Goal: Task Accomplishment & Management: Complete application form

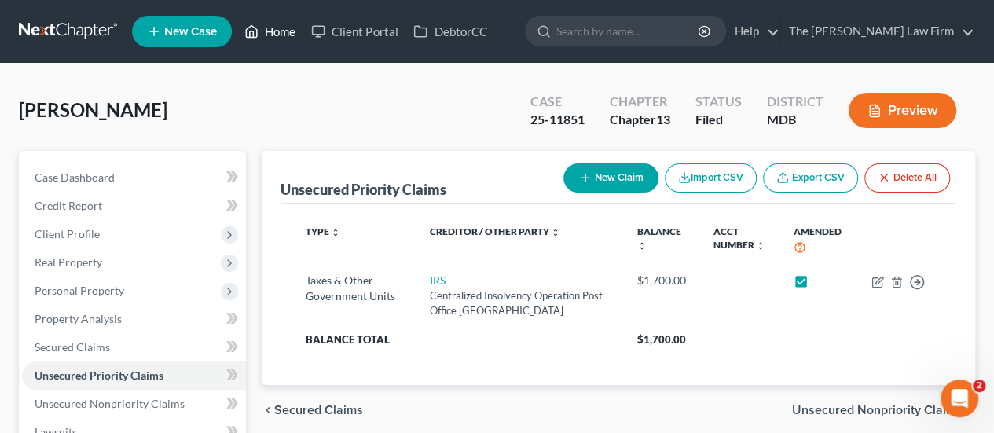
click at [283, 31] on link "Home" at bounding box center [270, 31] width 67 height 28
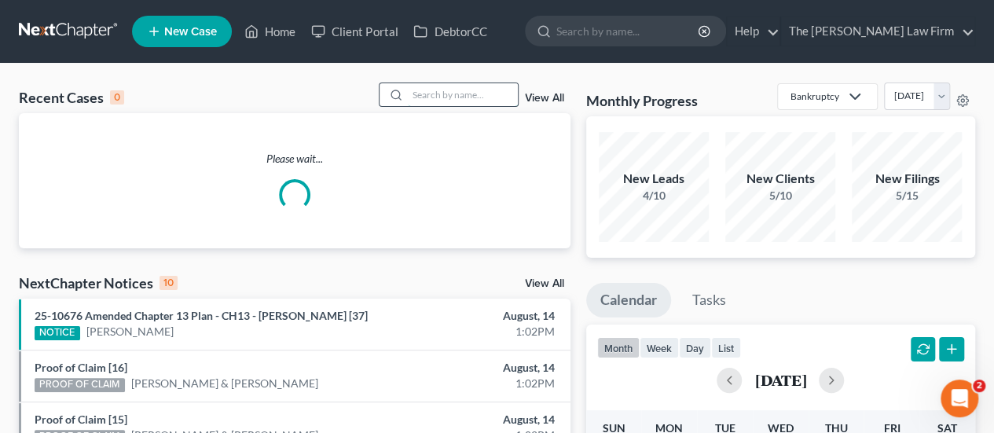
click at [465, 94] on input "search" at bounding box center [463, 94] width 110 height 23
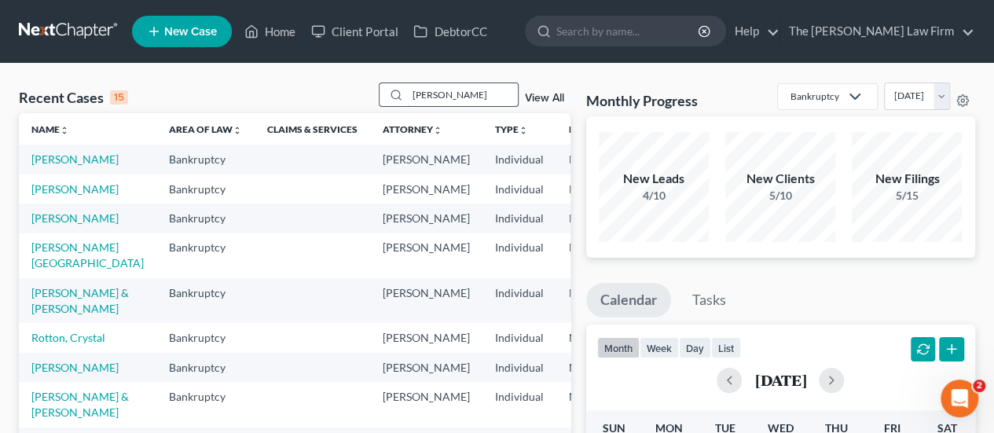
type input "[PERSON_NAME]"
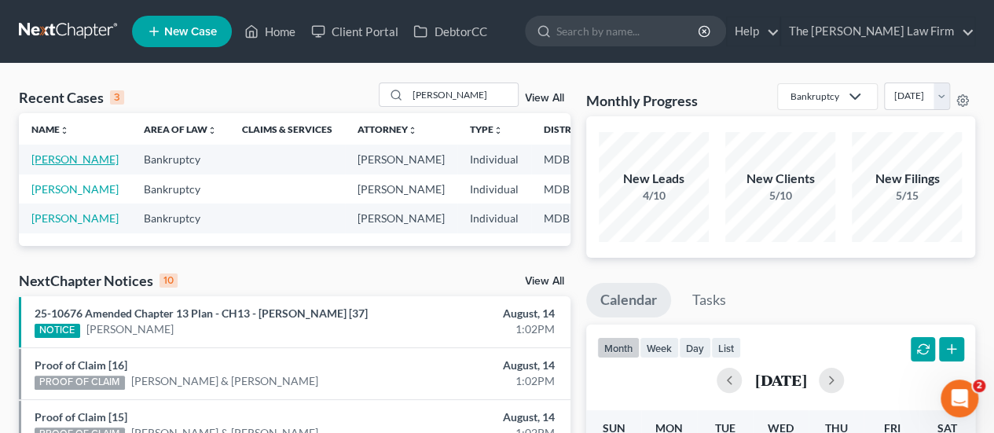
click at [59, 155] on link "[PERSON_NAME]" at bounding box center [74, 158] width 87 height 13
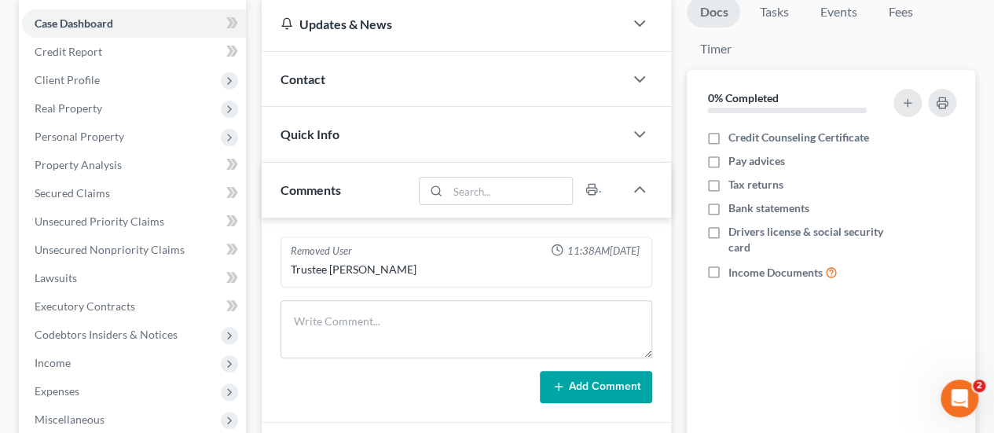
scroll to position [157, 0]
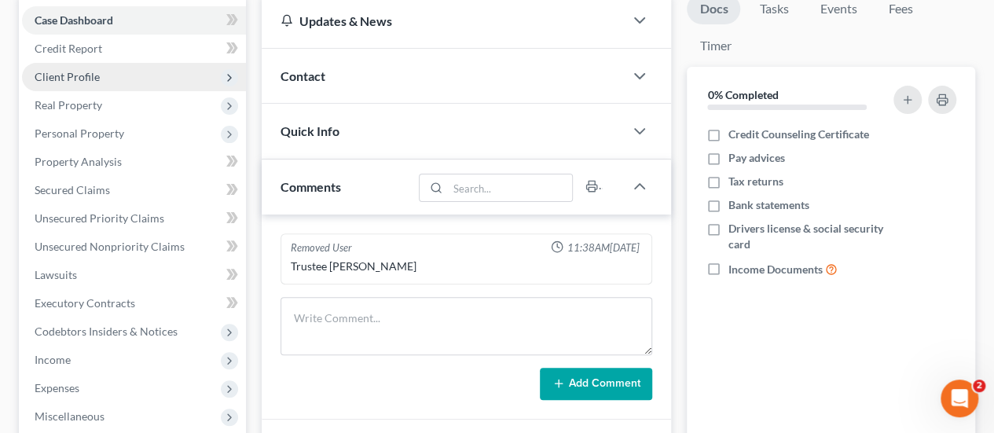
click at [93, 70] on span "Client Profile" at bounding box center [67, 76] width 65 height 13
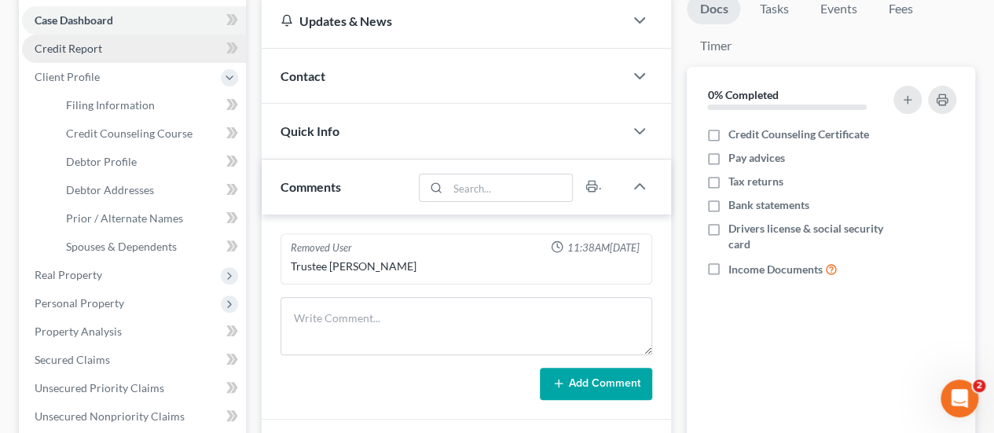
click at [82, 50] on span "Credit Report" at bounding box center [69, 48] width 68 height 13
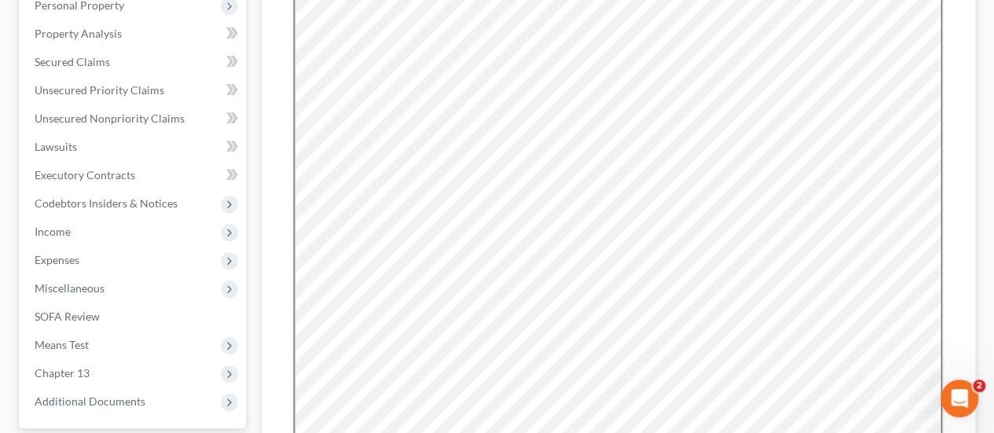
scroll to position [314, 0]
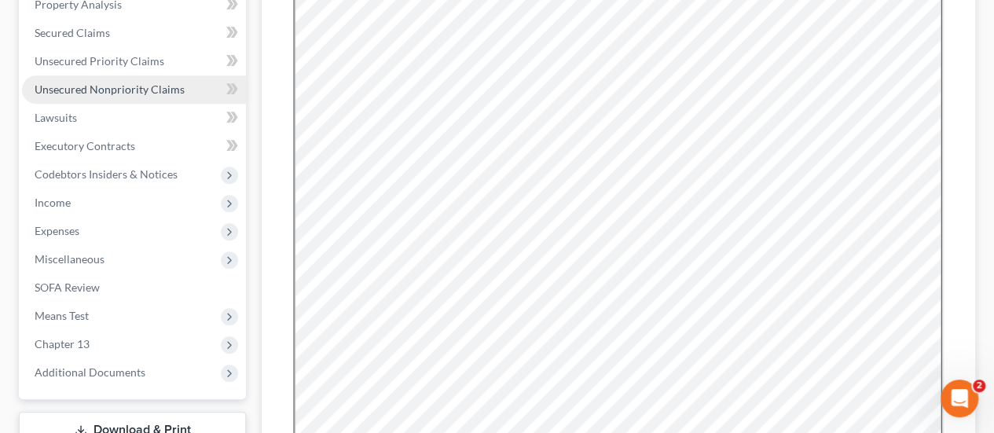
click at [138, 86] on span "Unsecured Nonpriority Claims" at bounding box center [110, 89] width 150 height 13
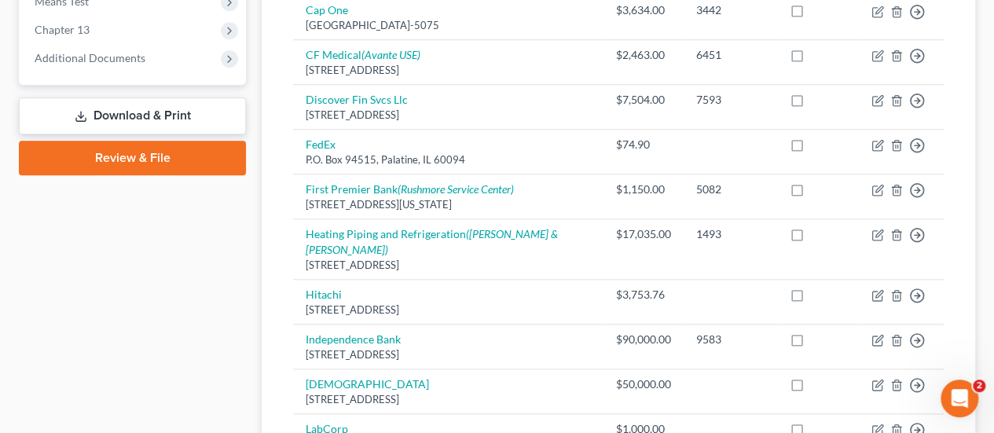
scroll to position [393, 0]
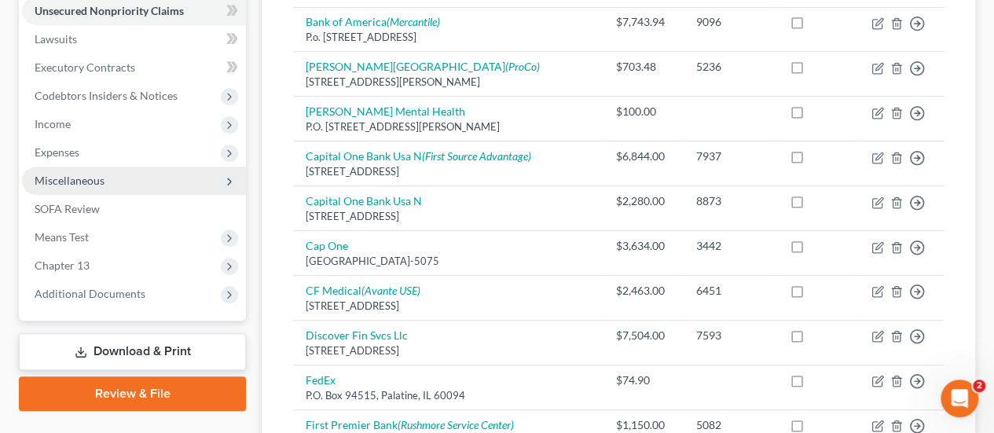
click at [111, 172] on span "Miscellaneous" at bounding box center [134, 181] width 224 height 28
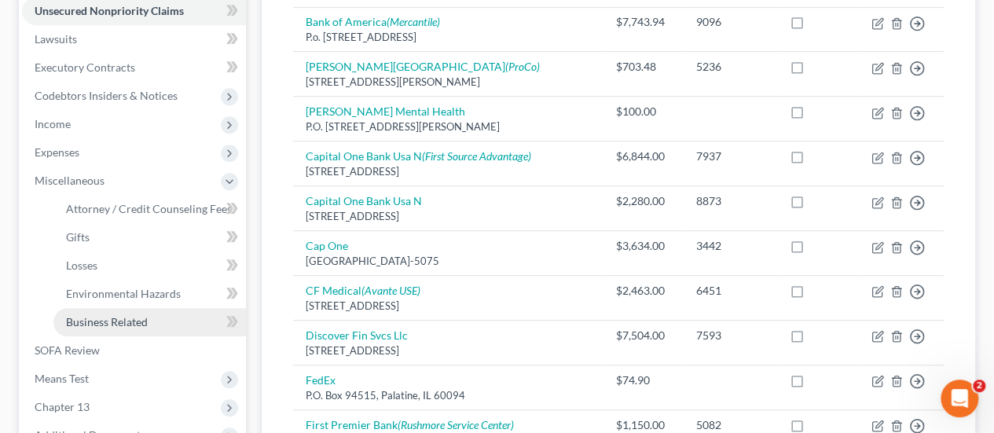
click at [112, 318] on span "Business Related" at bounding box center [107, 321] width 82 height 13
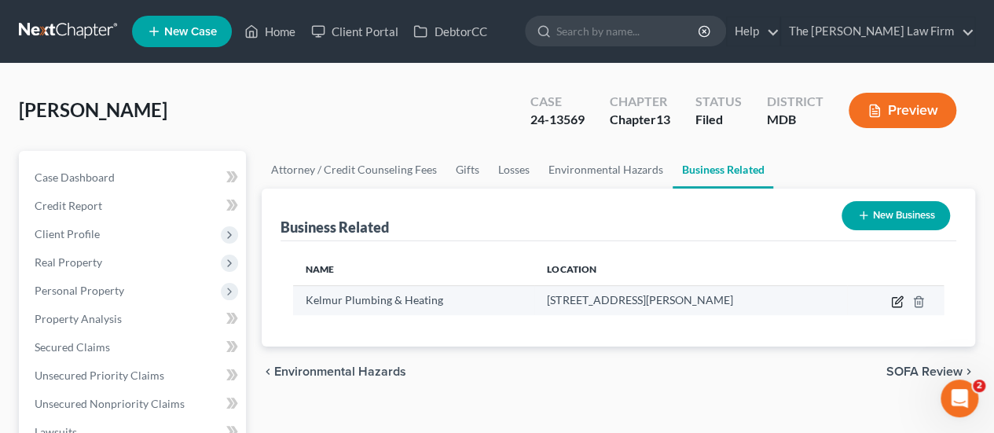
click at [893, 299] on icon "button" at bounding box center [897, 302] width 13 height 13
select select "sole_proprietor"
select select "21"
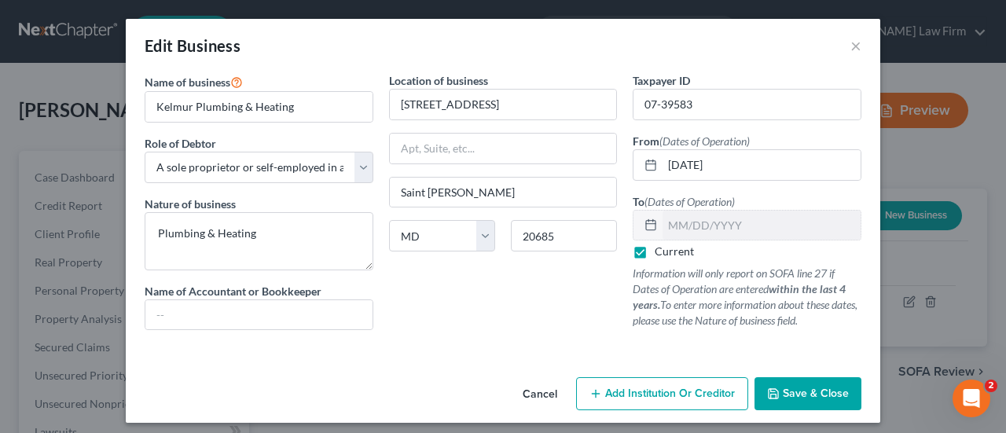
click at [536, 394] on button "Cancel" at bounding box center [540, 394] width 60 height 31
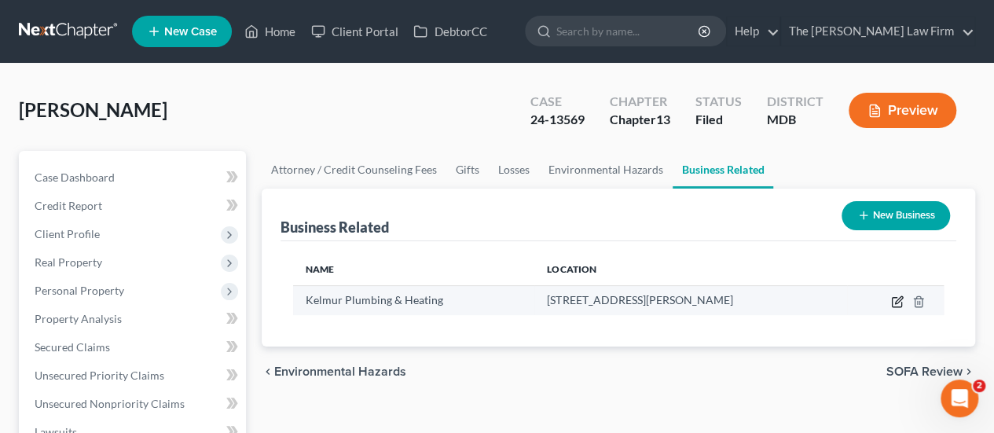
click at [891, 306] on icon "button" at bounding box center [897, 302] width 13 height 13
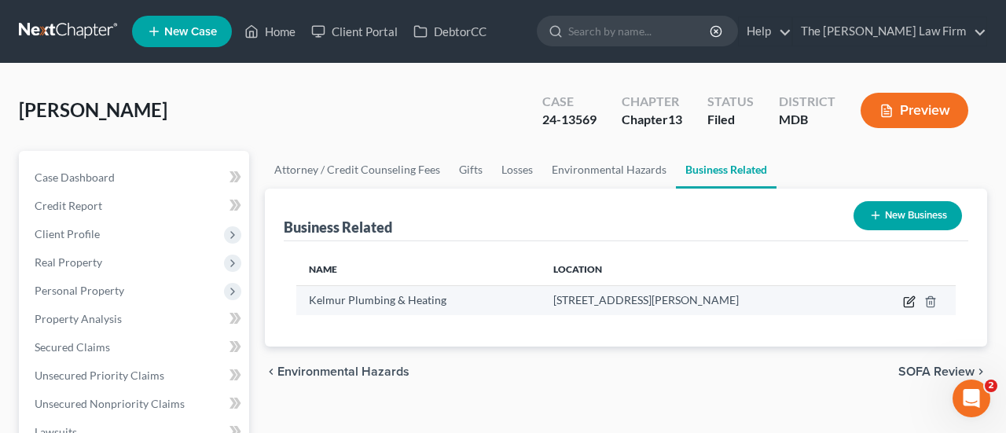
select select "sole_proprietor"
select select "21"
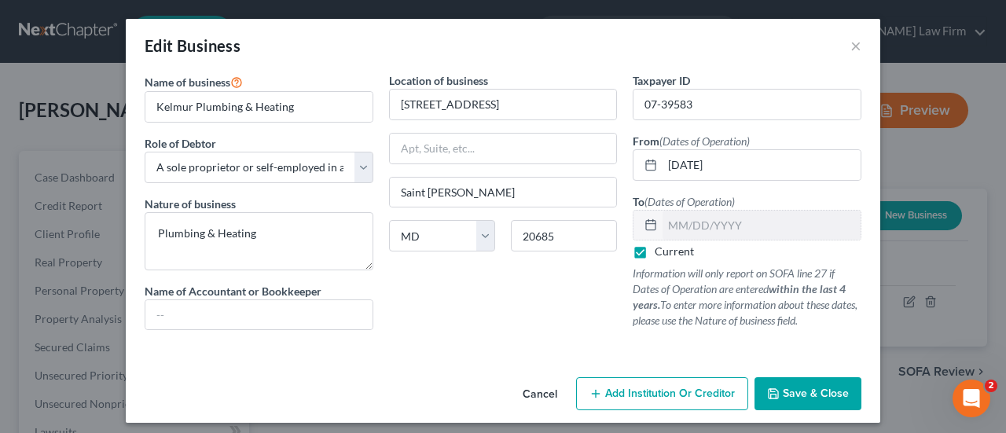
click at [539, 387] on button "Cancel" at bounding box center [540, 394] width 60 height 31
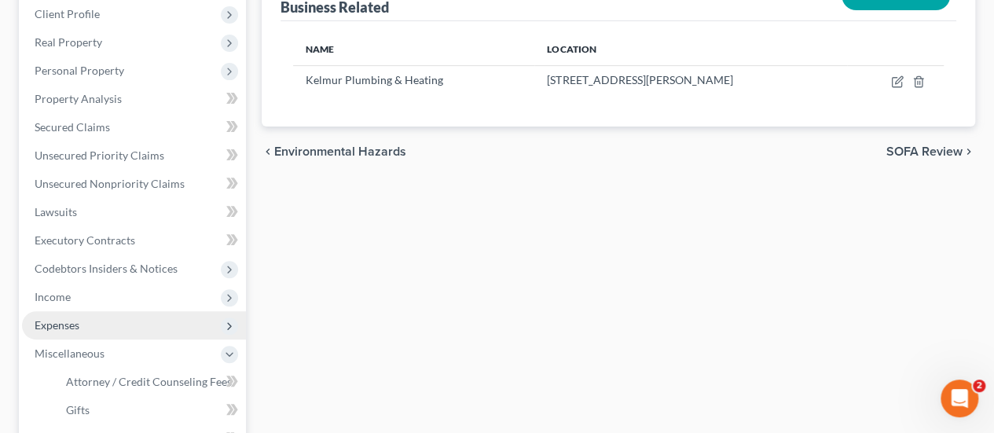
scroll to position [314, 0]
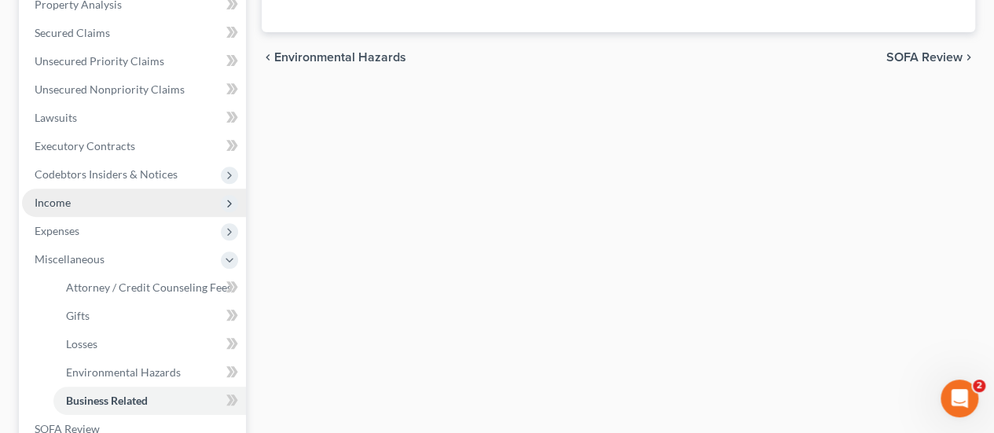
click at [78, 200] on span "Income" at bounding box center [134, 203] width 224 height 28
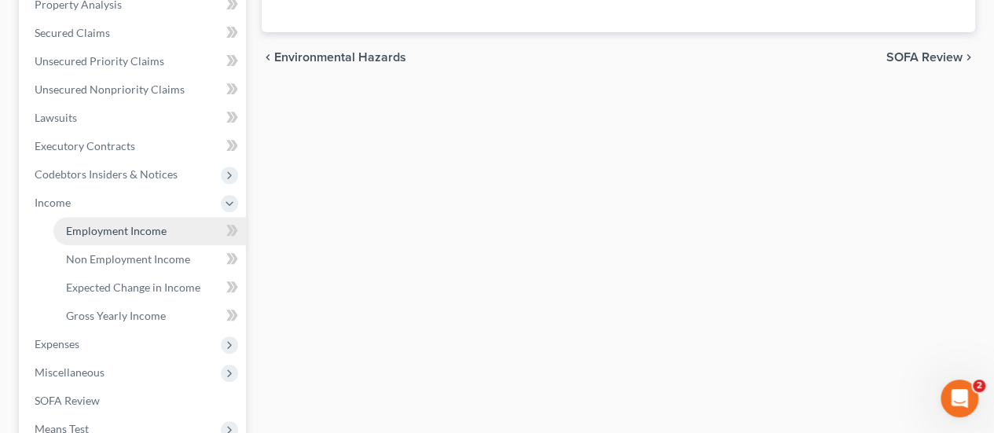
click at [112, 225] on span "Employment Income" at bounding box center [116, 230] width 101 height 13
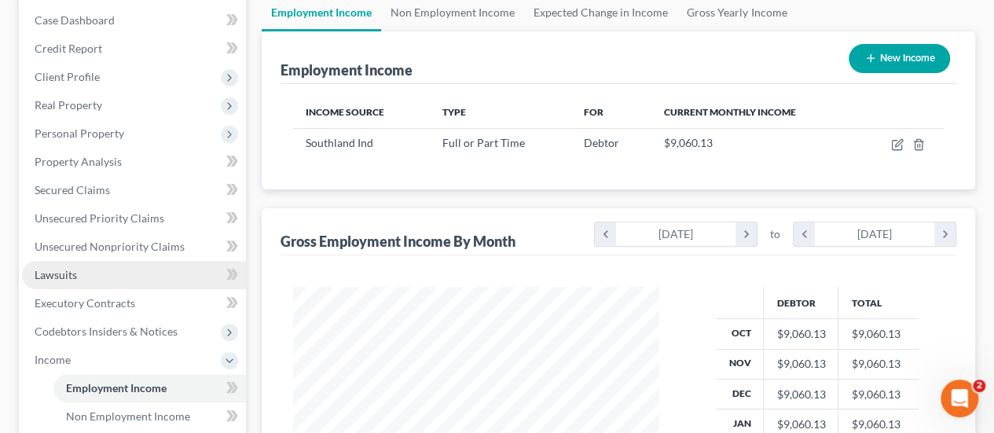
scroll to position [542, 0]
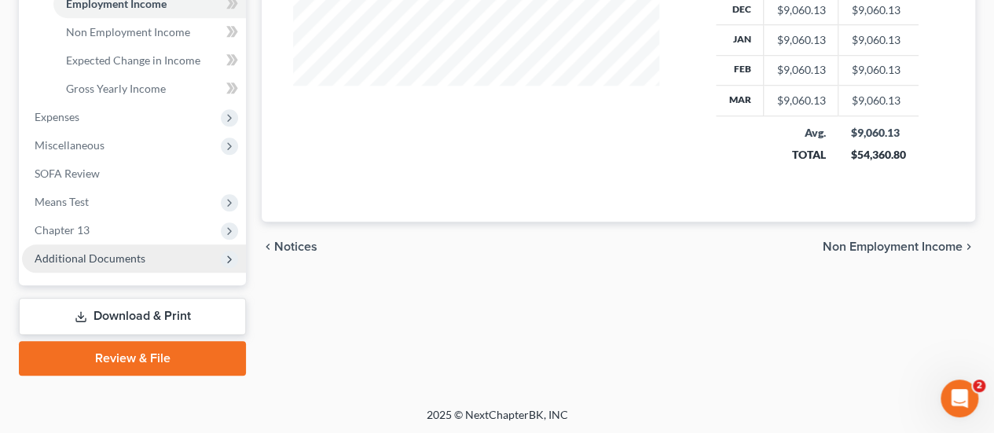
click at [105, 257] on span "Additional Documents" at bounding box center [90, 258] width 111 height 13
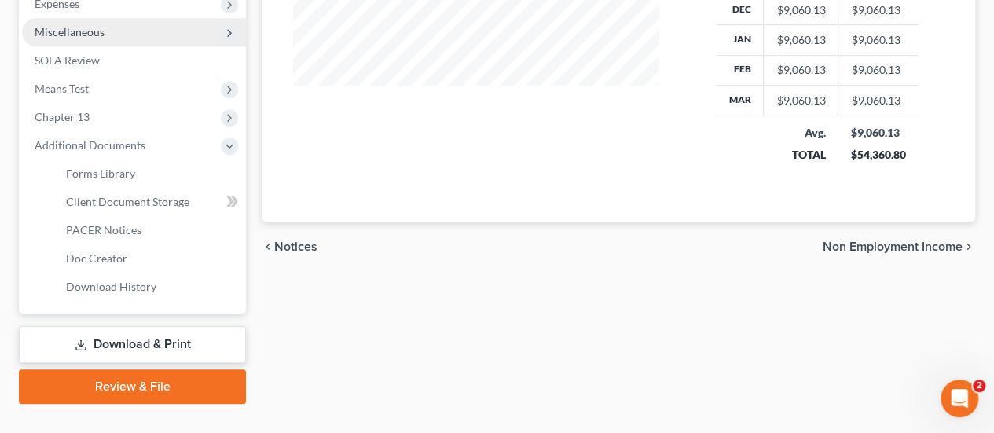
click at [92, 39] on span "Miscellaneous" at bounding box center [134, 32] width 224 height 28
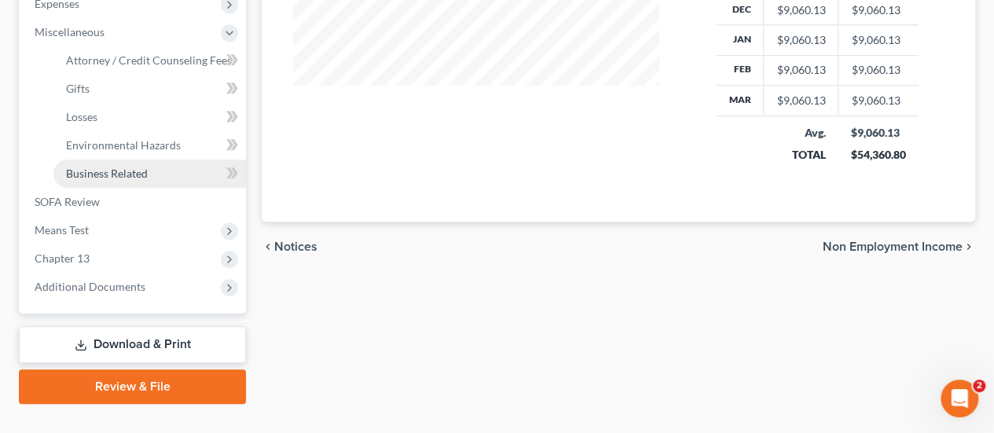
click at [107, 167] on span "Business Related" at bounding box center [107, 173] width 82 height 13
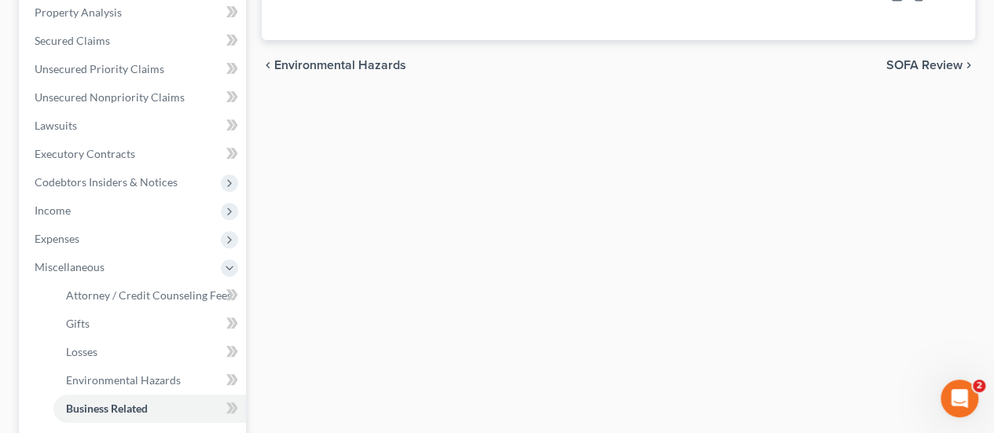
scroll to position [314, 0]
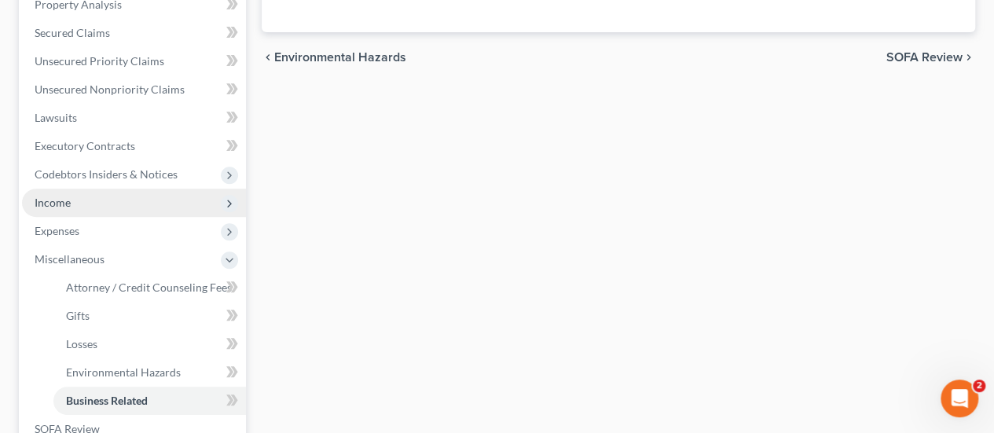
click at [58, 204] on span "Income" at bounding box center [53, 202] width 36 height 13
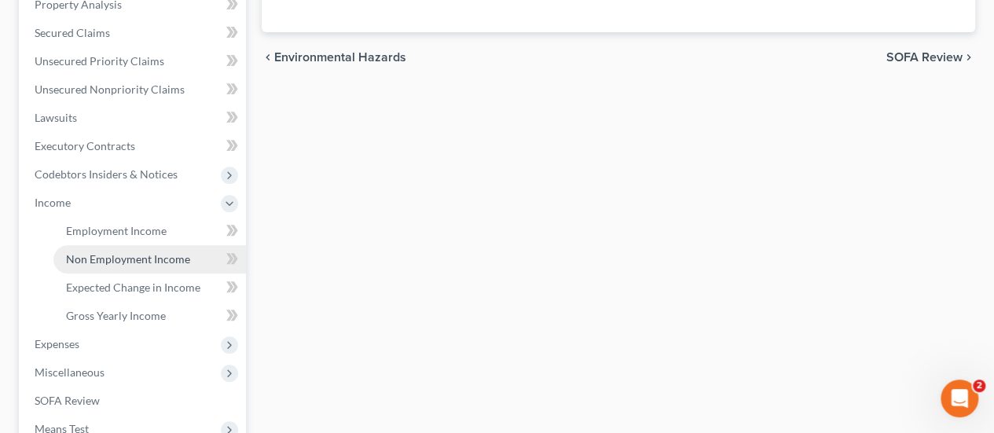
click at [122, 259] on span "Non Employment Income" at bounding box center [128, 258] width 124 height 13
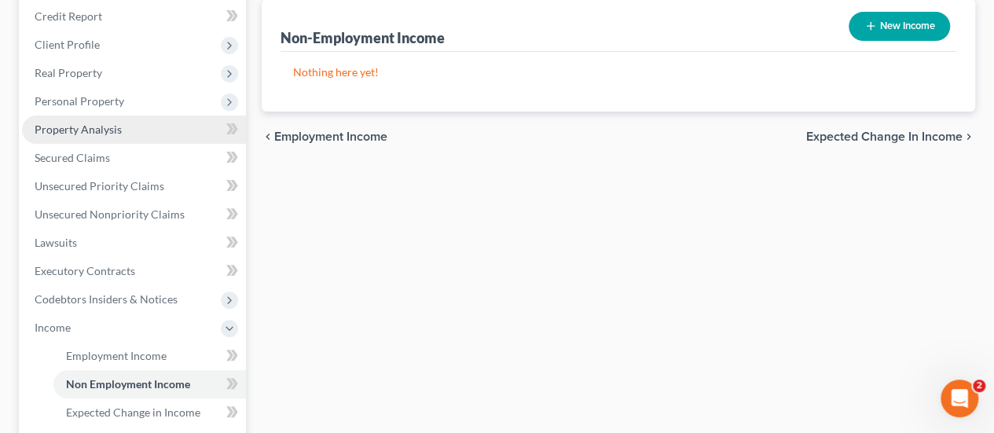
scroll to position [236, 0]
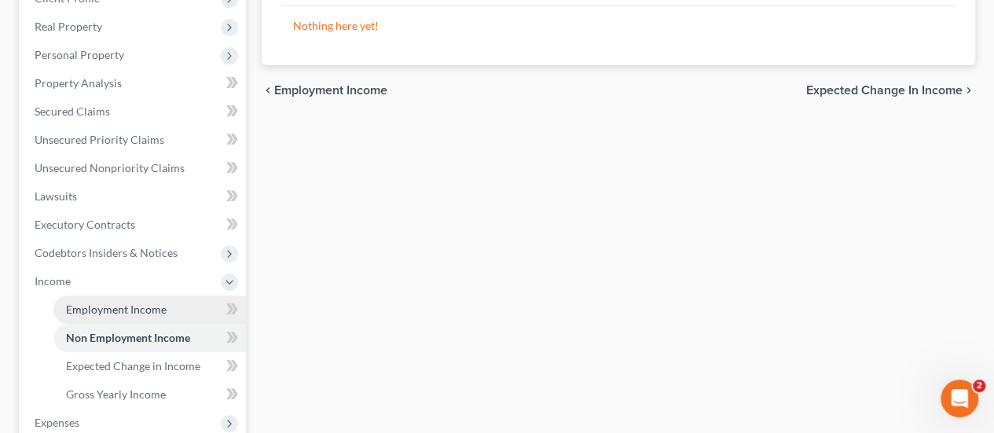
click at [141, 307] on span "Employment Income" at bounding box center [116, 309] width 101 height 13
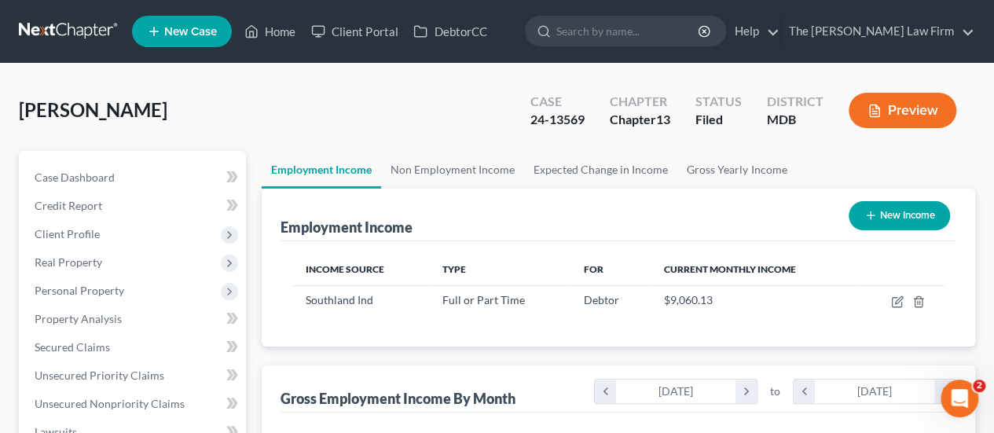
scroll to position [280, 398]
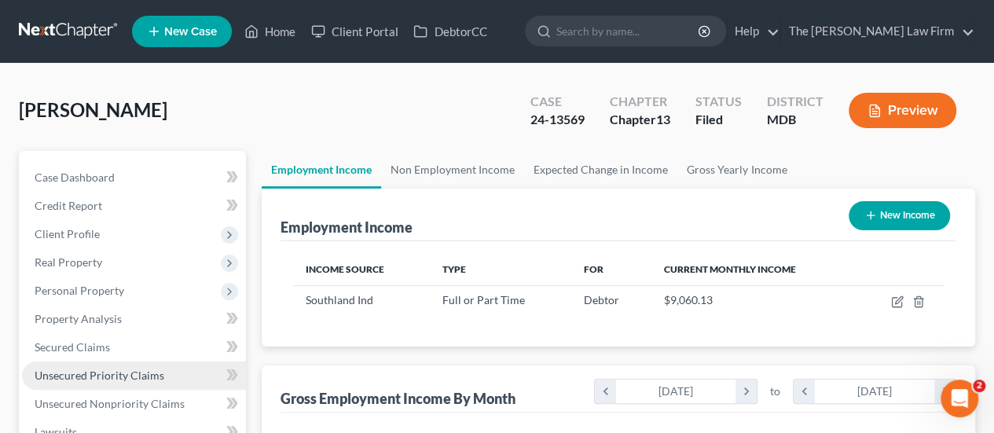
click at [104, 372] on span "Unsecured Priority Claims" at bounding box center [100, 375] width 130 height 13
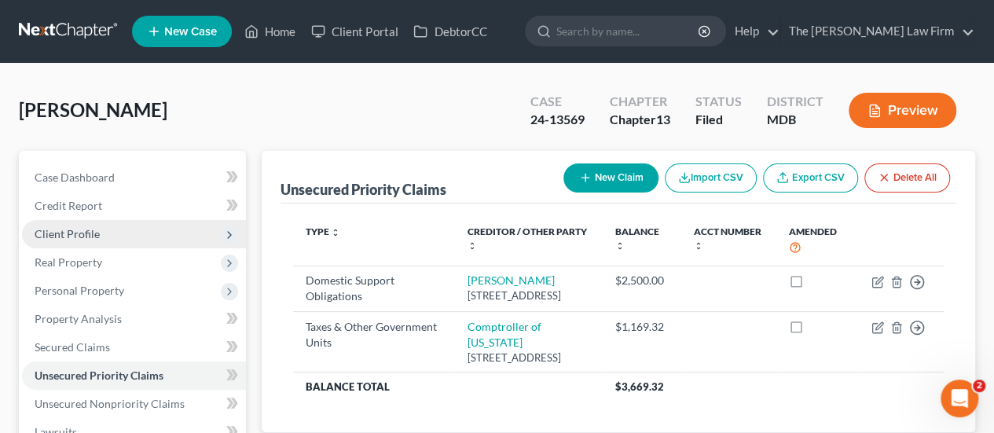
click at [90, 233] on span "Client Profile" at bounding box center [67, 233] width 65 height 13
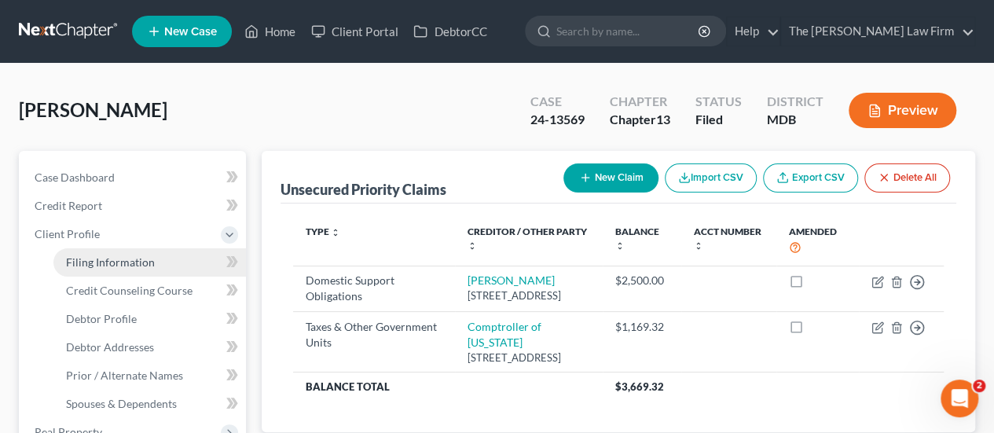
click at [116, 263] on span "Filing Information" at bounding box center [110, 261] width 89 height 13
select select "1"
select select "0"
select select "3"
select select "21"
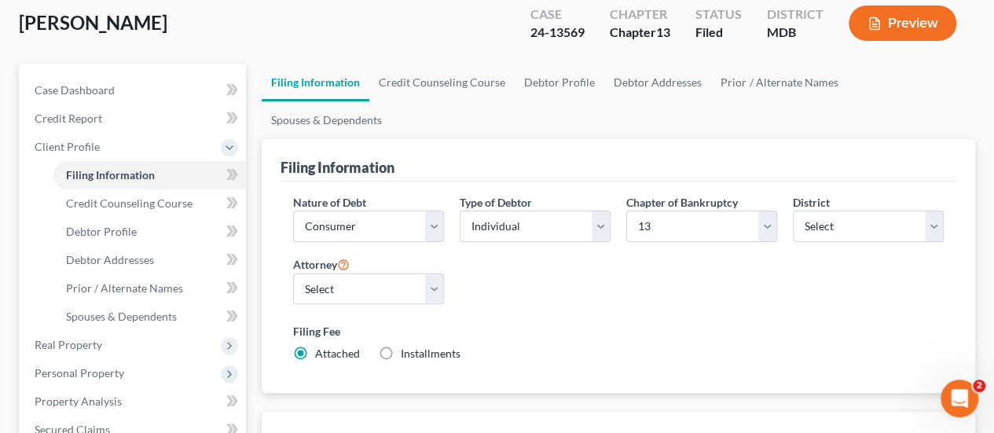
scroll to position [157, 0]
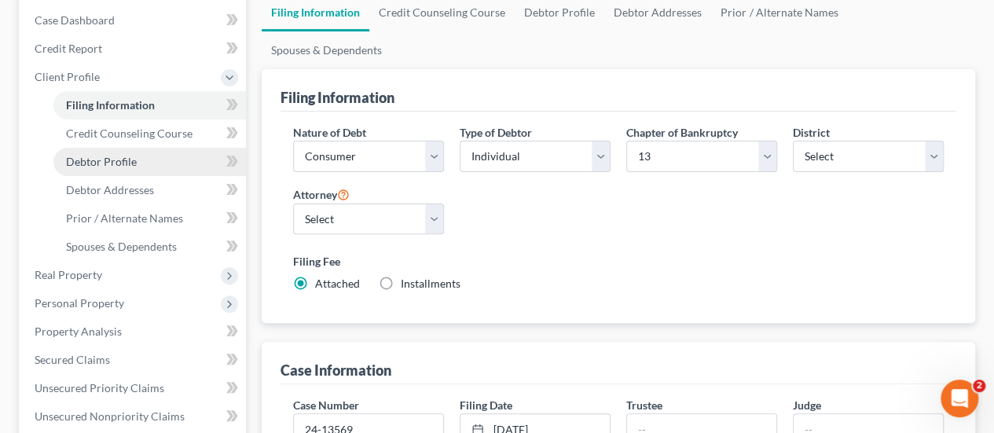
click at [112, 163] on span "Debtor Profile" at bounding box center [101, 161] width 71 height 13
select select "0"
select select "1"
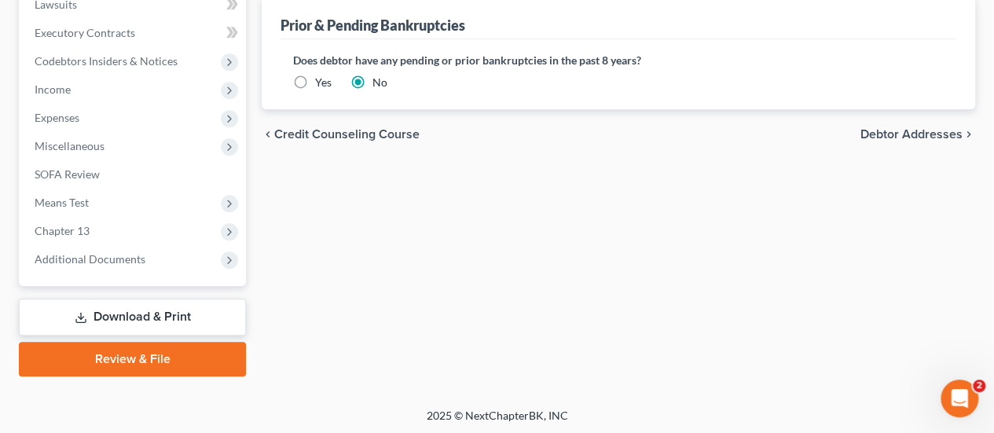
scroll to position [598, 0]
click at [129, 308] on link "Download & Print" at bounding box center [132, 316] width 227 height 37
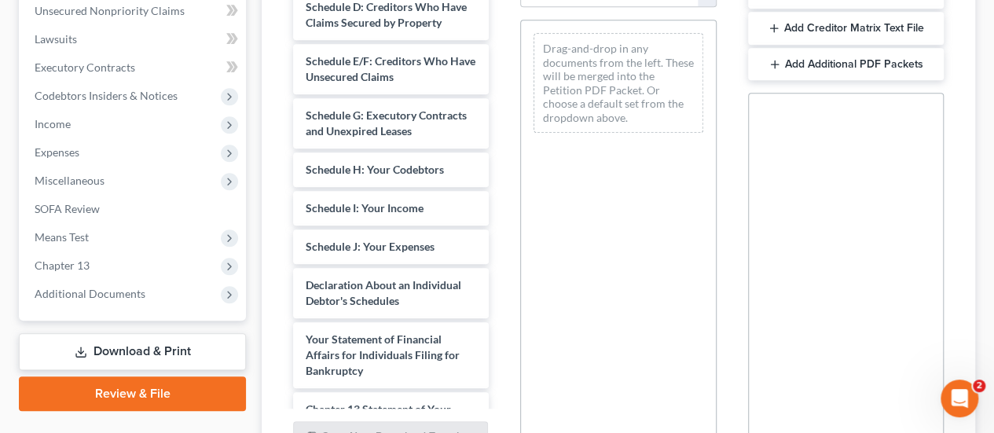
scroll to position [472, 0]
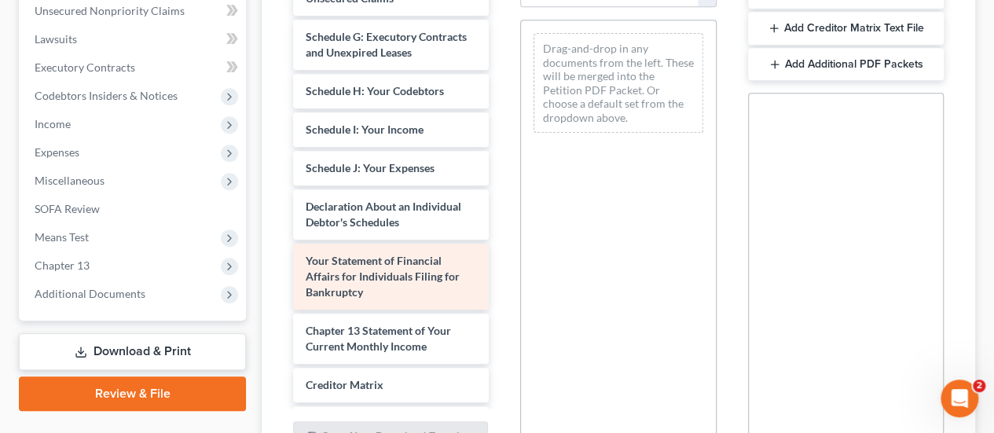
click at [385, 299] on span "Your Statement of Financial Affairs for Individuals Filing for Bankruptcy" at bounding box center [383, 276] width 154 height 45
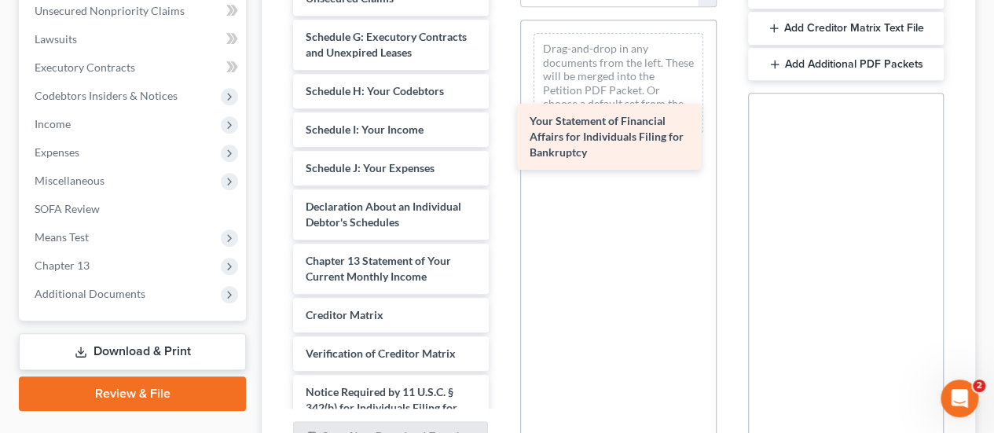
drag, startPoint x: 376, startPoint y: 301, endPoint x: 607, endPoint y: 120, distance: 293.4
click at [501, 120] on div "Your Statement of Financial Affairs for Individuals Filing for Bankruptcy Credi…" at bounding box center [391, 2] width 221 height 986
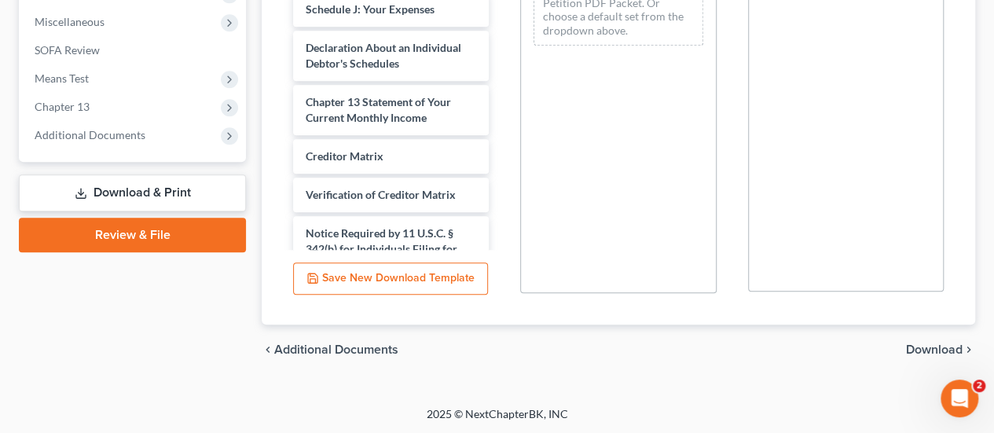
click at [942, 344] on span "Download" at bounding box center [934, 349] width 57 height 13
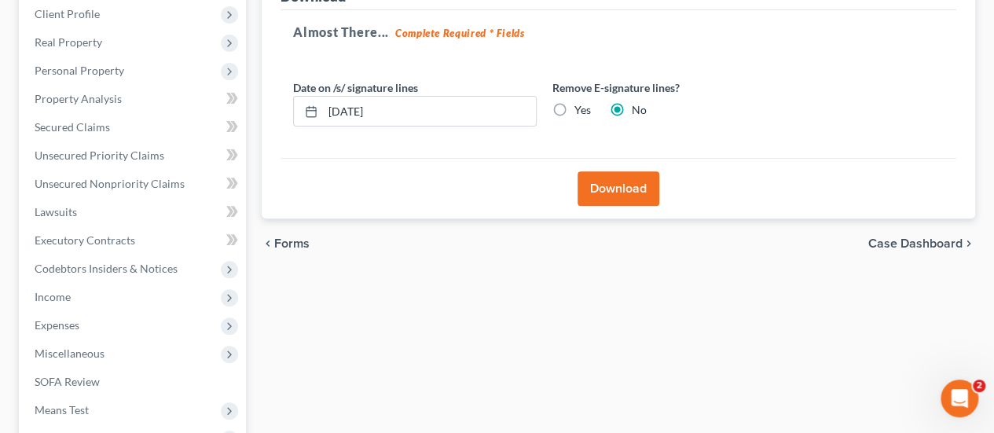
scroll to position [193, 0]
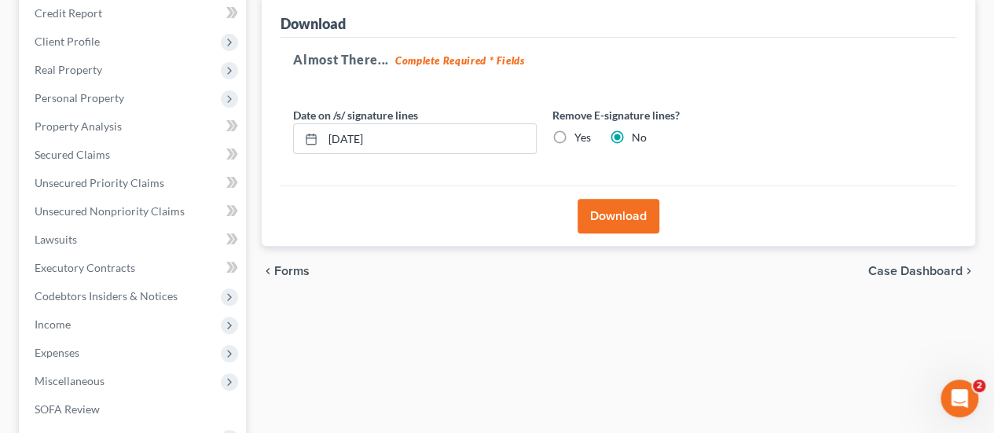
click at [636, 207] on button "Download" at bounding box center [619, 216] width 82 height 35
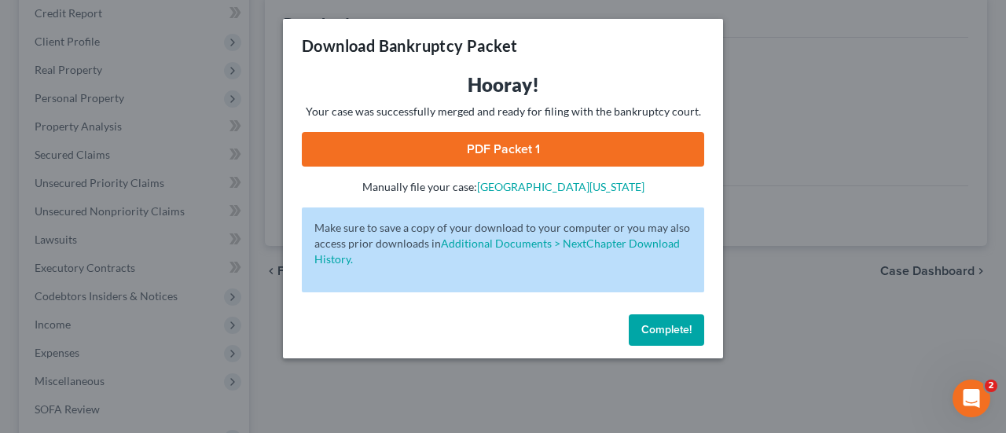
click at [567, 157] on link "PDF Packet 1" at bounding box center [503, 149] width 402 height 35
click at [678, 329] on span "Complete!" at bounding box center [666, 329] width 50 height 13
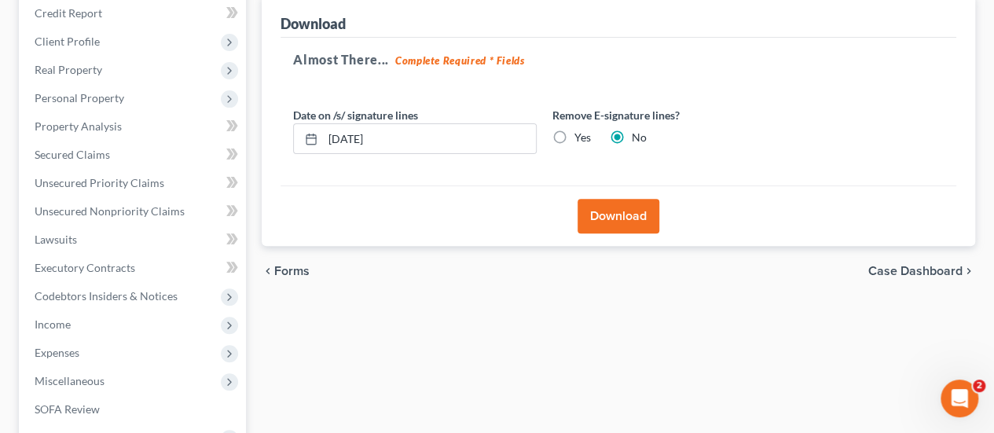
click at [758, 260] on div "chevron_left Forms Case Dashboard chevron_right" at bounding box center [619, 271] width 714 height 50
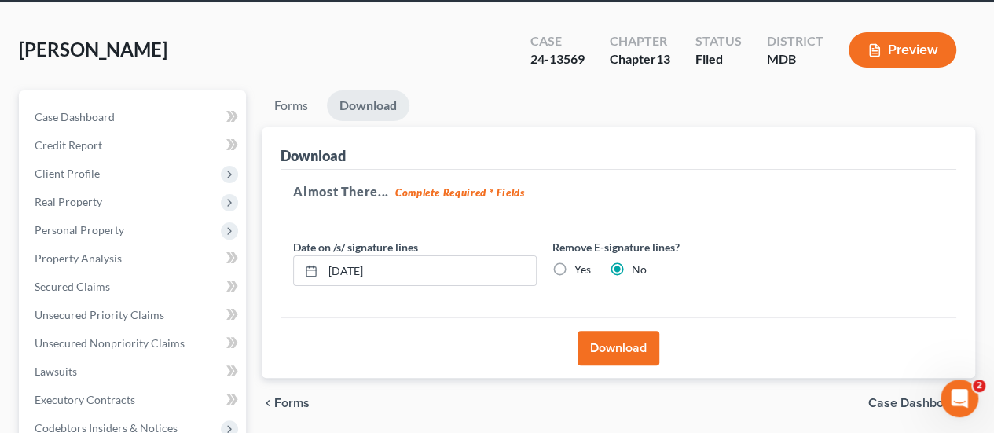
scroll to position [0, 0]
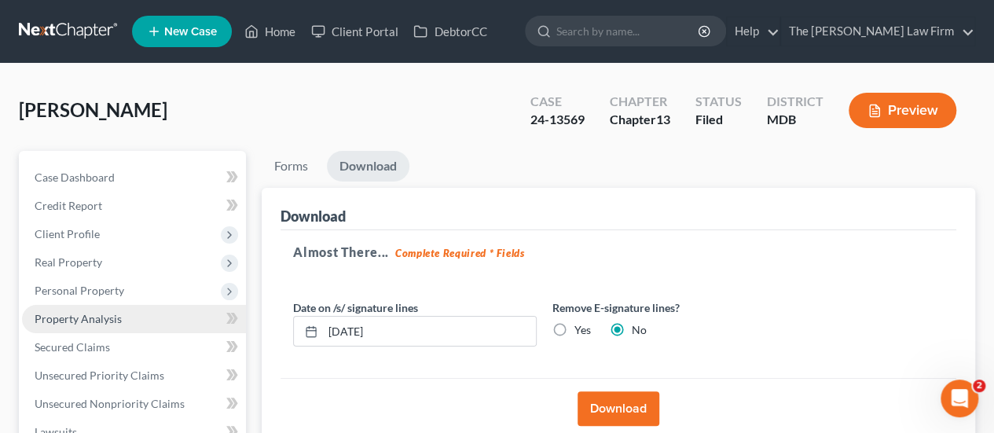
click at [93, 320] on span "Property Analysis" at bounding box center [78, 318] width 87 height 13
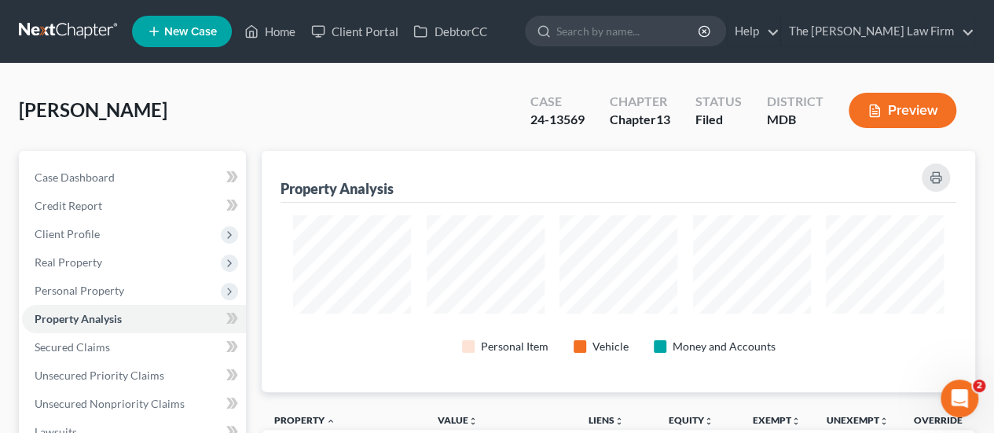
click at [299, 101] on div "[PERSON_NAME] Upgraded Case 24-13569 Chapter Chapter 13 Status Filed District M…" at bounding box center [497, 117] width 957 height 68
click at [400, 118] on div "[PERSON_NAME] Upgraded Case 24-13569 Chapter Chapter 13 Status Filed District M…" at bounding box center [497, 117] width 957 height 68
click at [283, 41] on link "Home" at bounding box center [270, 31] width 67 height 28
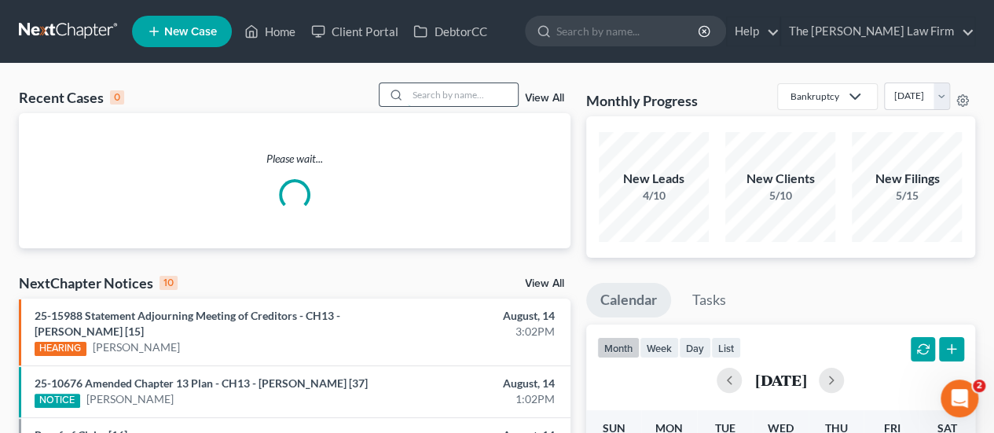
click at [470, 99] on input "search" at bounding box center [463, 94] width 110 height 23
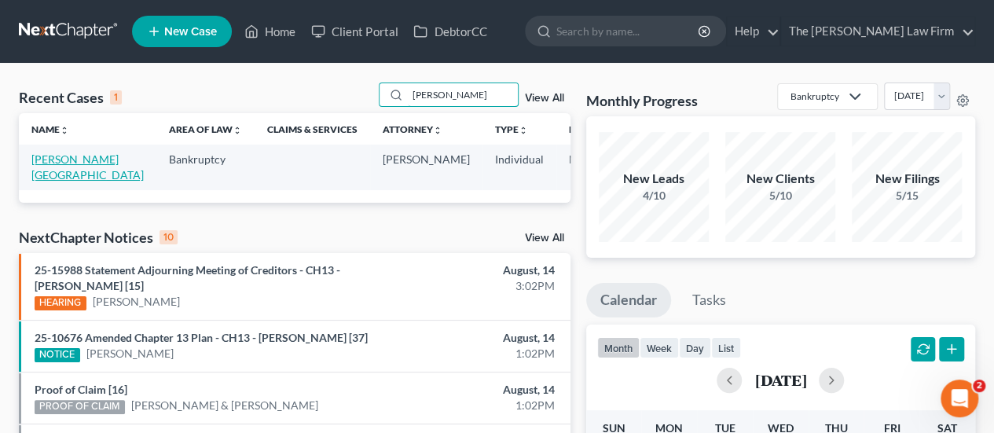
type input "[PERSON_NAME]"
click at [46, 158] on link "[PERSON_NAME][GEOGRAPHIC_DATA]" at bounding box center [87, 166] width 112 height 29
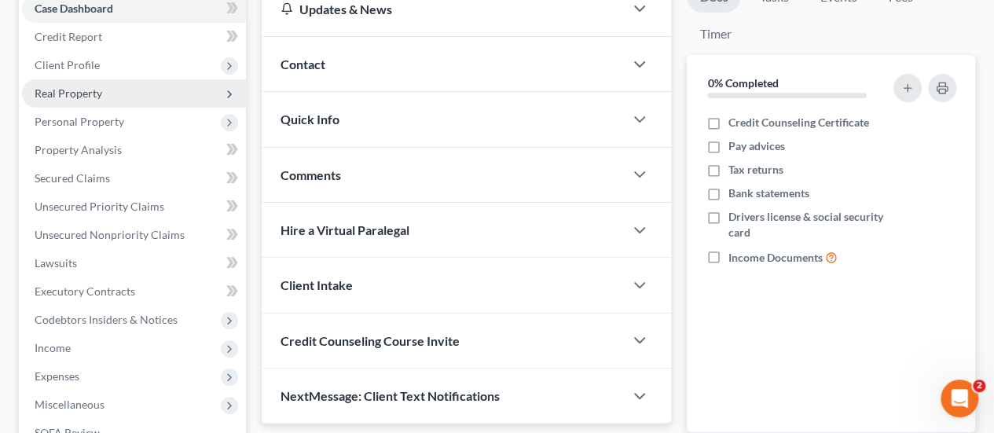
scroll to position [236, 0]
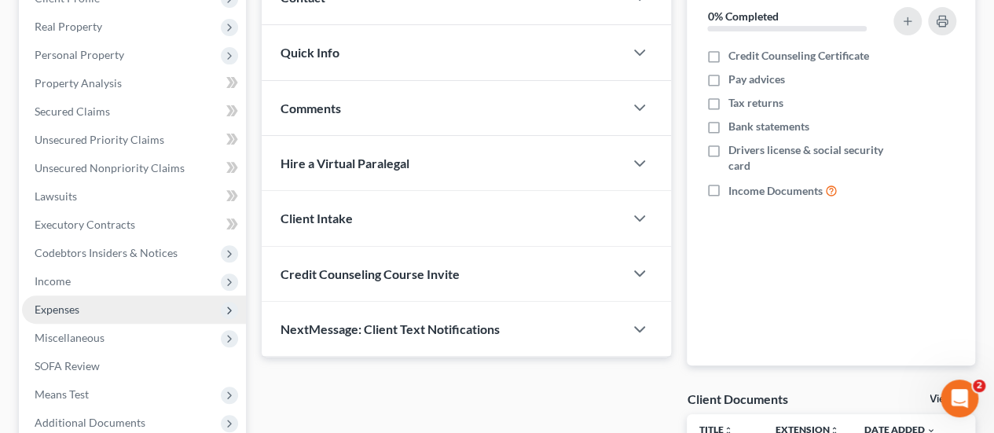
click at [65, 309] on span "Expenses" at bounding box center [57, 309] width 45 height 13
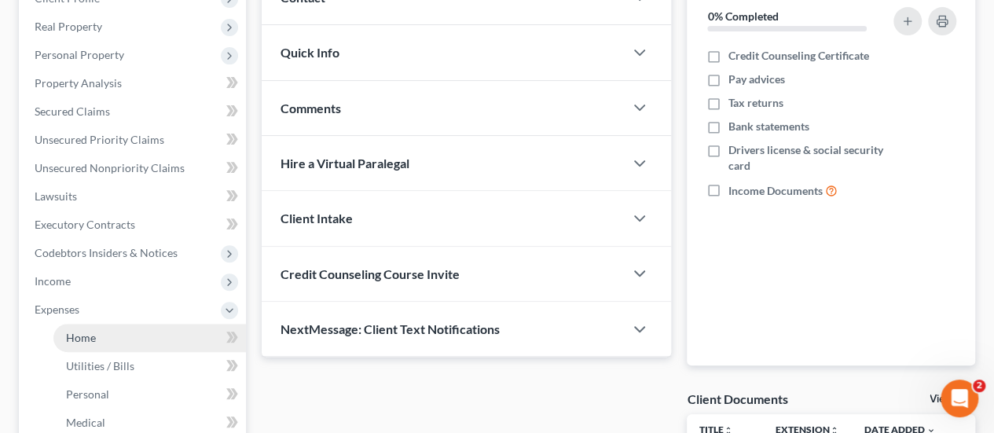
click at [88, 332] on span "Home" at bounding box center [81, 337] width 30 height 13
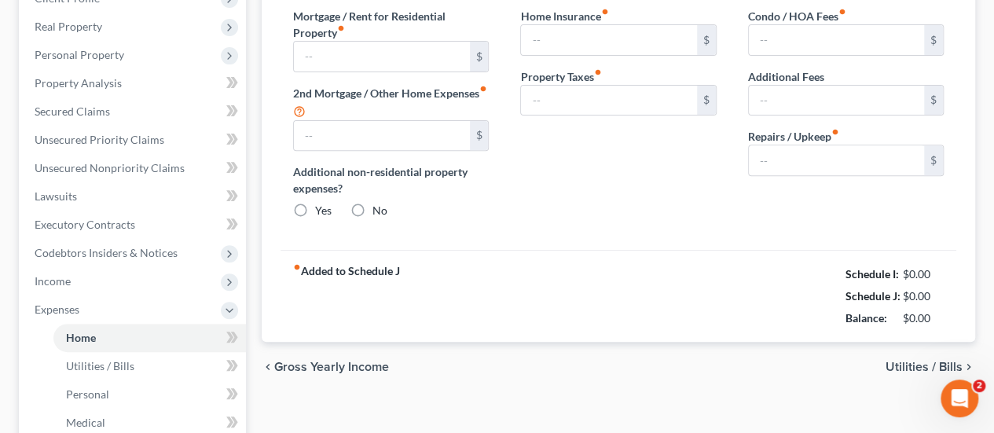
type input "1,500.00"
type input "0.00"
radio input "true"
type input "0.00"
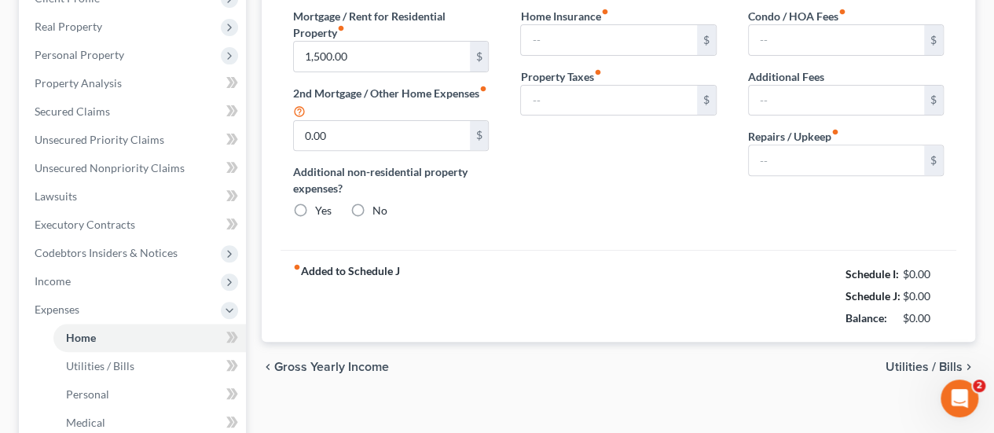
type input "0.00"
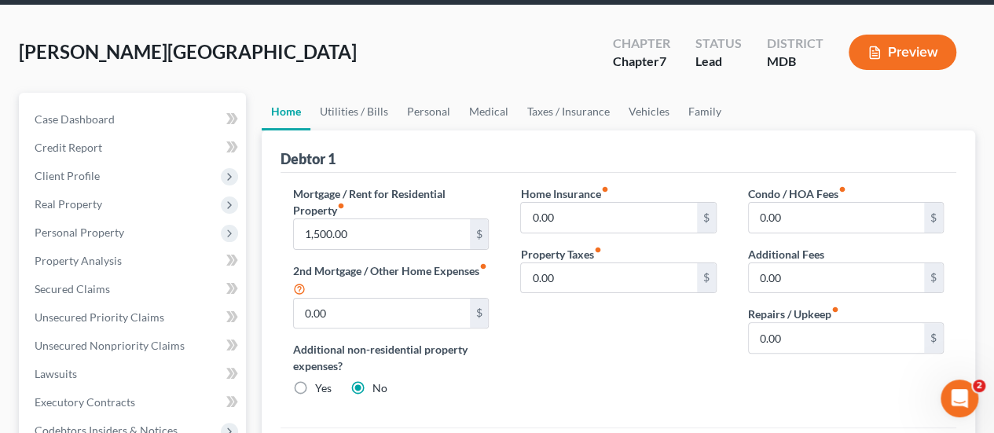
scroll to position [157, 0]
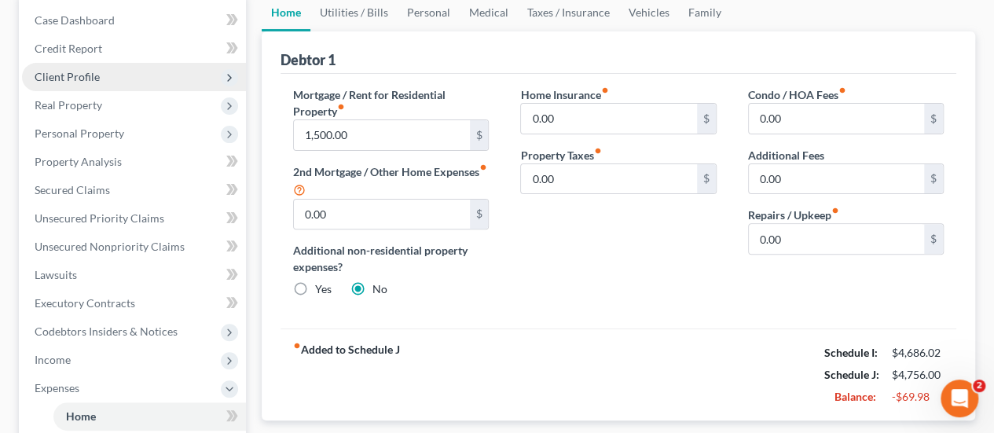
click at [82, 83] on span "Client Profile" at bounding box center [134, 77] width 224 height 28
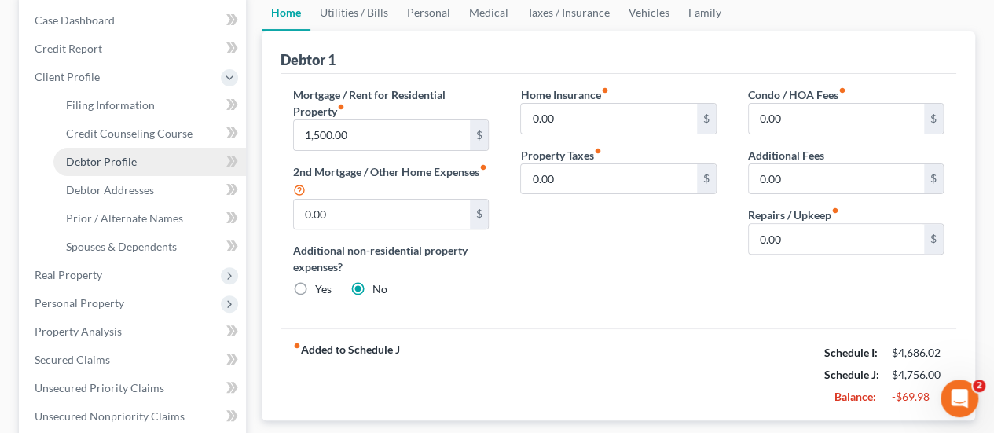
click at [102, 168] on link "Debtor Profile" at bounding box center [149, 162] width 193 height 28
select select "0"
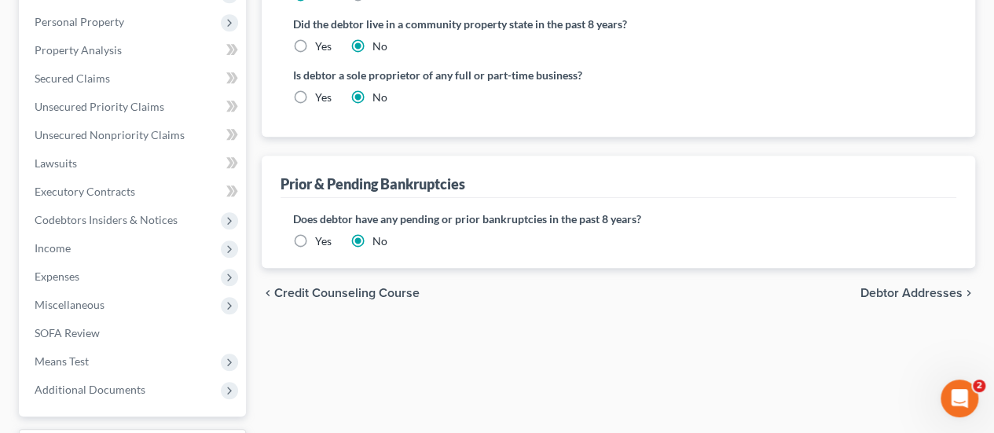
scroll to position [550, 0]
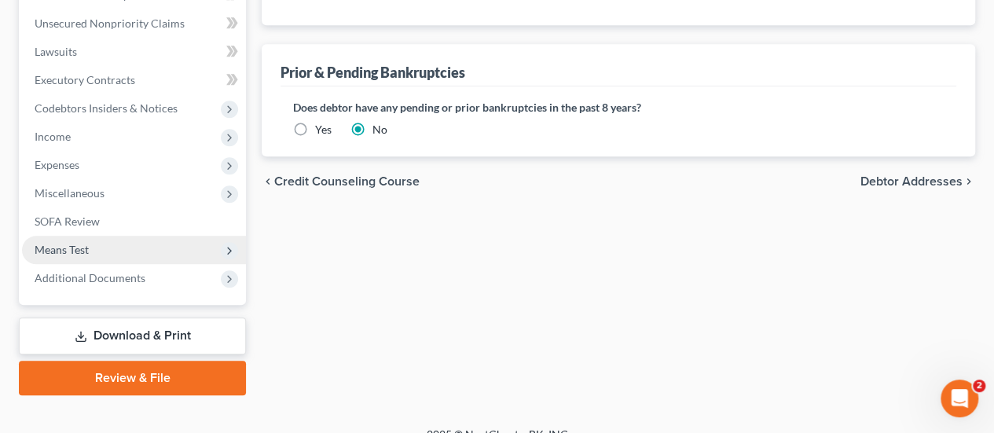
click at [70, 243] on span "Means Test" at bounding box center [62, 249] width 54 height 13
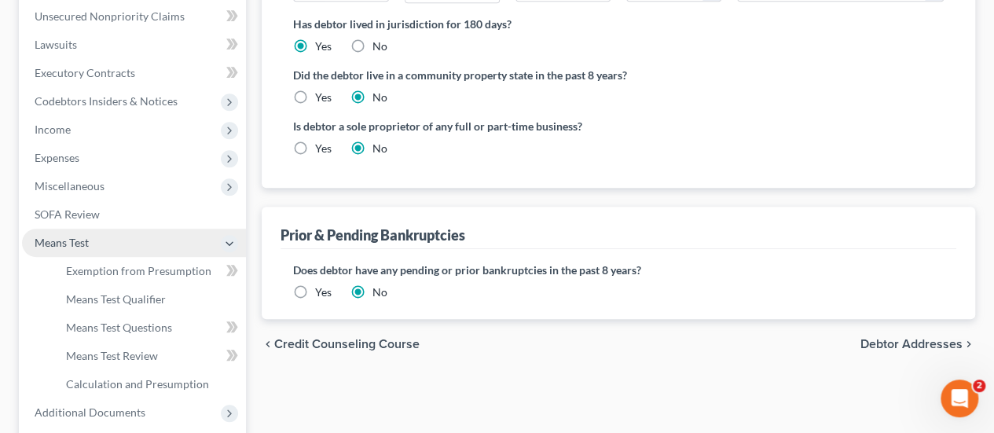
scroll to position [380, 0]
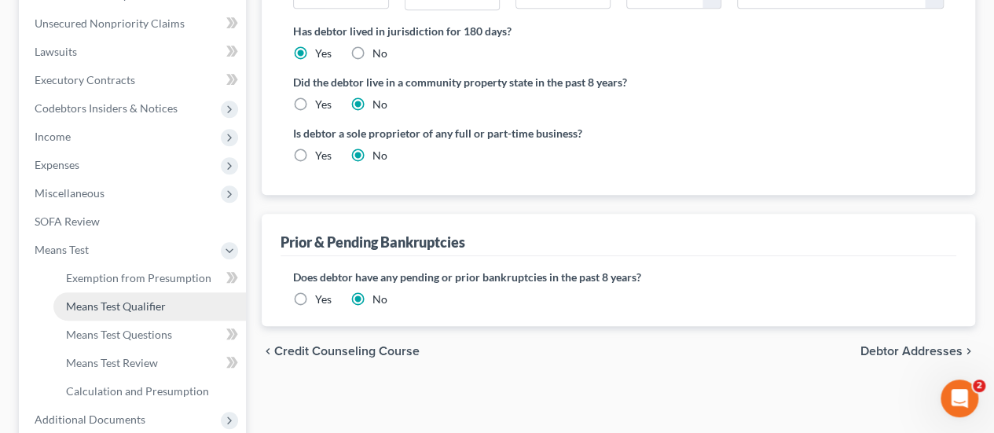
click at [124, 306] on span "Means Test Qualifier" at bounding box center [116, 305] width 100 height 13
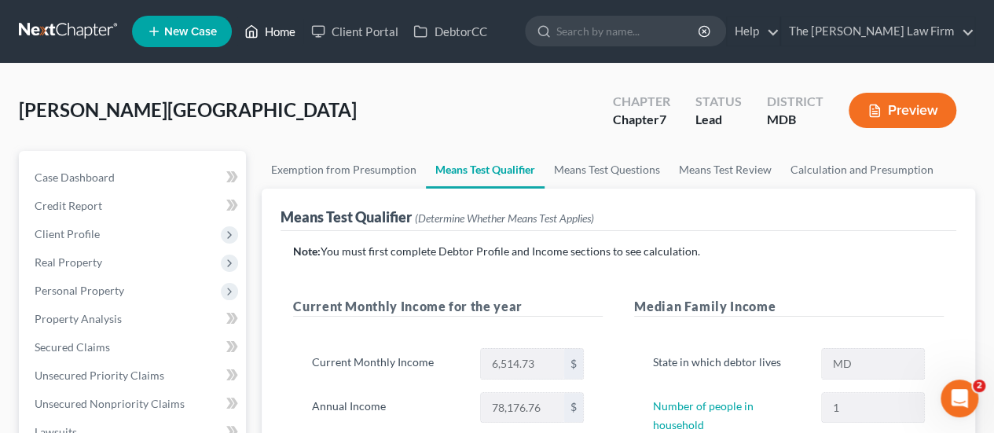
click at [281, 28] on link "Home" at bounding box center [270, 31] width 67 height 28
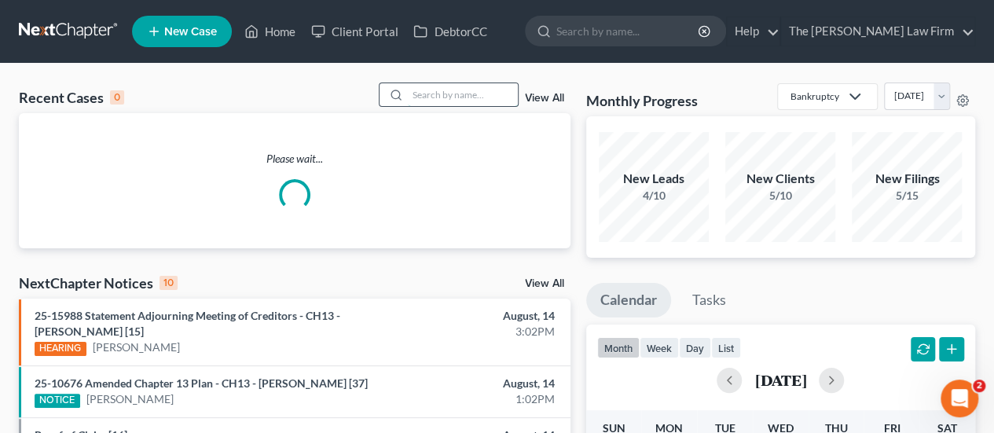
click at [443, 98] on input "search" at bounding box center [463, 94] width 110 height 23
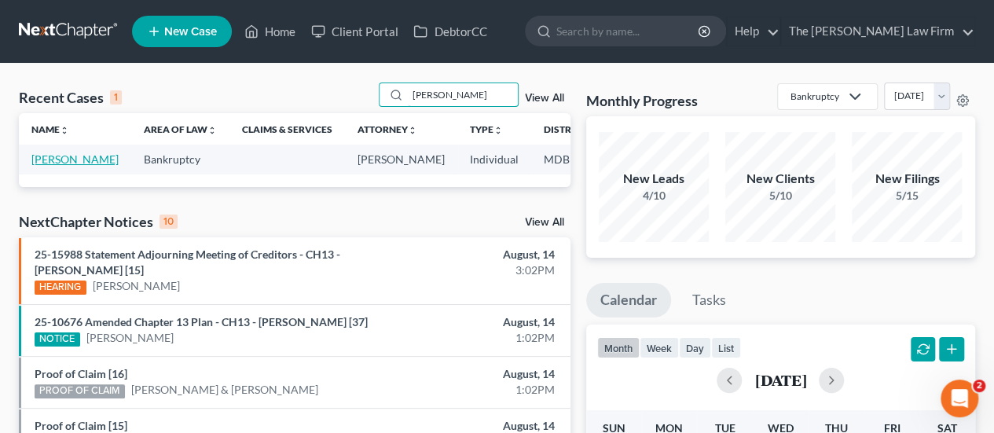
type input "[PERSON_NAME]"
click at [42, 155] on link "[PERSON_NAME]" at bounding box center [74, 158] width 87 height 13
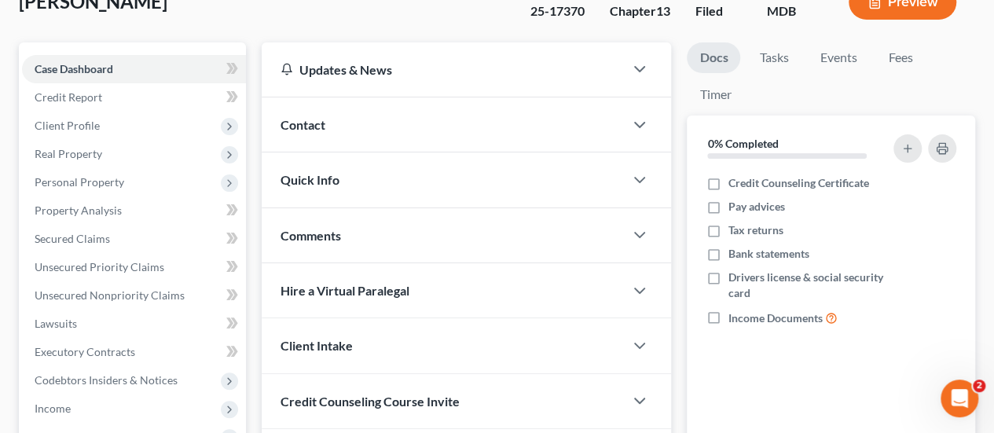
scroll to position [157, 0]
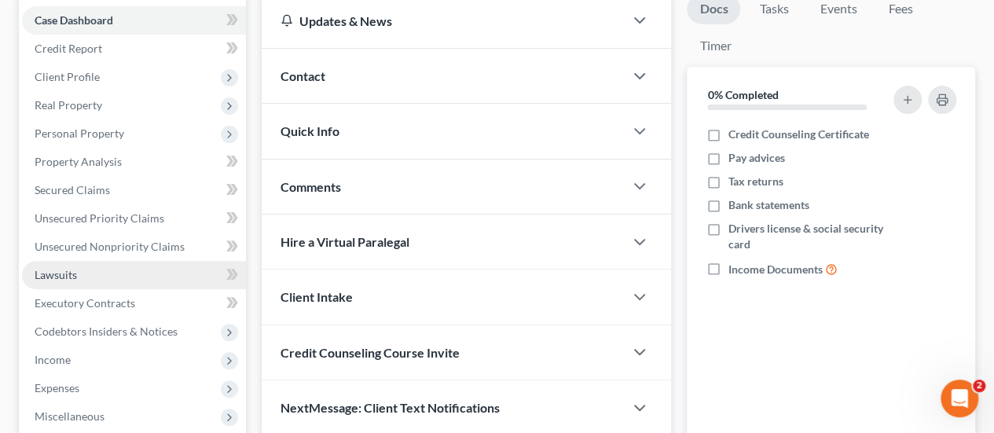
click at [69, 272] on span "Lawsuits" at bounding box center [56, 274] width 42 height 13
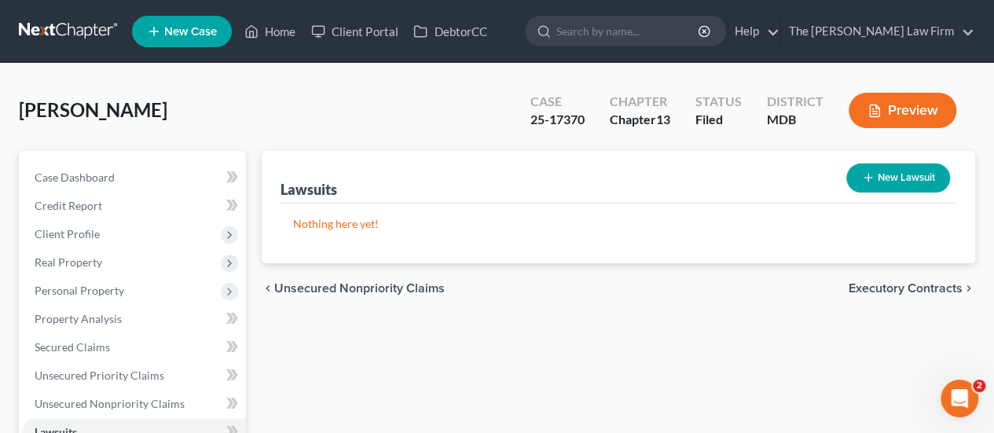
click at [901, 177] on button "New Lawsuit" at bounding box center [899, 177] width 104 height 29
select select "0"
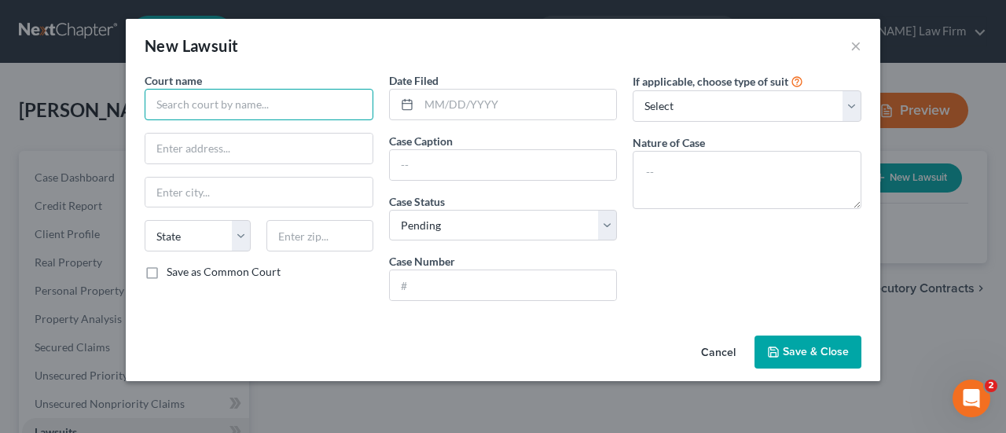
click at [209, 106] on input "text" at bounding box center [259, 104] width 229 height 31
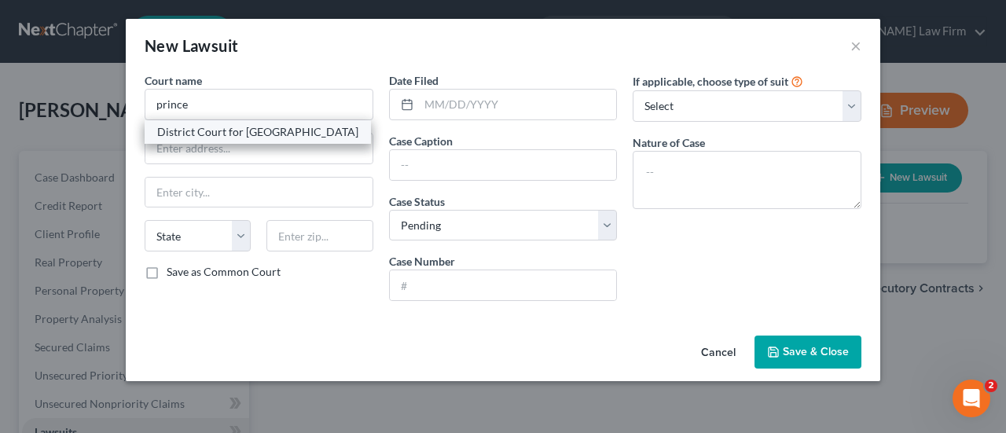
click at [281, 136] on div "District Court for [GEOGRAPHIC_DATA]" at bounding box center [257, 132] width 201 height 16
type input "District Court for [GEOGRAPHIC_DATA]"
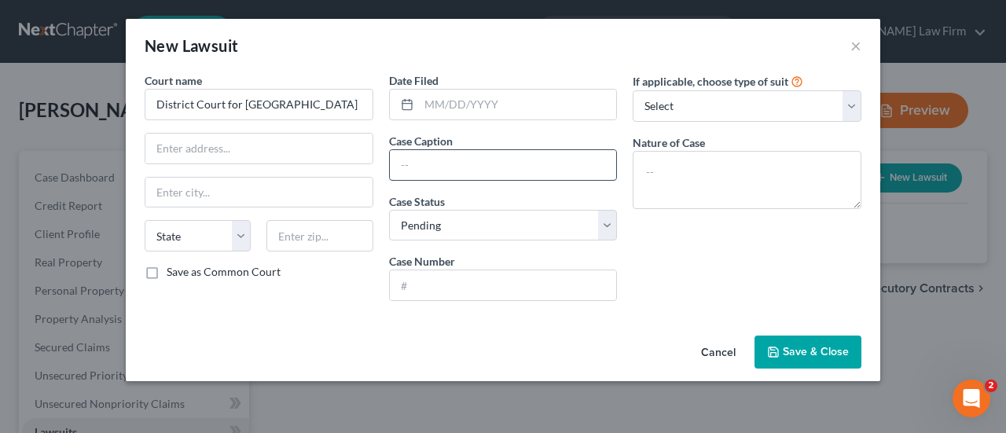
click at [434, 162] on input "text" at bounding box center [503, 165] width 227 height 30
type input "c"
type input "Calvary vs. [PERSON_NAME]"
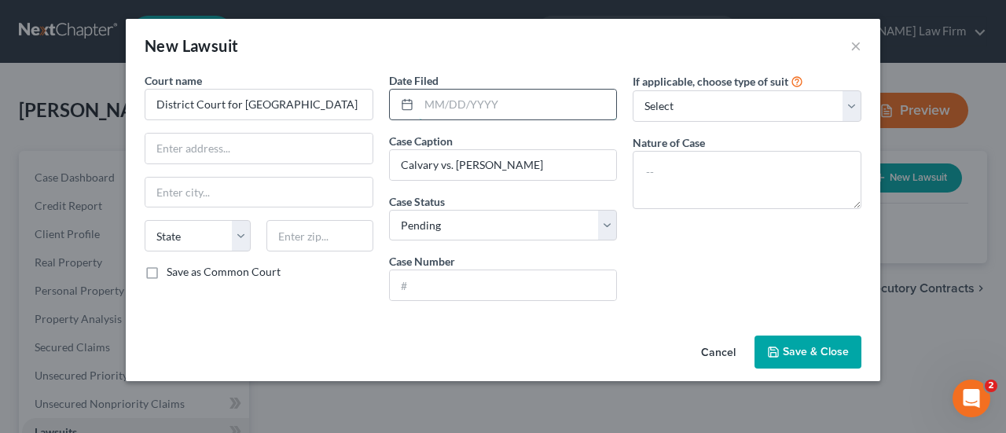
click at [464, 109] on input "text" at bounding box center [518, 105] width 198 height 30
type input "[DATE]"
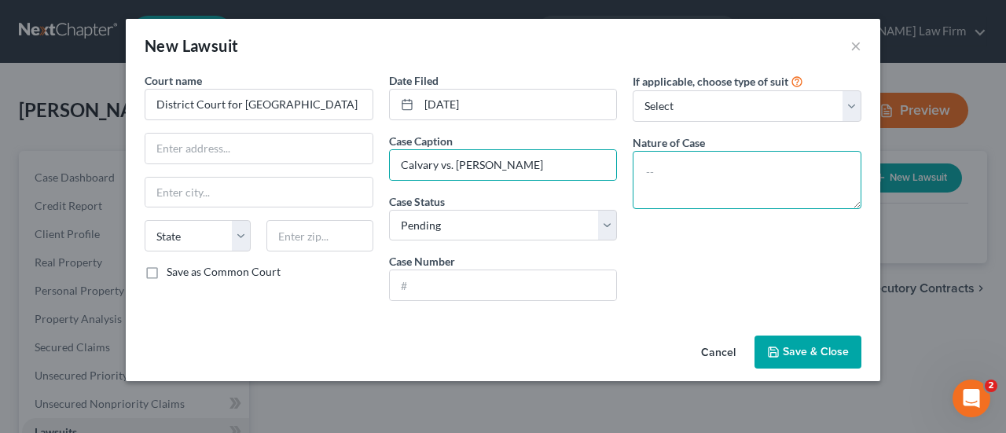
click at [665, 172] on textarea at bounding box center [747, 180] width 229 height 58
type textarea "c"
type textarea "Contraxt"
click at [665, 172] on textarea "Contraxt" at bounding box center [747, 180] width 229 height 58
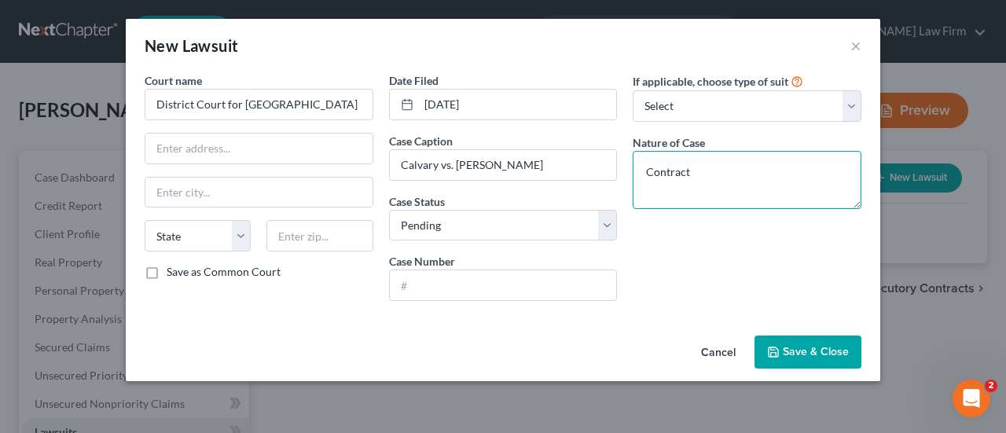
type textarea "Contract"
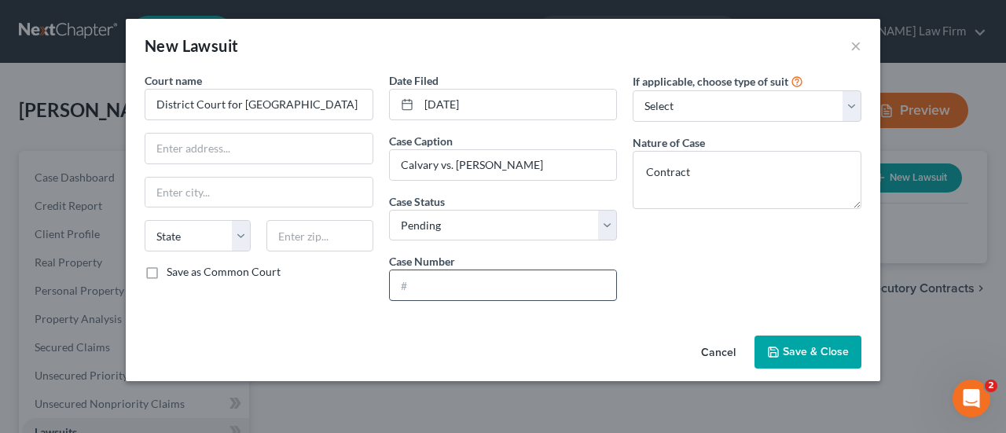
click at [429, 290] on input "text" at bounding box center [503, 285] width 227 height 30
type input "D-05-CV-25-035332"
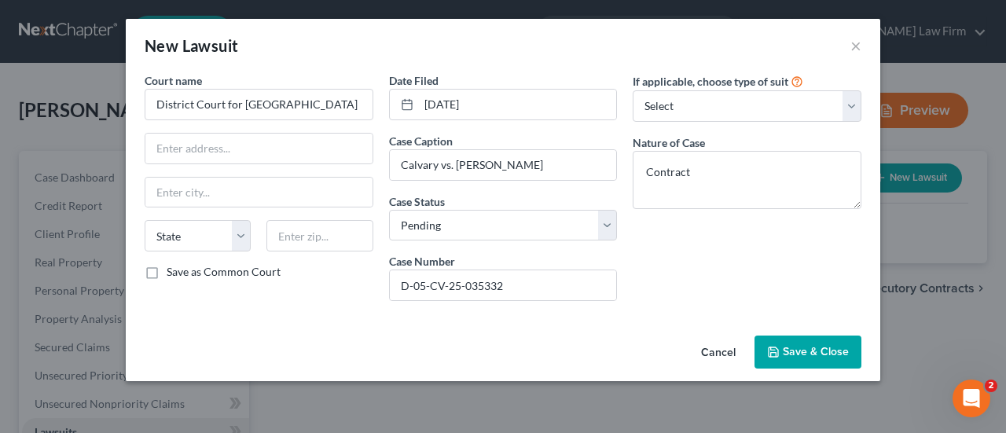
click at [794, 351] on span "Save & Close" at bounding box center [816, 351] width 66 height 13
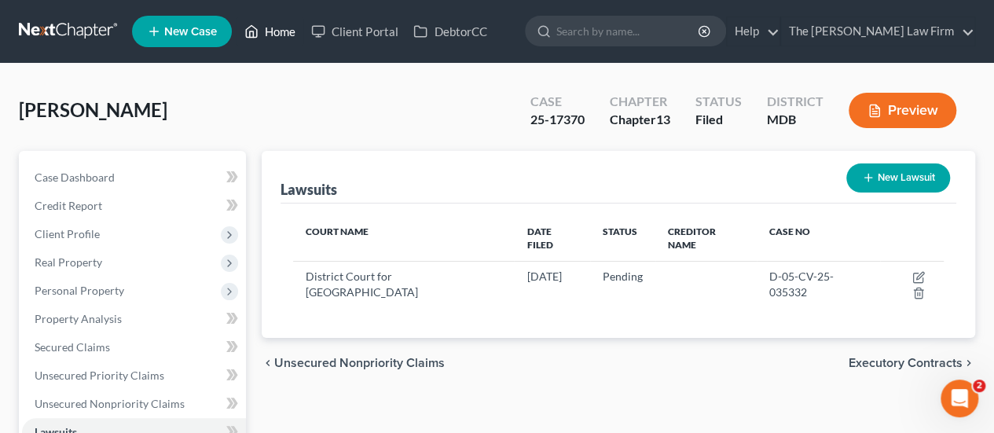
drag, startPoint x: 291, startPoint y: 31, endPoint x: 343, endPoint y: 67, distance: 62.8
click at [291, 31] on link "Home" at bounding box center [270, 31] width 67 height 28
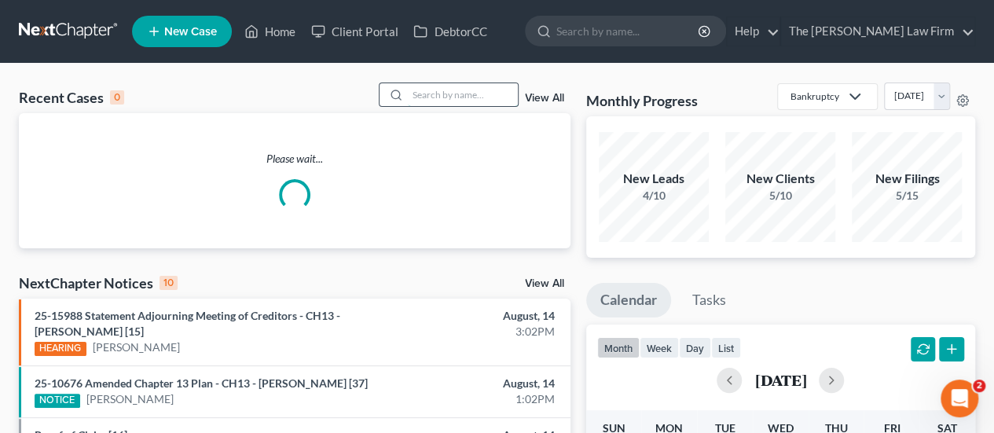
click at [446, 95] on input "search" at bounding box center [463, 94] width 110 height 23
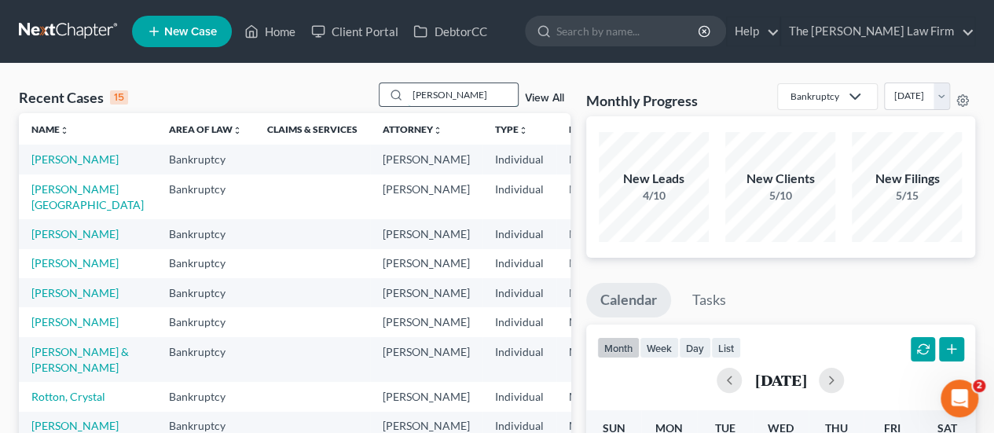
type input "[PERSON_NAME]"
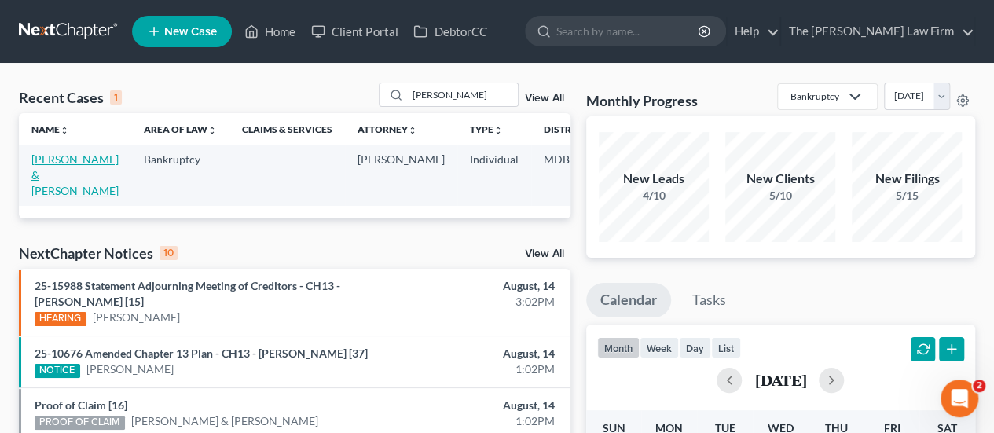
click at [55, 159] on link "[PERSON_NAME] & [PERSON_NAME]" at bounding box center [74, 174] width 87 height 45
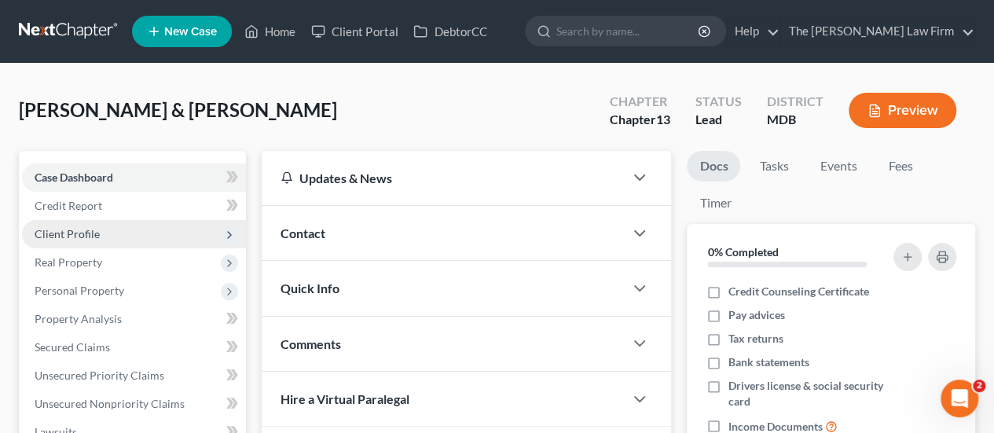
click at [56, 227] on span "Client Profile" at bounding box center [67, 233] width 65 height 13
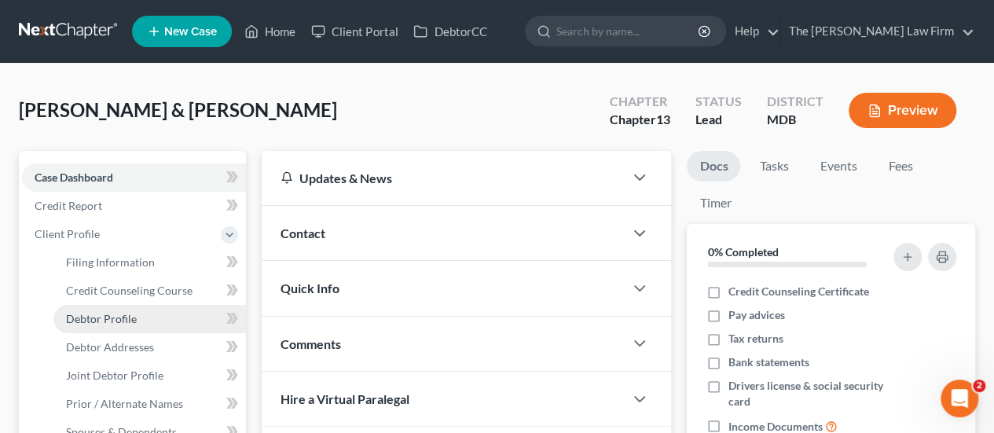
click at [119, 323] on span "Debtor Profile" at bounding box center [101, 318] width 71 height 13
select select "1"
select select "2"
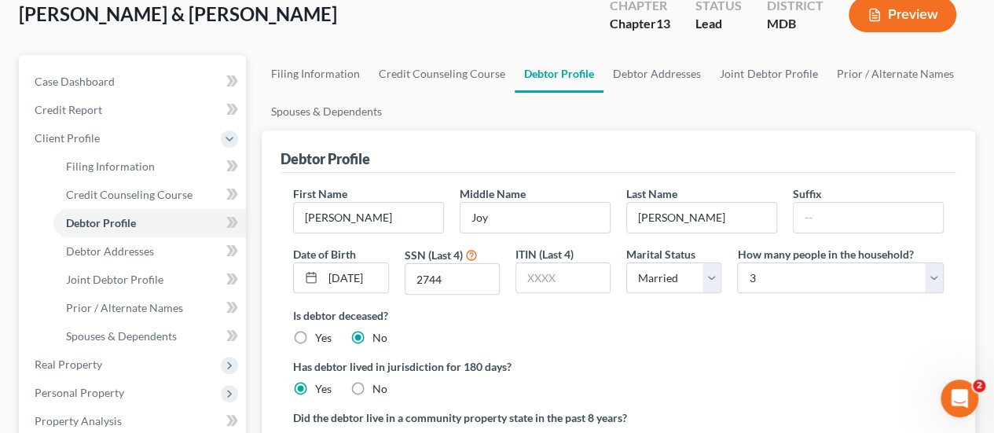
scroll to position [157, 0]
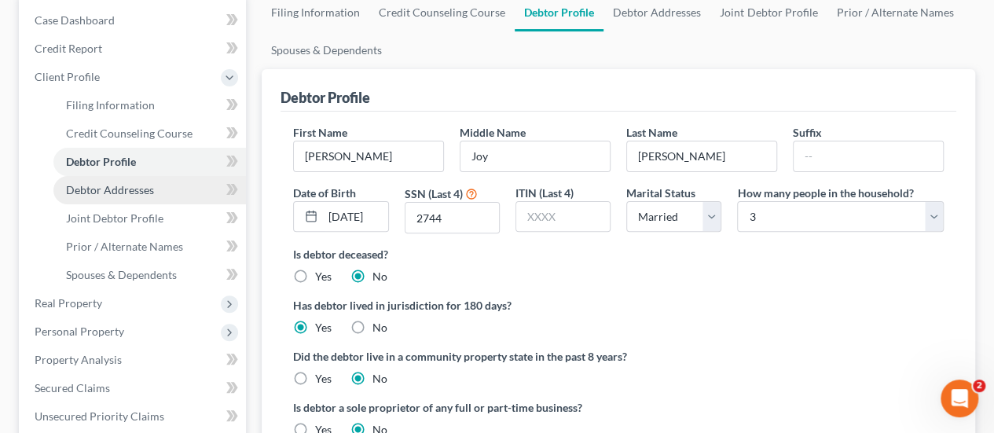
click at [85, 193] on span "Debtor Addresses" at bounding box center [110, 189] width 88 height 13
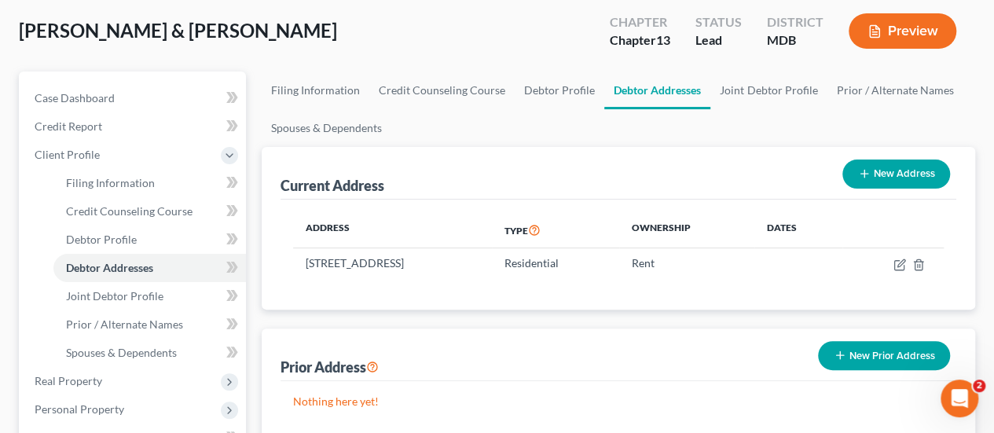
scroll to position [157, 0]
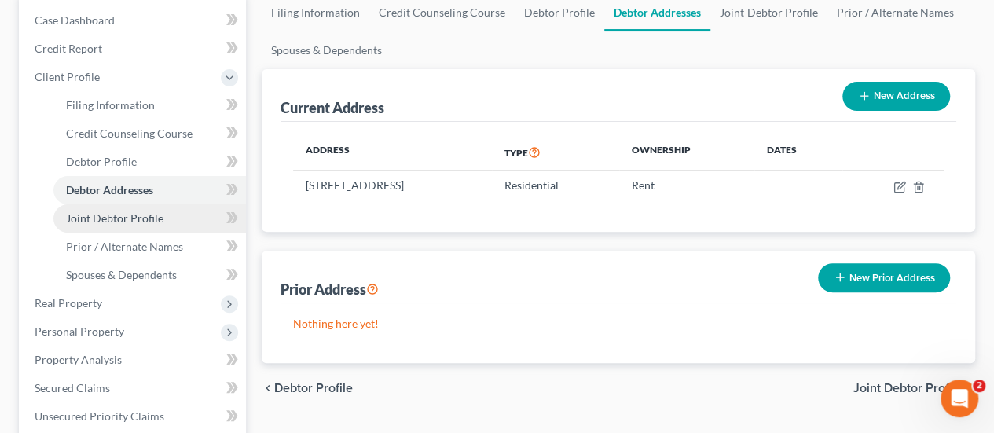
click at [119, 209] on link "Joint Debtor Profile" at bounding box center [149, 218] width 193 height 28
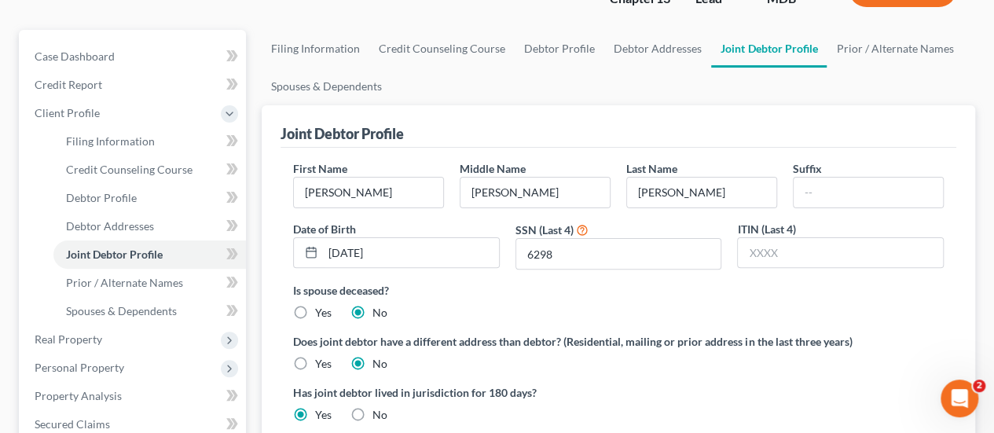
scroll to position [157, 0]
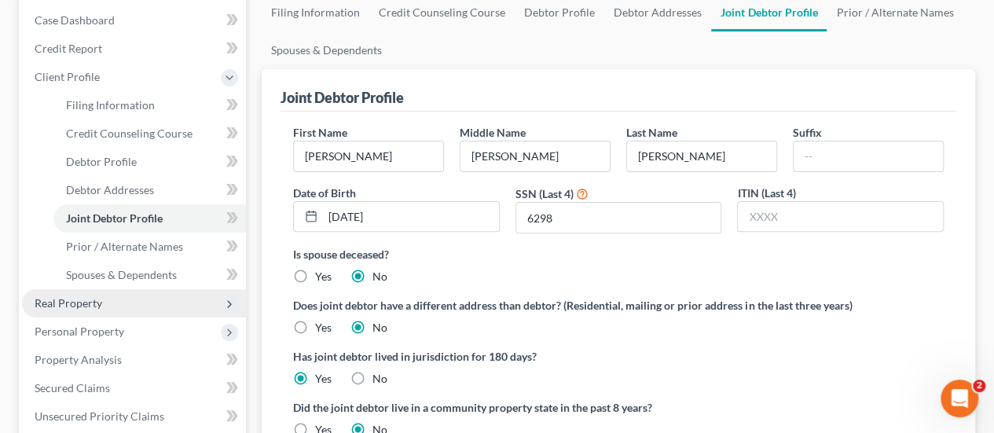
click at [90, 301] on span "Real Property" at bounding box center [69, 302] width 68 height 13
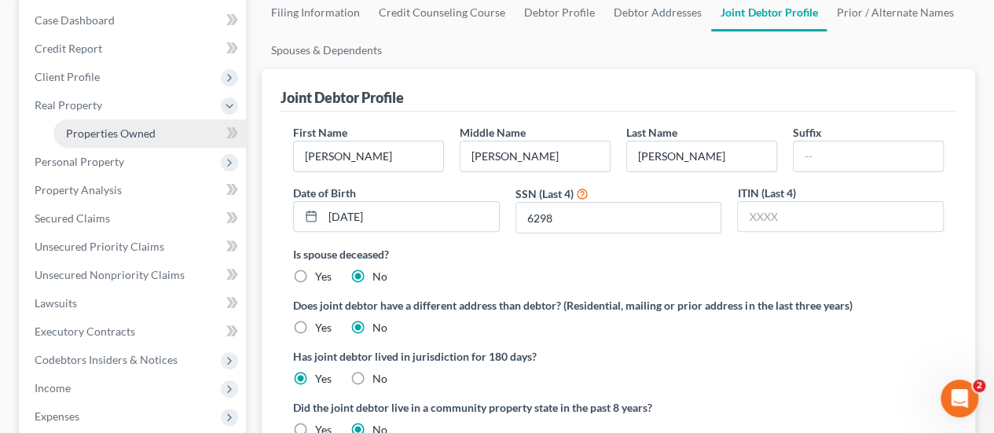
click at [107, 128] on span "Properties Owned" at bounding box center [111, 133] width 90 height 13
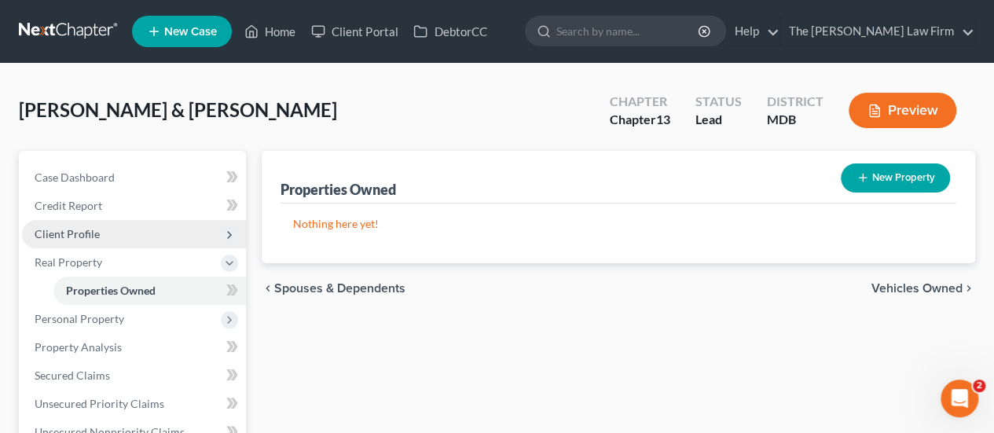
click at [86, 231] on span "Client Profile" at bounding box center [67, 233] width 65 height 13
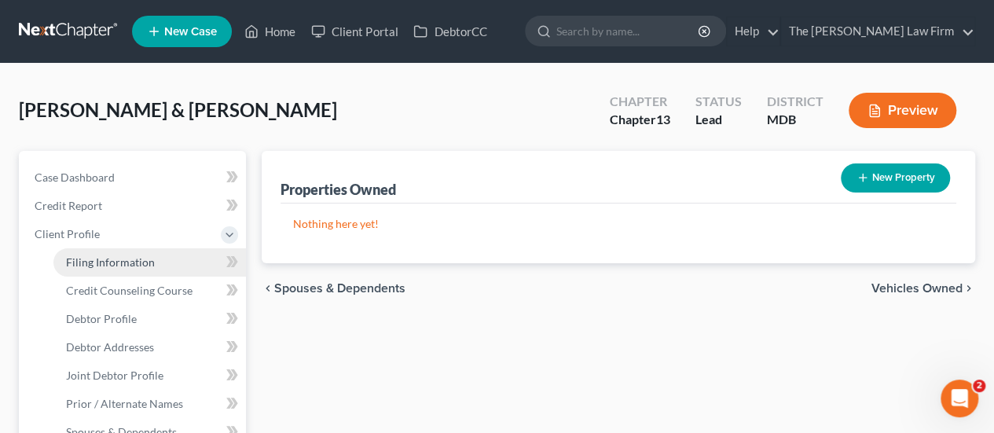
click at [102, 261] on span "Filing Information" at bounding box center [110, 261] width 89 height 13
select select "1"
select select "3"
select select "38"
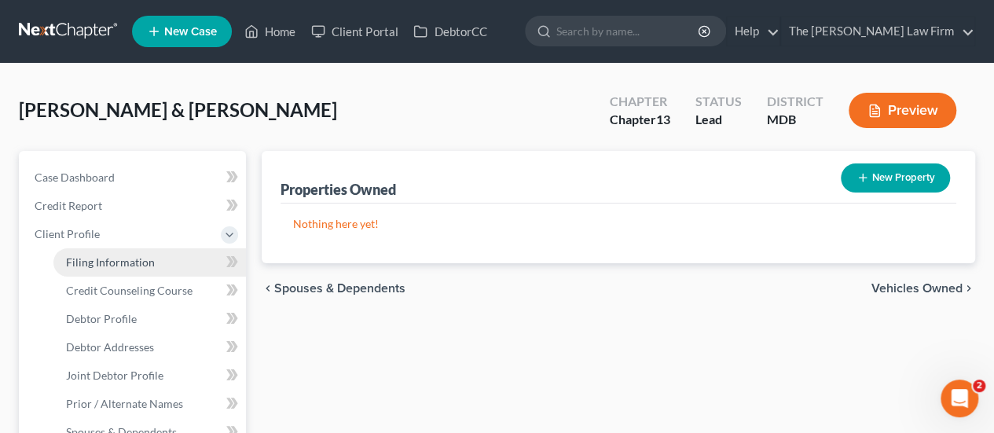
select select "0"
select select "21"
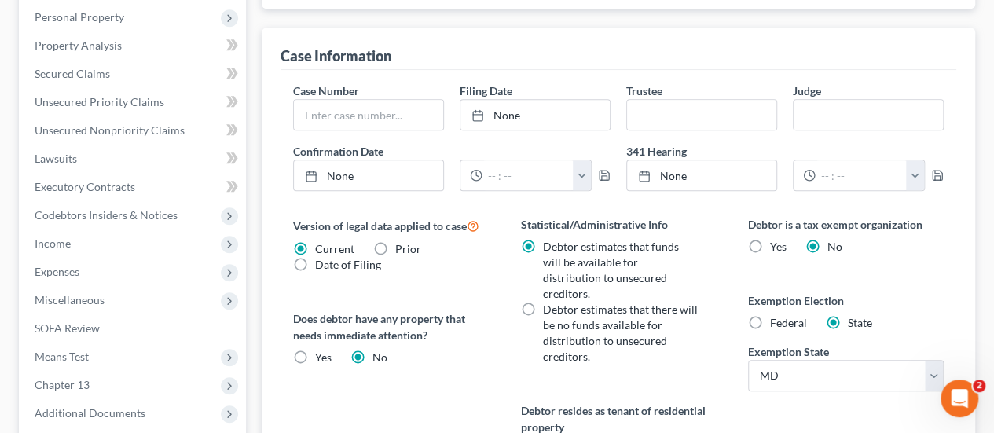
scroll to position [707, 0]
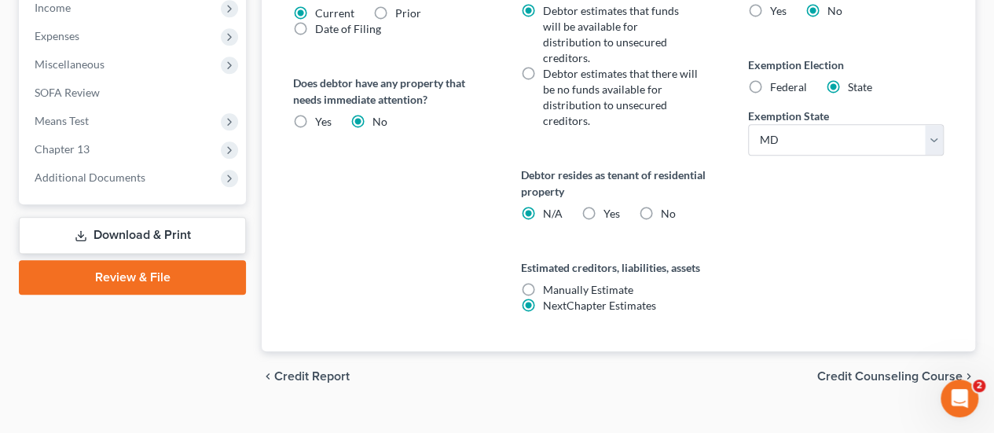
click at [603, 206] on label "Yes Yes" at bounding box center [611, 214] width 17 height 16
click at [609, 206] on input "Yes Yes" at bounding box center [614, 211] width 10 height 10
radio input "true"
radio input "false"
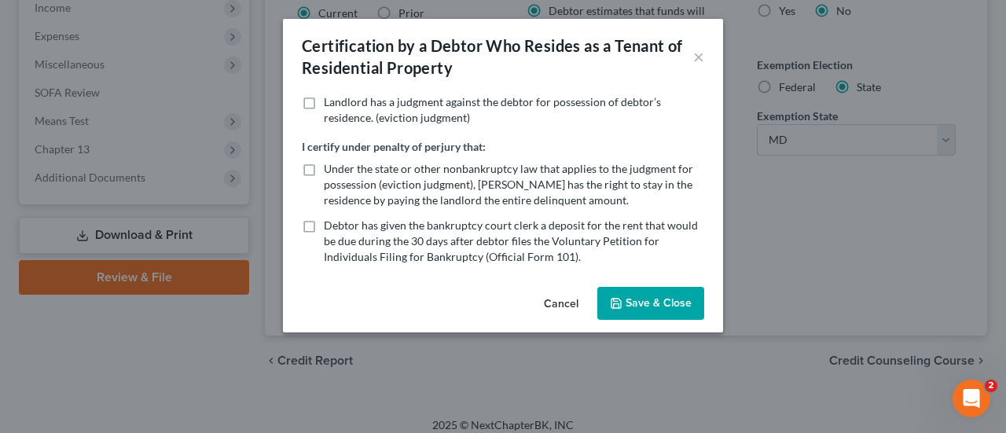
click at [665, 304] on button "Save & Close" at bounding box center [650, 303] width 107 height 33
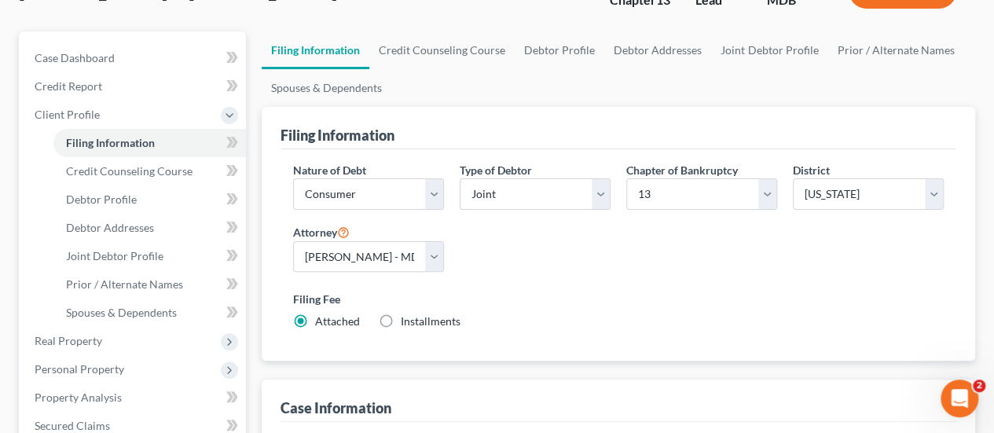
scroll to position [79, 0]
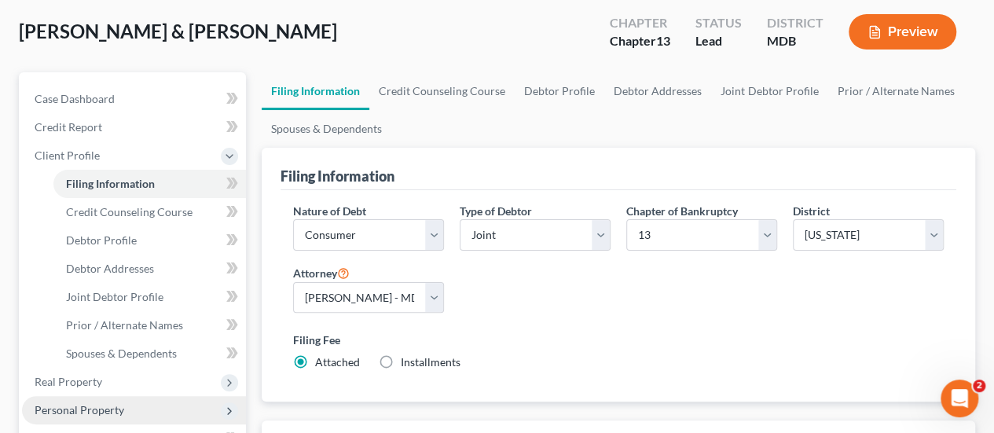
click at [87, 406] on span "Personal Property" at bounding box center [80, 409] width 90 height 13
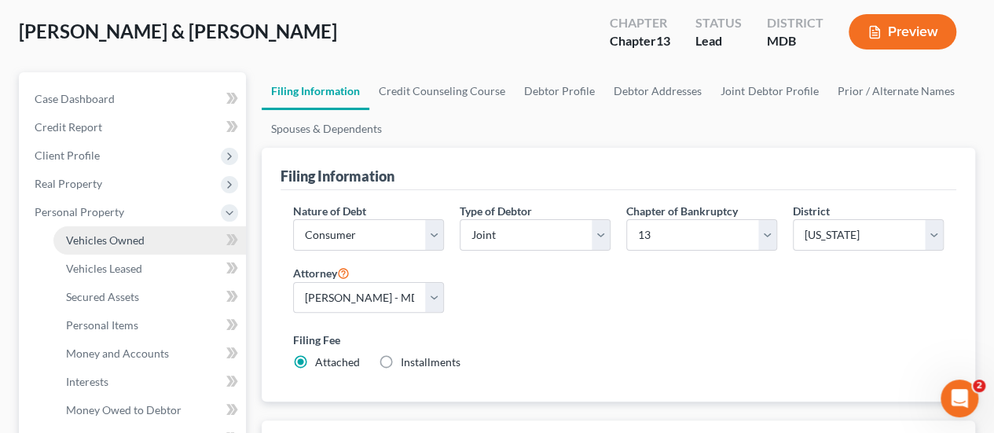
click at [108, 244] on span "Vehicles Owned" at bounding box center [105, 239] width 79 height 13
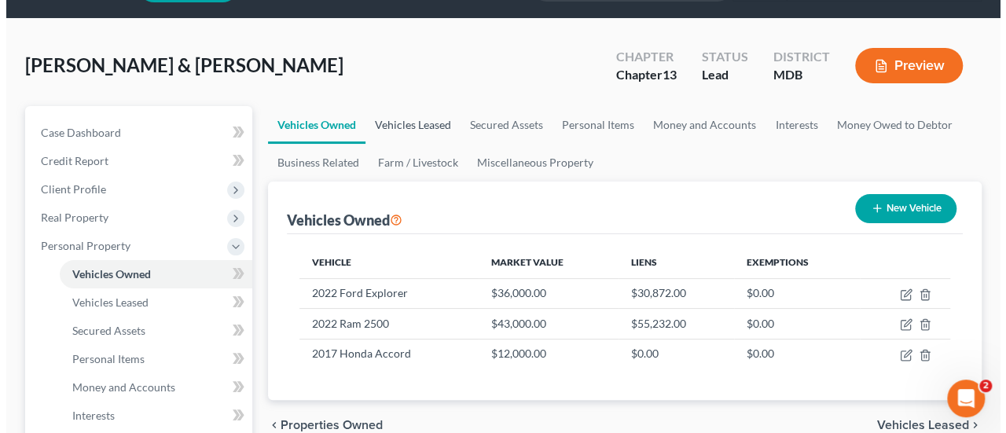
scroll to position [79, 0]
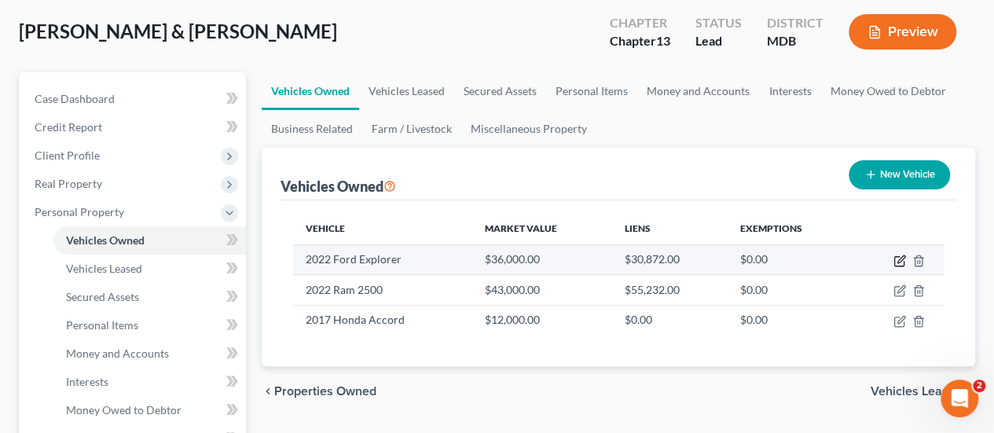
click at [899, 257] on icon "button" at bounding box center [900, 261] width 13 height 13
select select "0"
select select "4"
select select "2"
select select "0"
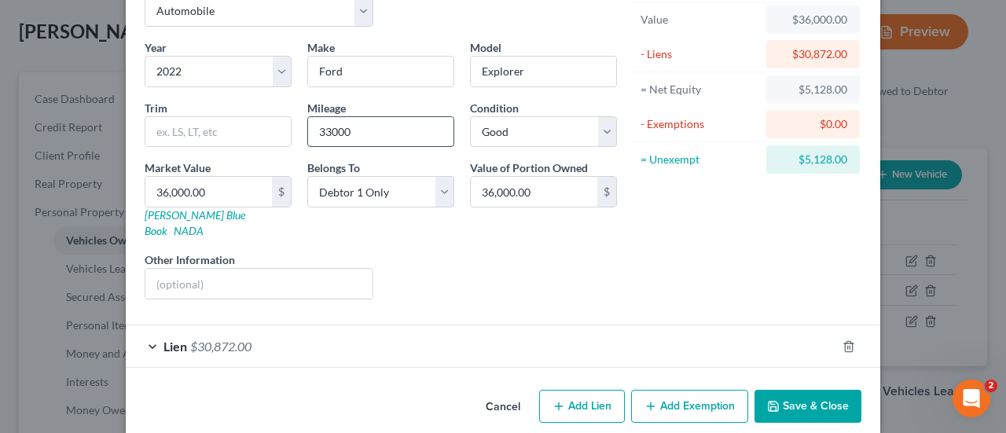
scroll to position [95, 0]
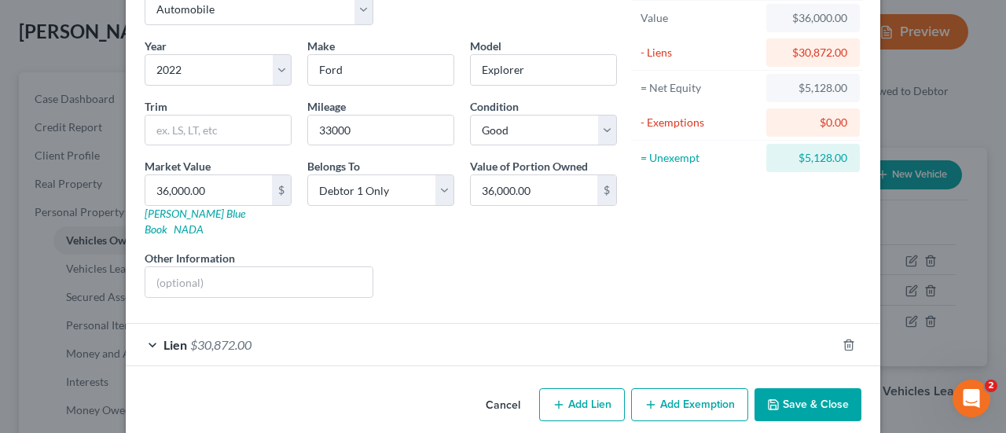
click at [193, 337] on span "$30,872.00" at bounding box center [220, 344] width 61 height 15
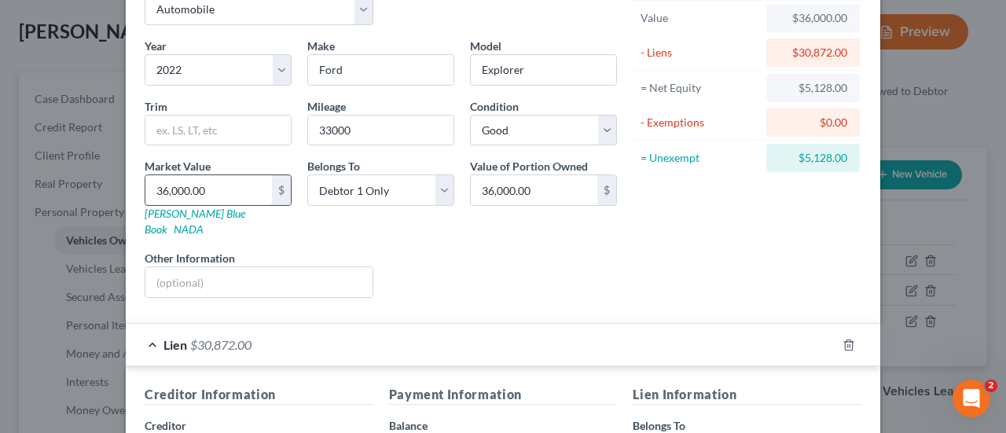
click at [227, 191] on input "36,000.00" at bounding box center [208, 190] width 127 height 30
type input "3"
type input "3.00"
type input "31"
type input "31.00"
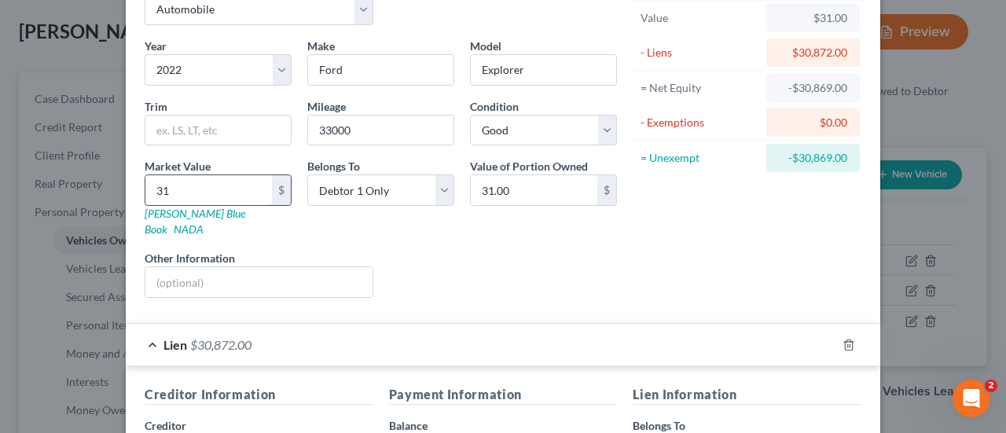
type input "310"
type input "310.00"
type input "3100"
type input "3,100.00"
type input "3,1000"
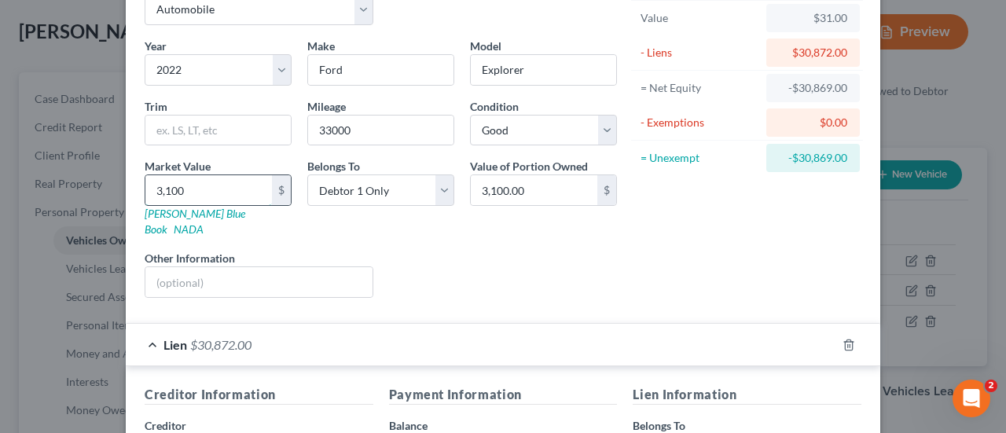
type input "31,000.00"
type input "31,000"
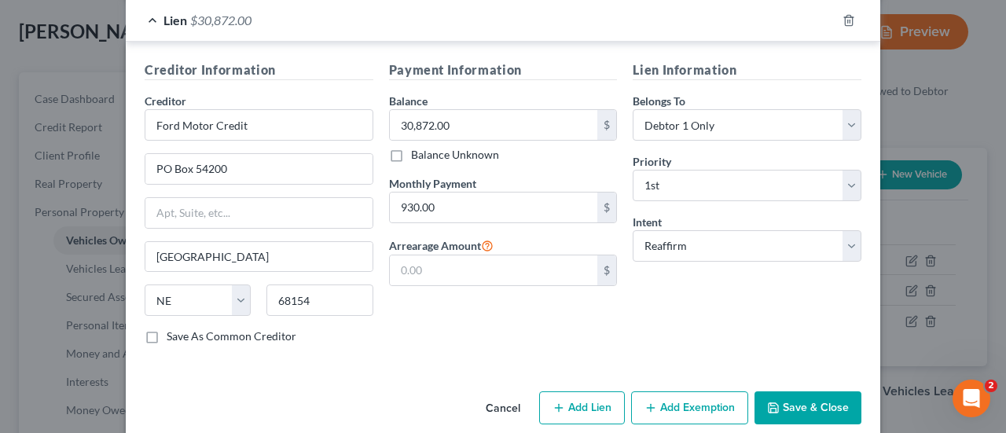
click at [808, 391] on button "Save & Close" at bounding box center [808, 407] width 107 height 33
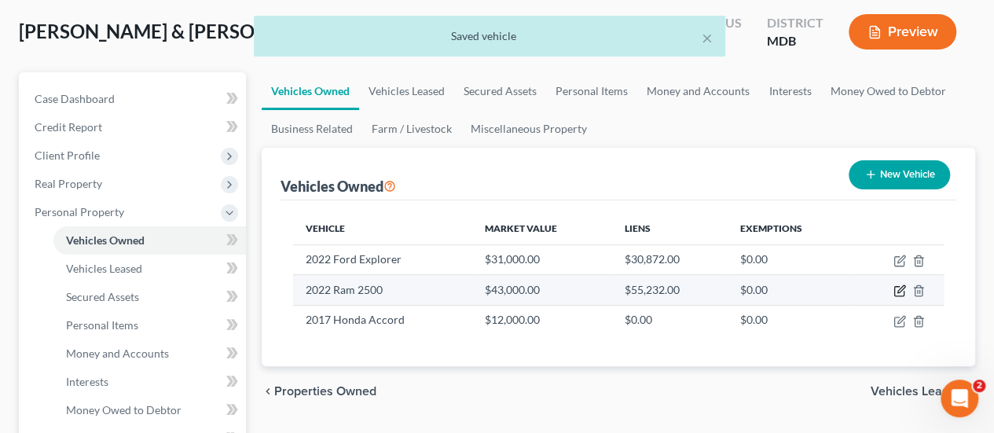
click at [894, 292] on icon "button" at bounding box center [898, 291] width 9 height 9
select select "0"
select select "4"
select select "2"
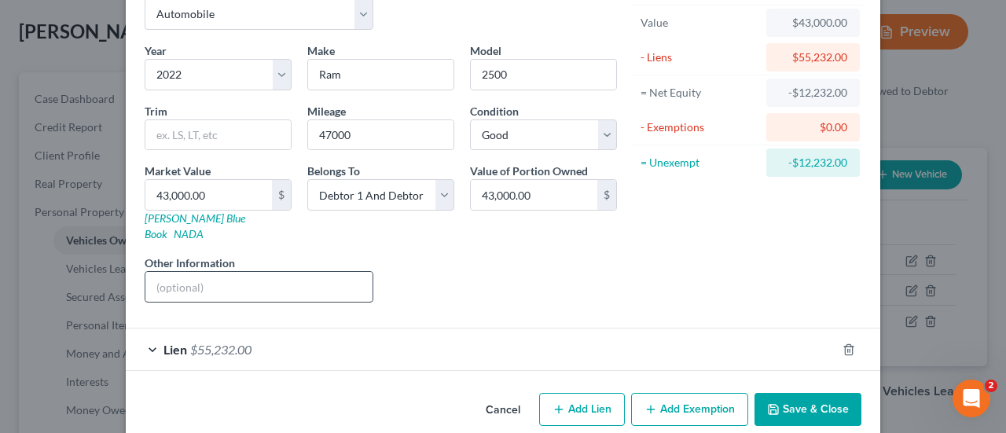
scroll to position [95, 0]
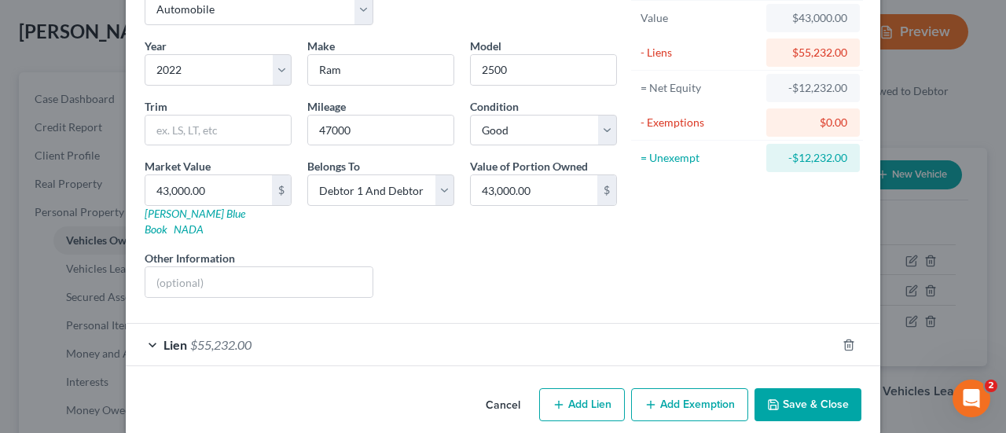
click at [250, 326] on div "Lien $55,232.00" at bounding box center [481, 345] width 711 height 42
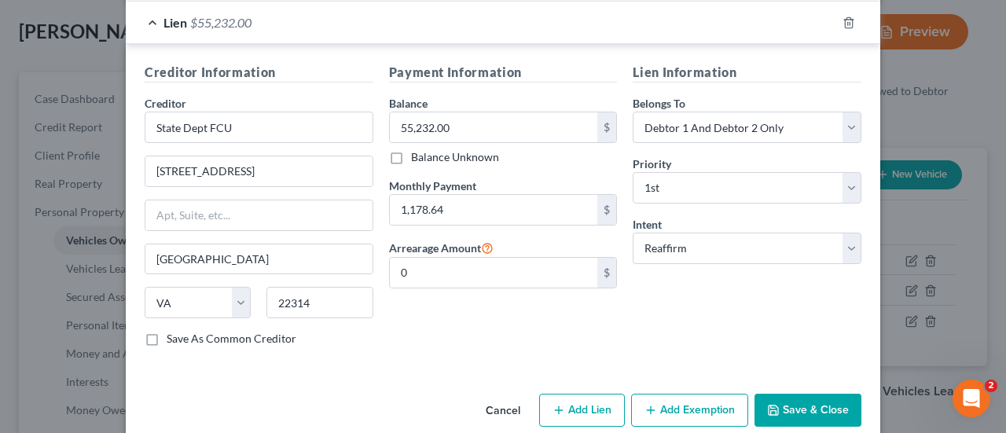
scroll to position [420, 0]
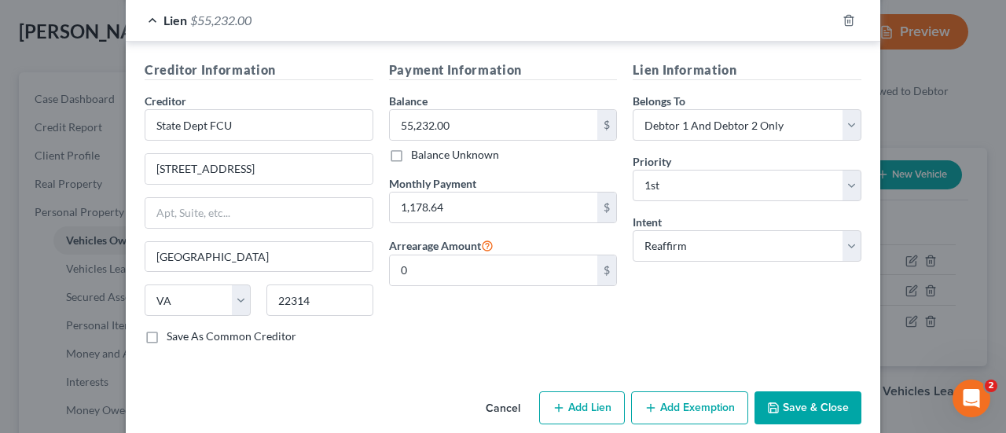
click at [816, 391] on button "Save & Close" at bounding box center [808, 407] width 107 height 33
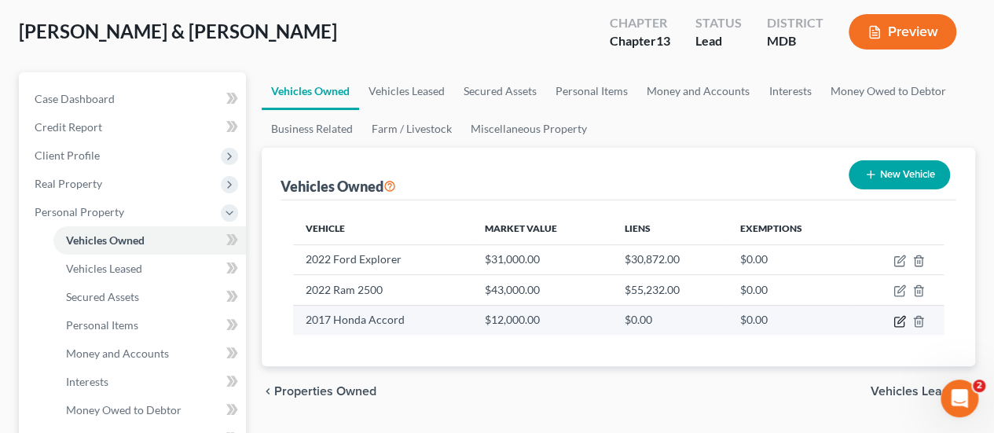
click at [902, 319] on icon "button" at bounding box center [900, 321] width 13 height 13
select select "0"
select select "9"
select select "3"
select select "0"
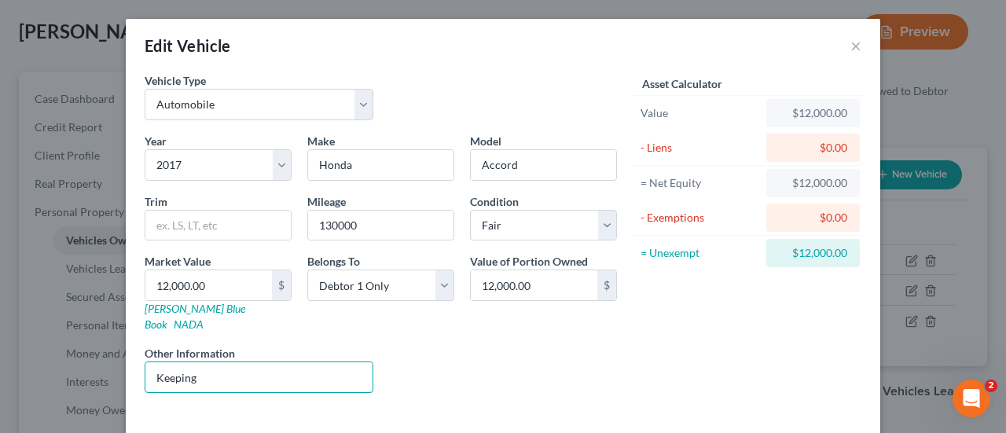
drag, startPoint x: 171, startPoint y: 372, endPoint x: 105, endPoint y: 385, distance: 67.4
click at [105, 385] on div "Edit Vehicle × Vehicle Type Select Automobile Truck Trailer Watercraft Aircraft…" at bounding box center [503, 216] width 1006 height 433
click at [211, 290] on input "12,000.00" at bounding box center [208, 285] width 127 height 30
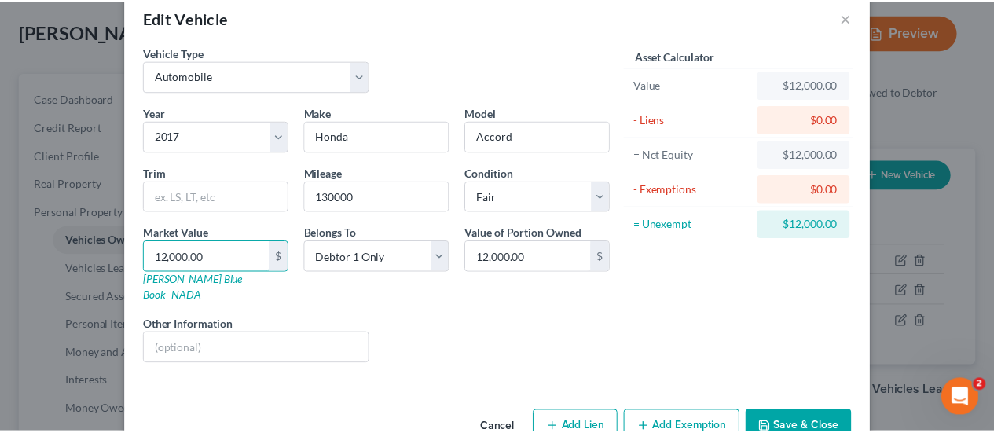
scroll to position [52, 0]
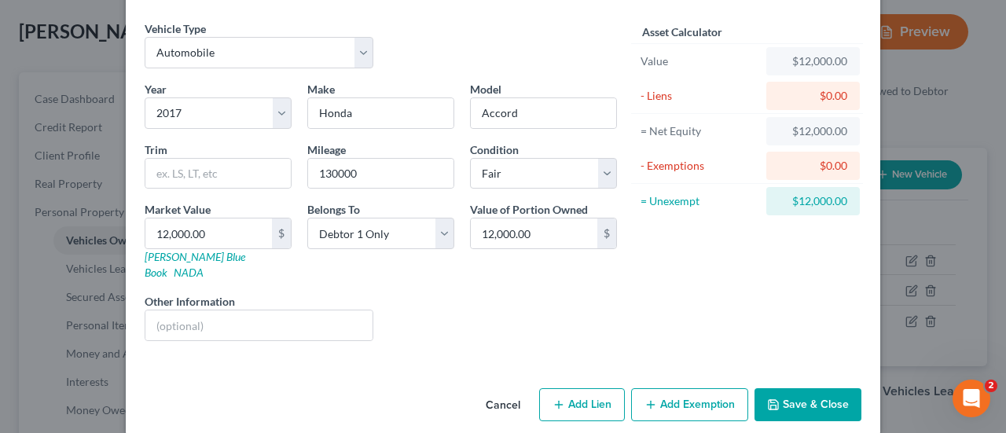
click at [791, 388] on button "Save & Close" at bounding box center [808, 404] width 107 height 33
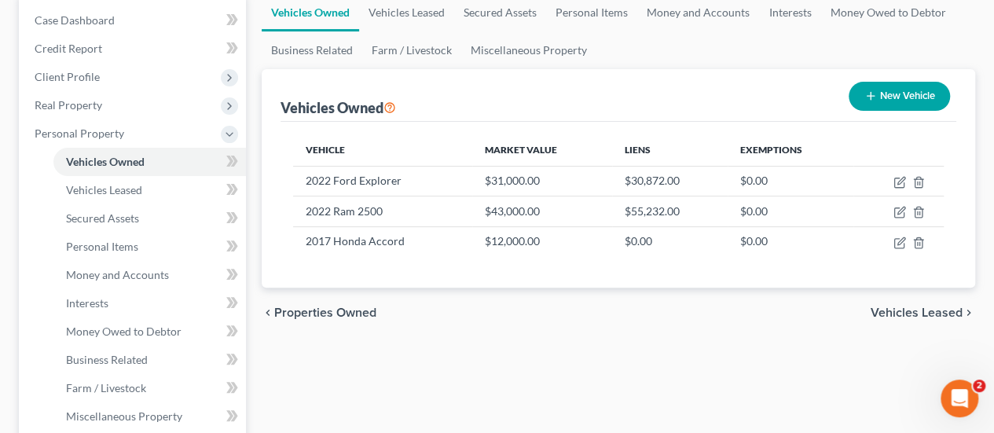
scroll to position [236, 0]
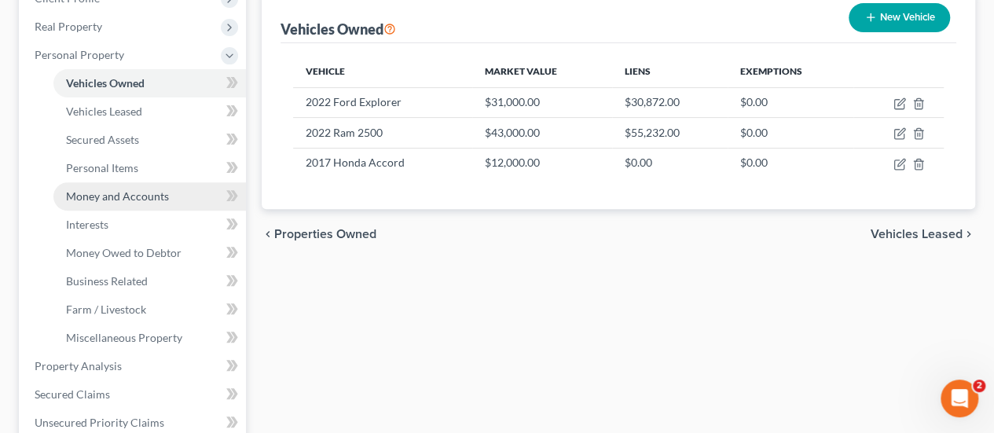
click at [125, 200] on span "Money and Accounts" at bounding box center [117, 195] width 103 height 13
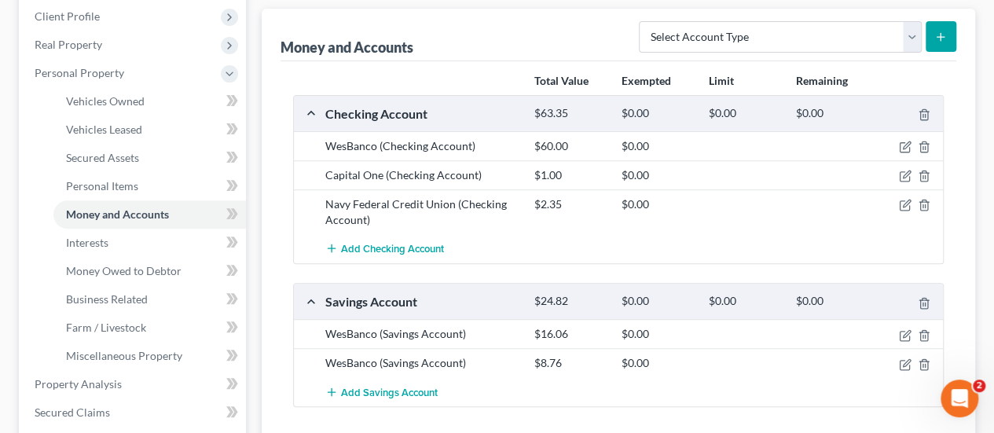
scroll to position [236, 0]
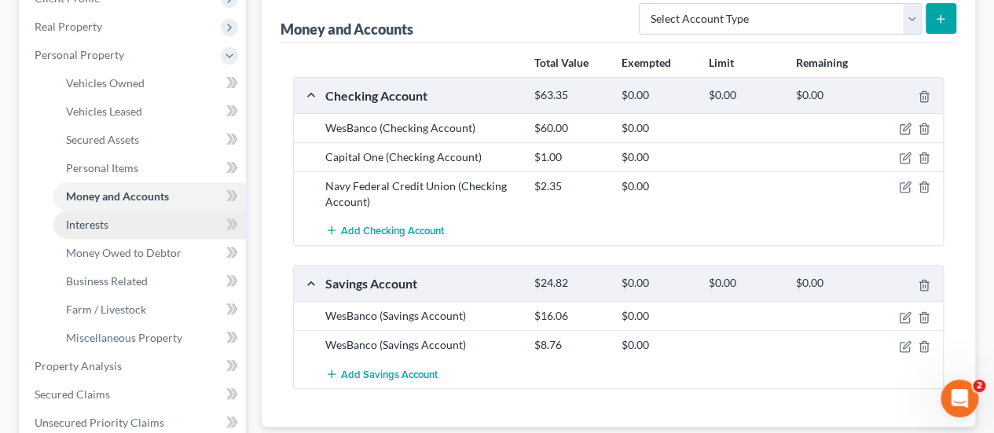
click at [91, 228] on span "Interests" at bounding box center [87, 224] width 42 height 13
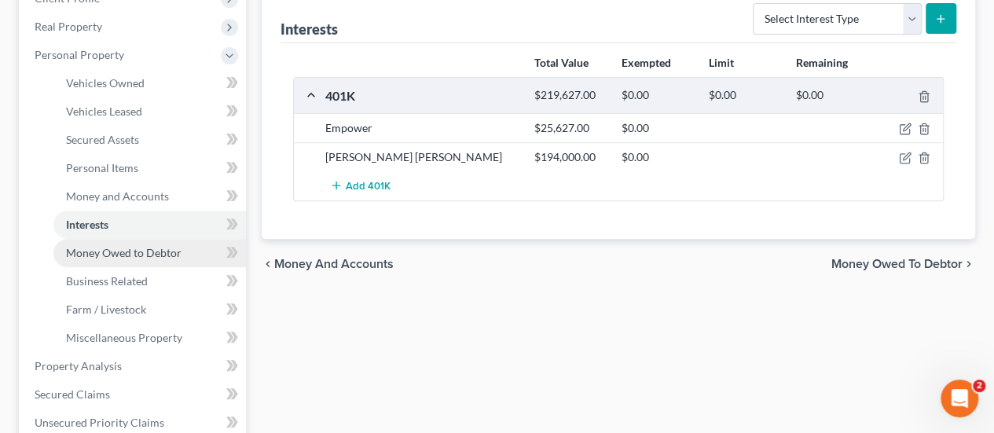
click at [107, 259] on link "Money Owed to Debtor" at bounding box center [149, 253] width 193 height 28
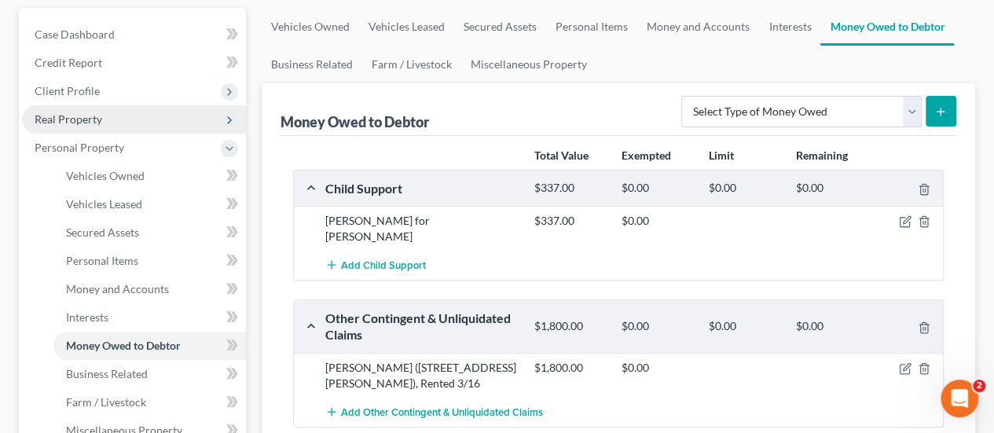
scroll to position [157, 0]
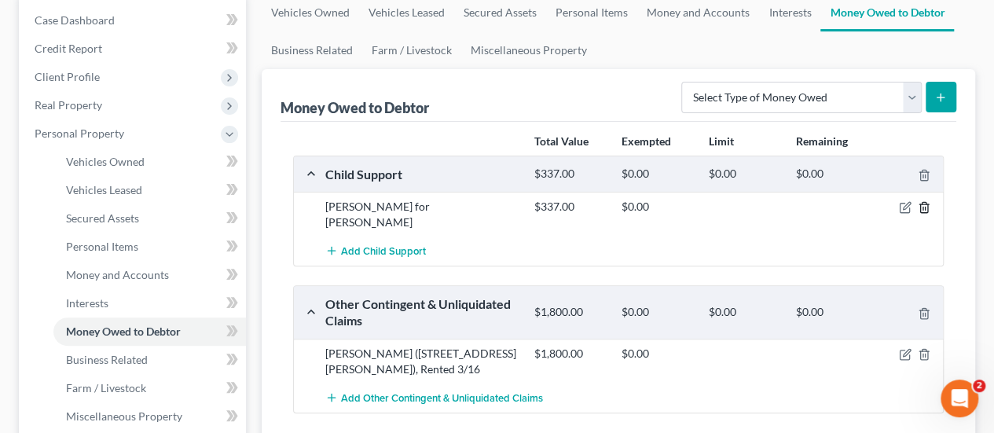
click at [922, 211] on icon "button" at bounding box center [923, 208] width 7 height 10
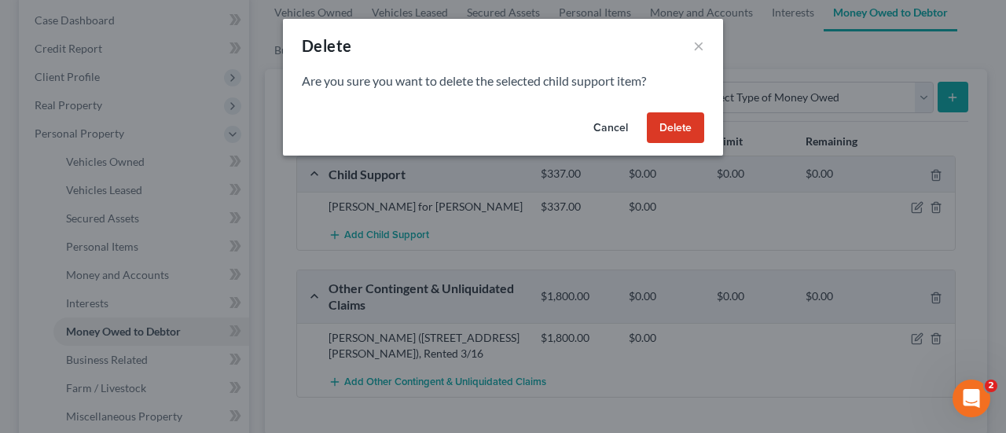
click at [678, 134] on button "Delete" at bounding box center [675, 127] width 57 height 31
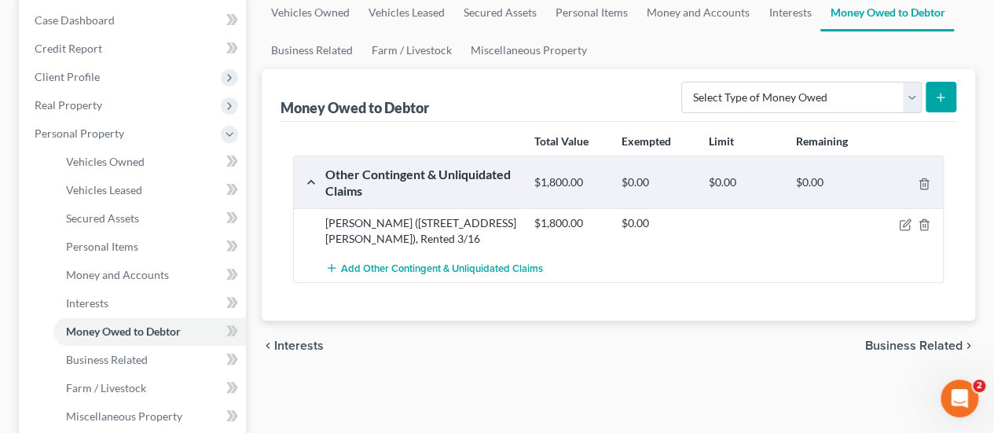
drag, startPoint x: 494, startPoint y: 235, endPoint x: 328, endPoint y: 225, distance: 166.2
click at [328, 225] on div "[PERSON_NAME] ([STREET_ADDRESS][PERSON_NAME]), Rented 3/16" at bounding box center [422, 230] width 209 height 31
copy div "[PERSON_NAME] ([STREET_ADDRESS][PERSON_NAME]), Rented 3/16"
click at [926, 180] on icon "button" at bounding box center [924, 184] width 13 height 13
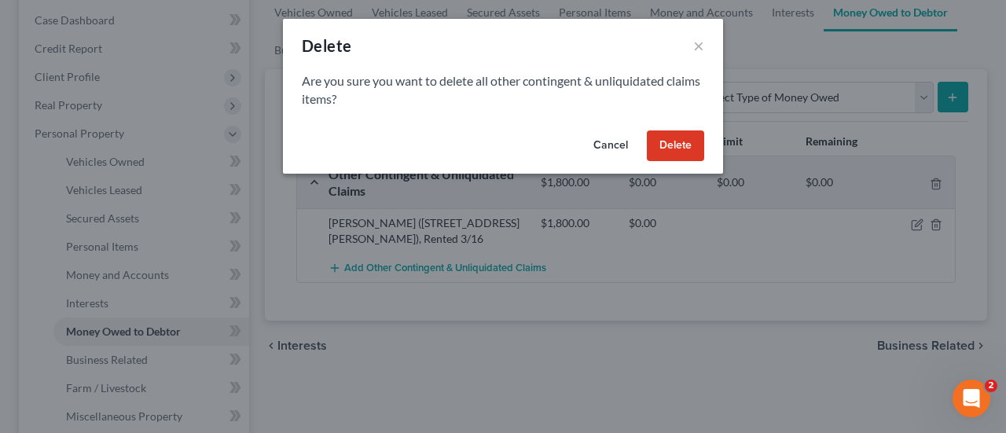
click at [667, 145] on button "Delete" at bounding box center [675, 145] width 57 height 31
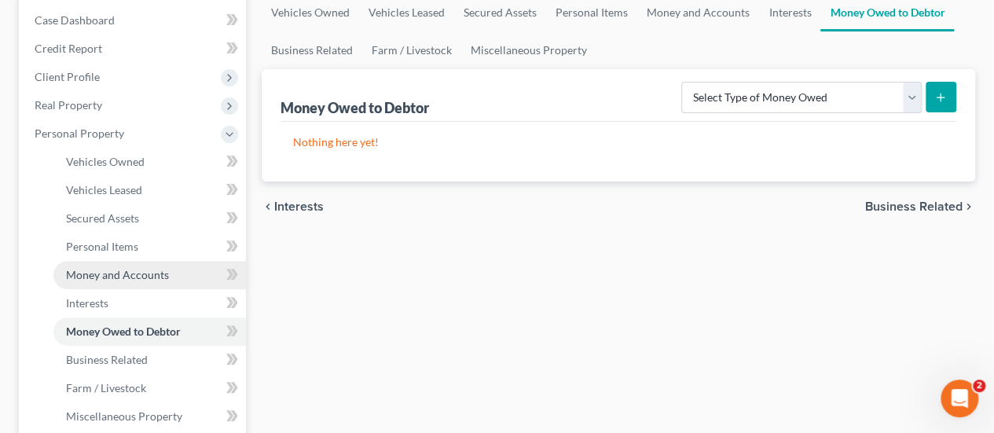
click at [124, 271] on span "Money and Accounts" at bounding box center [117, 274] width 103 height 13
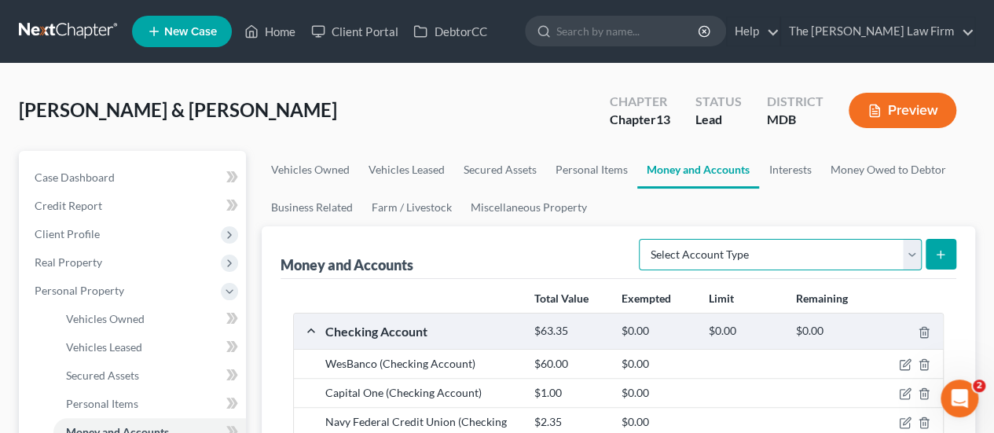
click at [909, 255] on select "Select Account Type Brokerage Cash on Hand Certificates of Deposit Checking Acc…" at bounding box center [780, 254] width 283 height 31
select select "security_deposits"
click at [643, 239] on select "Select Account Type Brokerage Cash on Hand Certificates of Deposit Checking Acc…" at bounding box center [780, 254] width 283 height 31
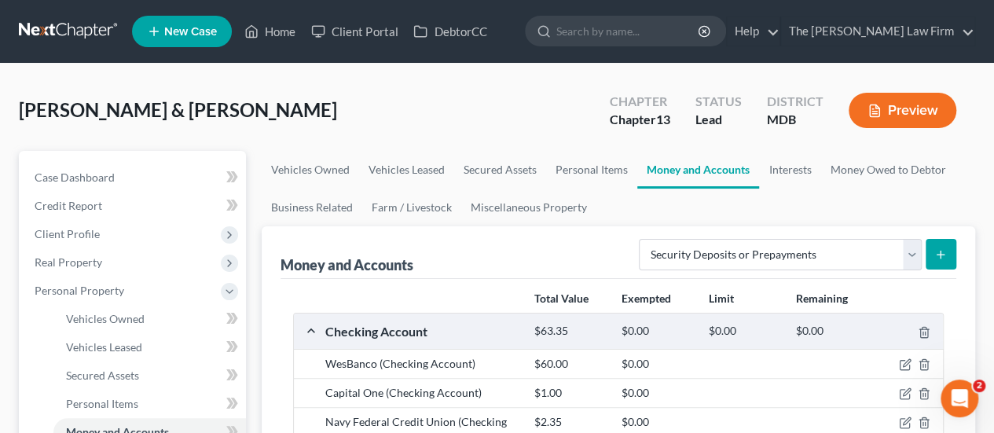
click at [945, 255] on line "submit" at bounding box center [941, 255] width 7 height 0
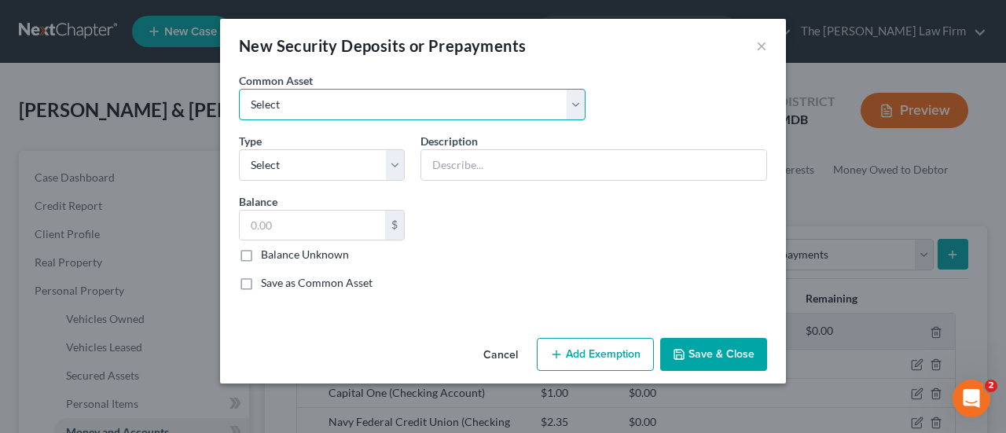
click at [320, 108] on select "Select SECURITY DEPOSIT - HELD BY PNC BANK - FOR RENTAL PROPERTY SECURITY DEPOS…" at bounding box center [412, 104] width 347 height 31
click at [308, 110] on select "Select SECURITY DEPOSIT - HELD BY PNC BANK - FOR RENTAL PROPERTY SECURITY DEPOS…" at bounding box center [412, 104] width 347 height 31
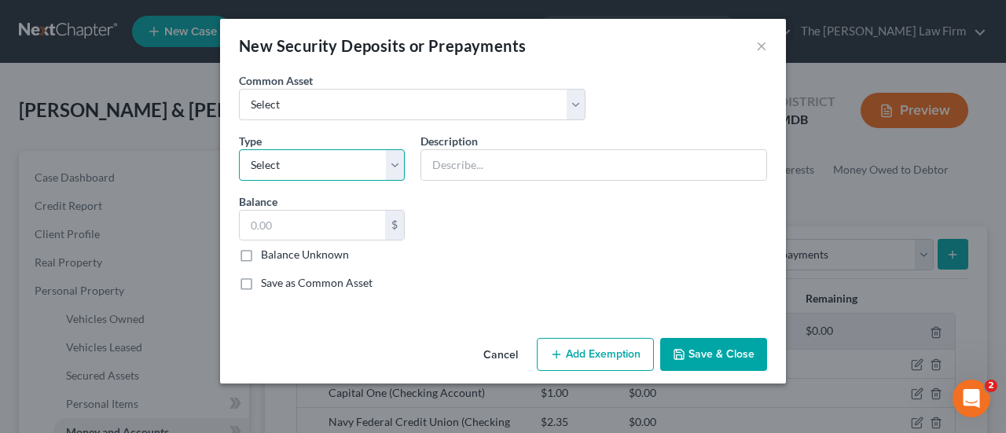
click at [297, 169] on select "Select Electric Gas Heating Oil Security Deposit On Rental Unit Prepaid Rent Te…" at bounding box center [322, 164] width 166 height 31
select select "4"
click at [239, 149] on select "Select Electric Gas Heating Oil Security Deposit On Rental Unit Prepaid Rent Te…" at bounding box center [322, 164] width 166 height 31
click at [451, 164] on input "text" at bounding box center [593, 165] width 345 height 30
paste input "[PERSON_NAME] ([STREET_ADDRESS][PERSON_NAME]), Rented 3/16"
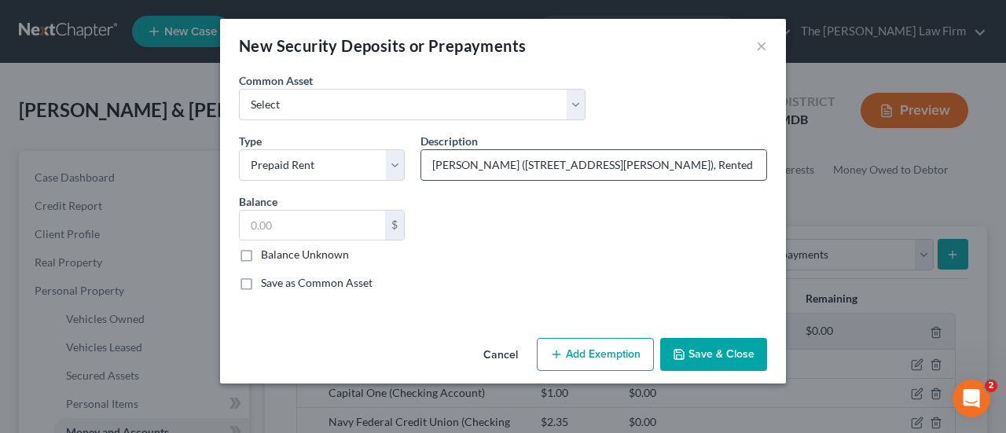
scroll to position [0, 13]
type input "[PERSON_NAME] ([STREET_ADDRESS][PERSON_NAME]), Rented 3/16"
click at [312, 227] on input "text" at bounding box center [312, 226] width 145 height 30
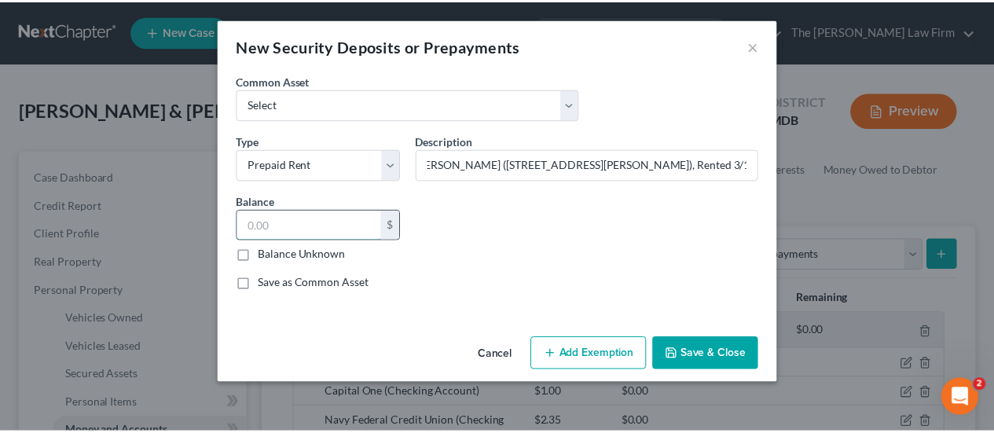
scroll to position [0, 0]
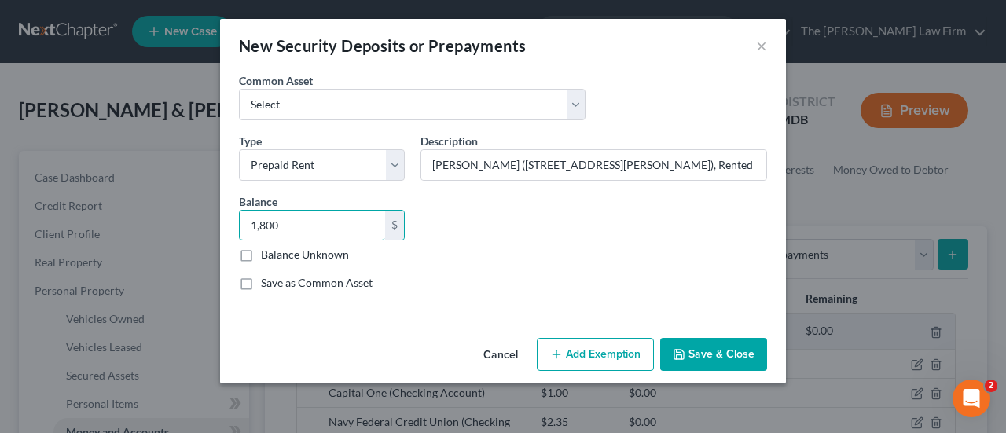
type input "1,800"
click at [698, 352] on button "Save & Close" at bounding box center [713, 354] width 107 height 33
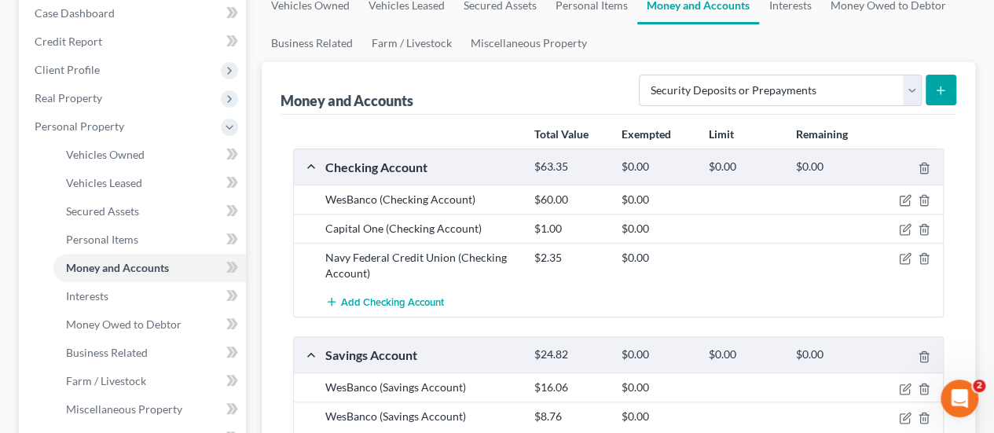
scroll to position [236, 0]
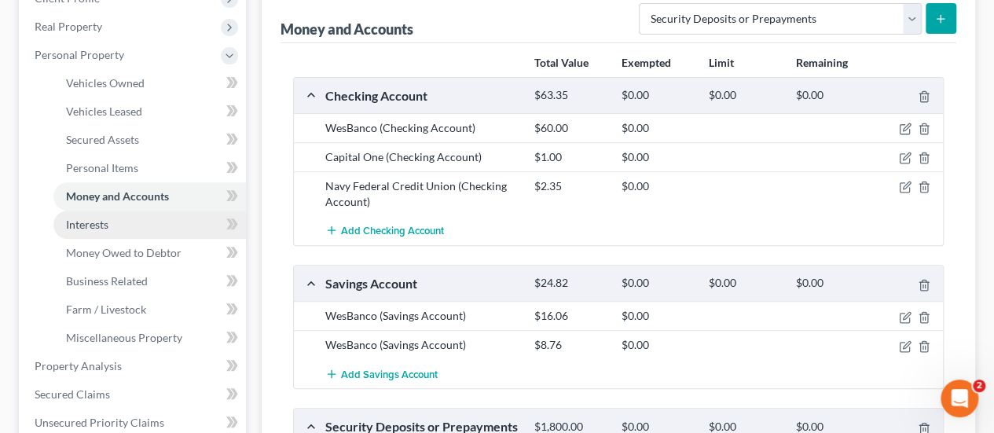
click at [95, 223] on span "Interests" at bounding box center [87, 224] width 42 height 13
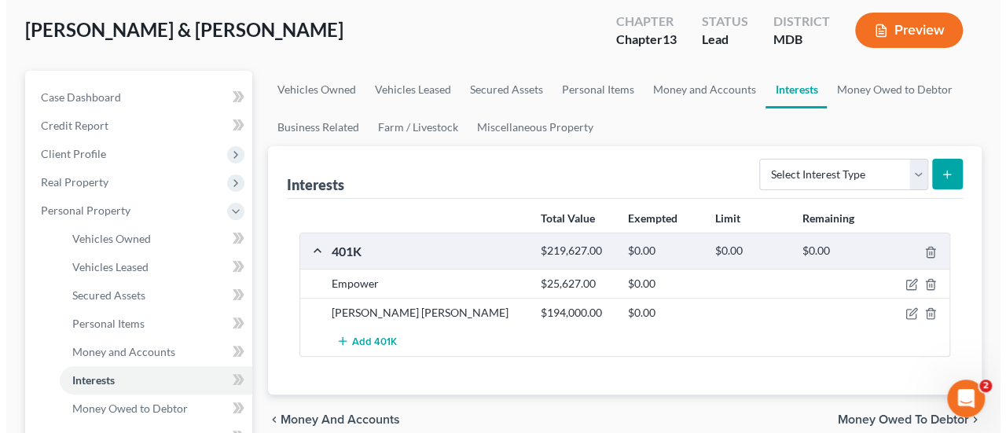
scroll to position [157, 0]
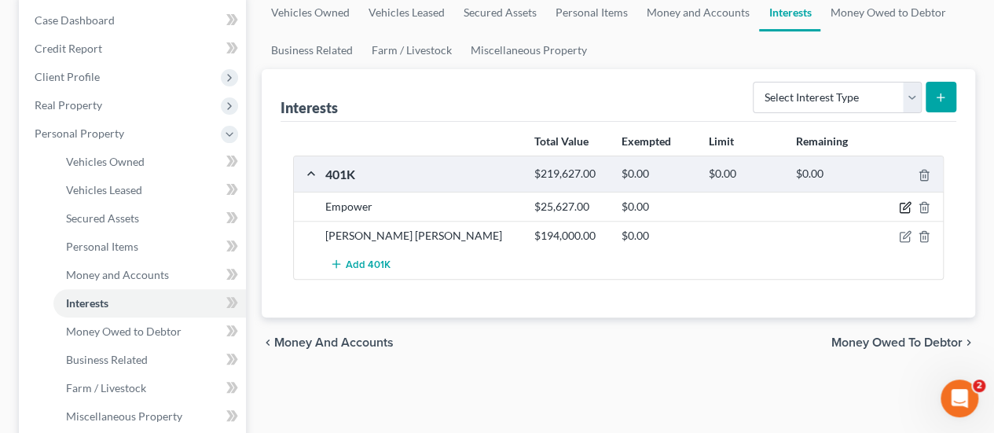
click at [907, 201] on icon "button" at bounding box center [905, 207] width 13 height 13
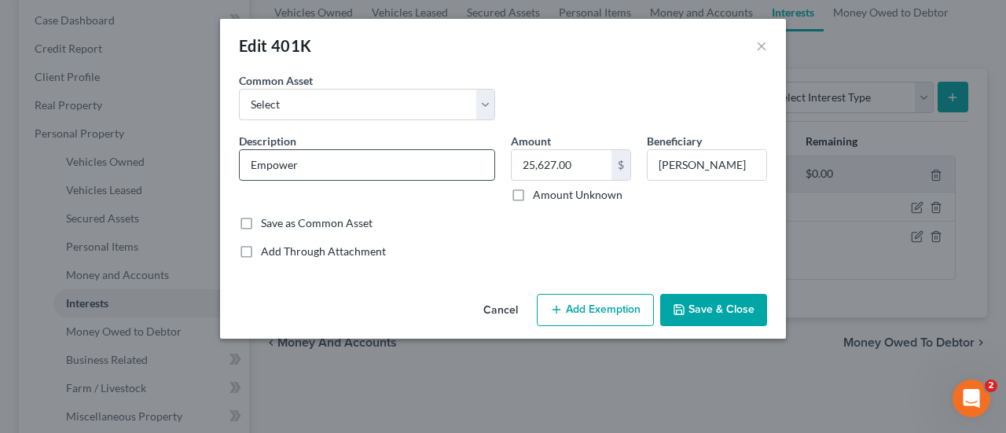
click at [376, 158] on input "Empower" at bounding box center [367, 165] width 255 height 30
type input "Empower 401K"
click at [612, 307] on button "Add Exemption" at bounding box center [595, 310] width 117 height 33
select select "2"
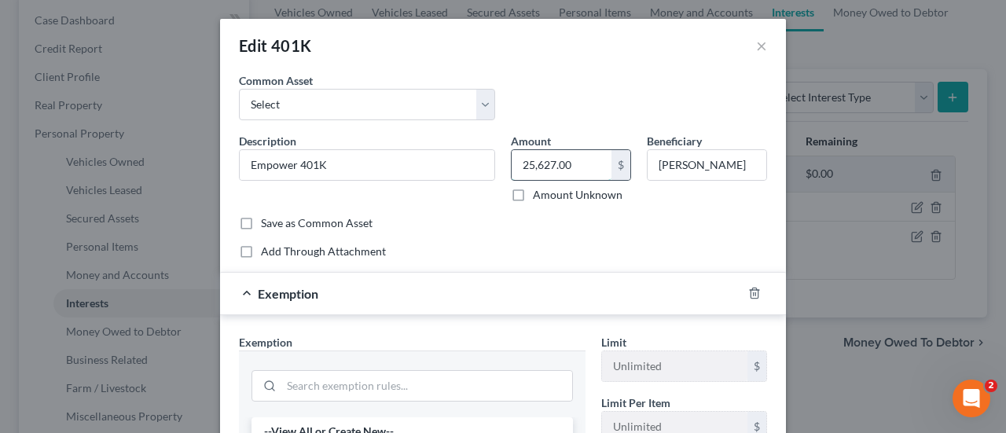
click at [536, 169] on input "25,627.00" at bounding box center [562, 165] width 100 height 30
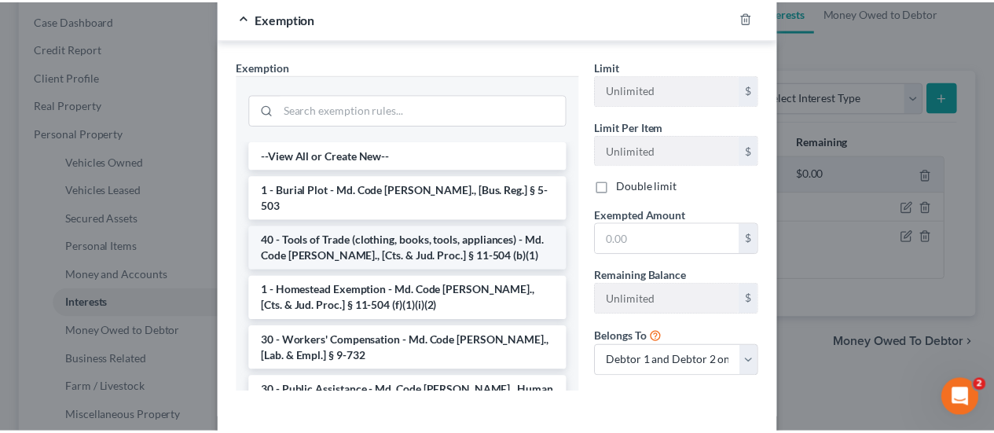
scroll to position [314, 0]
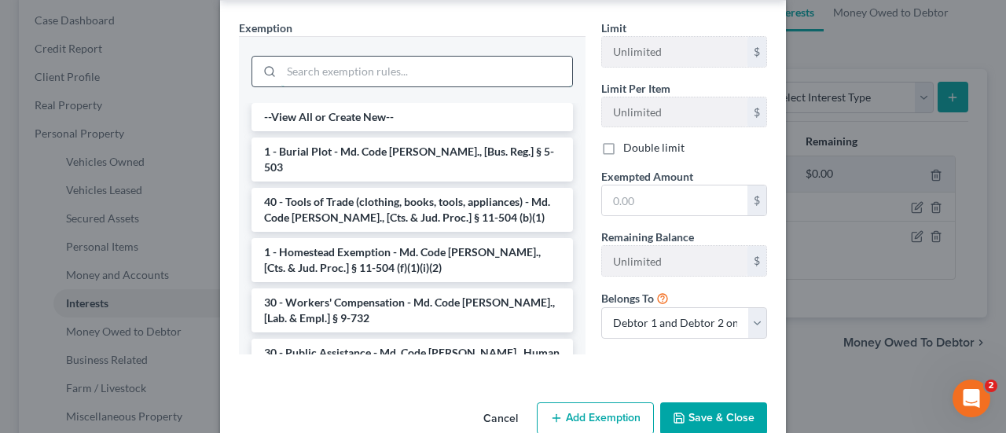
click at [346, 76] on input "search" at bounding box center [426, 72] width 291 height 30
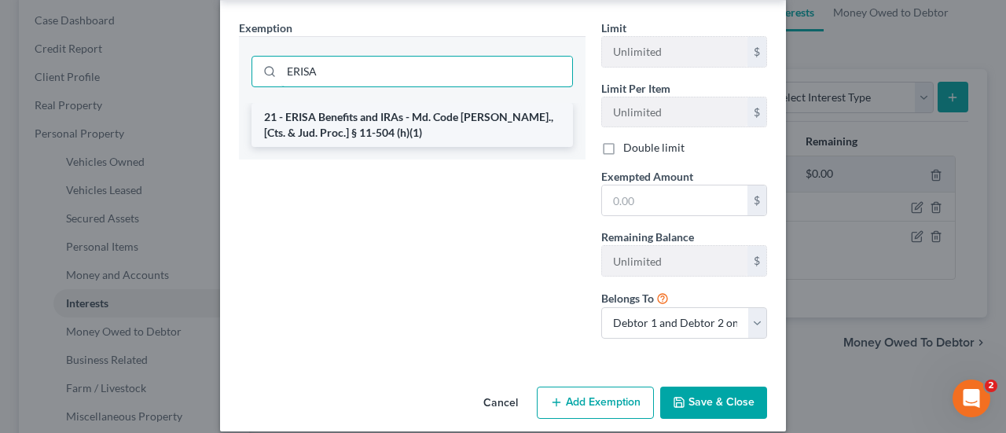
type input "ERISA"
click at [351, 117] on li "21 - ERISA Benefits and IRAs - Md. Code [PERSON_NAME]., [Cts. & Jud. Proc.] § 1…" at bounding box center [412, 125] width 321 height 44
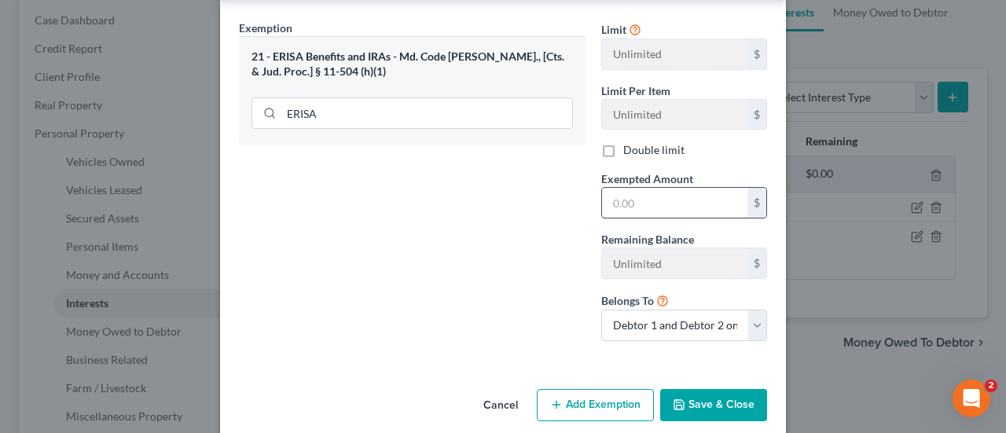
click at [619, 197] on input "text" at bounding box center [674, 203] width 145 height 30
paste input "25,627.00"
type input "25,627.00"
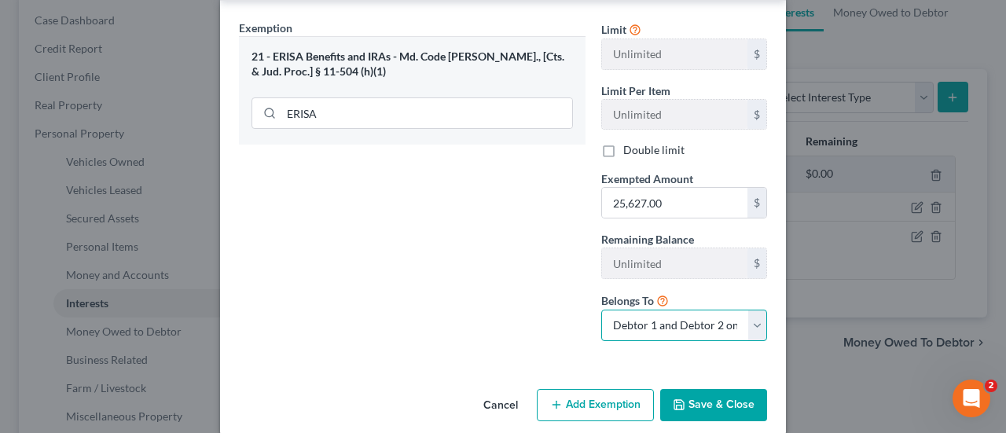
click at [629, 317] on select "Debtor 1 only Debtor 2 only Debtor 1 and Debtor 2 only" at bounding box center [684, 325] width 166 height 31
select select "1"
click at [601, 310] on select "Debtor 1 only Debtor 2 only Debtor 1 and Debtor 2 only" at bounding box center [684, 325] width 166 height 31
click at [687, 399] on button "Save & Close" at bounding box center [713, 405] width 107 height 33
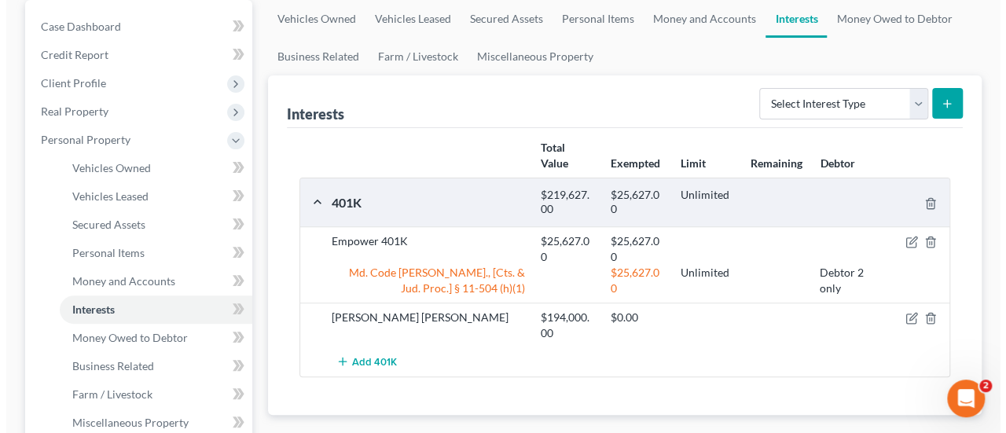
scroll to position [157, 0]
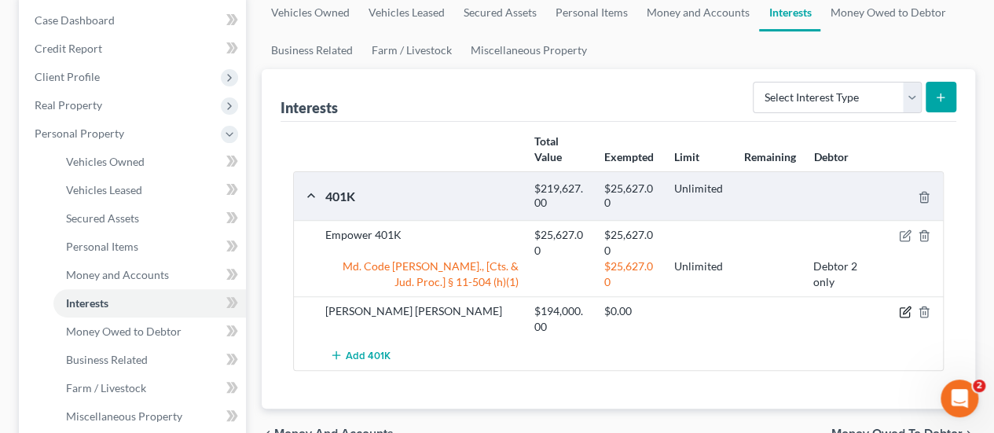
click at [901, 310] on icon "button" at bounding box center [905, 312] width 13 height 13
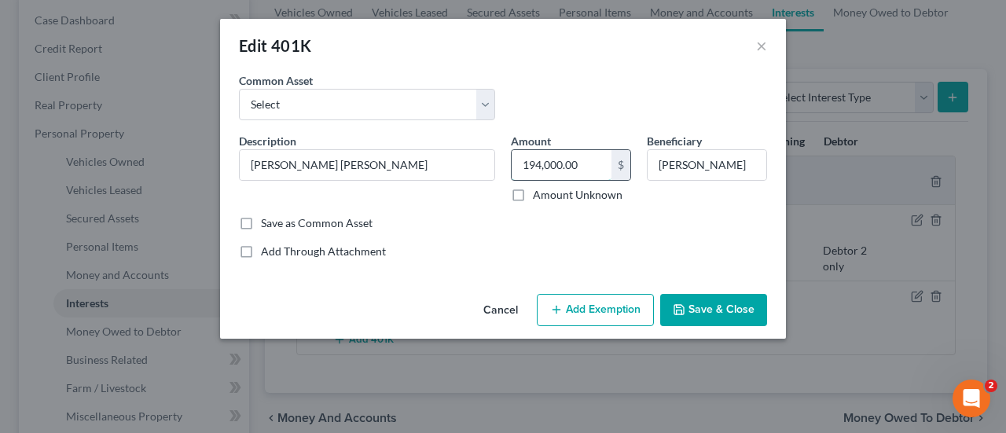
click at [542, 172] on input "194,000.00" at bounding box center [562, 165] width 100 height 30
click at [597, 314] on button "Add Exemption" at bounding box center [595, 310] width 117 height 33
select select "2"
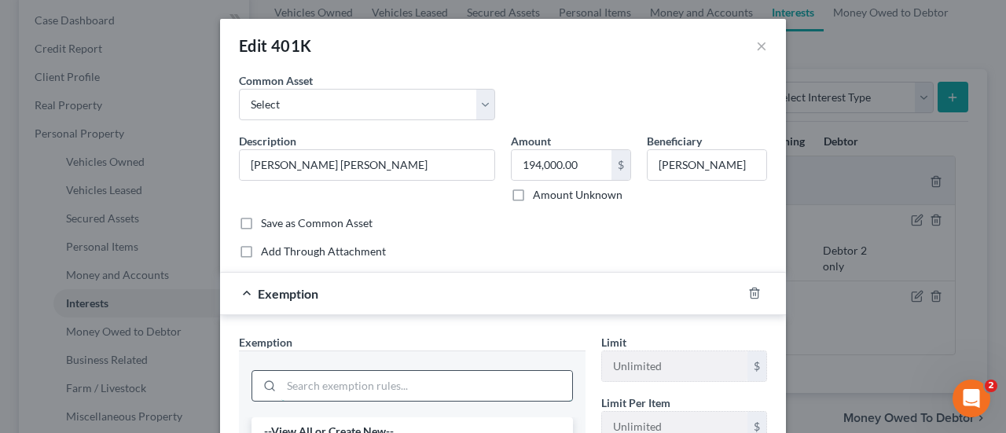
click at [325, 383] on input "search" at bounding box center [426, 386] width 291 height 30
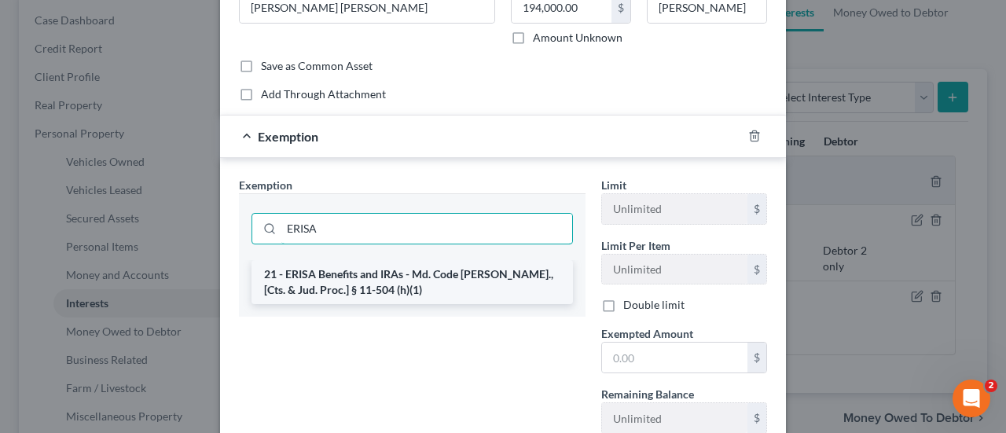
type input "ERISA"
click at [336, 288] on li "21 - ERISA Benefits and IRAs - Md. Code [PERSON_NAME]., [Cts. & Jud. Proc.] § 1…" at bounding box center [412, 282] width 321 height 44
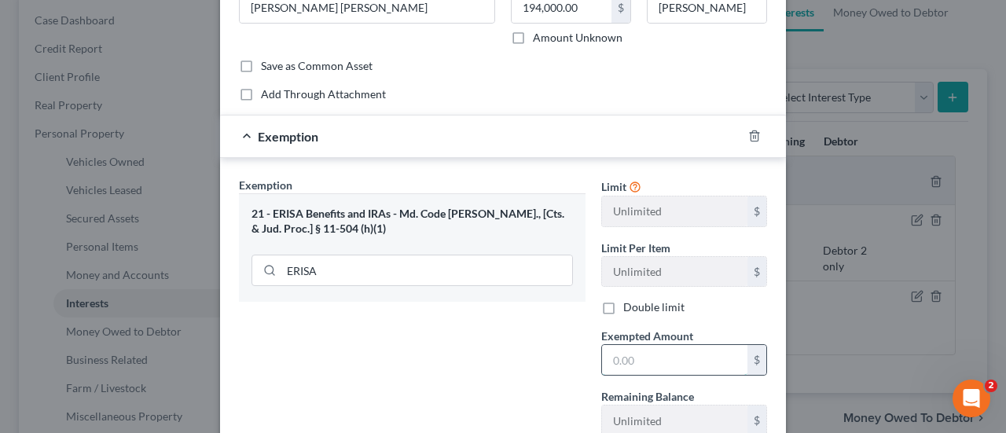
click at [648, 367] on input "text" at bounding box center [674, 360] width 145 height 30
paste input "194,000.00"
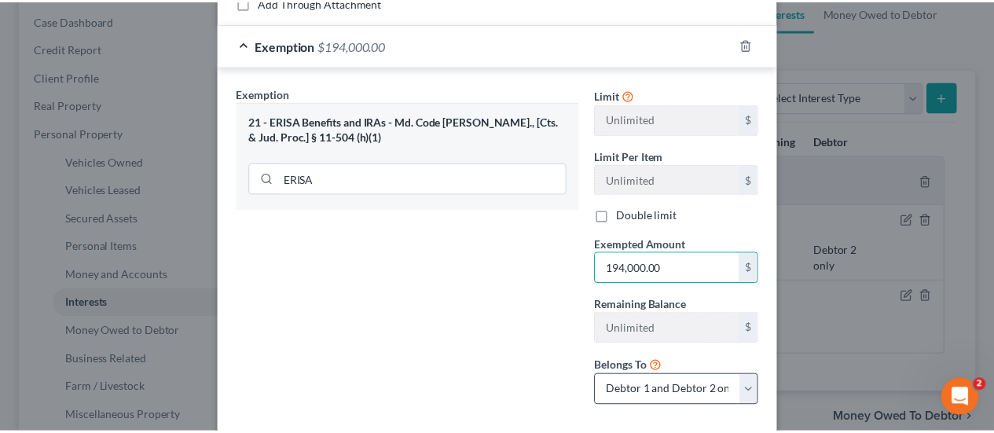
scroll to position [329, 0]
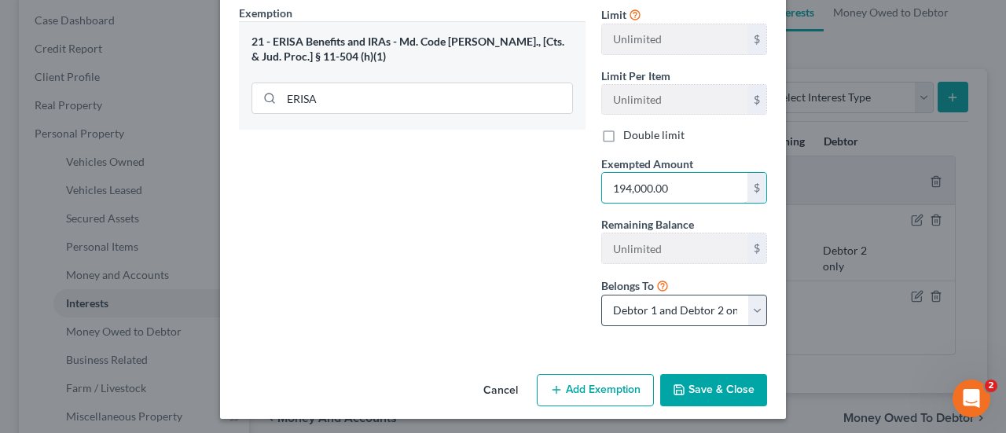
type input "194,000.00"
click at [679, 298] on select "Debtor 1 only Debtor 2 only Debtor 1 and Debtor 2 only" at bounding box center [684, 310] width 166 height 31
select select "0"
click at [601, 295] on select "Debtor 1 only Debtor 2 only Debtor 1 and Debtor 2 only" at bounding box center [684, 310] width 166 height 31
click at [713, 387] on button "Save & Close" at bounding box center [713, 390] width 107 height 33
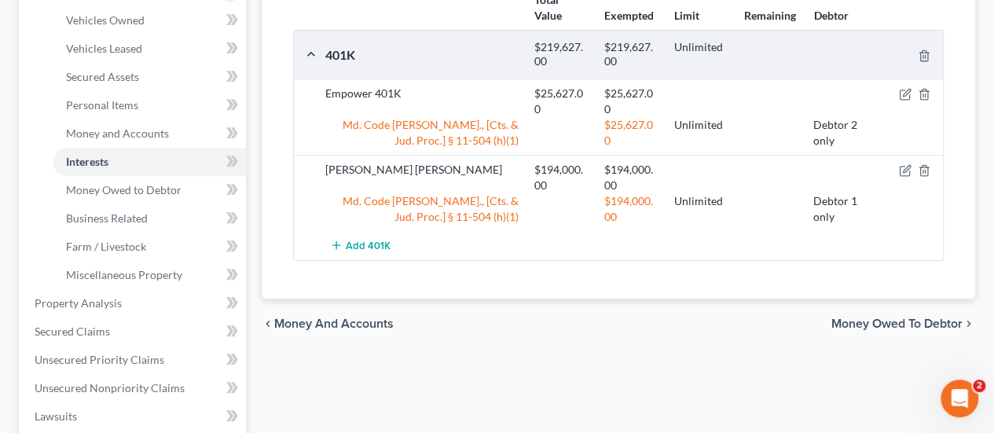
scroll to position [314, 0]
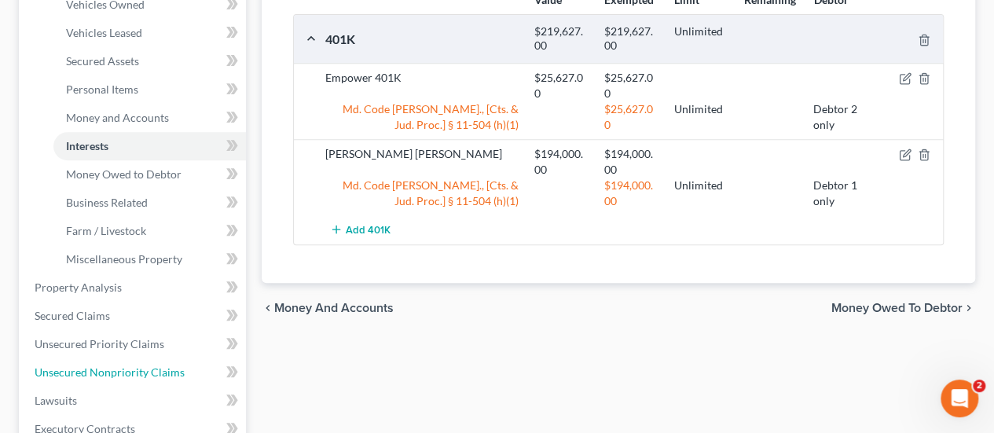
drag, startPoint x: 96, startPoint y: 373, endPoint x: 342, endPoint y: 200, distance: 300.3
click at [95, 373] on span "Unsecured Nonpriority Claims" at bounding box center [110, 371] width 150 height 13
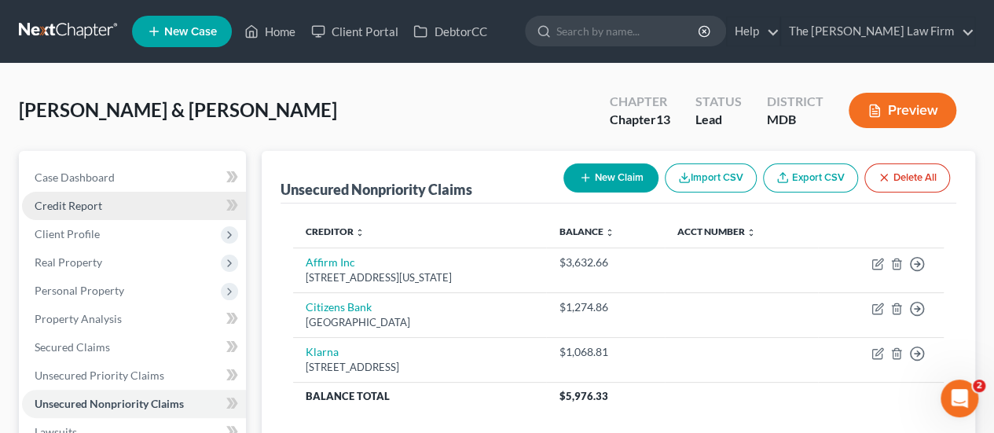
click at [64, 206] on span "Credit Report" at bounding box center [69, 205] width 68 height 13
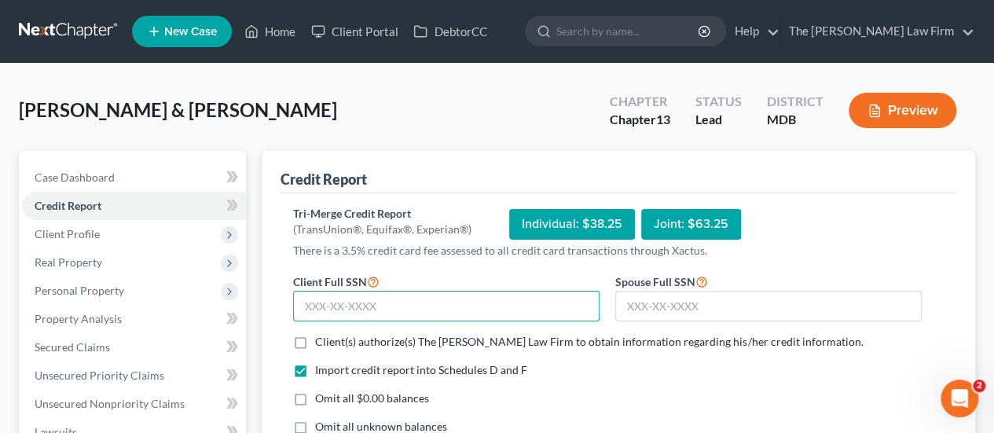
click at [355, 304] on input "text" at bounding box center [446, 306] width 307 height 31
type input "212-15-2744"
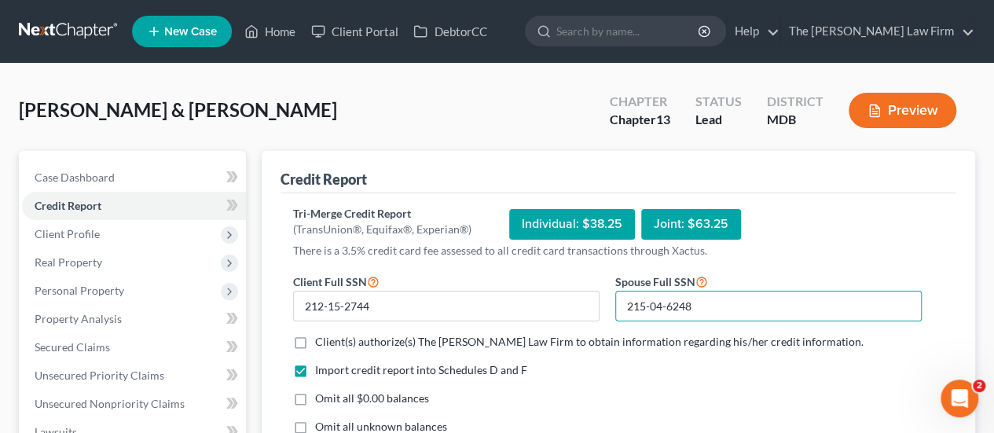
click at [714, 304] on input "215-04-6248" at bounding box center [768, 306] width 307 height 31
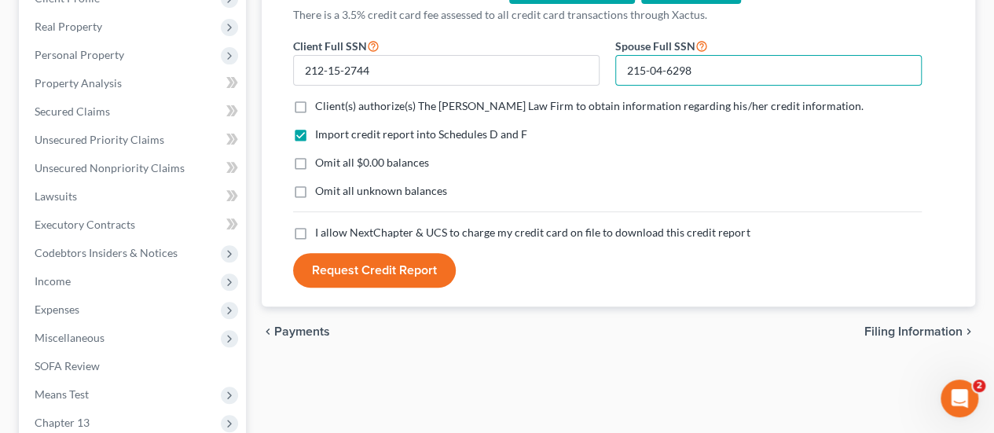
type input "215-04-6298"
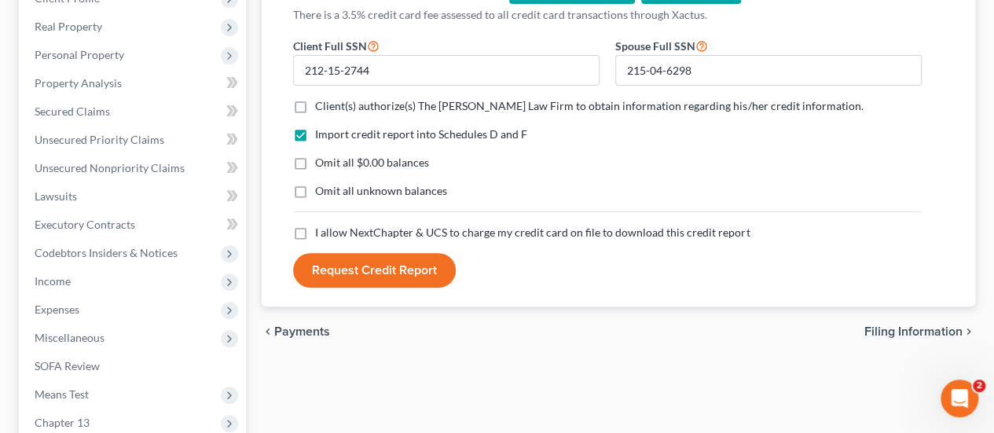
click at [315, 101] on label "Client(s) authorize(s) The [PERSON_NAME] Law Firm to obtain information regardi…" at bounding box center [589, 106] width 548 height 16
click at [321, 101] on input "Client(s) authorize(s) The [PERSON_NAME] Law Firm to obtain information regardi…" at bounding box center [326, 103] width 10 height 10
checkbox input "true"
click at [315, 189] on label "Omit all unknown balances" at bounding box center [381, 191] width 132 height 16
click at [321, 189] on input "Omit all unknown balances" at bounding box center [326, 188] width 10 height 10
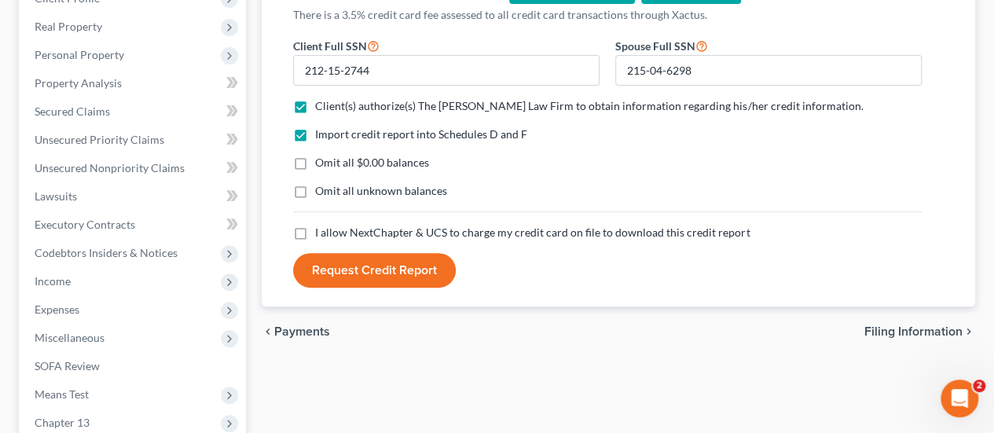
checkbox input "true"
click at [315, 233] on label "I allow NextChapter & UCS to charge my credit card on file to download this cre…" at bounding box center [532, 233] width 435 height 16
click at [321, 233] on input "I allow NextChapter & UCS to charge my credit card on file to download this cre…" at bounding box center [326, 230] width 10 height 10
checkbox input "true"
click at [371, 274] on button "Request Credit Report" at bounding box center [374, 270] width 163 height 35
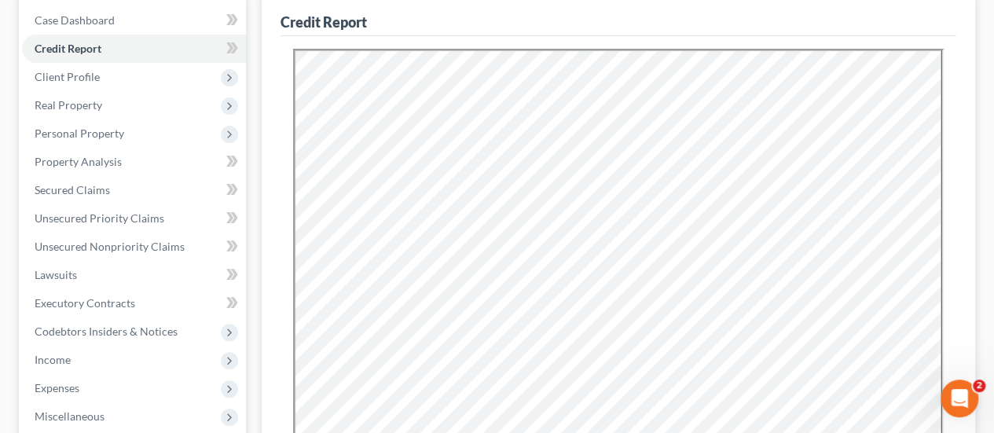
scroll to position [0, 0]
click at [79, 136] on span "Personal Property" at bounding box center [80, 133] width 90 height 13
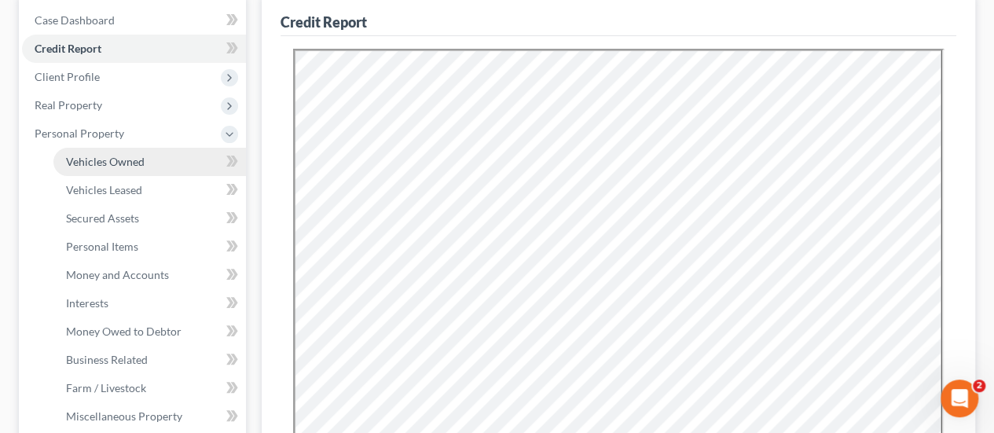
click at [118, 163] on span "Vehicles Owned" at bounding box center [105, 161] width 79 height 13
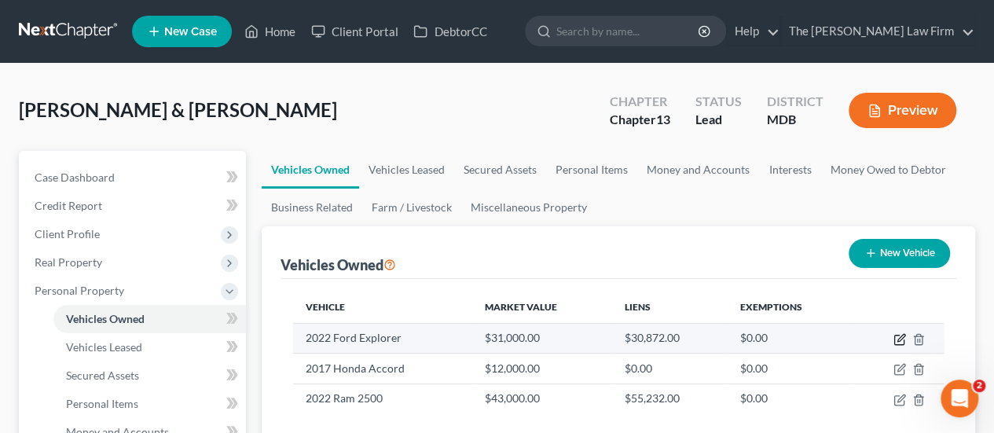
click at [894, 340] on icon "button" at bounding box center [898, 340] width 9 height 9
select select "0"
select select "4"
select select "2"
select select "0"
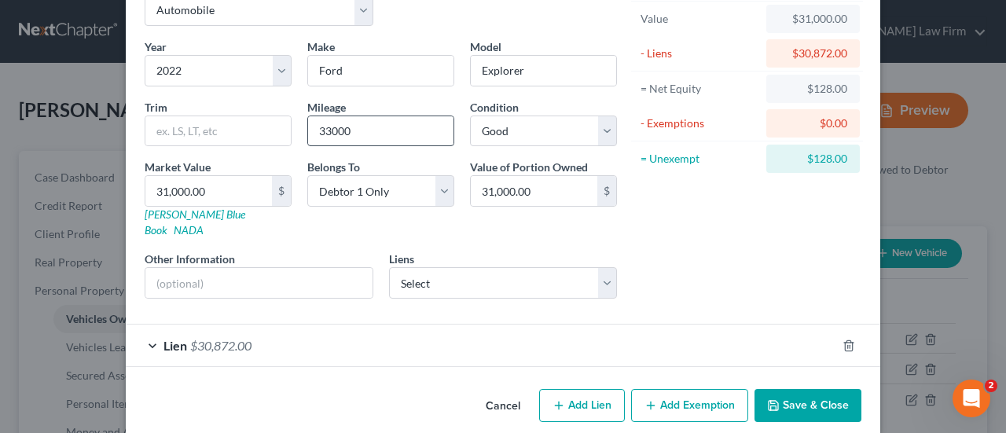
scroll to position [95, 0]
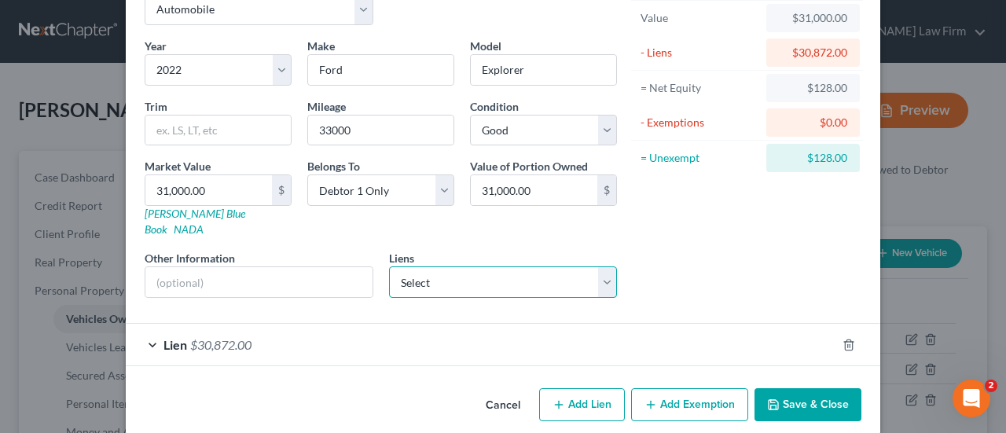
click at [455, 266] on select "Select Sdfcu - $55,936.00 Frd Motor Cr - $30,872.00 5/3 Bank Na - $0.00 Edcu Ef…" at bounding box center [503, 281] width 229 height 31
select select "1"
click at [389, 266] on select "Select Sdfcu - $55,936.00 Frd Motor Cr - $30,872.00 5/3 Bank Na - $0.00 Edcu Ef…" at bounding box center [503, 281] width 229 height 31
select select
select select "30"
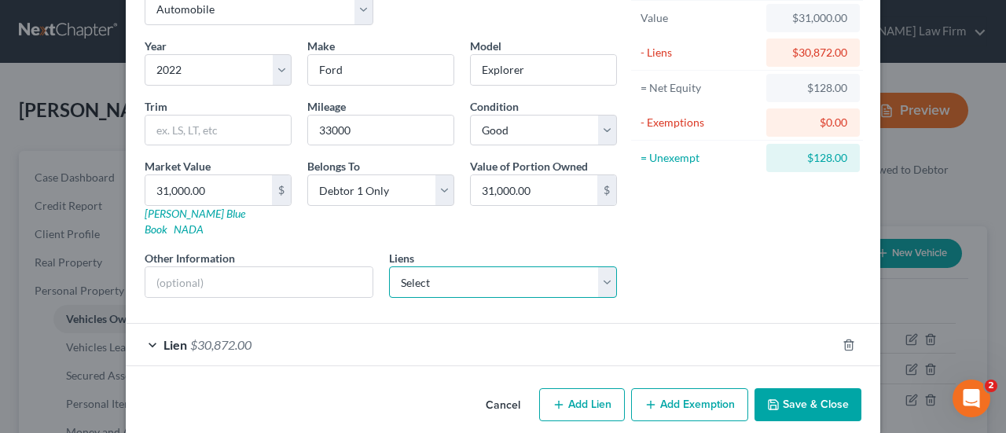
select select "0"
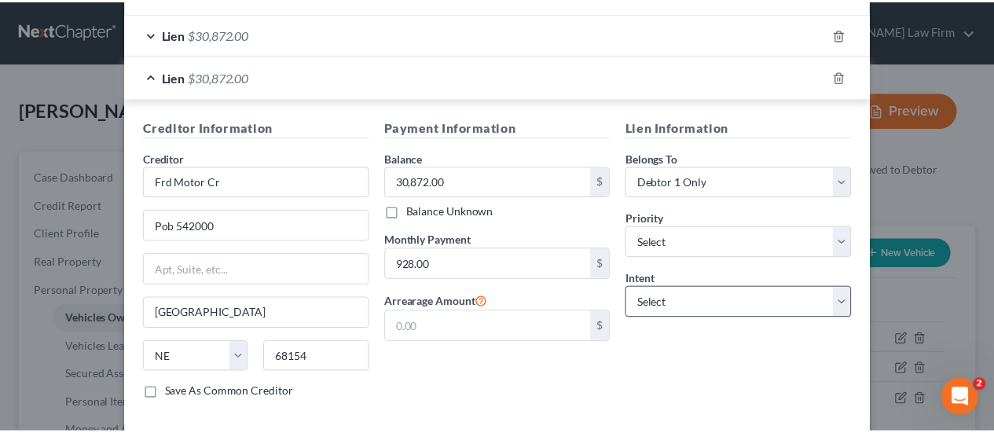
scroll to position [384, 0]
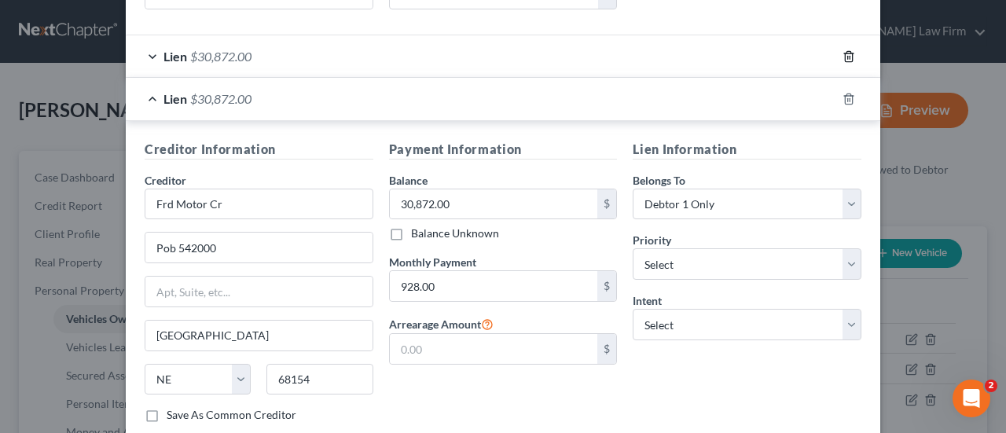
click at [843, 50] on icon "button" at bounding box center [849, 56] width 13 height 13
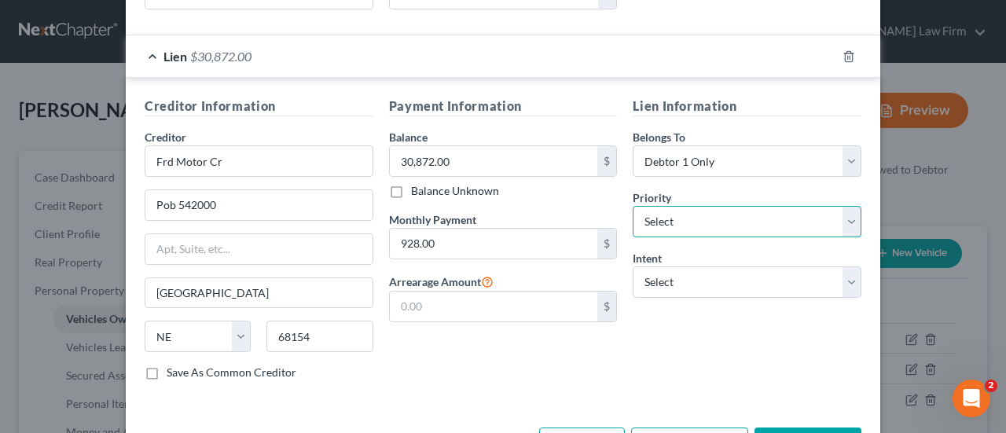
drag, startPoint x: 681, startPoint y: 204, endPoint x: 682, endPoint y: 186, distance: 17.3
click at [681, 206] on select "Select 1st 2nd 3rd 4th 5th 6th 7th 8th 9th 10th 11th 12th 13th 14th 15th 16th 1…" at bounding box center [747, 221] width 229 height 31
select select "0"
click at [633, 206] on select "Select 1st 2nd 3rd 4th 5th 6th 7th 8th 9th 10th 11th 12th 13th 14th 15th 16th 1…" at bounding box center [747, 221] width 229 height 31
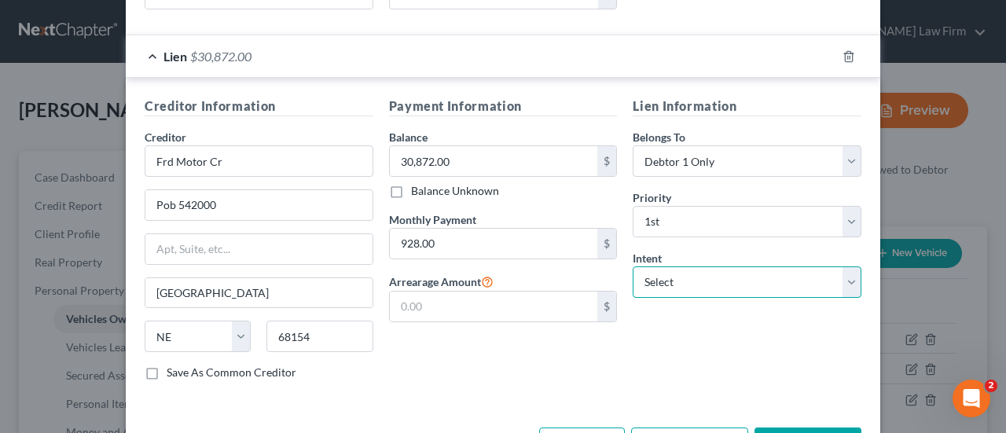
click at [670, 266] on select "Select Surrender Redeem Reaffirm Avoid Other" at bounding box center [747, 281] width 229 height 31
select select "2"
click at [633, 266] on select "Select Surrender Redeem Reaffirm Avoid Other" at bounding box center [747, 281] width 229 height 31
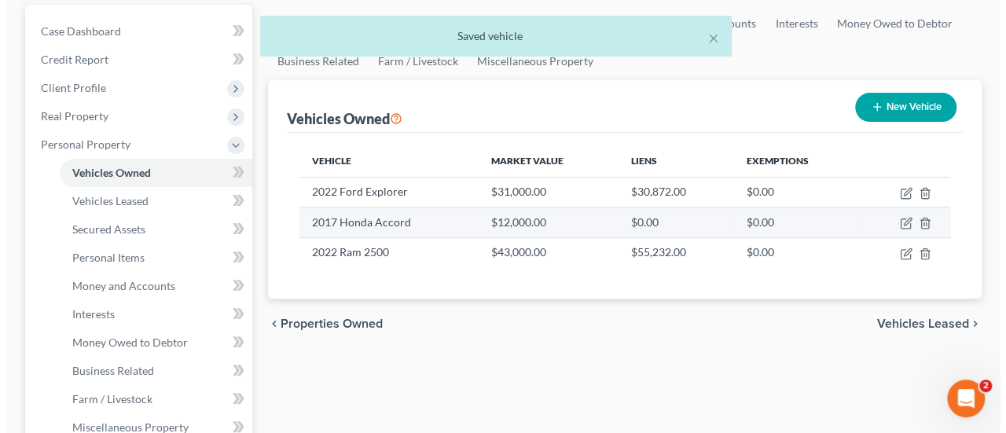
scroll to position [157, 0]
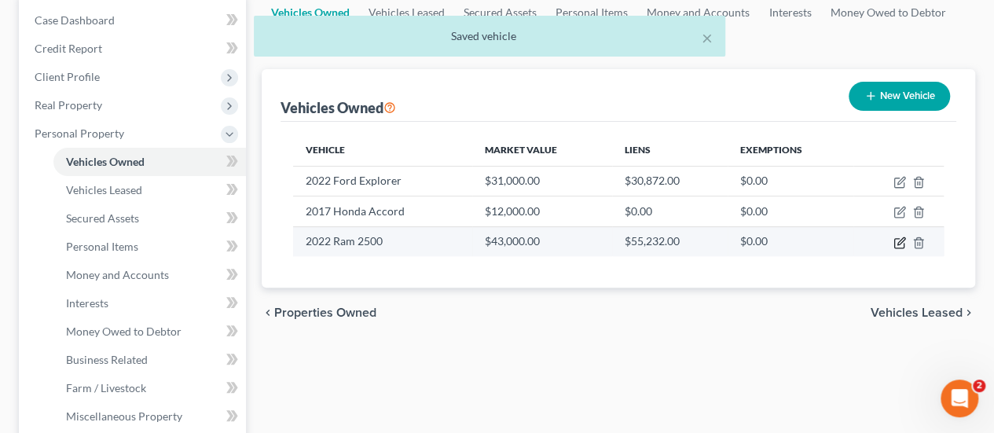
click at [901, 244] on icon "button" at bounding box center [900, 243] width 13 height 13
select select "0"
select select "4"
select select "2"
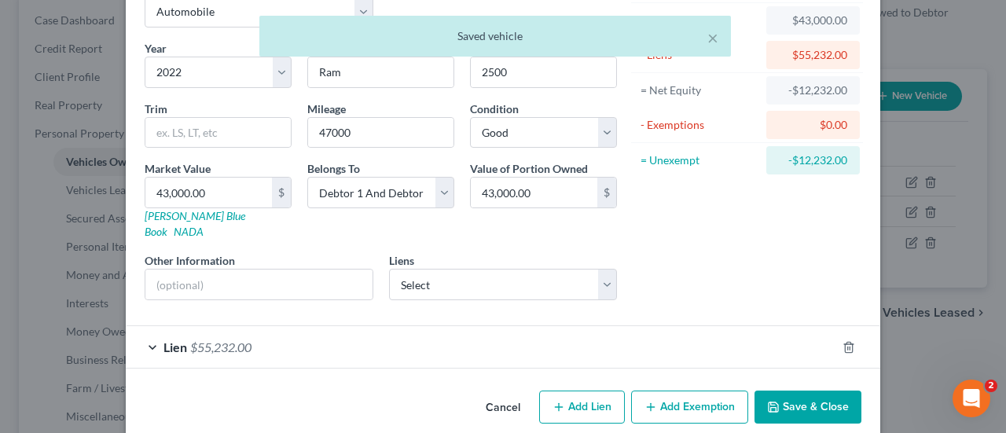
scroll to position [95, 0]
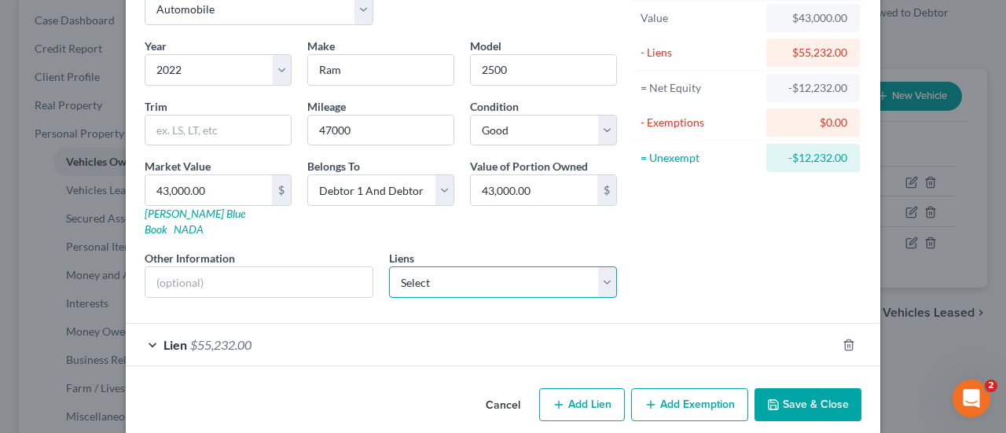
click at [498, 267] on select "Select Ford Motor Credit - $30,872.00 Sdfcu - $55,936.00 5/3 Bank Na - $0.00 Ed…" at bounding box center [503, 281] width 229 height 31
select select "1"
click at [389, 266] on select "Select Ford Motor Credit - $30,872.00 Sdfcu - $55,936.00 5/3 Bank Na - $0.00 Ed…" at bounding box center [503, 281] width 229 height 31
select select
select select "48"
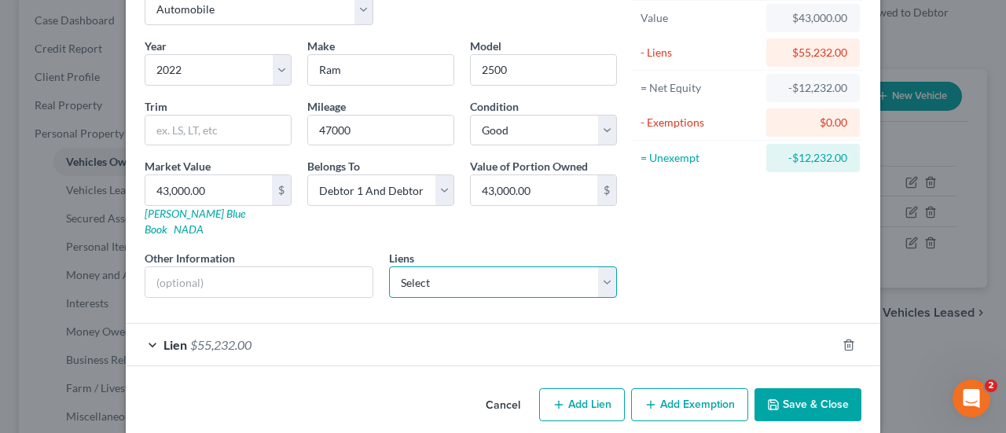
select select "2"
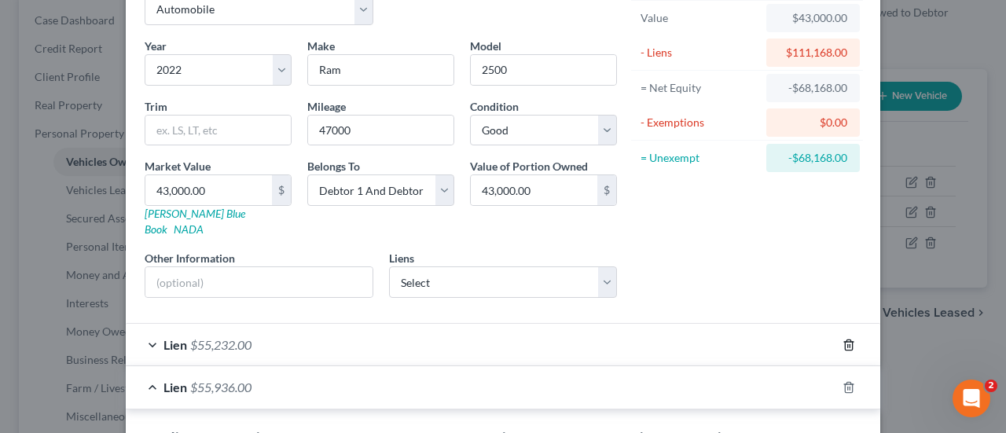
click at [844, 339] on icon "button" at bounding box center [849, 345] width 13 height 13
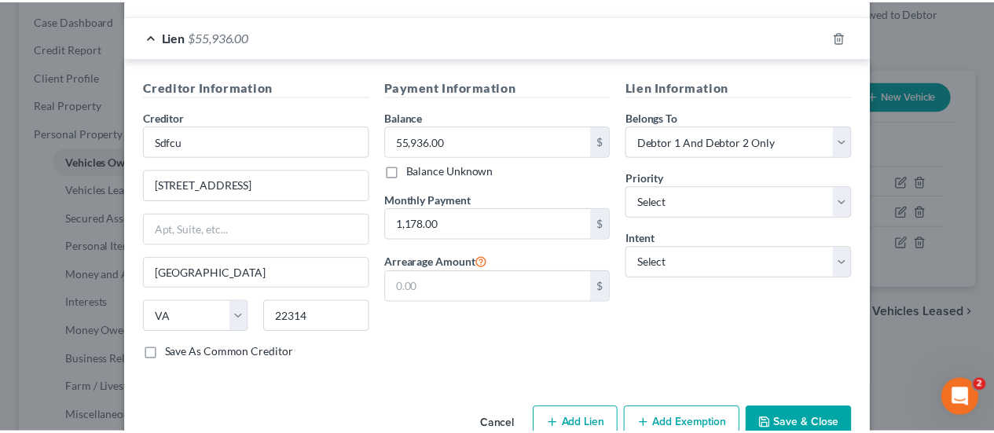
scroll to position [410, 0]
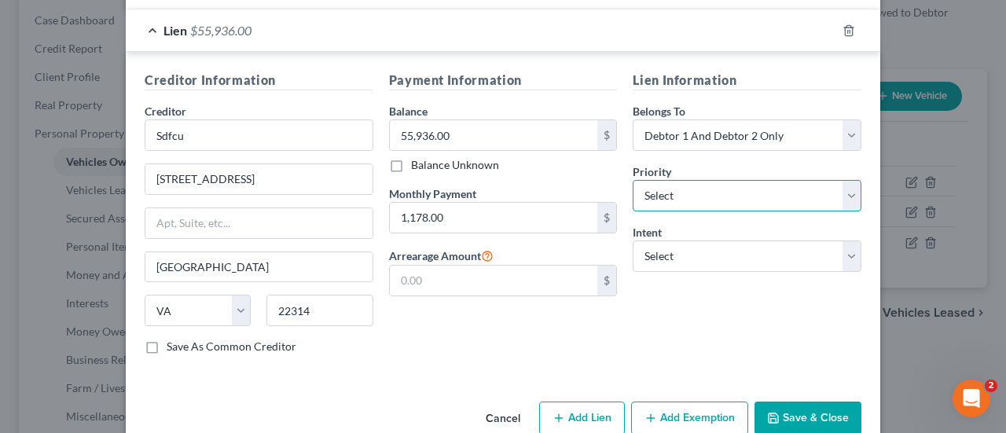
drag, startPoint x: 689, startPoint y: 176, endPoint x: 681, endPoint y: 180, distance: 8.8
click at [688, 180] on select "Select 1st 2nd 3rd 4th 5th 6th 7th 8th 9th 10th 11th 12th 13th 14th 15th 16th 1…" at bounding box center [747, 195] width 229 height 31
select select "0"
click at [633, 180] on select "Select 1st 2nd 3rd 4th 5th 6th 7th 8th 9th 10th 11th 12th 13th 14th 15th 16th 1…" at bounding box center [747, 195] width 229 height 31
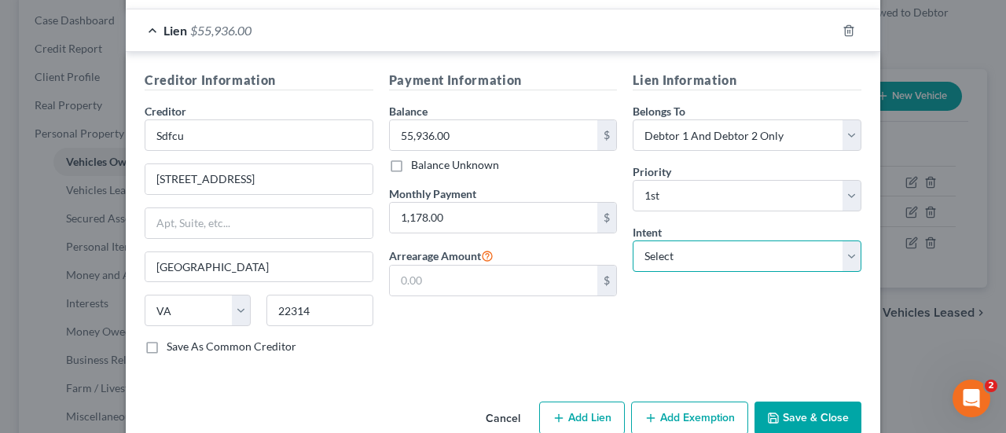
drag, startPoint x: 701, startPoint y: 241, endPoint x: 700, endPoint y: 249, distance: 7.9
click at [701, 241] on select "Select Surrender Redeem Reaffirm Avoid Other" at bounding box center [747, 256] width 229 height 31
select select "2"
click at [633, 241] on select "Select Surrender Redeem Reaffirm Avoid Other" at bounding box center [747, 256] width 229 height 31
click at [813, 402] on button "Save & Close" at bounding box center [808, 418] width 107 height 33
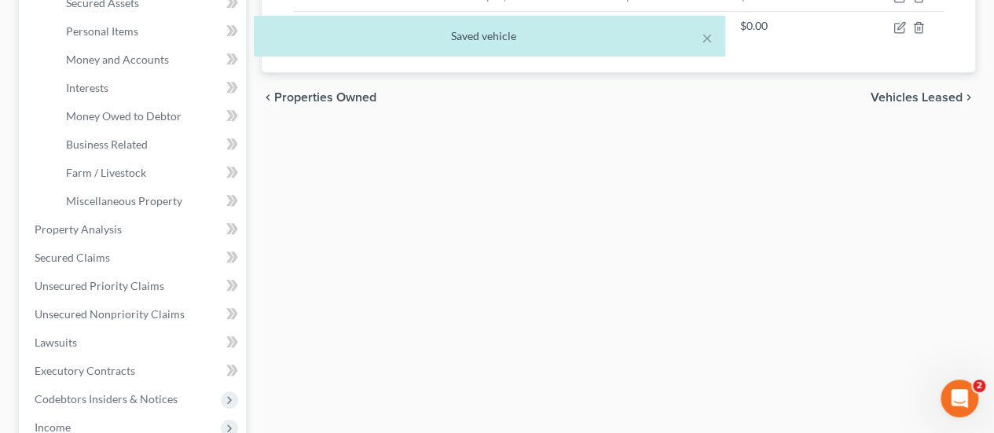
scroll to position [393, 0]
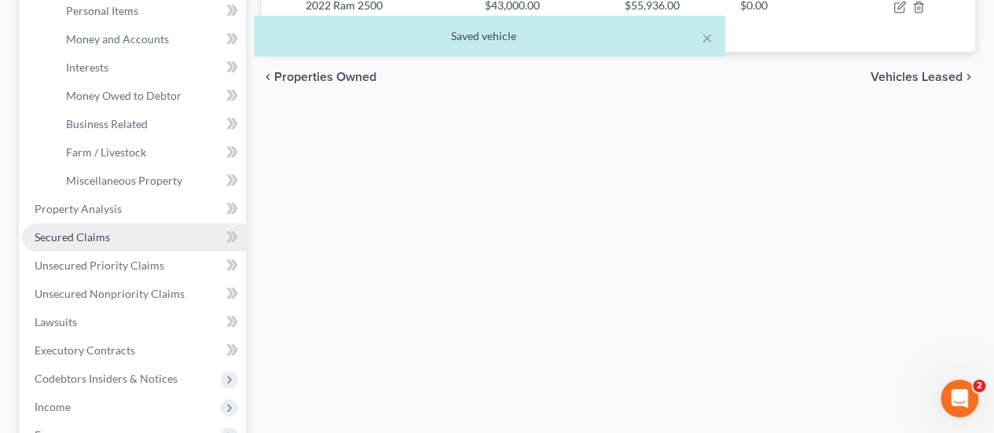
click at [80, 240] on span "Secured Claims" at bounding box center [72, 236] width 75 height 13
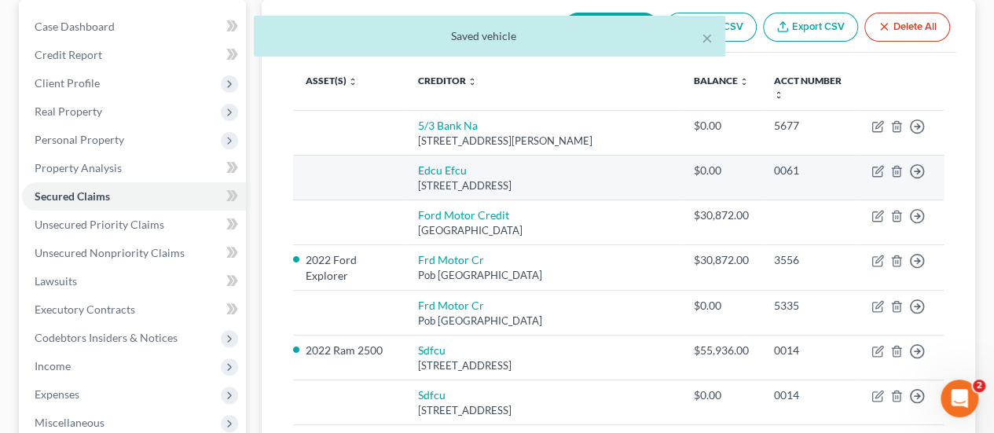
scroll to position [157, 0]
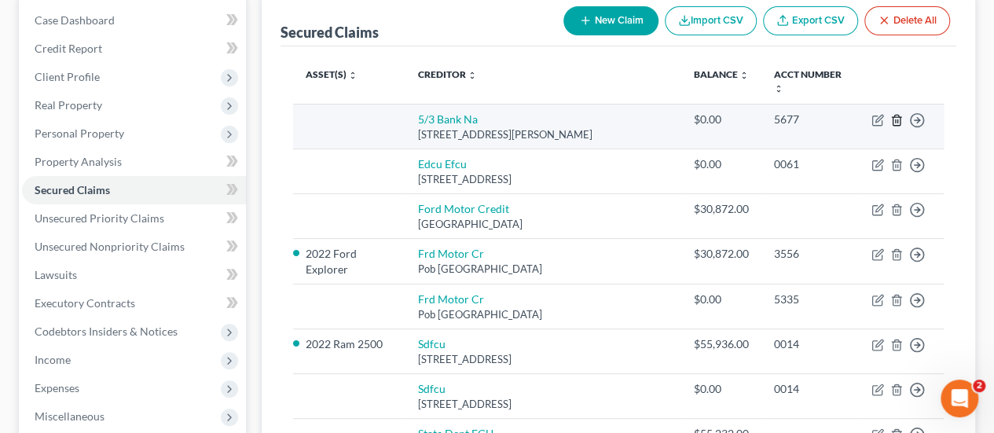
click at [894, 114] on icon "button" at bounding box center [897, 120] width 13 height 13
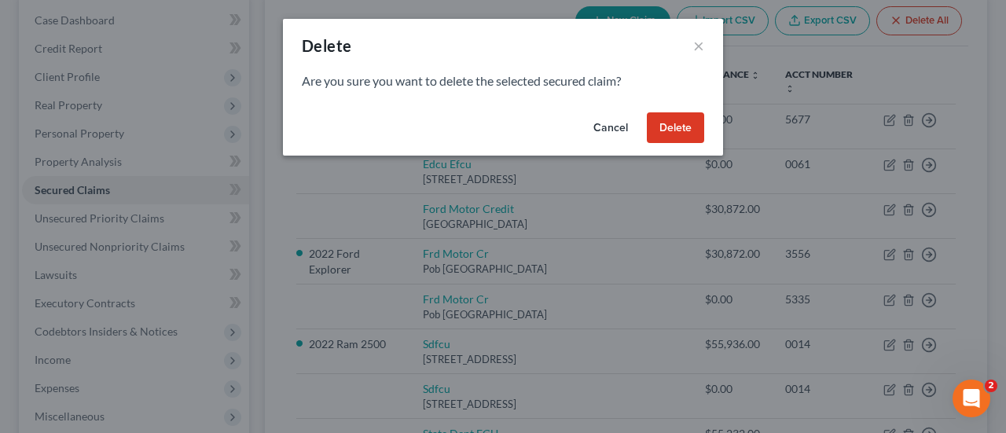
click at [679, 123] on button "Delete" at bounding box center [675, 127] width 57 height 31
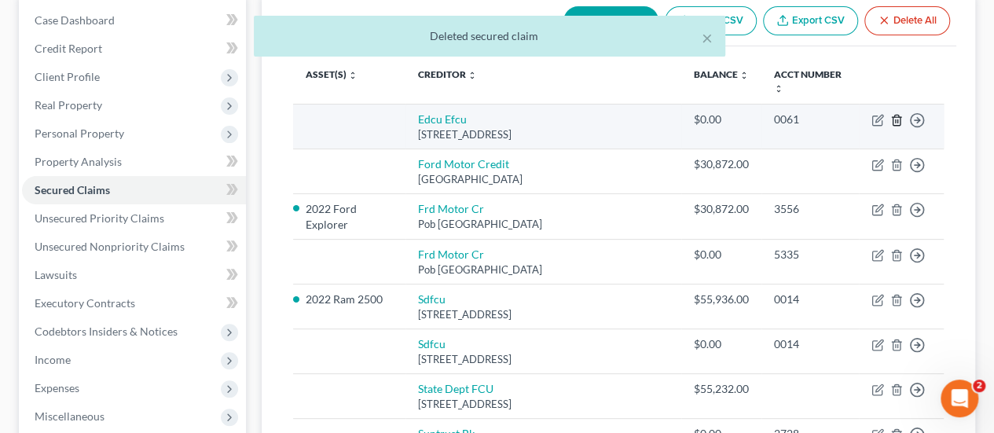
click at [900, 115] on icon "button" at bounding box center [896, 120] width 7 height 10
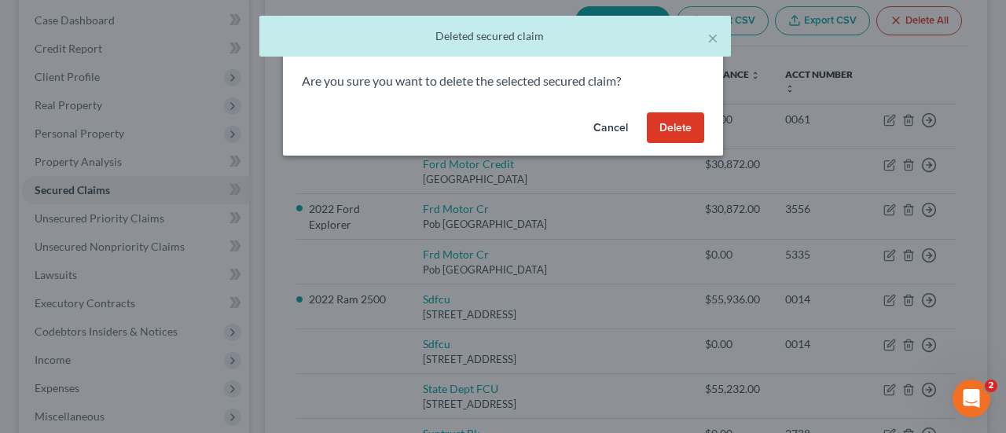
click at [674, 122] on button "Delete" at bounding box center [675, 127] width 57 height 31
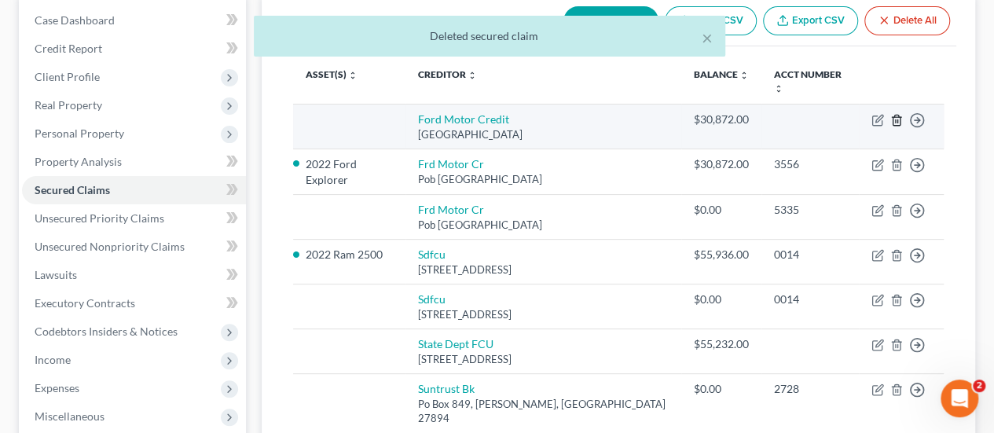
click at [899, 114] on icon "button" at bounding box center [897, 120] width 13 height 13
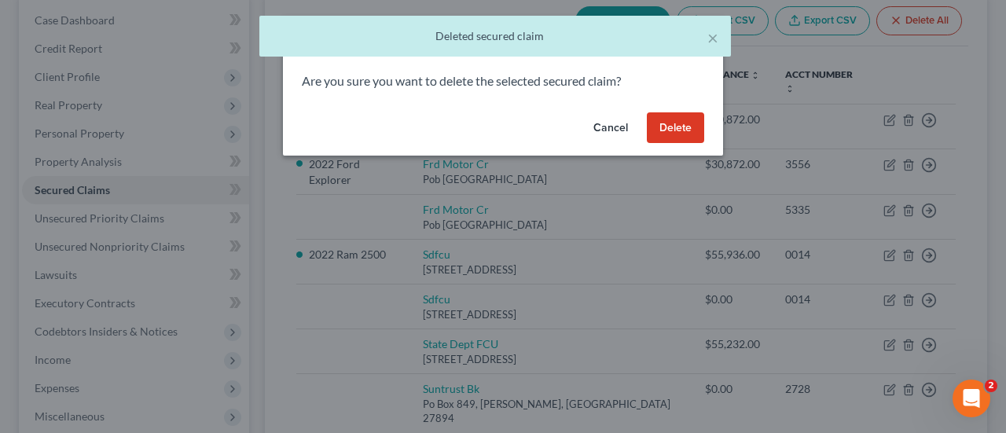
click at [682, 126] on button "Delete" at bounding box center [675, 127] width 57 height 31
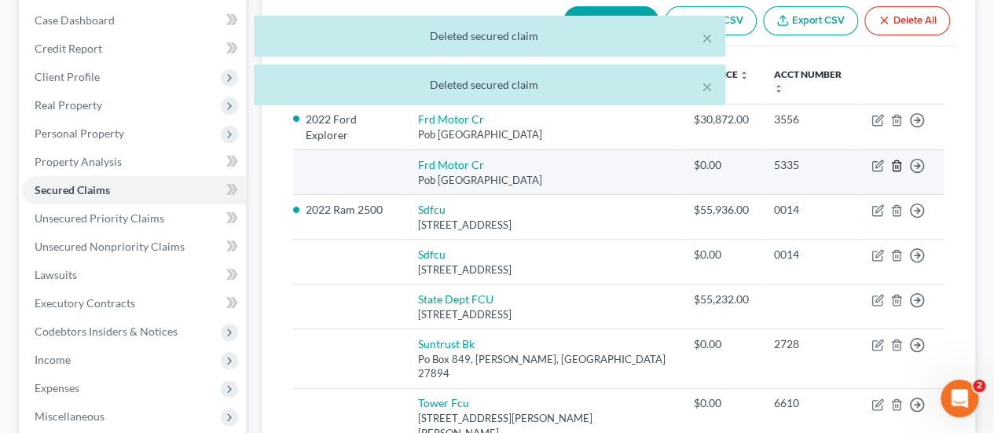
click at [899, 161] on icon "button" at bounding box center [896, 166] width 7 height 10
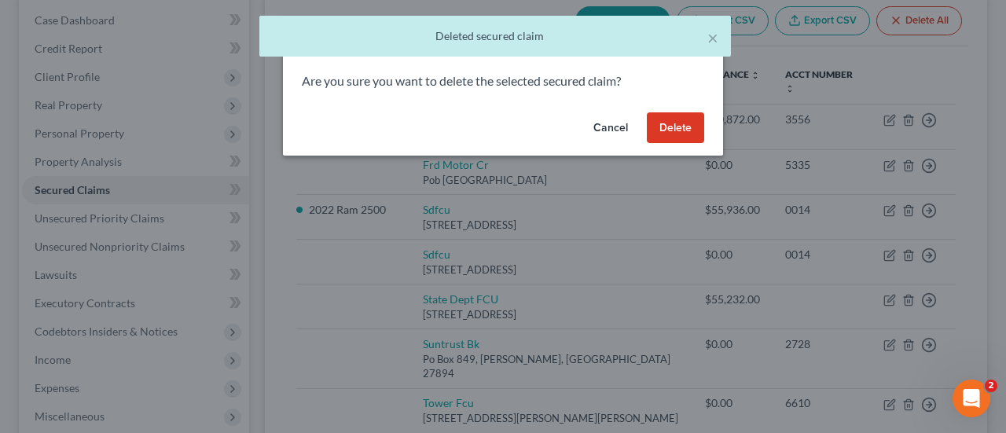
click at [680, 130] on button "Delete" at bounding box center [675, 127] width 57 height 31
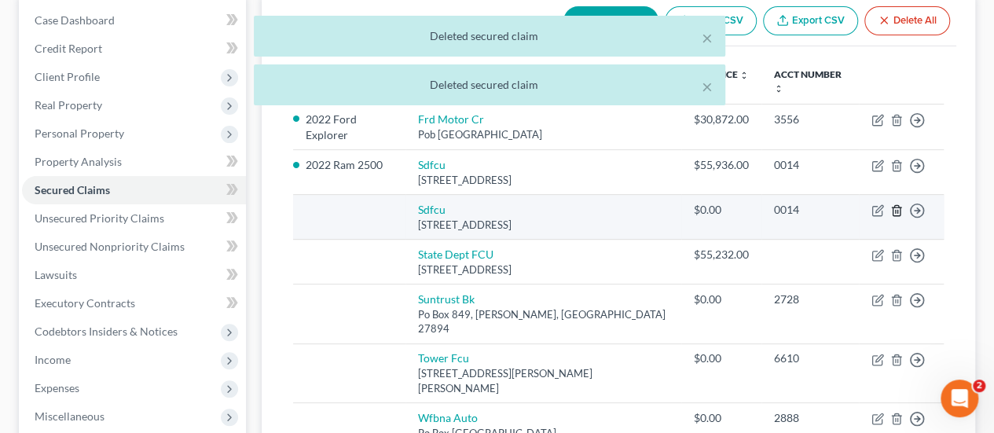
click at [898, 208] on polyline "button" at bounding box center [896, 208] width 9 height 0
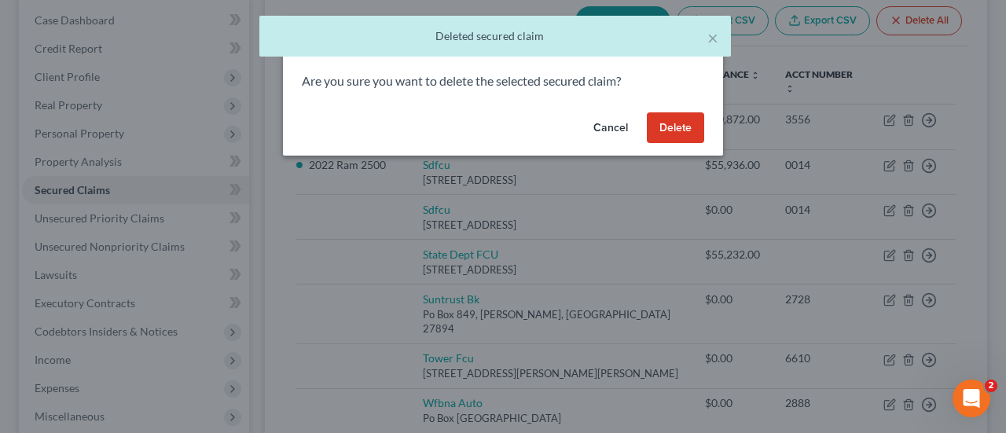
click at [679, 133] on button "Delete" at bounding box center [675, 127] width 57 height 31
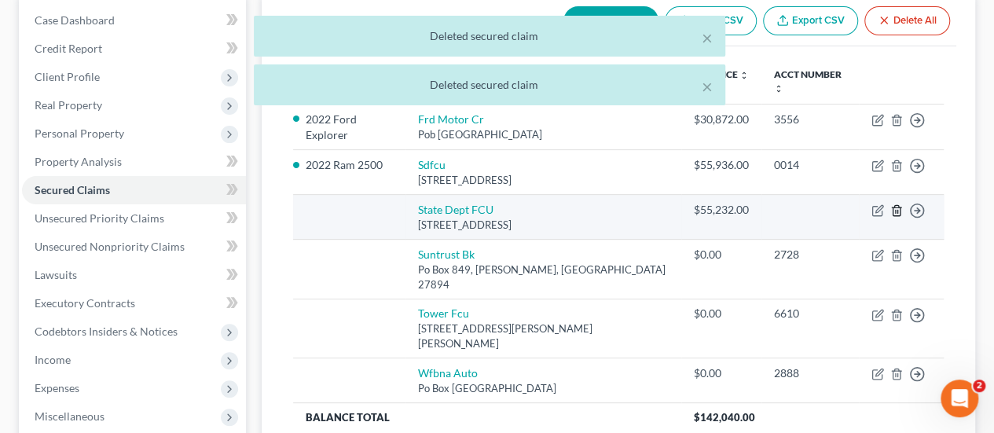
click at [899, 206] on icon "button" at bounding box center [896, 211] width 7 height 10
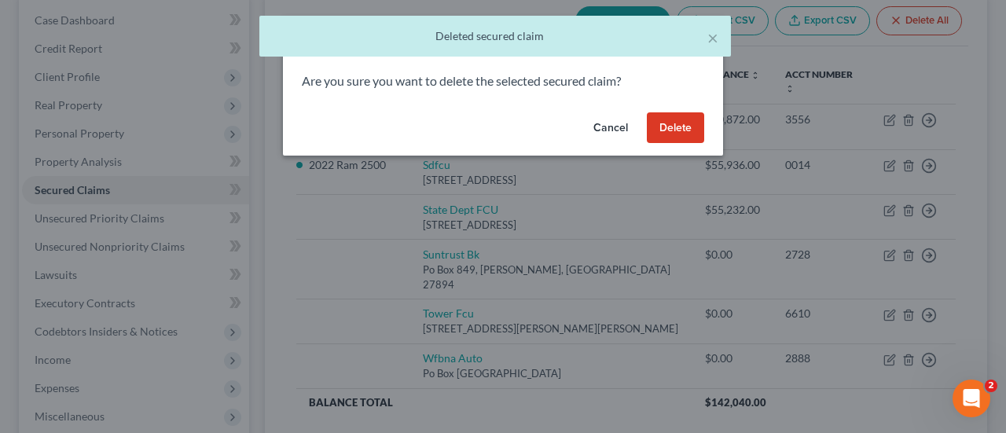
click at [673, 131] on button "Delete" at bounding box center [675, 127] width 57 height 31
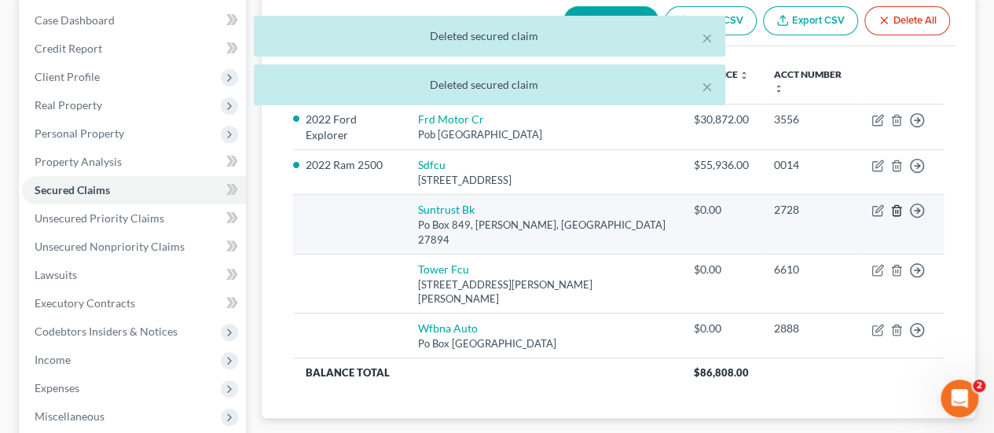
click at [902, 204] on icon "button" at bounding box center [897, 210] width 13 height 13
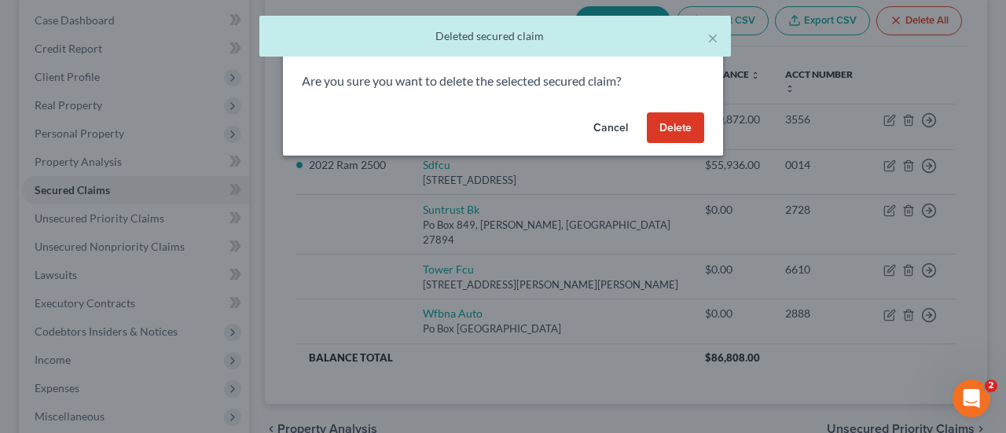
click at [689, 134] on button "Delete" at bounding box center [675, 127] width 57 height 31
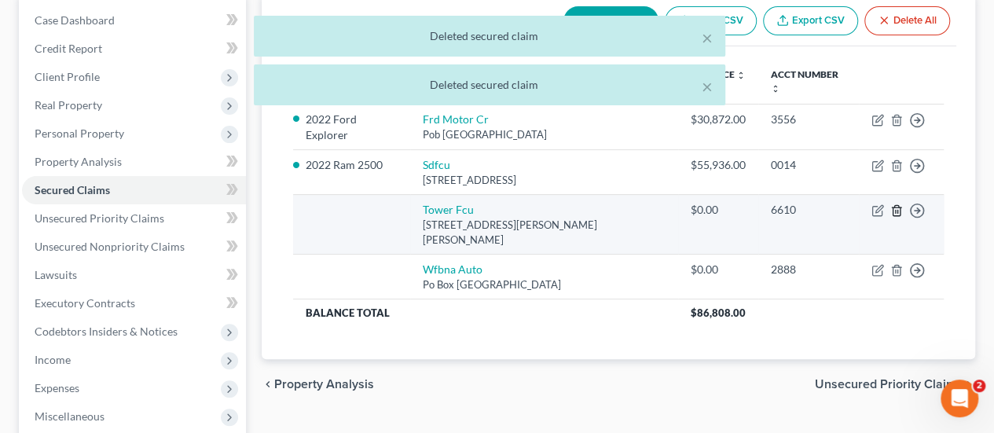
click at [898, 211] on line "button" at bounding box center [898, 212] width 0 height 3
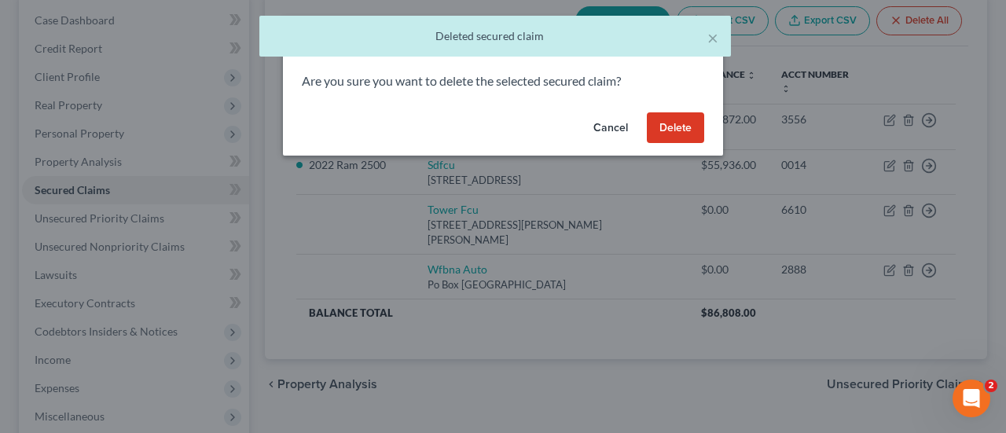
click at [673, 130] on button "Delete" at bounding box center [675, 127] width 57 height 31
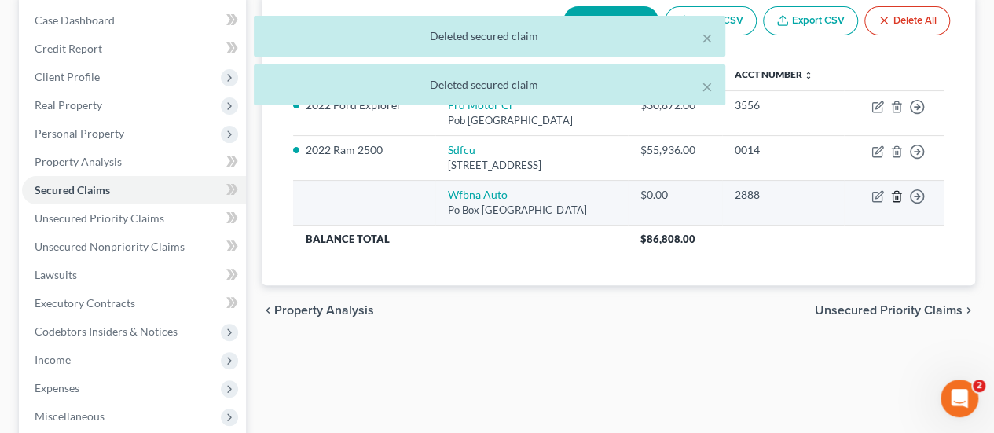
click at [894, 196] on icon "button" at bounding box center [897, 196] width 13 height 13
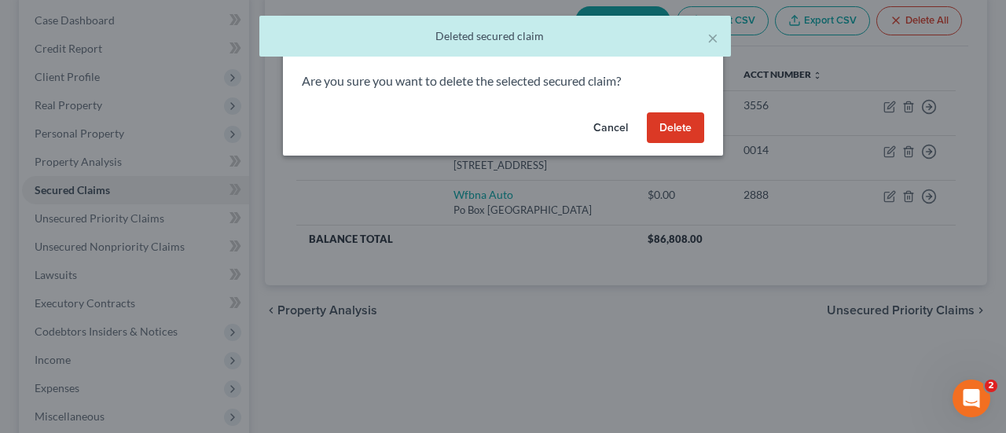
click at [678, 130] on button "Delete" at bounding box center [675, 127] width 57 height 31
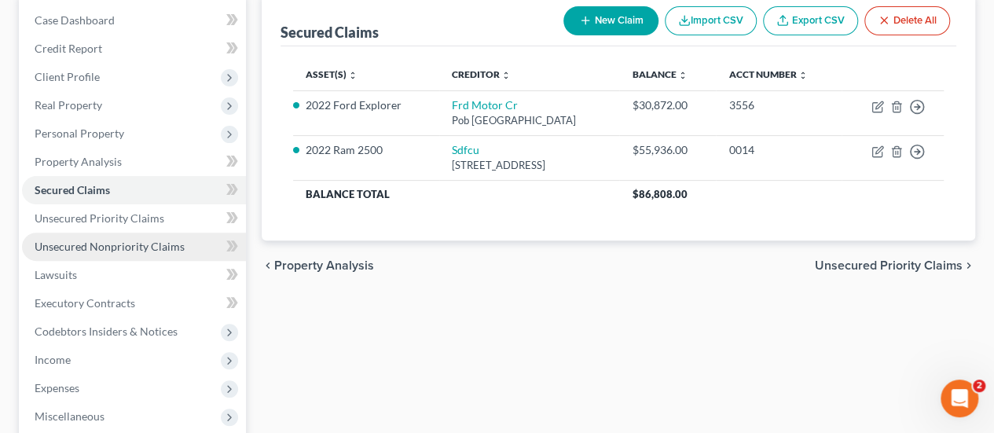
click at [138, 243] on span "Unsecured Nonpriority Claims" at bounding box center [110, 246] width 150 height 13
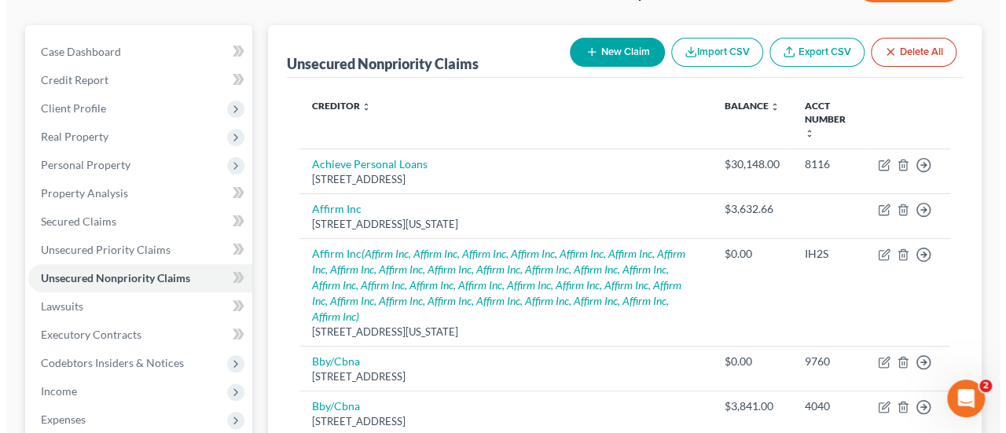
scroll to position [157, 0]
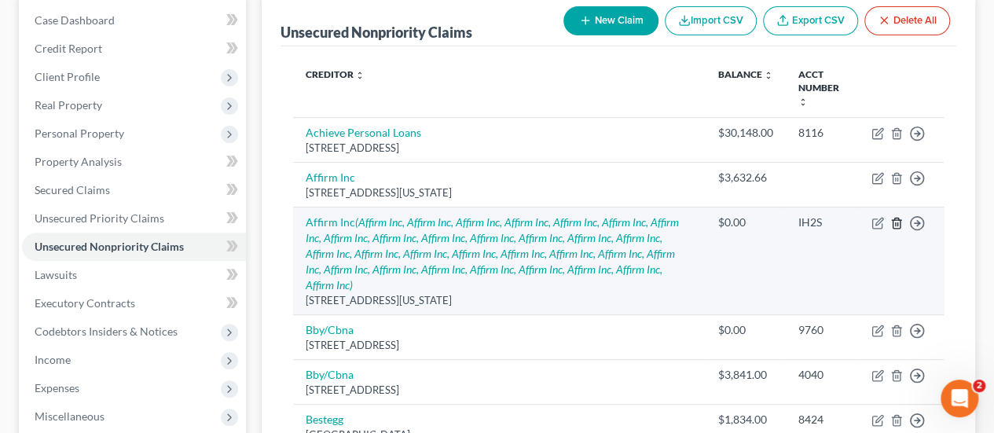
click at [898, 222] on line "button" at bounding box center [898, 223] width 0 height 3
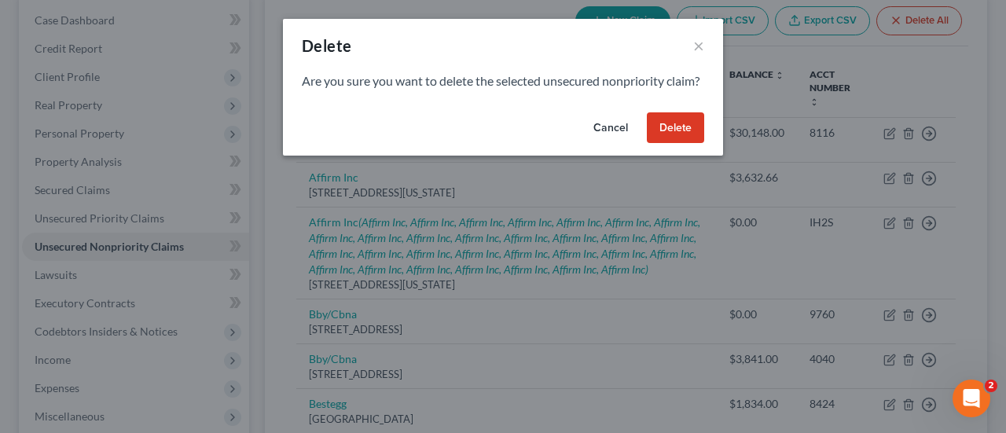
click at [682, 144] on button "Delete" at bounding box center [675, 127] width 57 height 31
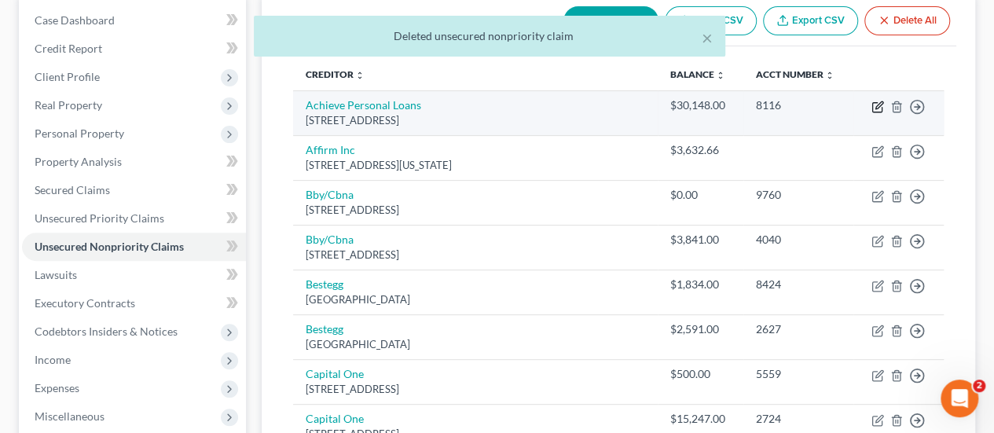
click at [877, 103] on icon "button" at bounding box center [878, 107] width 13 height 13
select select "4"
select select "2"
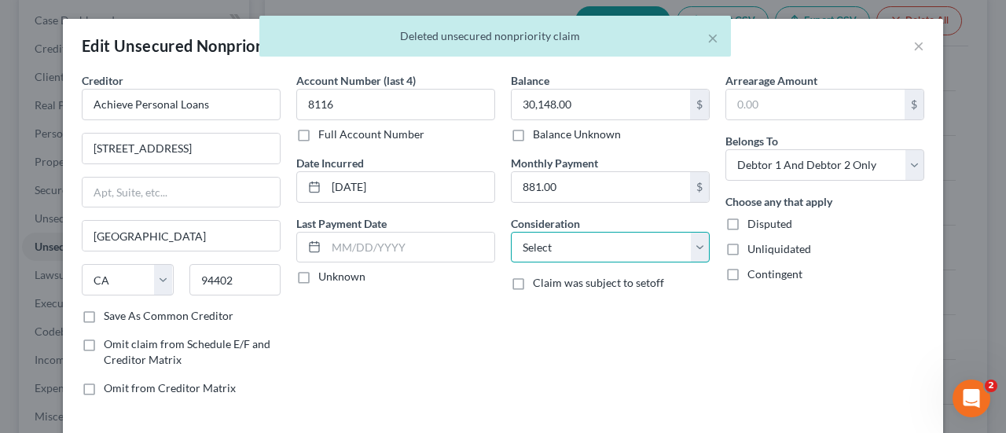
drag, startPoint x: 569, startPoint y: 251, endPoint x: 567, endPoint y: 233, distance: 18.1
click at [569, 251] on select "Select Cable / Satellite Services Collection Agency Credit Card Debt Debt Couns…" at bounding box center [610, 247] width 199 height 31
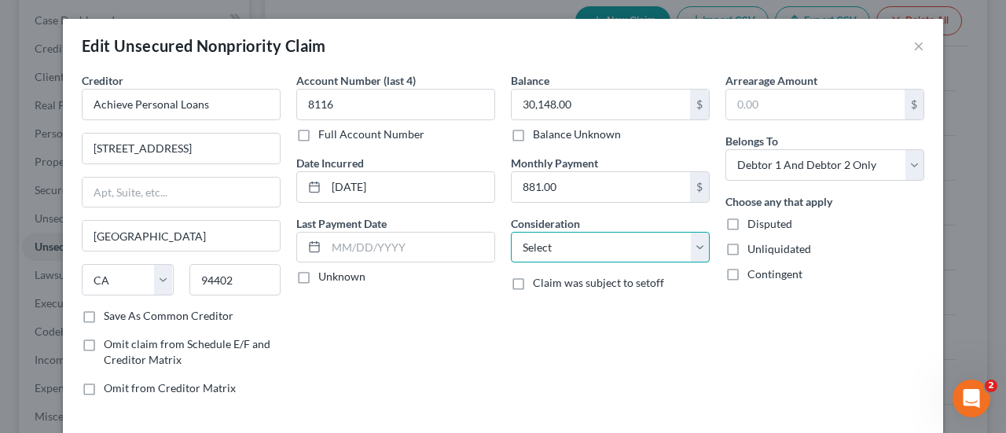
select select "10"
click at [511, 232] on select "Select Cable / Satellite Services Collection Agency Credit Card Debt Debt Couns…" at bounding box center [610, 247] width 199 height 31
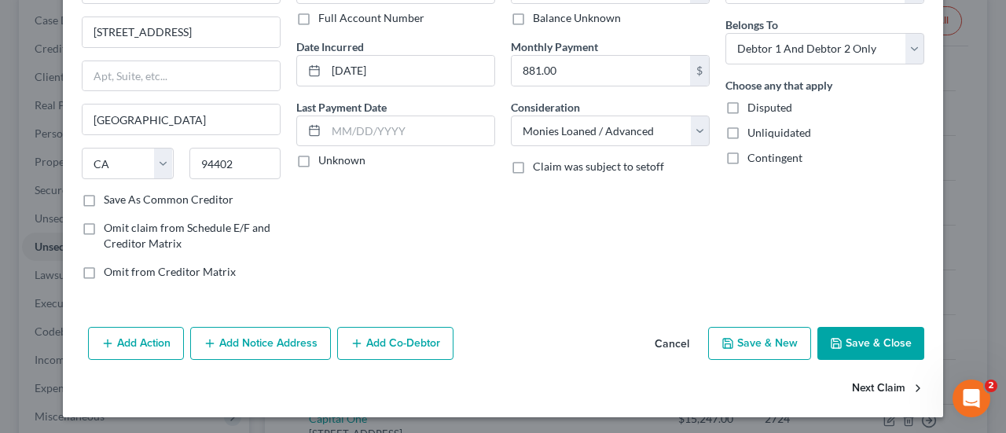
click at [880, 380] on button "Next Claim" at bounding box center [888, 389] width 72 height 33
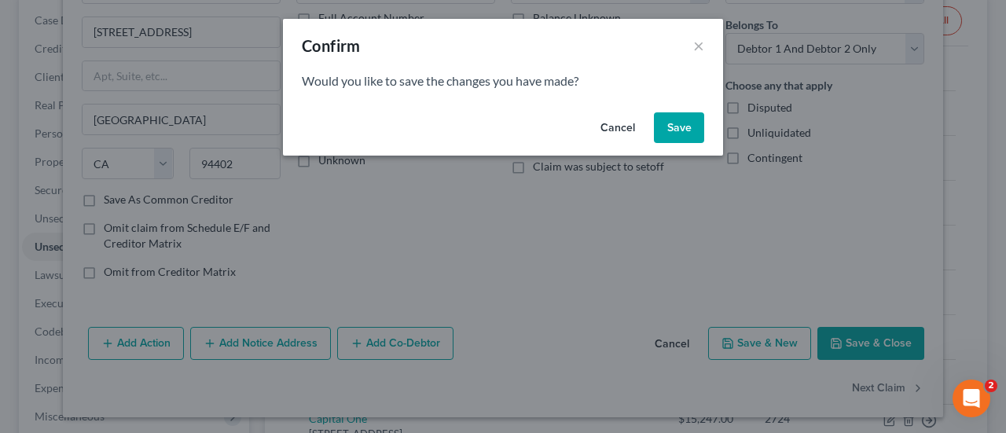
click at [676, 130] on button "Save" at bounding box center [679, 127] width 50 height 31
select select "4"
select select "14"
select select "1"
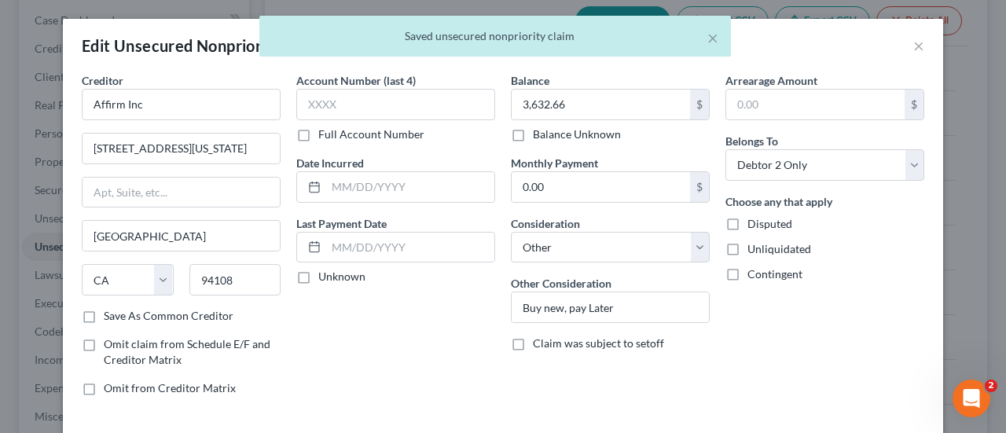
click at [913, 50] on div "× Saved unsecured nonpriority claim" at bounding box center [495, 40] width 1006 height 49
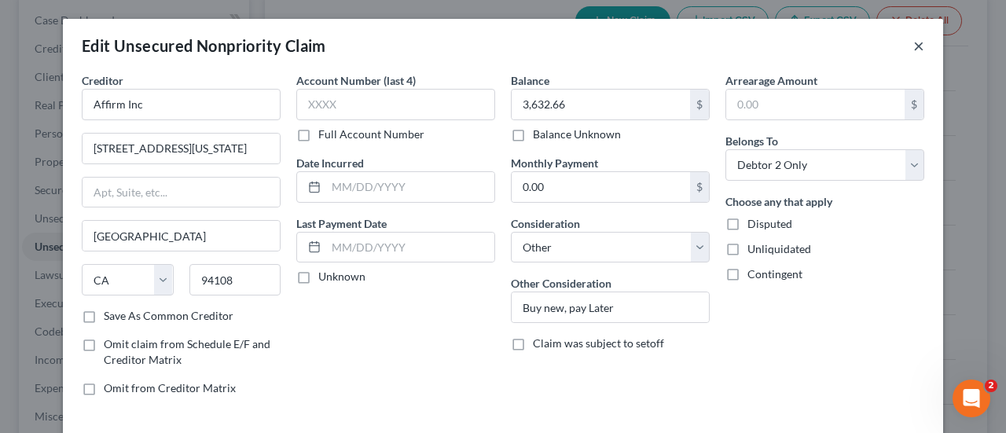
click at [913, 47] on button "×" at bounding box center [918, 45] width 11 height 19
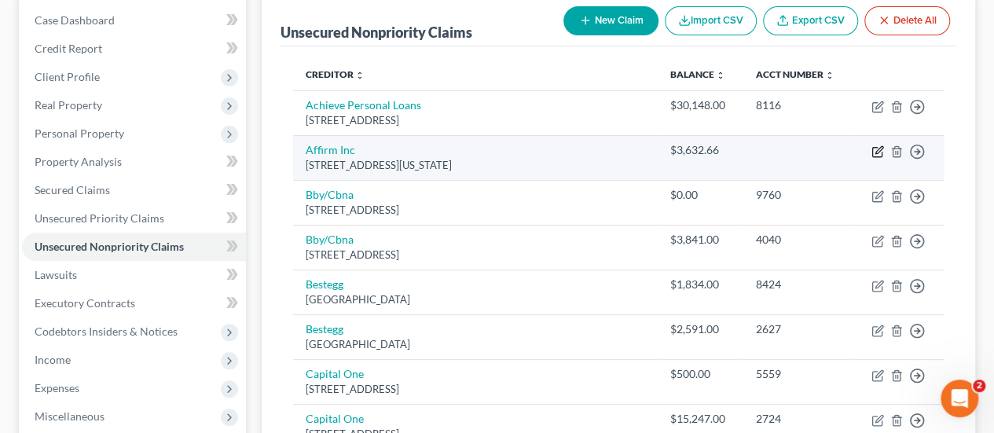
click at [879, 147] on icon "button" at bounding box center [879, 149] width 7 height 7
select select "4"
select select "14"
select select "1"
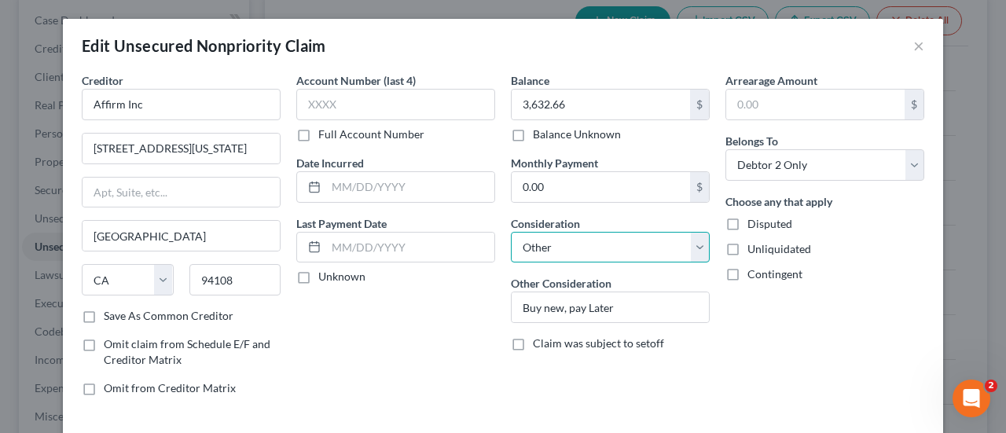
drag, startPoint x: 680, startPoint y: 249, endPoint x: 662, endPoint y: 233, distance: 24.0
click at [680, 249] on select "Select Cable / Satellite Services Collection Agency Credit Card Debt Debt Couns…" at bounding box center [610, 247] width 199 height 31
select select "10"
click at [511, 232] on select "Select Cable / Satellite Services Collection Agency Credit Card Debt Debt Couns…" at bounding box center [610, 247] width 199 height 31
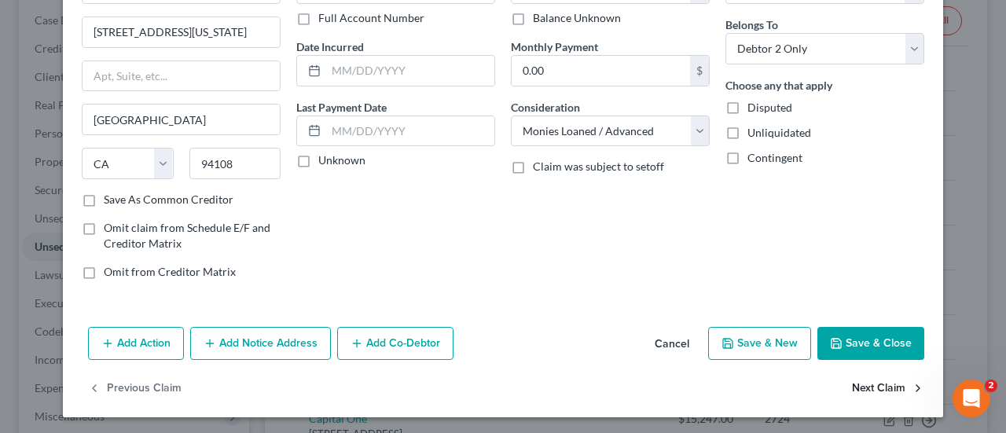
click at [871, 378] on button "Next Claim" at bounding box center [888, 389] width 72 height 33
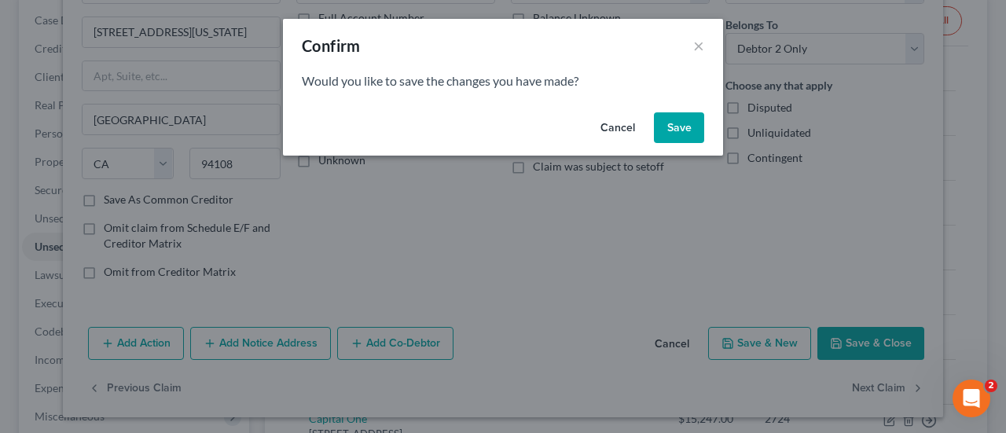
click at [678, 125] on button "Save" at bounding box center [679, 127] width 50 height 31
select select "43"
select select "2"
select select "0"
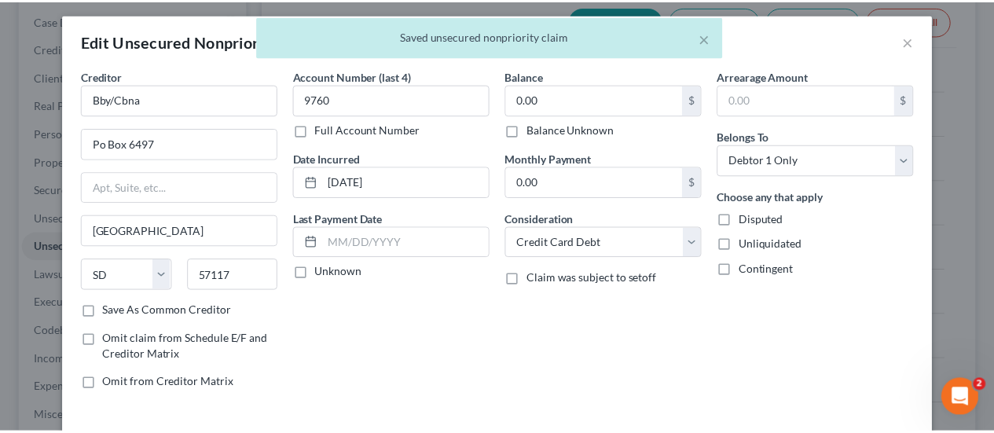
scroll to position [0, 0]
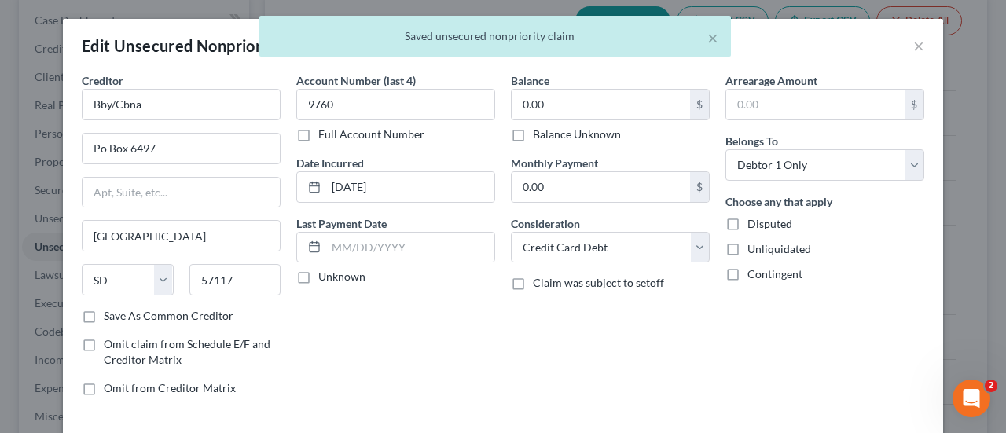
click at [916, 48] on div "× Saved unsecured nonpriority claim" at bounding box center [495, 40] width 1006 height 49
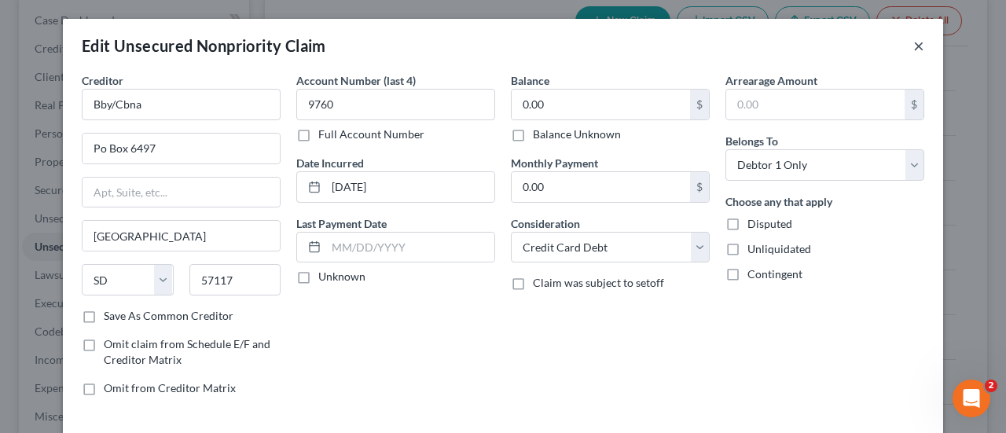
click at [913, 46] on button "×" at bounding box center [918, 45] width 11 height 19
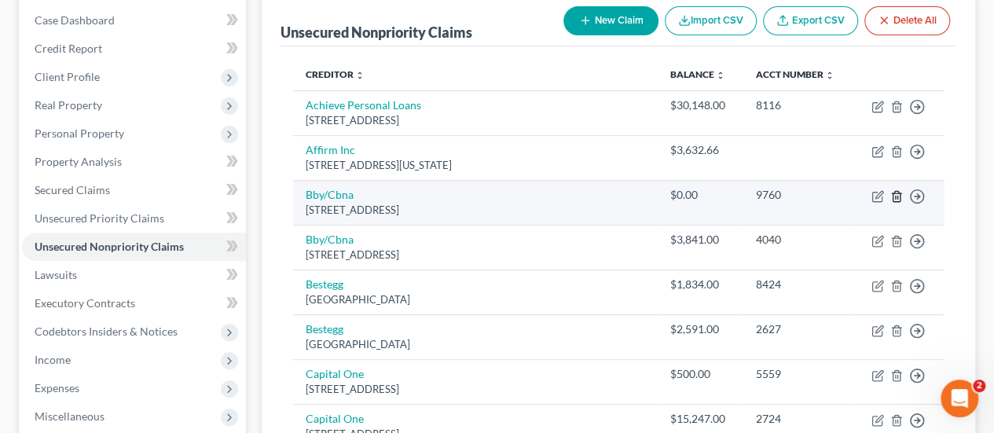
click at [893, 193] on icon "button" at bounding box center [896, 196] width 7 height 10
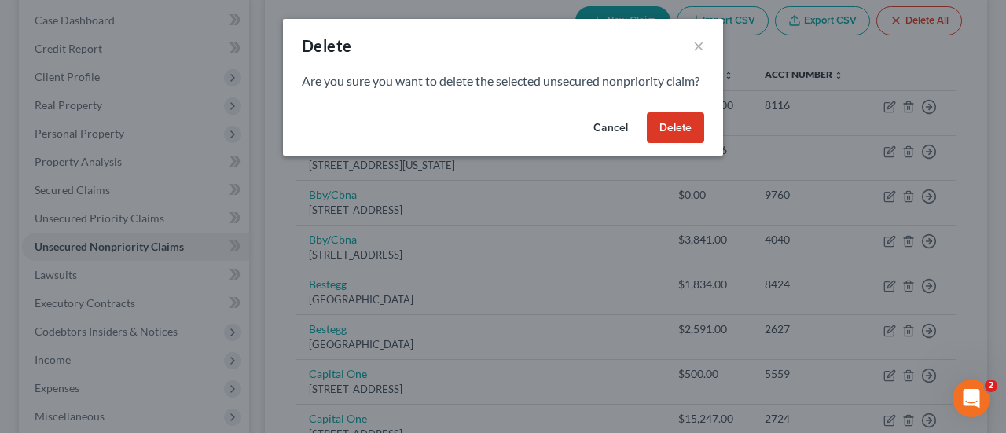
click at [686, 144] on button "Delete" at bounding box center [675, 127] width 57 height 31
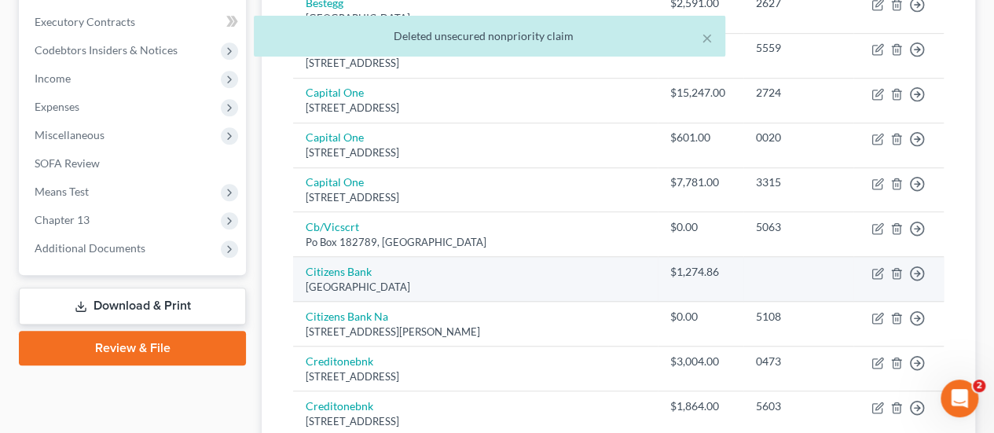
scroll to position [472, 0]
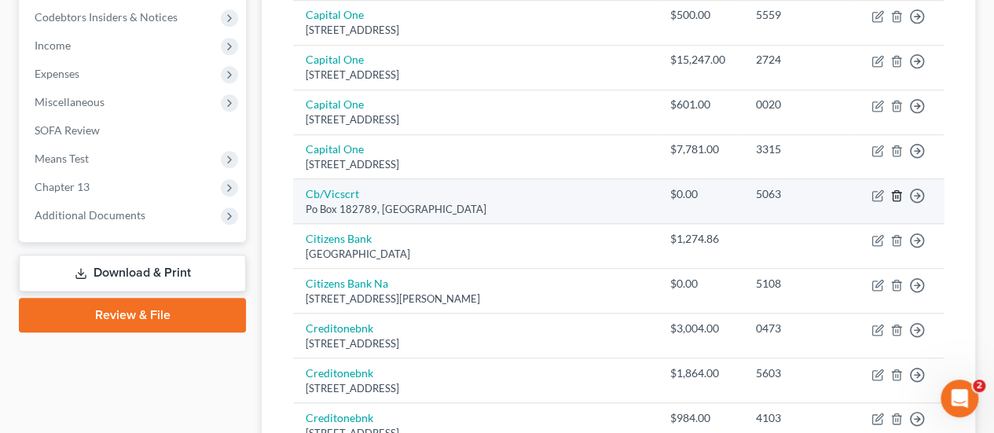
click at [896, 195] on line "button" at bounding box center [896, 196] width 0 height 3
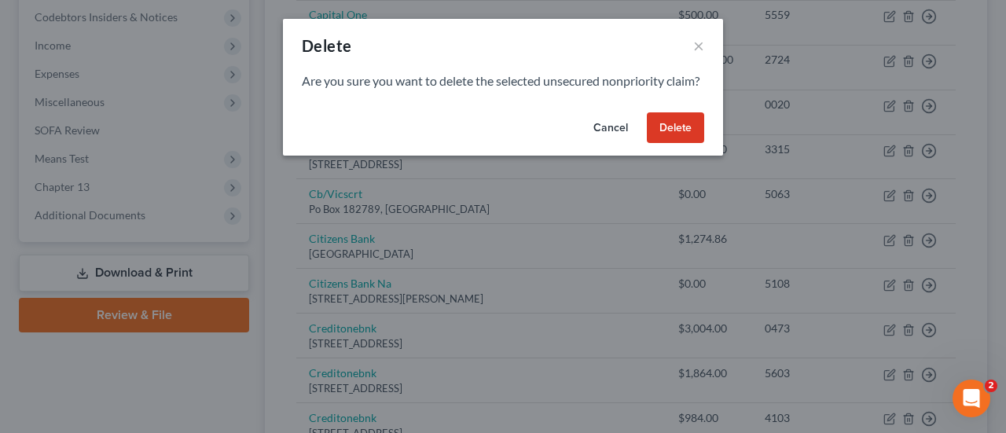
click at [680, 141] on button "Delete" at bounding box center [675, 127] width 57 height 31
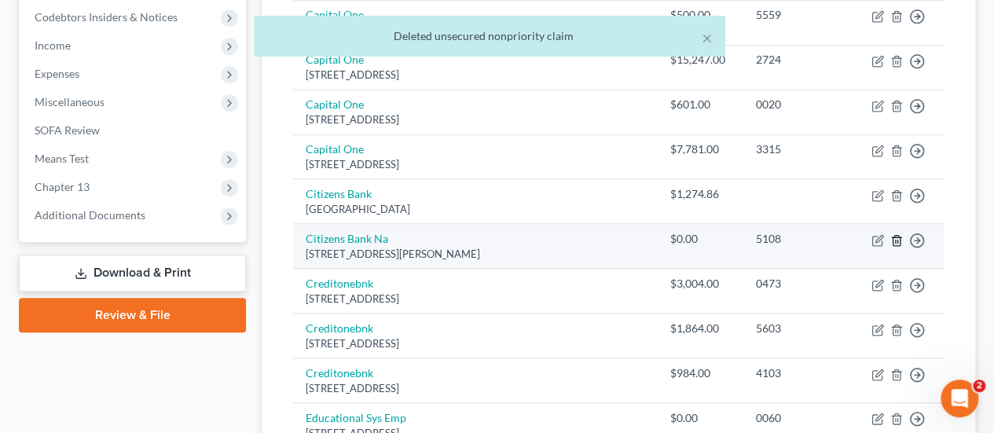
click at [900, 235] on icon "button" at bounding box center [896, 240] width 7 height 10
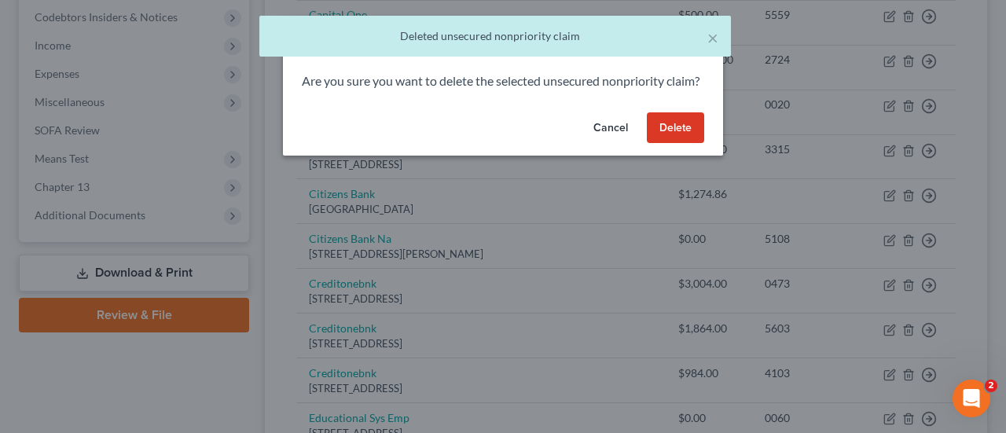
click at [684, 144] on button "Delete" at bounding box center [675, 127] width 57 height 31
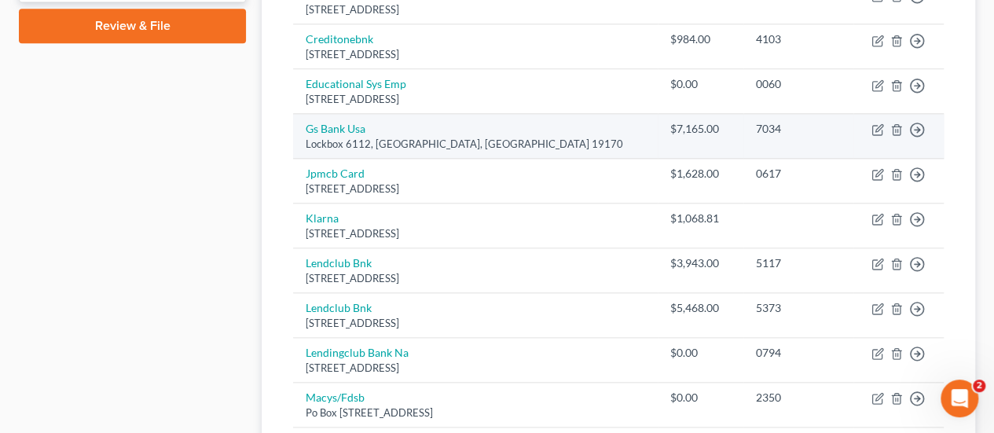
scroll to position [865, 0]
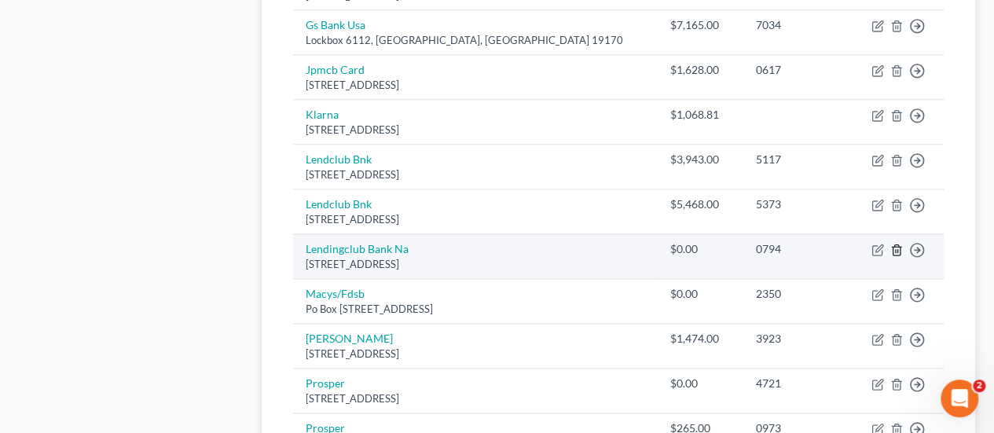
click at [898, 248] on icon "button" at bounding box center [897, 250] width 13 height 13
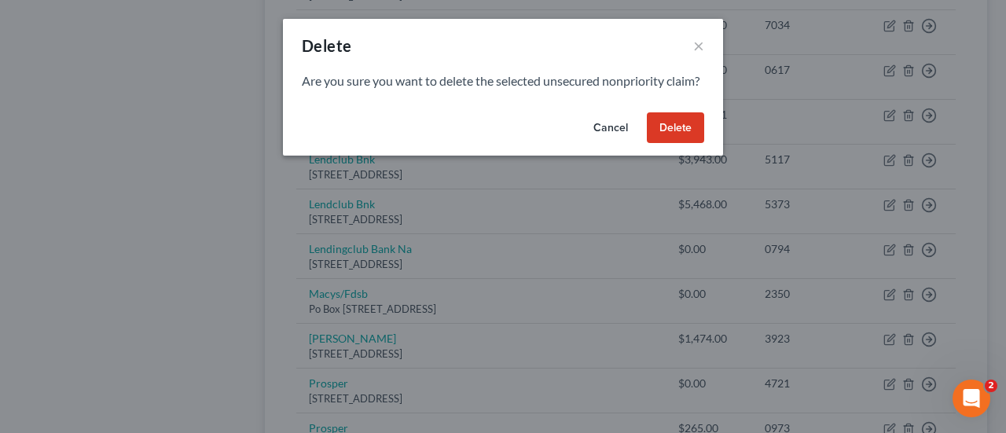
click at [677, 144] on button "Delete" at bounding box center [675, 127] width 57 height 31
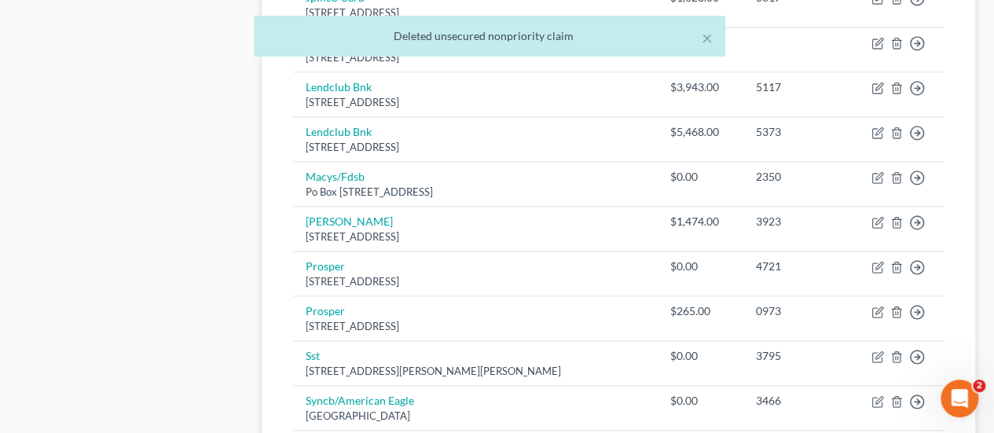
scroll to position [1022, 0]
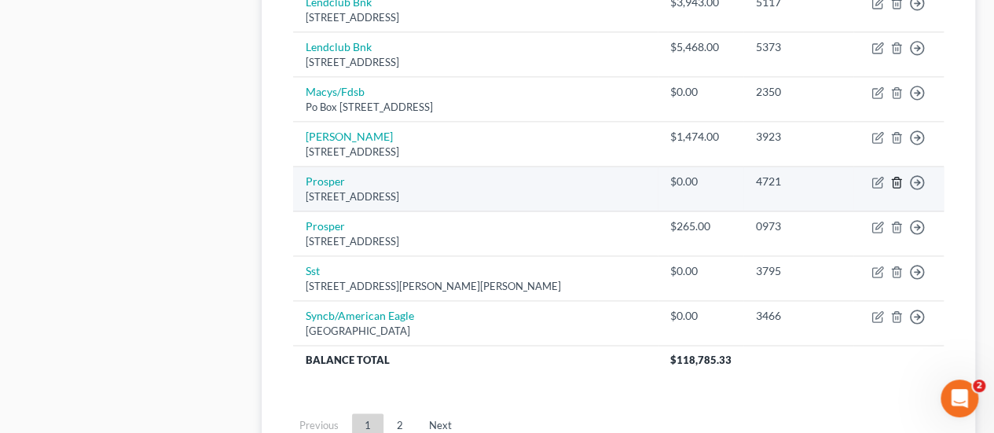
click at [893, 178] on icon "button" at bounding box center [896, 183] width 7 height 10
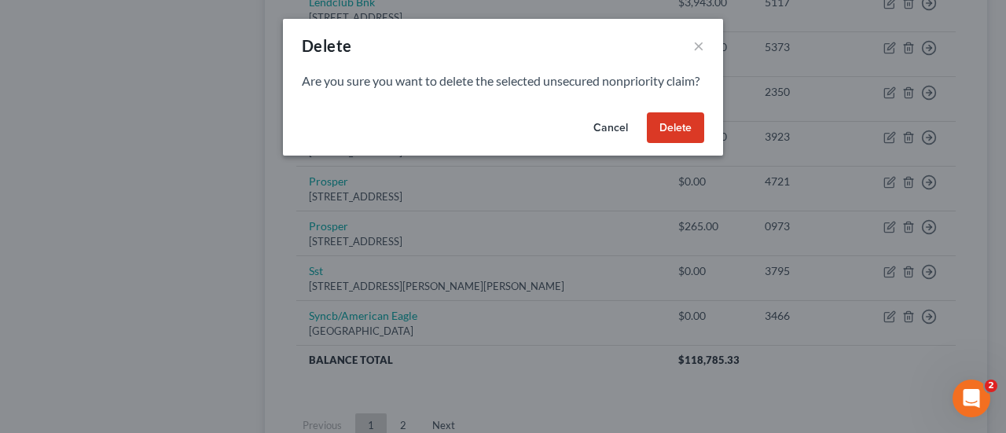
click at [663, 142] on button "Delete" at bounding box center [675, 127] width 57 height 31
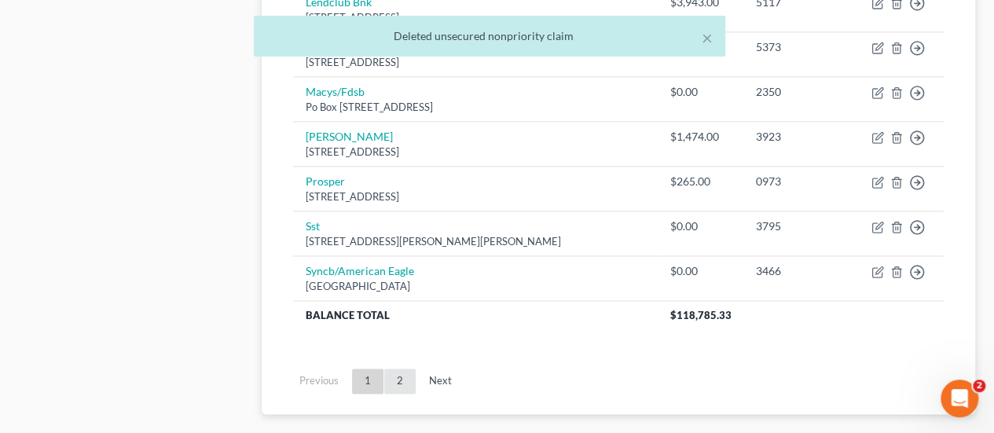
click at [403, 384] on link "2" at bounding box center [399, 381] width 31 height 25
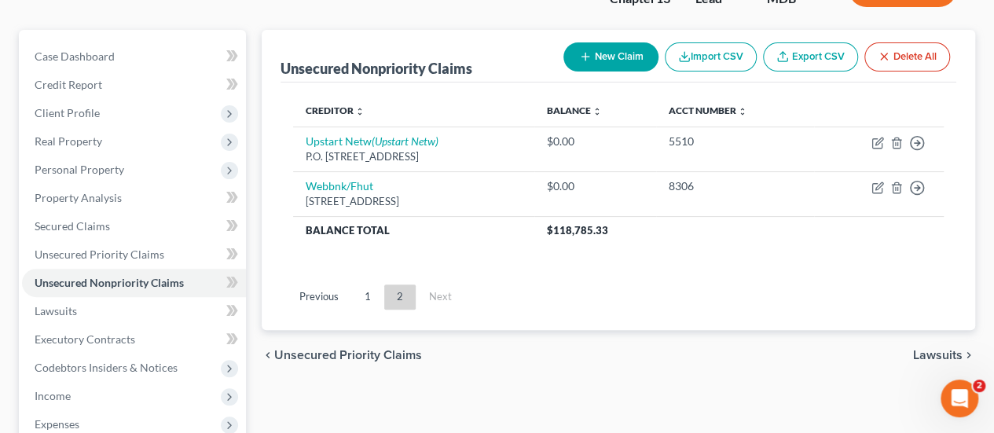
scroll to position [114, 0]
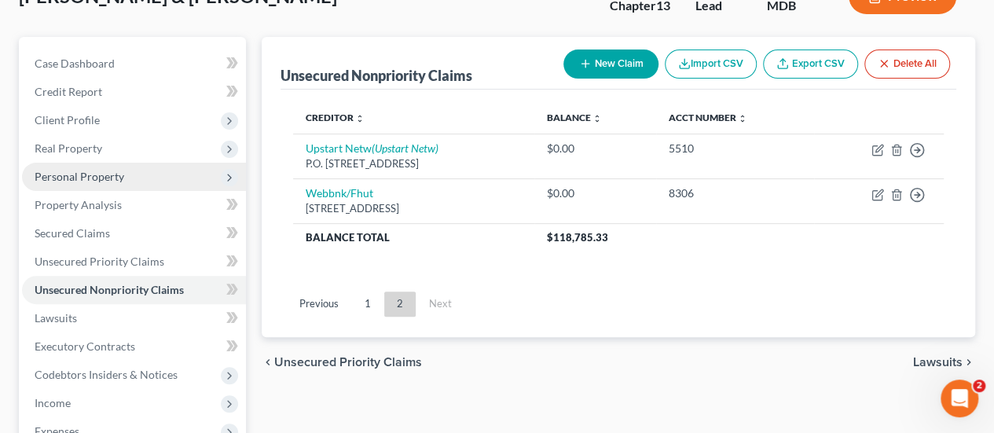
click at [61, 172] on span "Personal Property" at bounding box center [80, 176] width 90 height 13
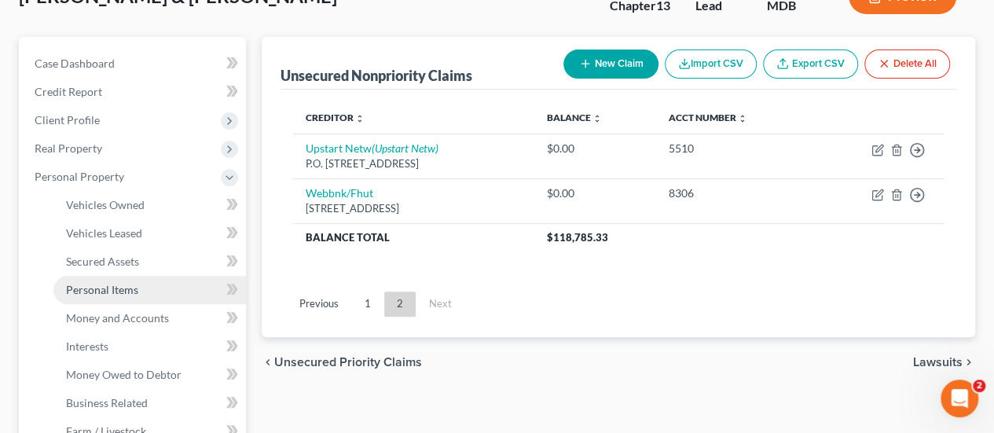
click at [114, 296] on link "Personal Items" at bounding box center [149, 290] width 193 height 28
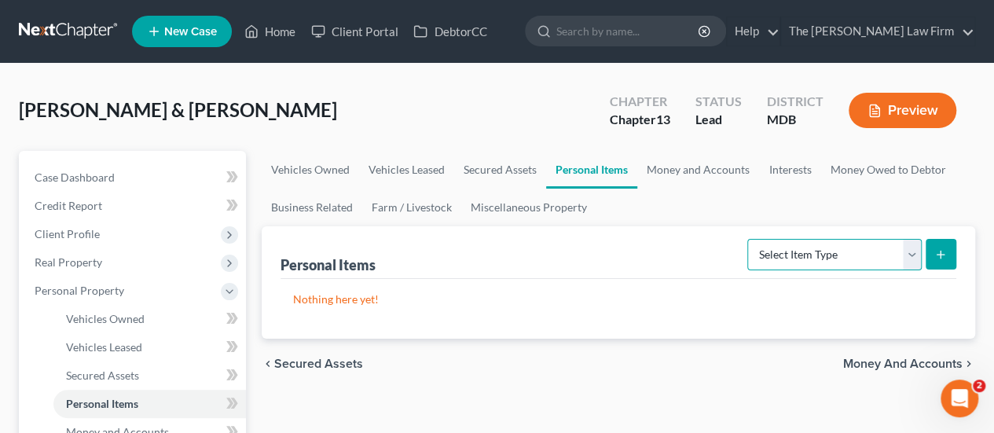
click at [802, 249] on select "Select Item Type Clothing Collectibles Of Value Electronics Firearms Household …" at bounding box center [834, 254] width 174 height 31
select select "clothing"
click at [750, 239] on select "Select Item Type Clothing Collectibles Of Value Electronics Firearms Household …" at bounding box center [834, 254] width 174 height 31
click at [942, 244] on button "submit" at bounding box center [941, 254] width 31 height 31
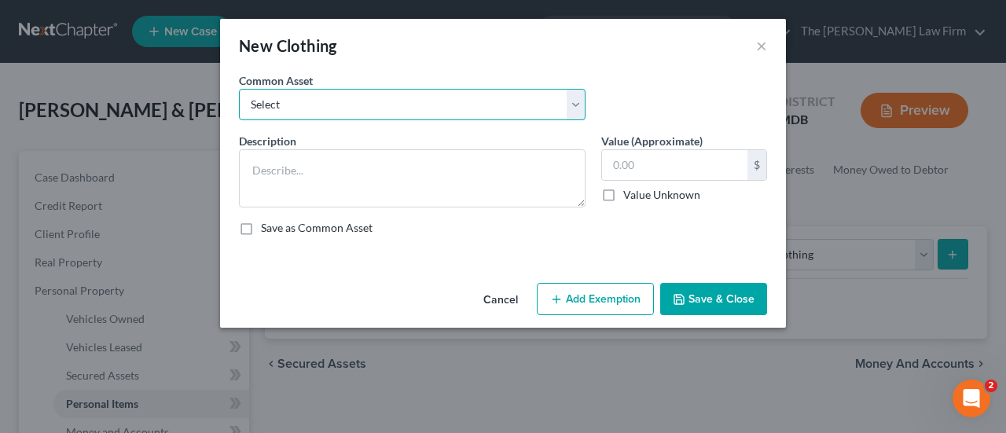
click at [337, 110] on select "Select Pants/Shorts, Skirts/Dresses, Shirts/Blouses, Suits, Coats/Jackets, Shoe…" at bounding box center [412, 104] width 347 height 31
select select "2"
click at [239, 89] on select "Select Pants/Shorts, Skirts/Dresses, Shirts/Blouses, Suits, Coats/Jackets, Shoe…" at bounding box center [412, 104] width 347 height 31
type textarea "Pants/Shorts, Skirts/Dresses, Shirts/Blouses, Suits, Coats/Jackets, Shoes/Boots"
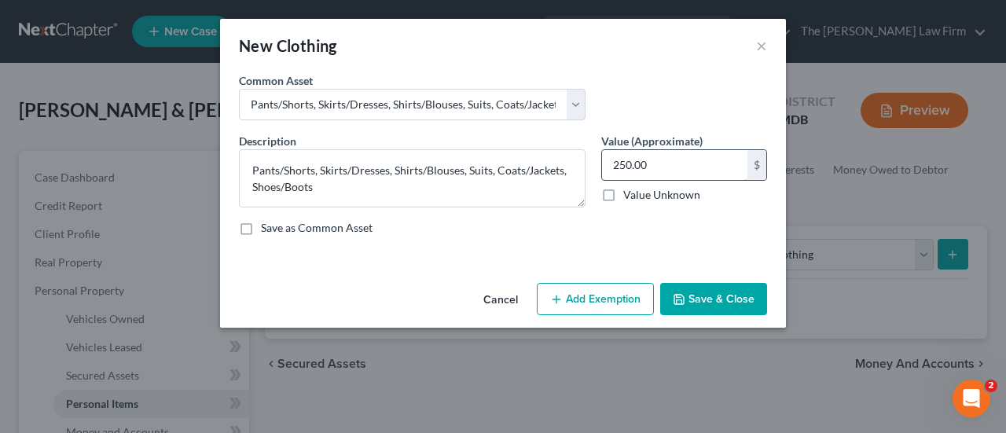
click at [701, 161] on input "250.00" at bounding box center [674, 165] width 145 height 30
type input "9"
type input "1,000"
click at [625, 296] on button "Add Exemption" at bounding box center [595, 299] width 117 height 33
select select "2"
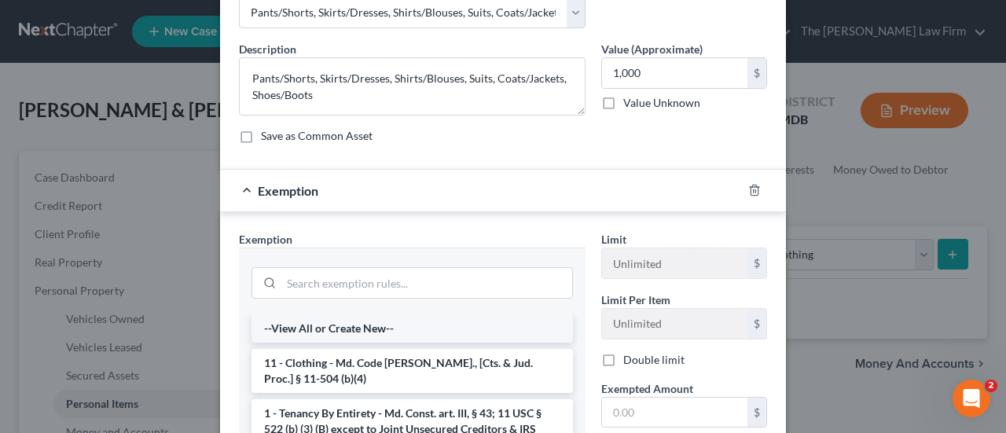
scroll to position [157, 0]
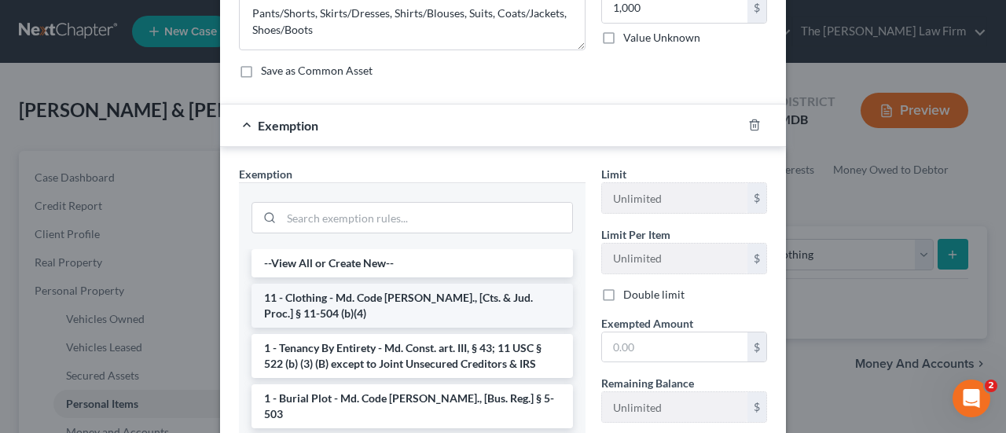
click at [343, 296] on li "11 - Clothing - Md. Code [PERSON_NAME]., [Cts. & Jud. Proc.] § 11-504 (b)(4)" at bounding box center [412, 306] width 321 height 44
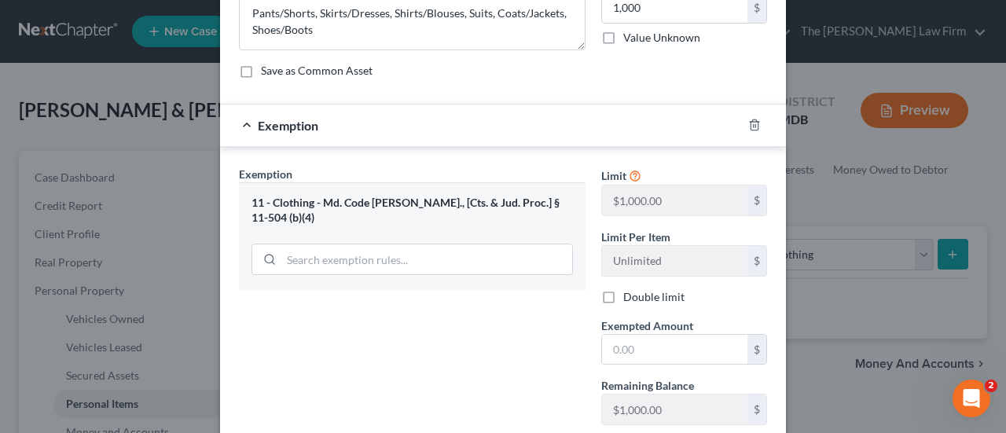
click at [623, 294] on label "Double limit" at bounding box center [653, 297] width 61 height 16
click at [630, 294] on input "Double limit" at bounding box center [635, 294] width 10 height 10
checkbox input "true"
click at [639, 343] on input "text" at bounding box center [674, 350] width 145 height 30
type input "1,000"
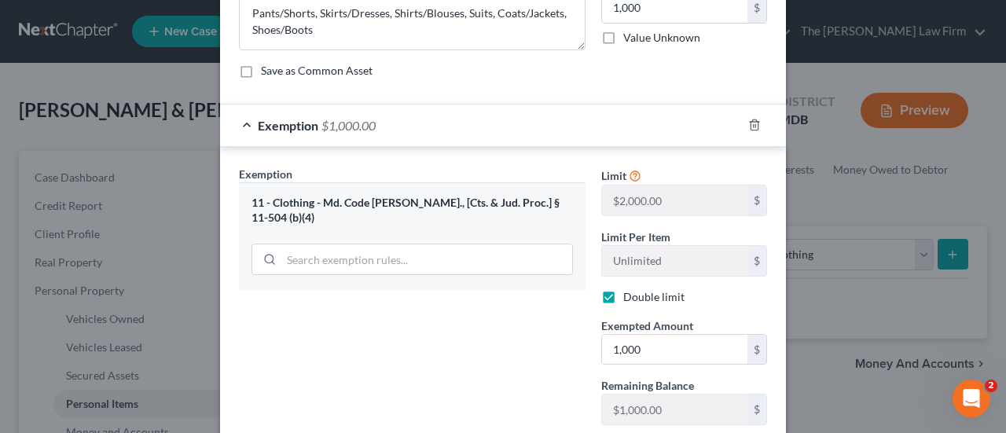
click at [473, 334] on div "Exemption Set must be selected for CA. Exemption * 11 - Clothing - Md. Code [PE…" at bounding box center [412, 333] width 362 height 334
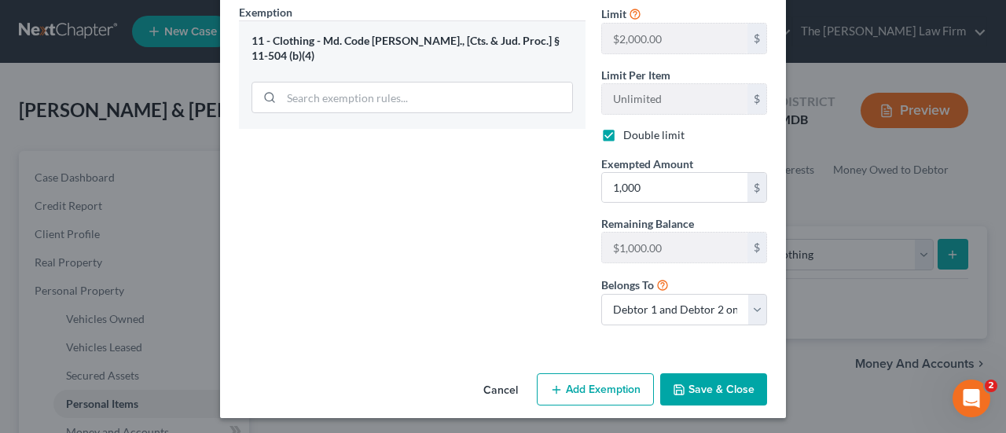
click at [697, 384] on button "Save & Close" at bounding box center [713, 389] width 107 height 33
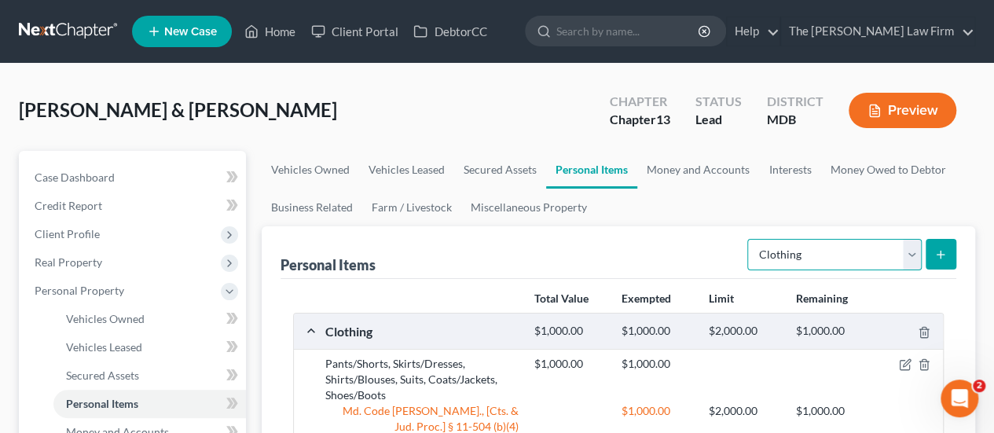
click at [914, 255] on select "Select Item Type Clothing Collectibles Of Value Electronics Firearms Household …" at bounding box center [834, 254] width 174 height 31
select select "electronics"
click at [750, 239] on select "Select Item Type Clothing Collectibles Of Value Electronics Firearms Household …" at bounding box center [834, 254] width 174 height 31
click at [941, 252] on line "submit" at bounding box center [941, 254] width 0 height 7
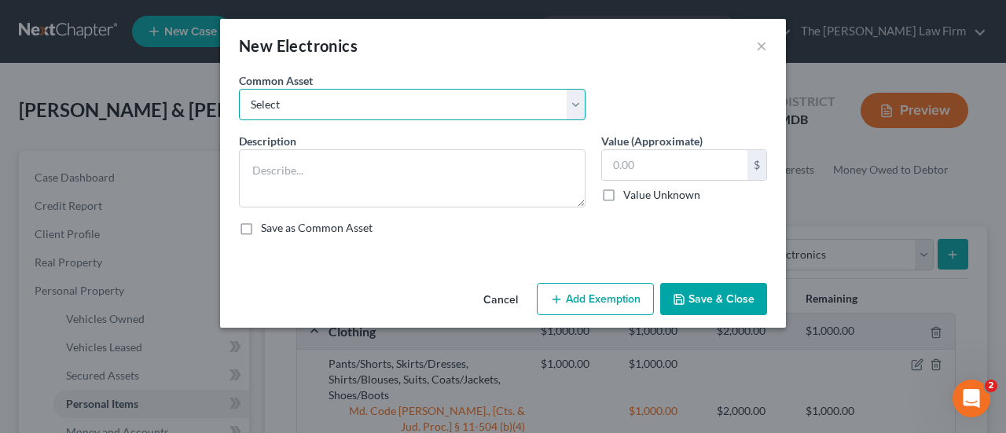
click at [370, 112] on select "Select TVs, DVR, DVDs, Computer, Tablets, Cell Phones TVs, DVR, DVDs, Computer,…" at bounding box center [412, 104] width 347 height 31
select select "10"
click at [239, 89] on select "Select TVs, DVR, DVDs, Computer, Tablets, Cell Phones TVs, DVR, DVDs, Computer,…" at bounding box center [412, 104] width 347 height 31
type textarea "Computers/Tablets/Cell Phones/TVs"
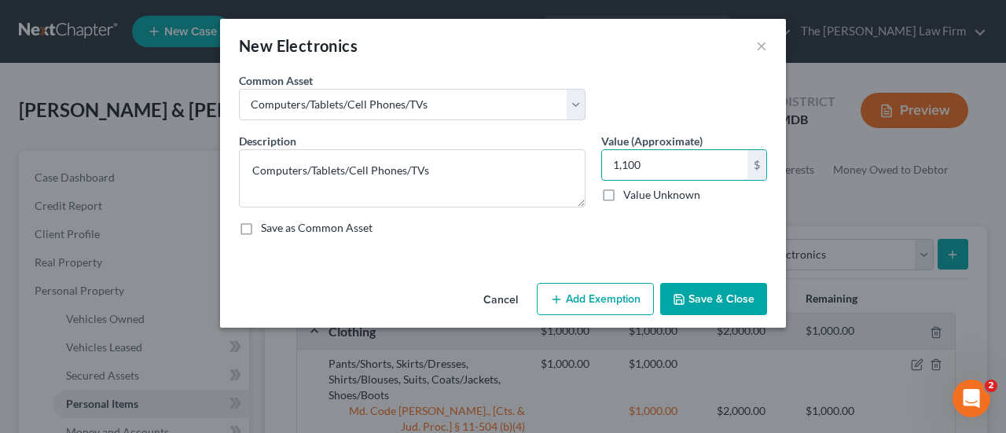
type input "1,100"
click at [629, 296] on button "Add Exemption" at bounding box center [595, 299] width 117 height 33
select select "2"
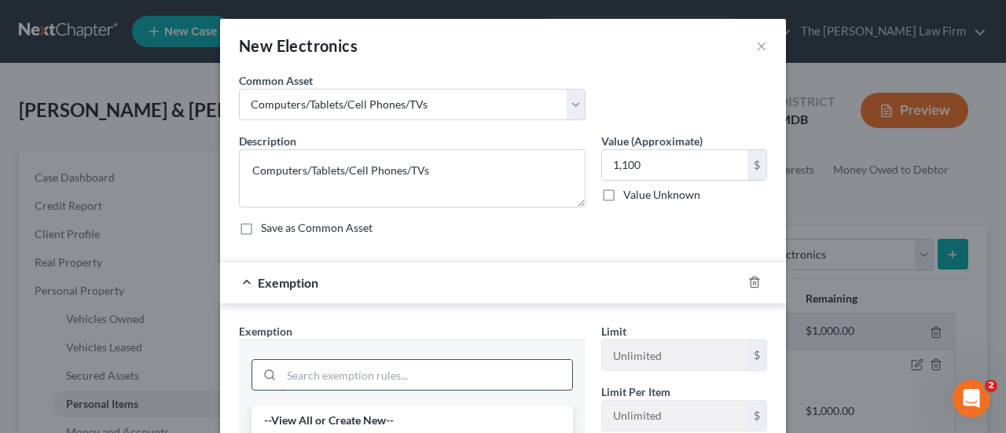
click at [366, 369] on input "search" at bounding box center [426, 375] width 291 height 30
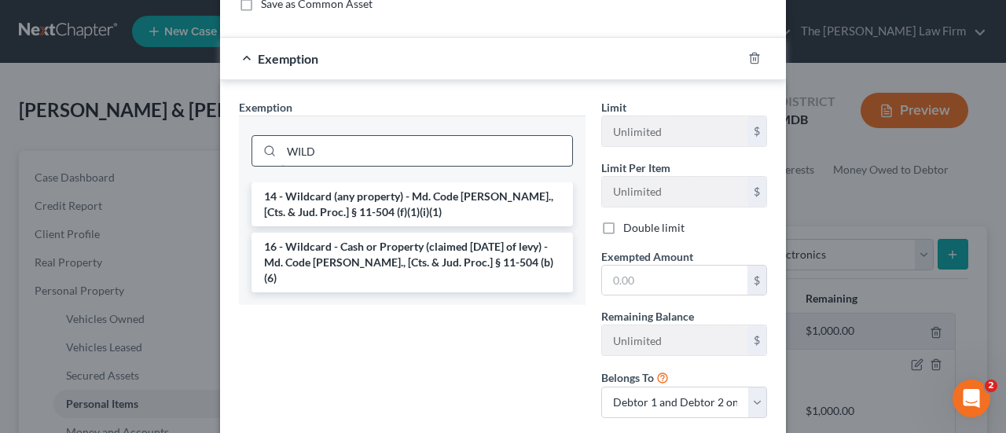
scroll to position [236, 0]
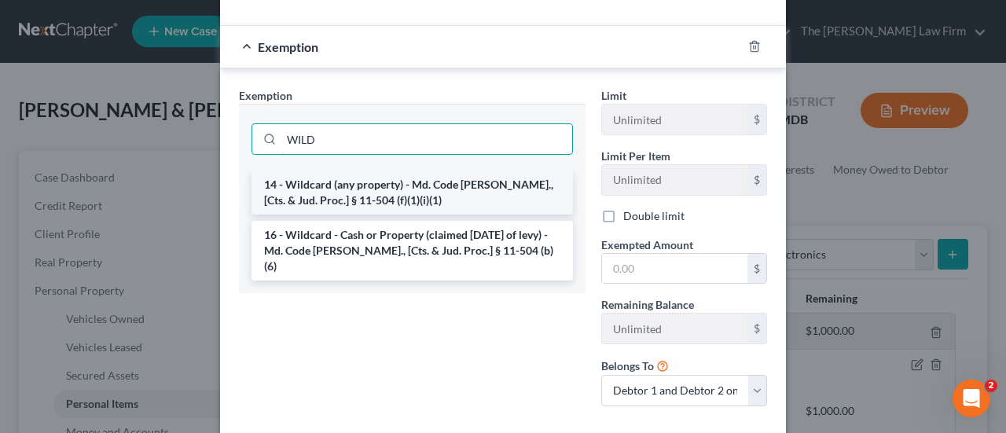
type input "WILD"
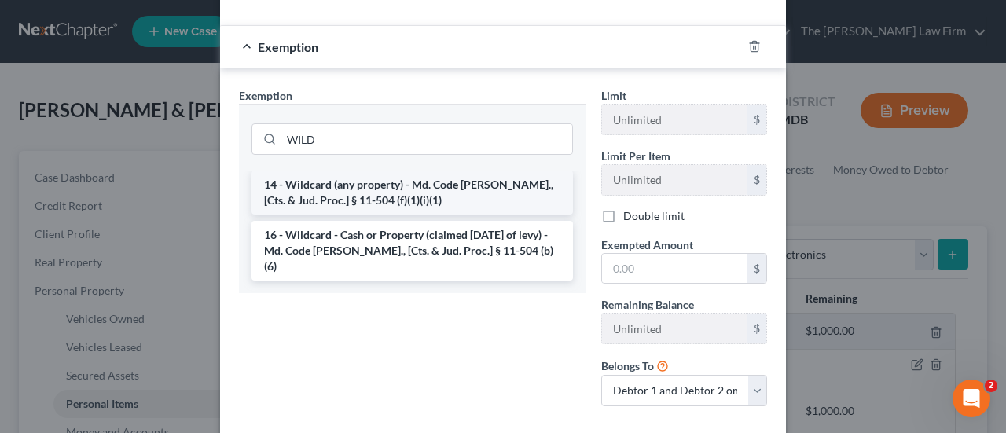
click at [389, 182] on li "14 - Wildcard (any property) - Md. Code [PERSON_NAME]., [Cts. & Jud. Proc.] § 1…" at bounding box center [412, 193] width 321 height 44
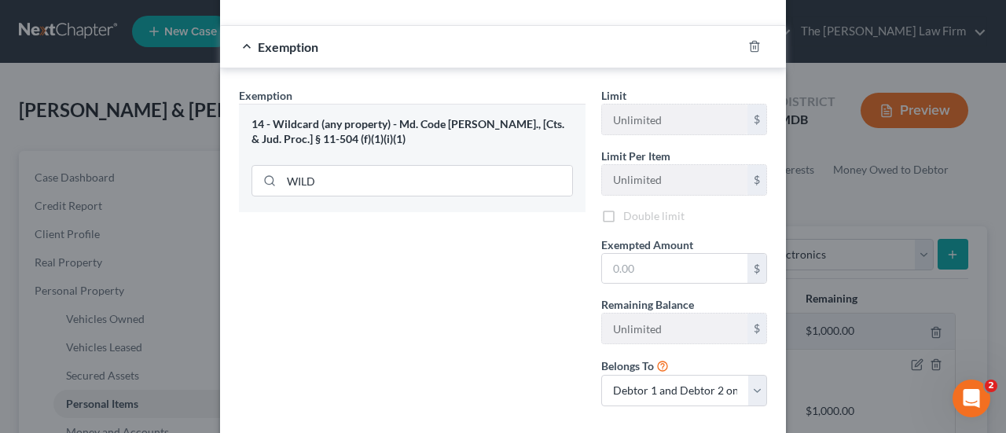
click at [623, 215] on label "Double limit" at bounding box center [653, 216] width 61 height 16
click at [623, 218] on label "Double limit" at bounding box center [653, 219] width 61 height 16
click at [630, 218] on input "Double limit" at bounding box center [635, 216] width 10 height 10
checkbox input "true"
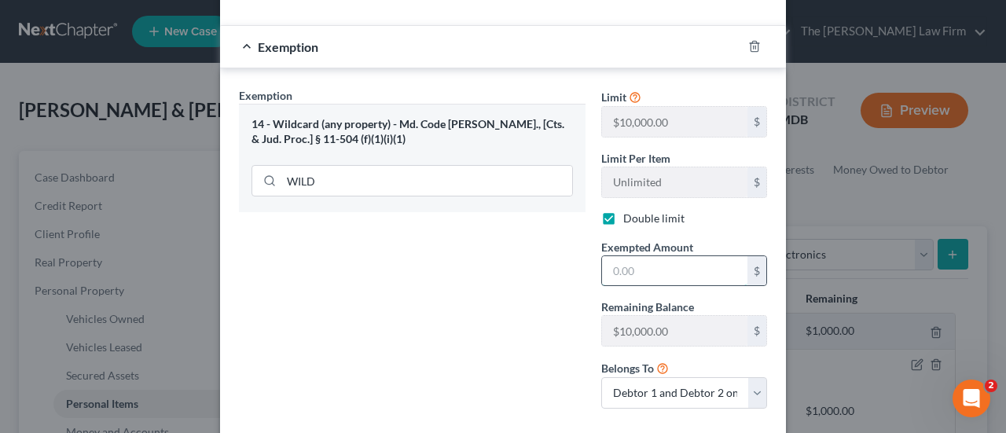
click at [616, 266] on input "text" at bounding box center [674, 271] width 145 height 30
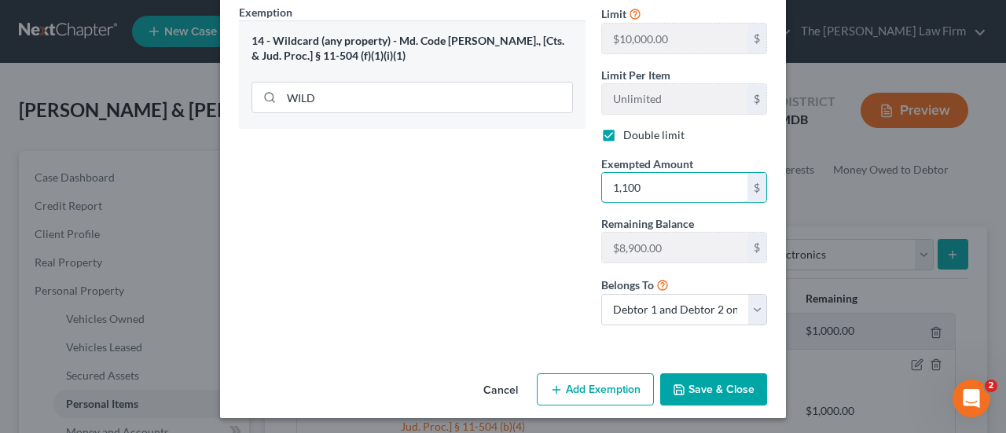
type input "1,100"
click at [720, 377] on button "Save & Close" at bounding box center [713, 389] width 107 height 33
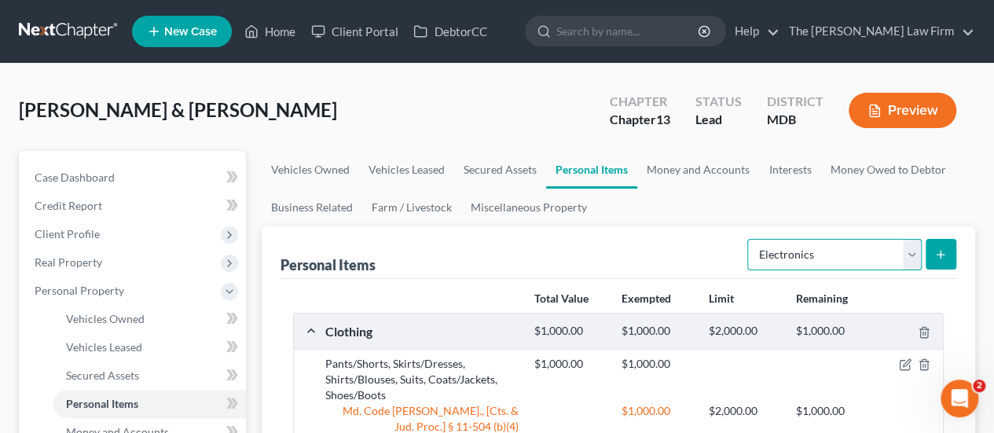
drag, startPoint x: 913, startPoint y: 257, endPoint x: 899, endPoint y: 253, distance: 13.9
click at [913, 257] on select "Select Item Type Clothing Collectibles Of Value Electronics Firearms Household …" at bounding box center [834, 254] width 174 height 31
select select "household_goods"
click at [750, 239] on select "Select Item Type Clothing Collectibles Of Value Electronics Firearms Household …" at bounding box center [834, 254] width 174 height 31
click at [940, 257] on icon "submit" at bounding box center [941, 254] width 13 height 13
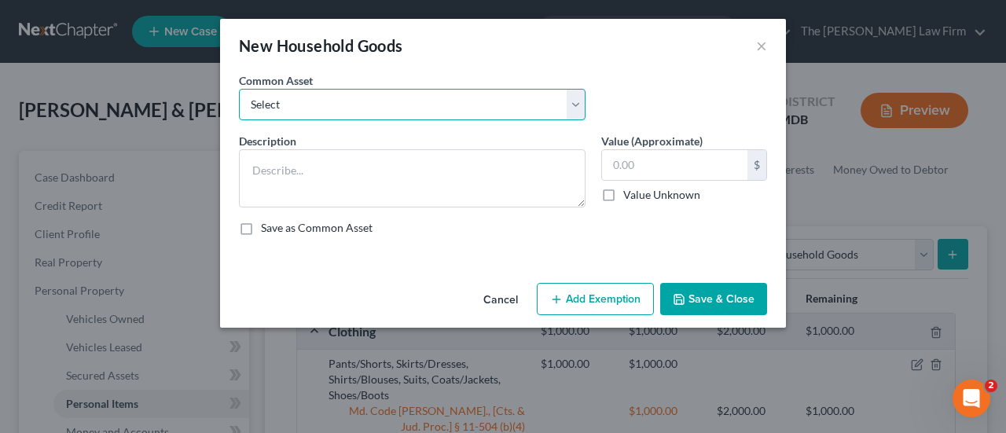
click at [454, 98] on select "Select Beds, Sofas, Tables, Chairs, Desk Pots, Pans, Dishes, Flatware, Glasswar…" at bounding box center [412, 104] width 347 height 31
select select "14"
click at [239, 89] on select "Select Beds, Sofas, Tables, Chairs, Desk Pots, Pans, Dishes, Flatware, Glasswar…" at bounding box center [412, 104] width 347 height 31
type textarea "Beds, Dressers, Sofas, Tables, Chairs, Desk, Rugs, Curtains, Lamps"
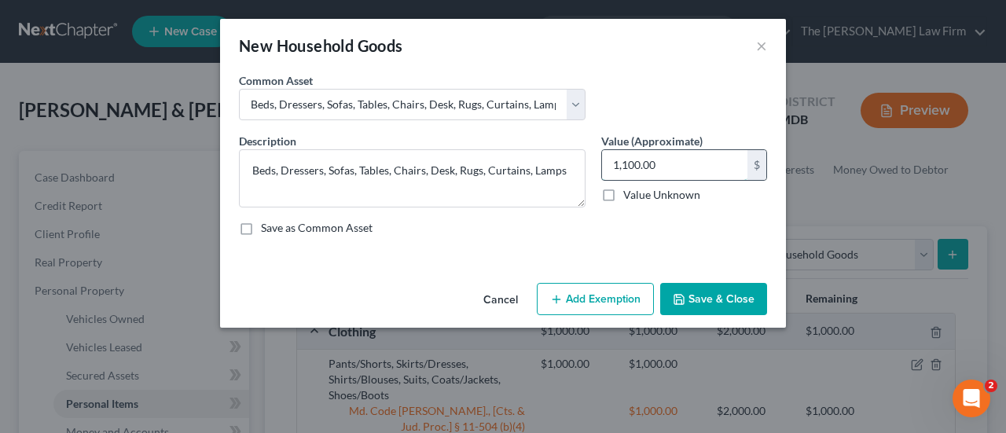
click at [671, 161] on input "1,100.00" at bounding box center [674, 165] width 145 height 30
type input "1,150"
click at [597, 291] on button "Add Exemption" at bounding box center [595, 299] width 117 height 33
select select "2"
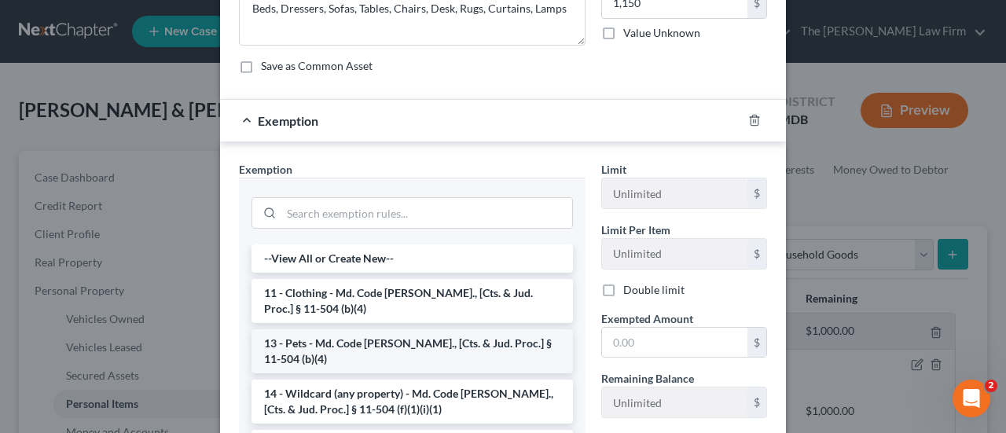
scroll to position [236, 0]
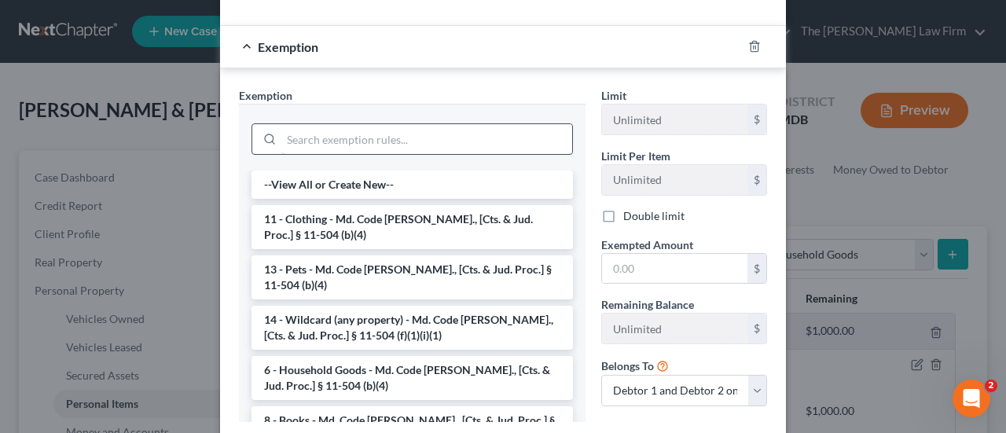
click at [340, 136] on input "search" at bounding box center [426, 139] width 291 height 30
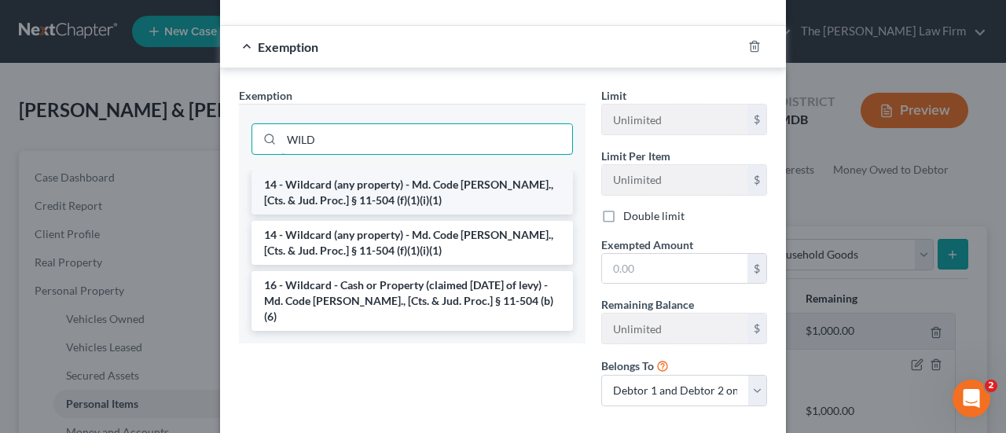
type input "WILD"
click at [343, 185] on li "14 - Wildcard (any property) - Md. Code [PERSON_NAME]., [Cts. & Jud. Proc.] § 1…" at bounding box center [412, 193] width 321 height 44
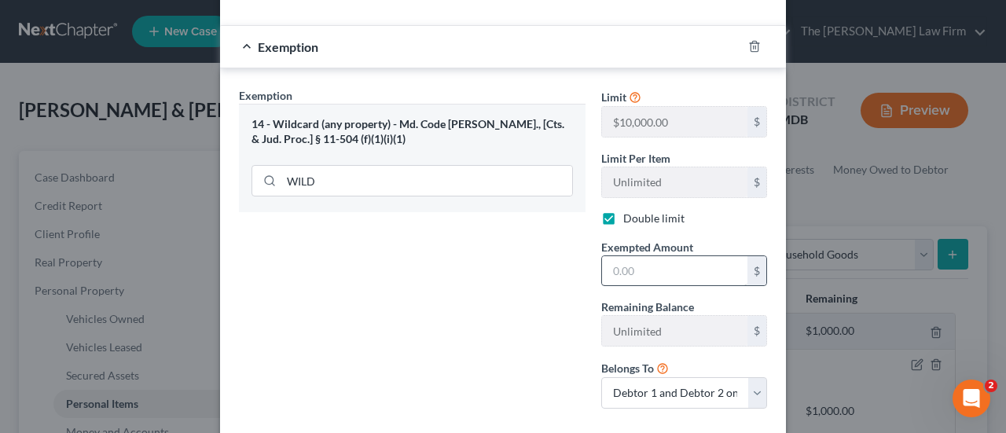
checkbox input "true"
click at [621, 277] on input "text" at bounding box center [674, 271] width 145 height 30
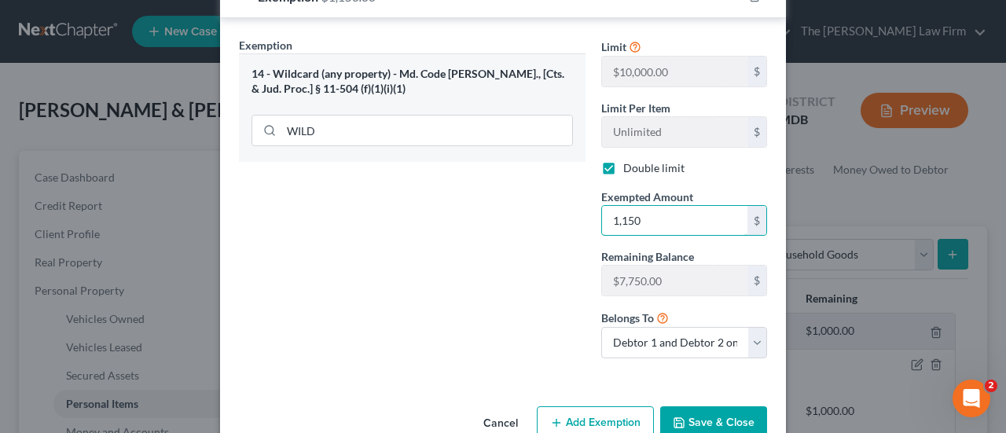
scroll to position [319, 0]
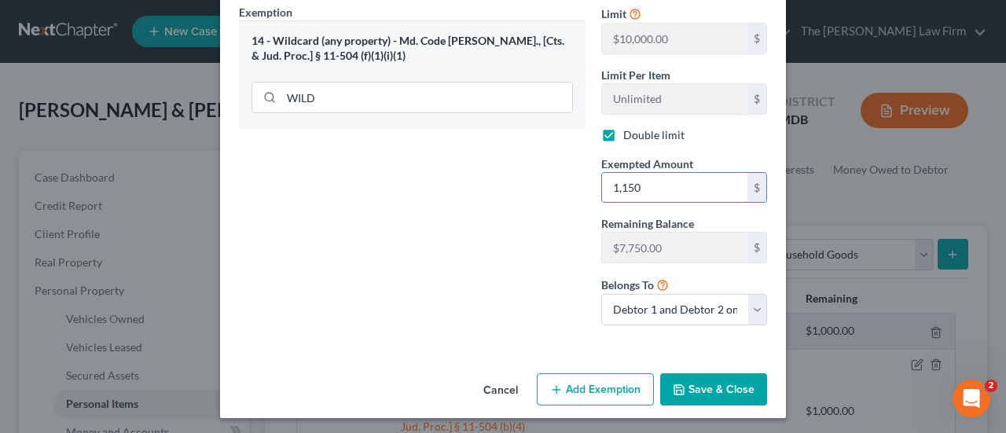
type input "1,150"
click at [706, 381] on button "Save & Close" at bounding box center [713, 389] width 107 height 33
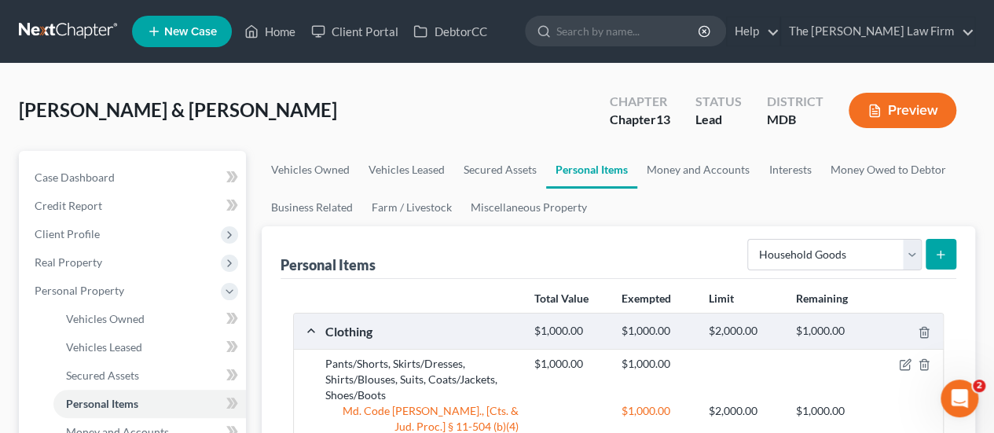
click at [939, 263] on button "submit" at bounding box center [941, 254] width 31 height 31
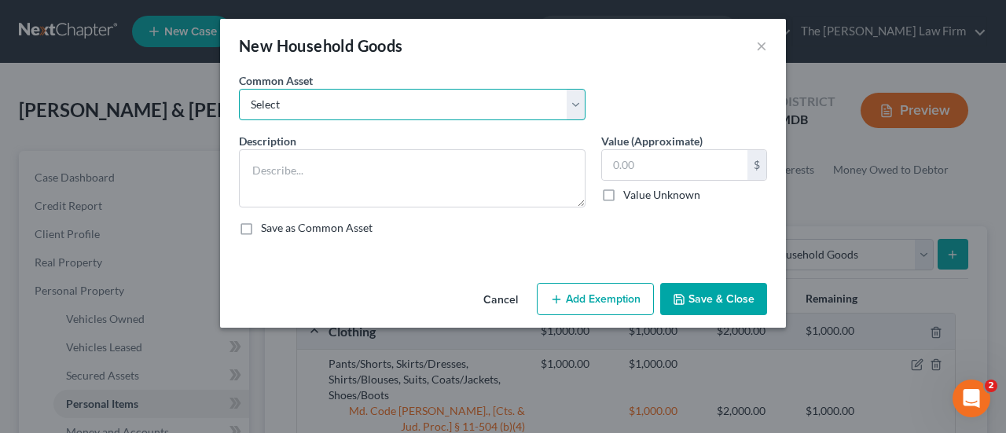
click at [407, 106] on select "Select Beds, Sofas, Tables, Chairs, Desk Pots, Pans, Dishes, Flatware, Glasswar…" at bounding box center [412, 104] width 347 height 31
select select "1"
click at [239, 89] on select "Select Beds, Sofas, Tables, Chairs, Desk Pots, Pans, Dishes, Flatware, Glasswar…" at bounding box center [412, 104] width 347 height 31
type textarea "Pots, Pans, Dishes, Flatware, Glassware"
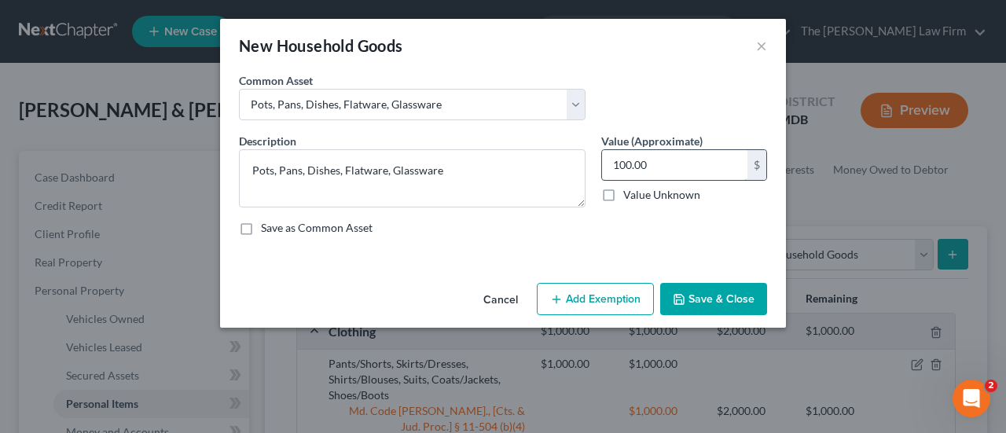
click at [670, 173] on input "100.00" at bounding box center [674, 165] width 145 height 30
type input "200"
click at [621, 298] on button "Add Exemption" at bounding box center [595, 299] width 117 height 33
select select "2"
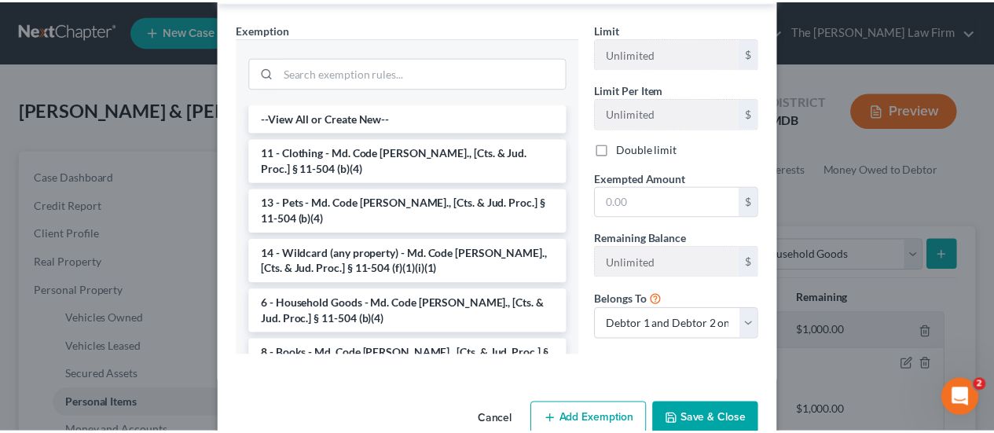
scroll to position [314, 0]
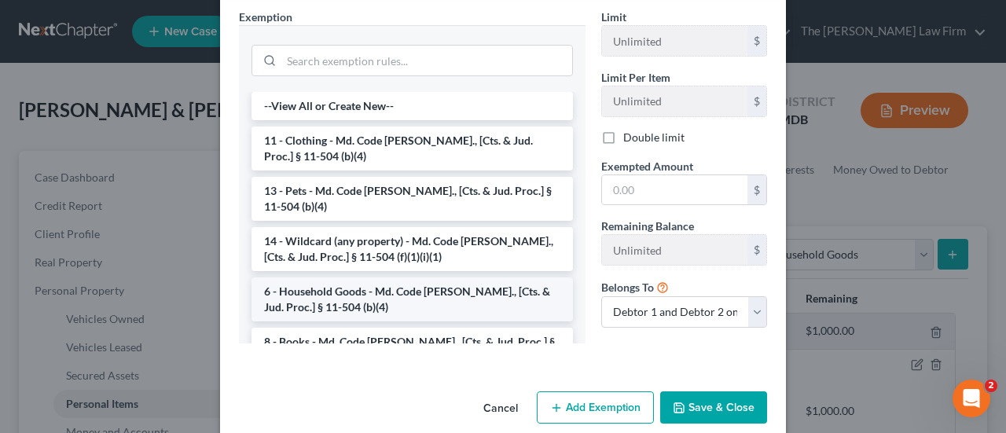
click at [343, 288] on li "6 - Household Goods - Md. Code [PERSON_NAME]., [Cts. & Jud. Proc.] § 11-504 (b)…" at bounding box center [412, 299] width 321 height 44
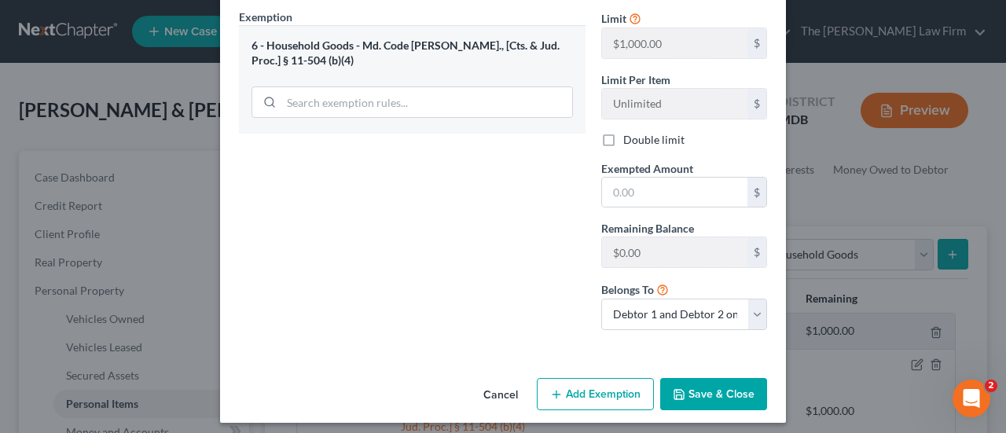
click at [623, 137] on label "Double limit" at bounding box center [653, 140] width 61 height 16
click at [630, 137] on input "Double limit" at bounding box center [635, 137] width 10 height 10
checkbox input "true"
click at [630, 193] on input "text" at bounding box center [674, 193] width 145 height 30
type input "200"
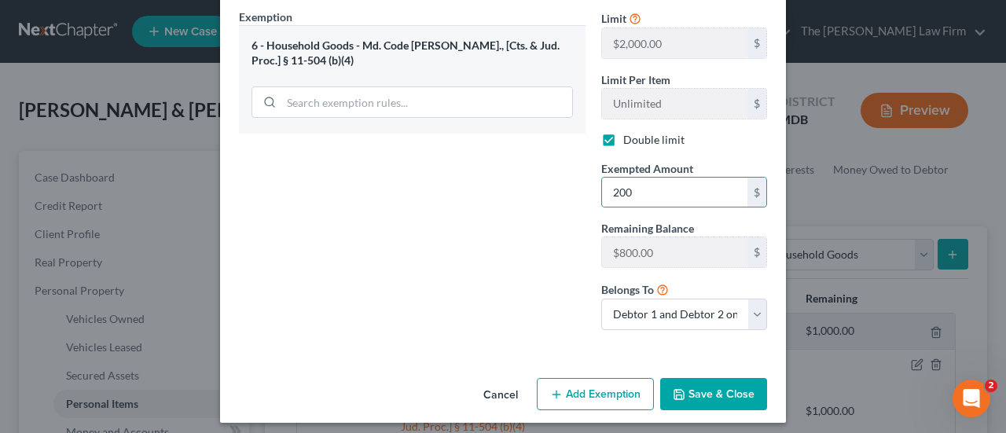
click at [451, 270] on div "Exemption Set must be selected for CA. Exemption * 6 - Household Goods - Md. Co…" at bounding box center [412, 176] width 362 height 334
click at [726, 388] on button "Save & Close" at bounding box center [713, 394] width 107 height 33
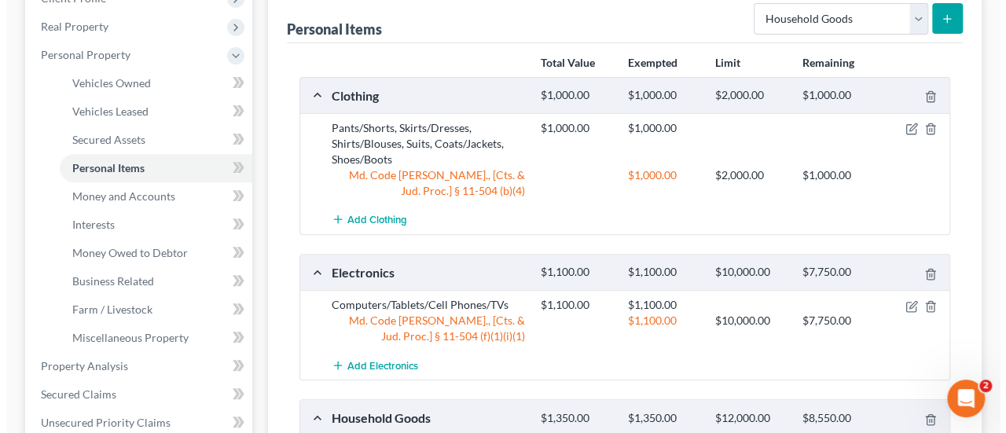
scroll to position [157, 0]
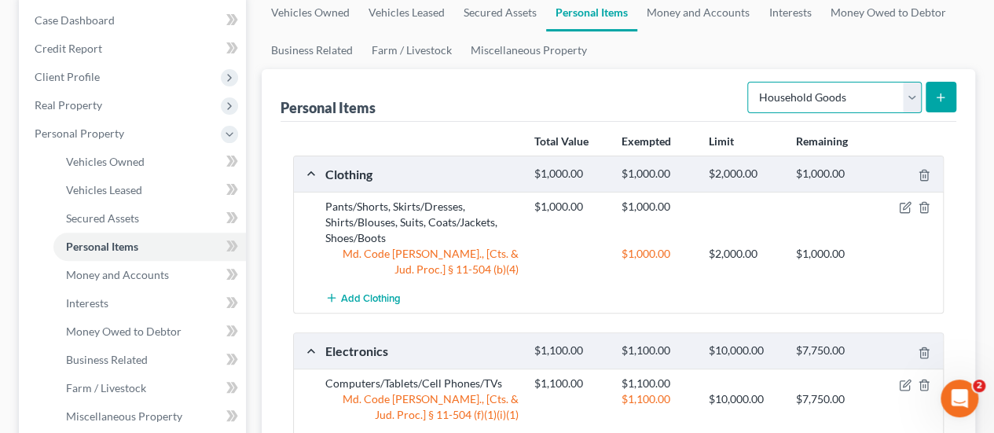
click at [911, 101] on select "Select Item Type Clothing Collectibles Of Value Electronics Firearms Household …" at bounding box center [834, 97] width 174 height 31
select select "jewelry"
click at [750, 82] on select "Select Item Type Clothing Collectibles Of Value Electronics Firearms Household …" at bounding box center [834, 97] width 174 height 31
click at [953, 90] on button "submit" at bounding box center [941, 97] width 31 height 31
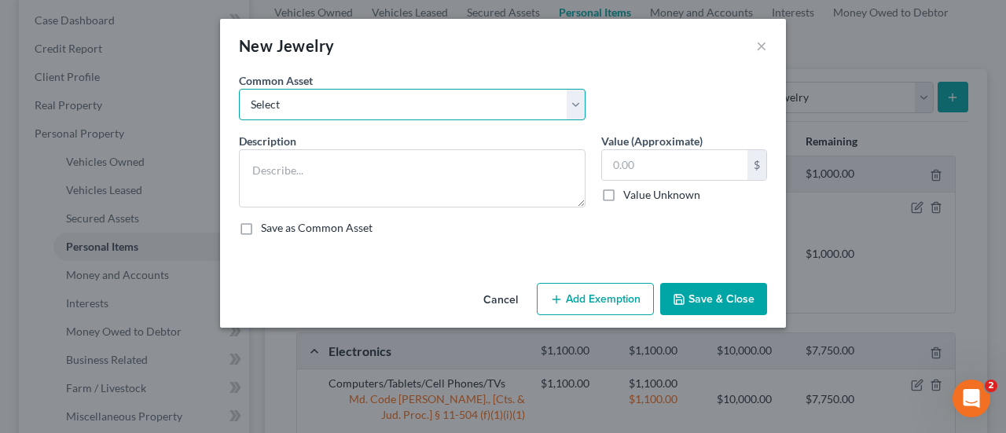
click at [387, 109] on select "Select Watches, Jewelry, Necklaces, Earrings, Bracelets, Rings Watches/Necklaces" at bounding box center [412, 104] width 347 height 31
select select "0"
click at [239, 89] on select "Select Watches, Jewelry, Necklaces, Earrings, Bracelets, Rings Watches/Necklaces" at bounding box center [412, 104] width 347 height 31
type textarea "Watches, Jewelry, Necklaces, Earrings, Bracelets, Rings"
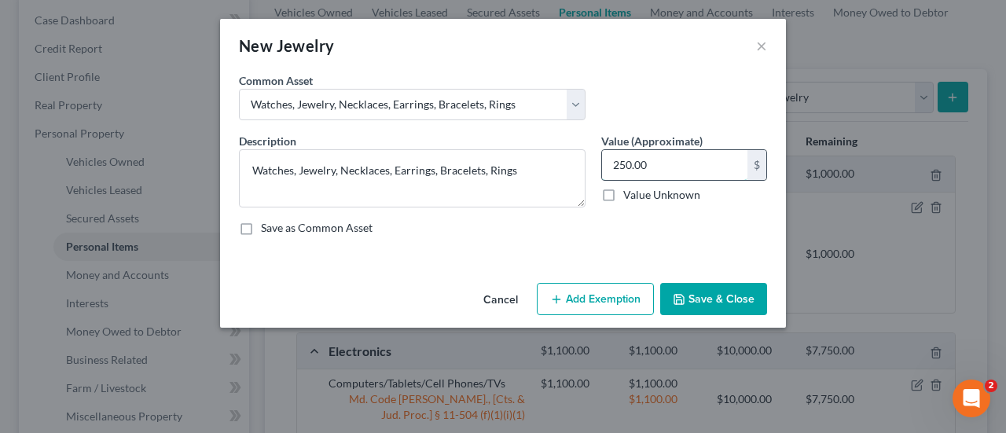
click at [663, 163] on input "250.00" at bounding box center [674, 165] width 145 height 30
type input "500"
click at [589, 296] on button "Add Exemption" at bounding box center [595, 299] width 117 height 33
select select "2"
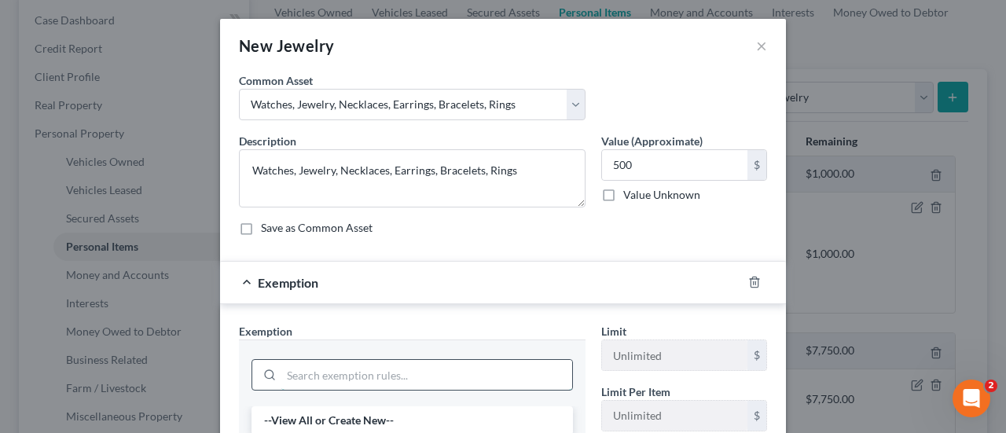
click at [336, 366] on input "search" at bounding box center [426, 375] width 291 height 30
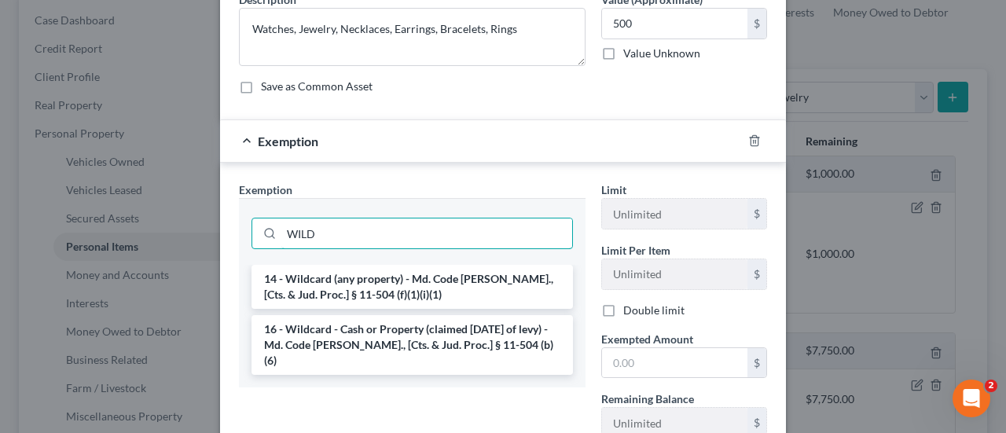
scroll to position [236, 0]
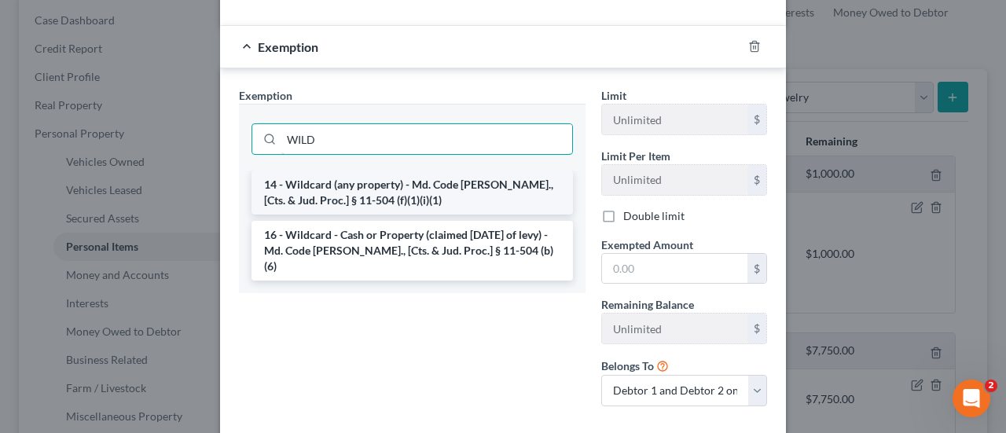
type input "WILD"
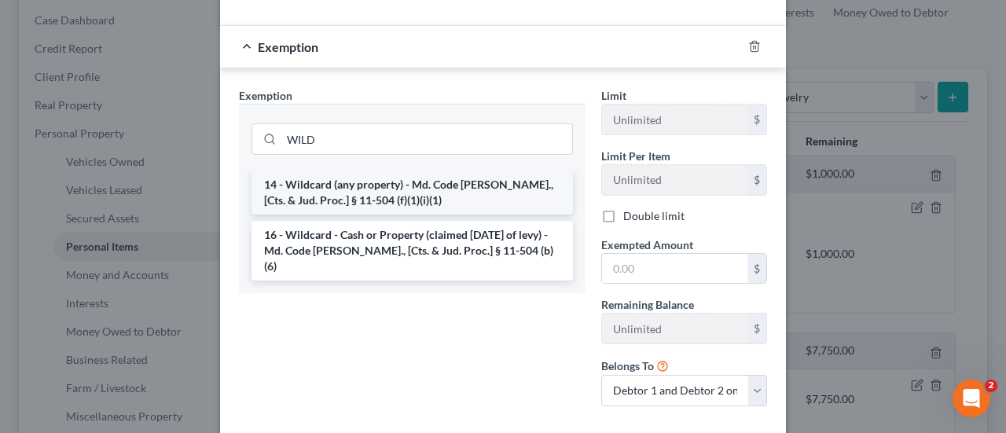
click at [366, 191] on li "14 - Wildcard (any property) - Md. Code [PERSON_NAME]., [Cts. & Jud. Proc.] § 1…" at bounding box center [412, 193] width 321 height 44
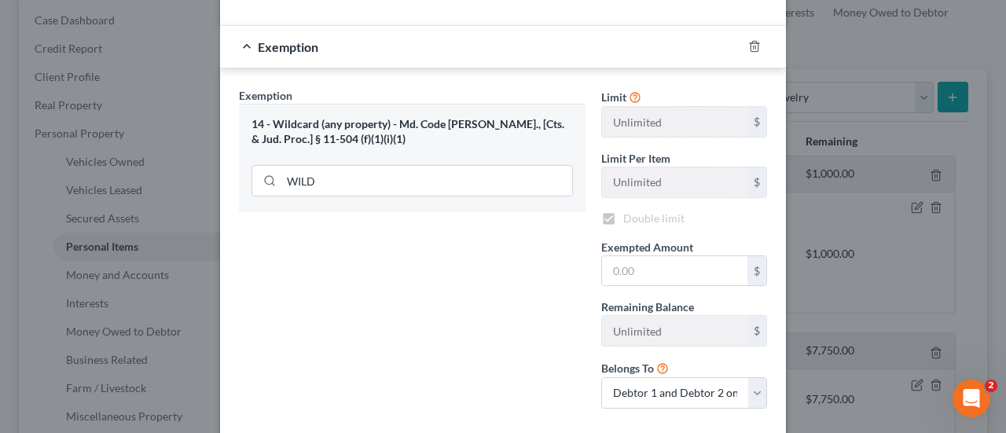
checkbox input "true"
click at [642, 276] on input "text" at bounding box center [674, 271] width 145 height 30
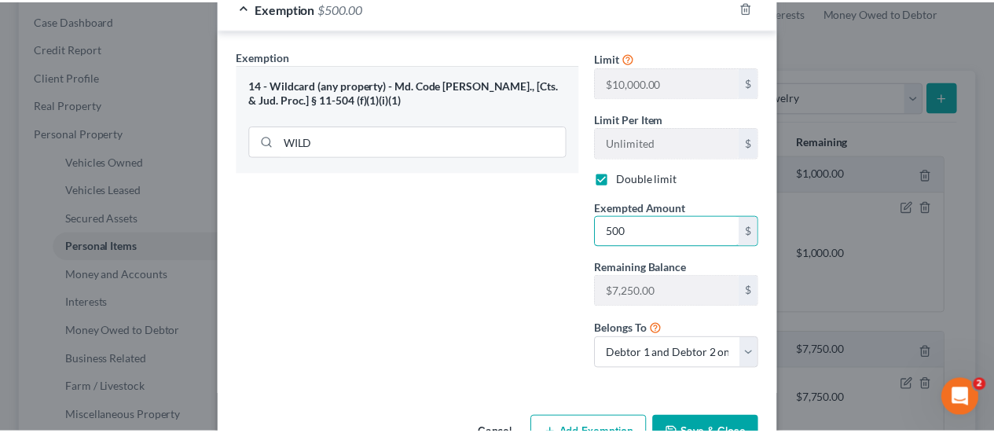
scroll to position [319, 0]
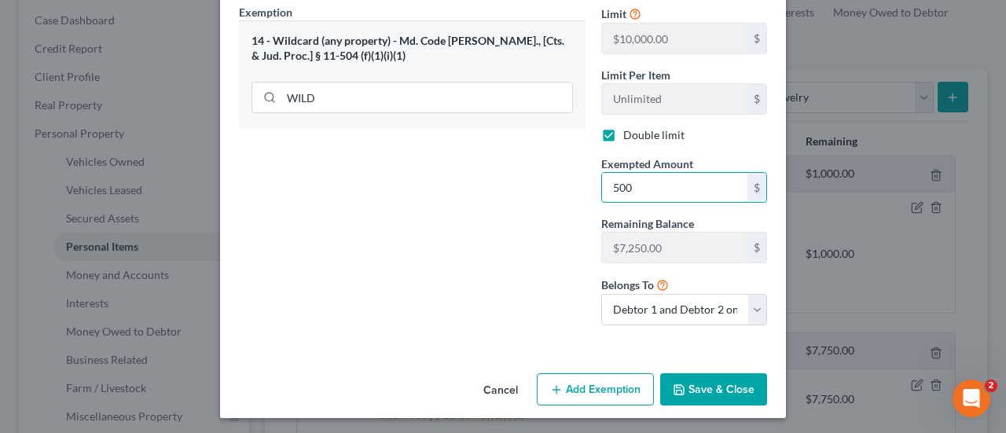
type input "500"
drag, startPoint x: 681, startPoint y: 389, endPoint x: 821, endPoint y: 258, distance: 191.8
click at [681, 389] on icon "button" at bounding box center [679, 390] width 13 height 13
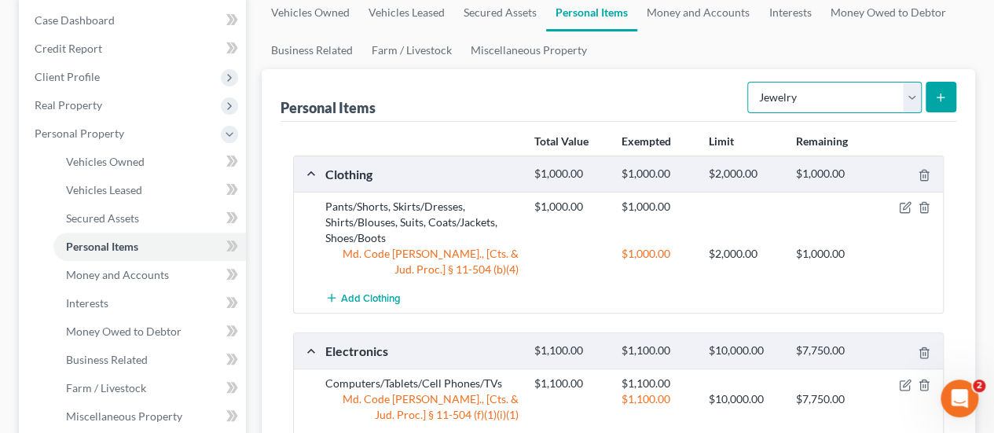
click at [918, 95] on select "Select Item Type Clothing Collectibles Of Value Electronics Firearms Household …" at bounding box center [834, 97] width 174 height 31
click at [713, 95] on div "Personal Items Select Item Type Clothing Collectibles Of Value Electronics Fire…" at bounding box center [619, 95] width 676 height 53
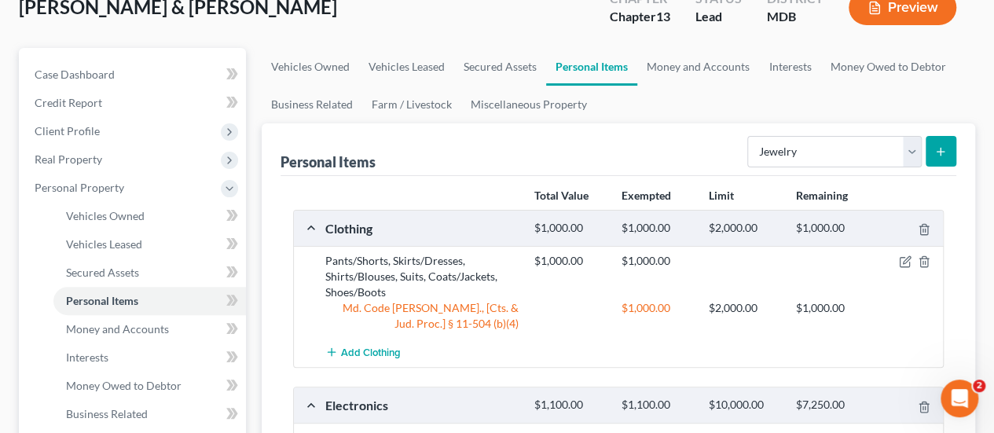
scroll to position [79, 0]
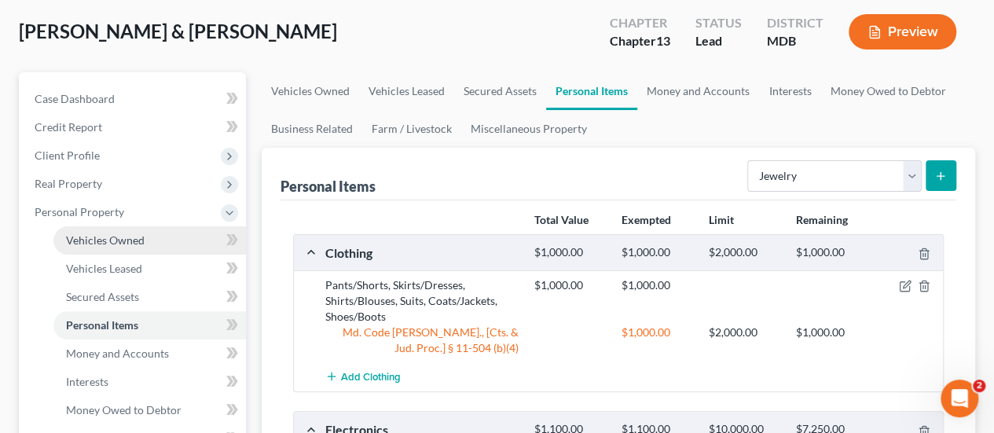
click at [104, 241] on span "Vehicles Owned" at bounding box center [105, 239] width 79 height 13
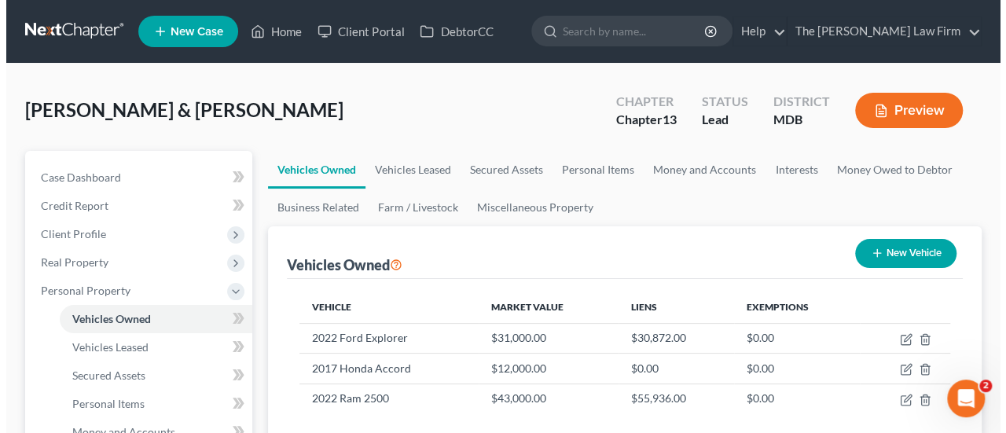
scroll to position [157, 0]
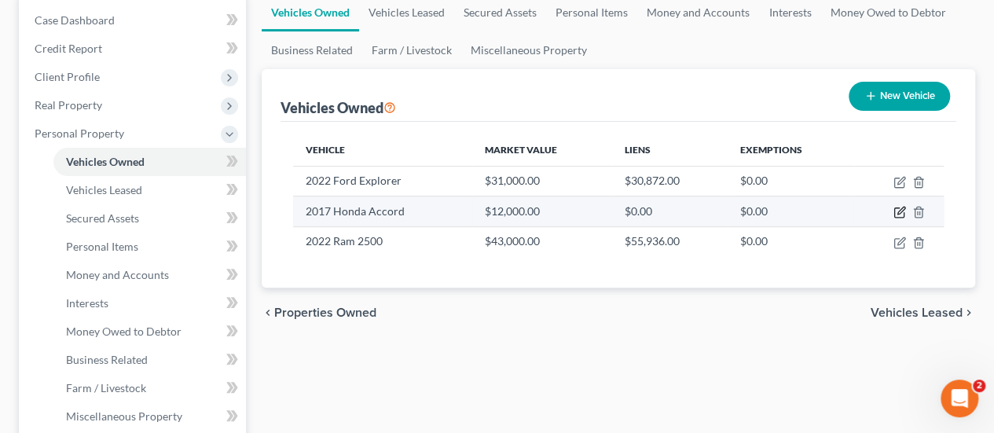
click at [902, 214] on icon "button" at bounding box center [900, 212] width 13 height 13
select select "0"
select select "9"
select select "3"
select select "0"
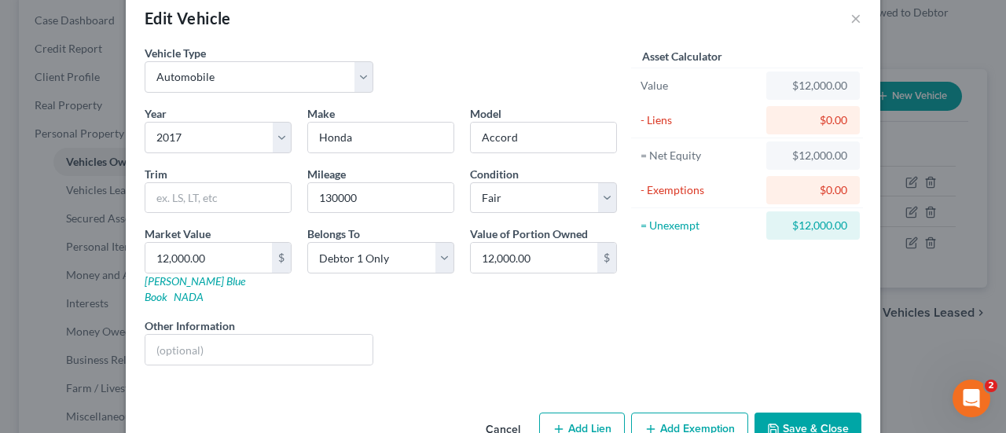
scroll to position [52, 0]
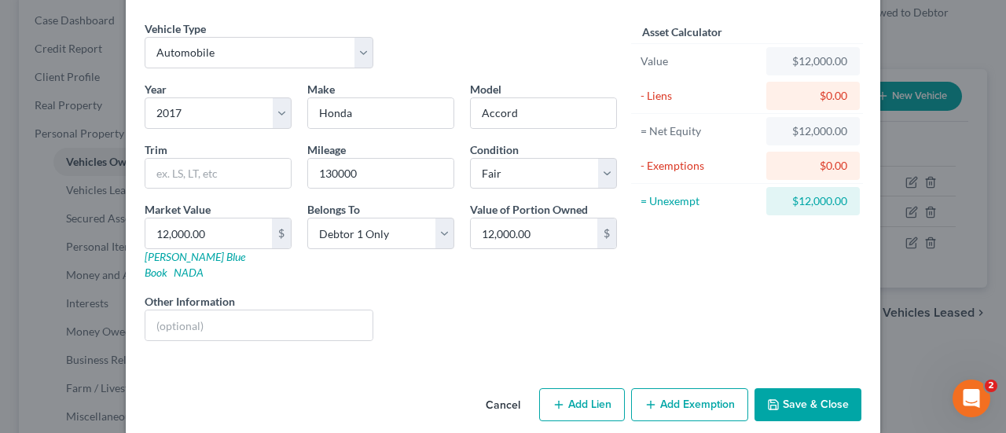
click at [673, 388] on button "Add Exemption" at bounding box center [689, 404] width 117 height 33
select select "2"
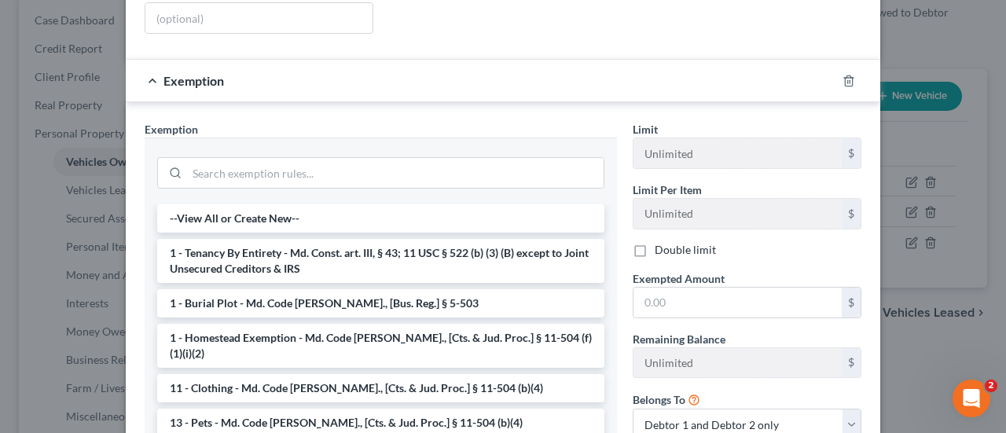
scroll to position [366, 0]
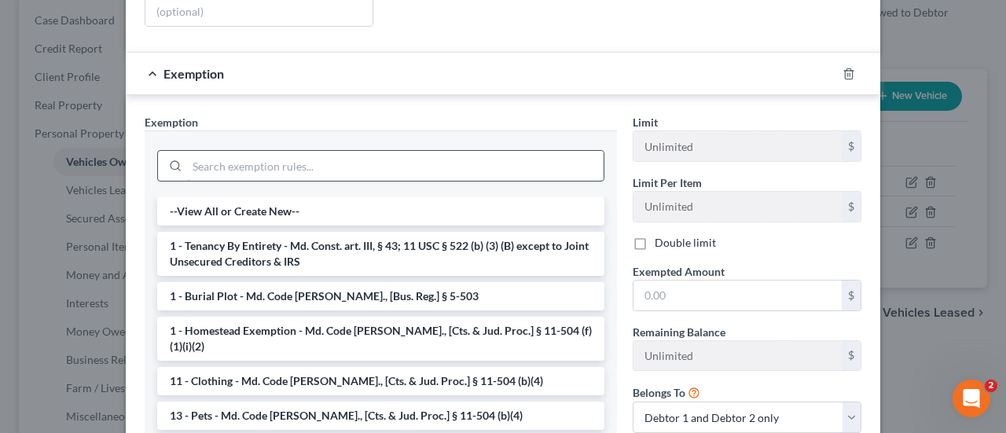
click at [327, 154] on input "search" at bounding box center [395, 166] width 417 height 30
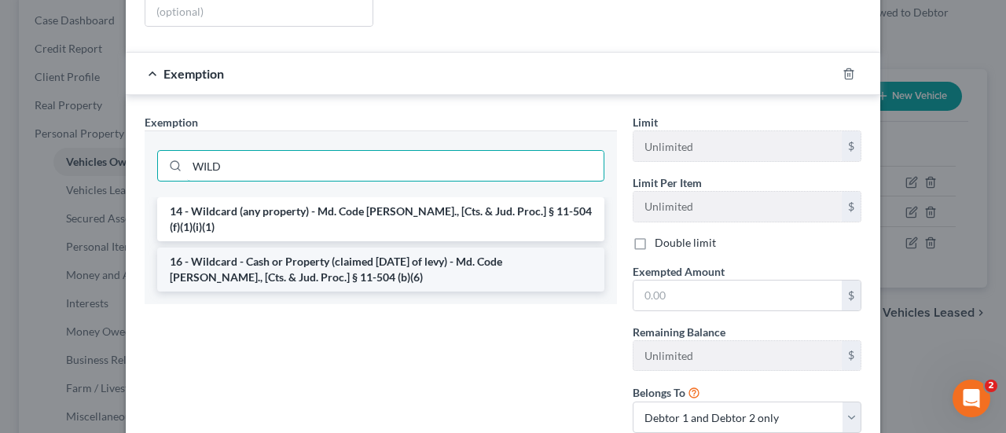
type input "WILD"
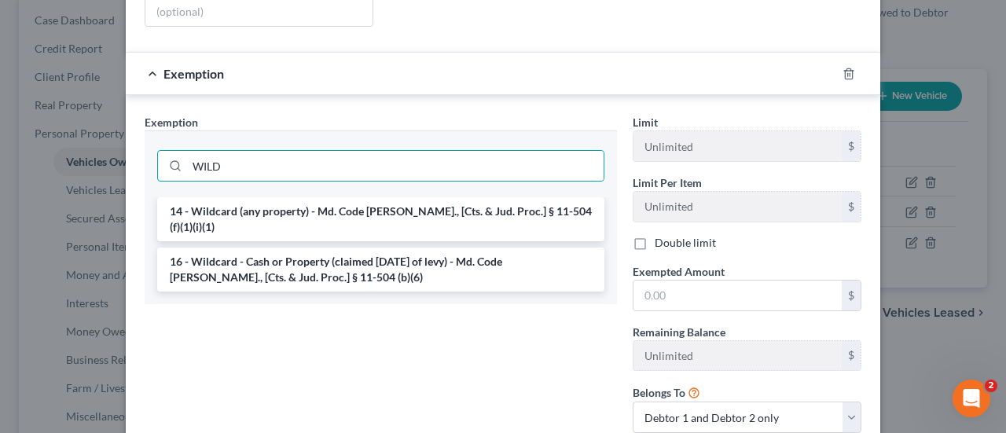
drag, startPoint x: 270, startPoint y: 244, endPoint x: 285, endPoint y: 240, distance: 15.7
click at [271, 248] on li "16 - Wildcard - Cash or Property (claimed [DATE] of levy) - Md. Code [PERSON_NA…" at bounding box center [380, 270] width 447 height 44
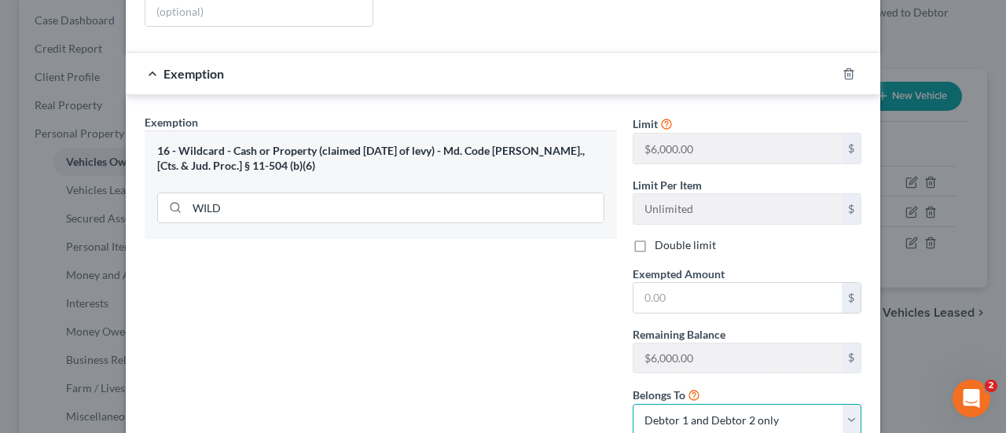
drag, startPoint x: 677, startPoint y: 399, endPoint x: 677, endPoint y: 387, distance: 11.8
click at [677, 404] on select "Debtor 1 only Debtor 2 only Debtor 1 and Debtor 2 only" at bounding box center [747, 419] width 229 height 31
select select "0"
click at [633, 404] on select "Debtor 1 only Debtor 2 only Debtor 1 and Debtor 2 only" at bounding box center [747, 419] width 229 height 31
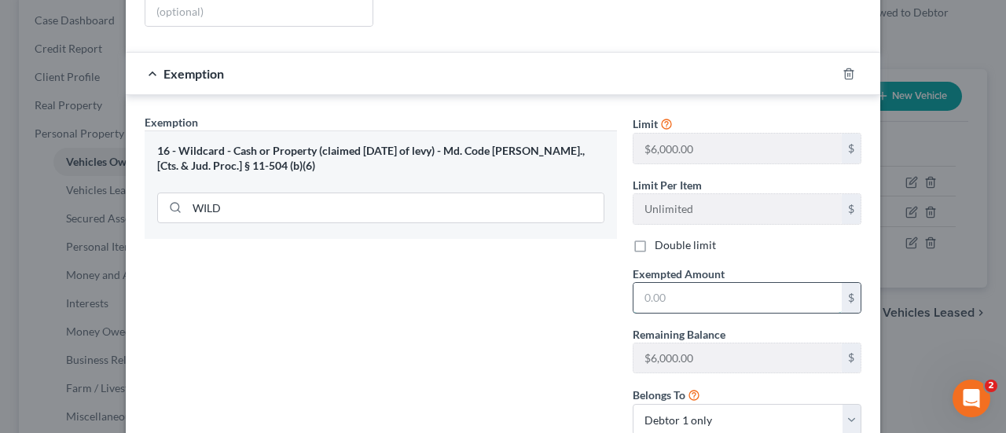
click at [667, 283] on input "text" at bounding box center [738, 298] width 208 height 30
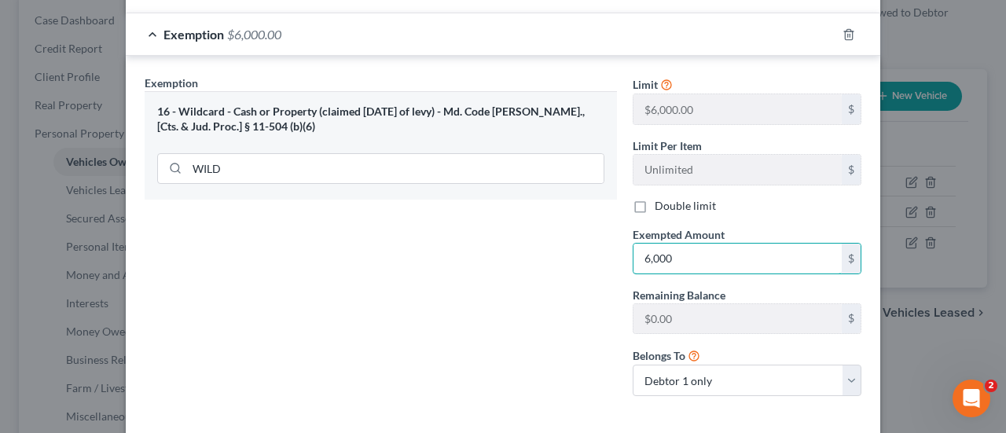
scroll to position [459, 0]
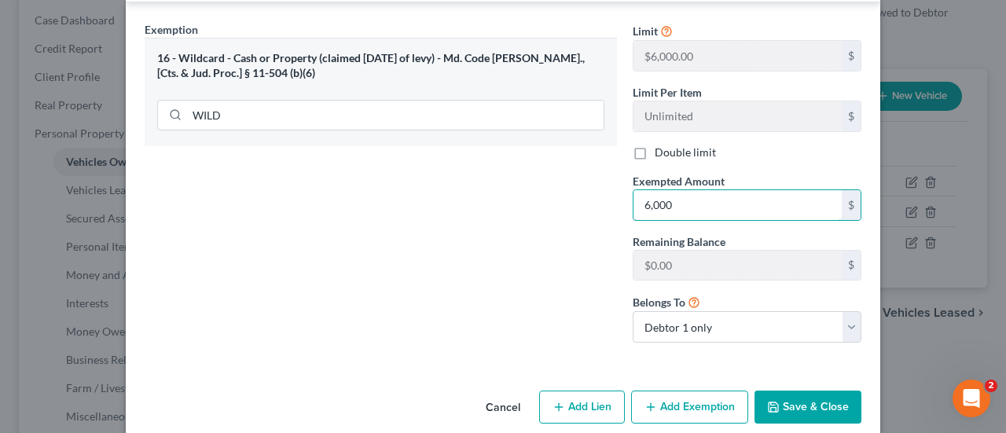
type input "6,000"
click at [773, 392] on button "Save & Close" at bounding box center [808, 407] width 107 height 33
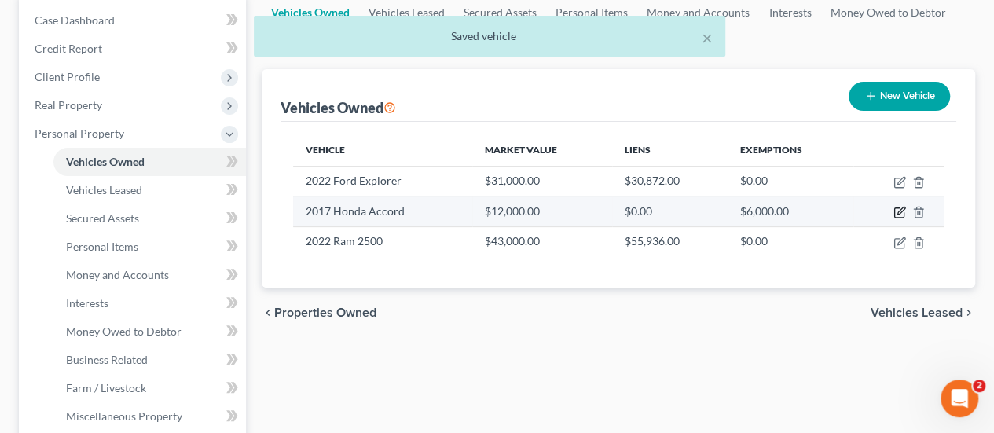
click at [901, 211] on icon "button" at bounding box center [901, 211] width 7 height 7
select select "0"
select select "9"
select select "3"
select select "0"
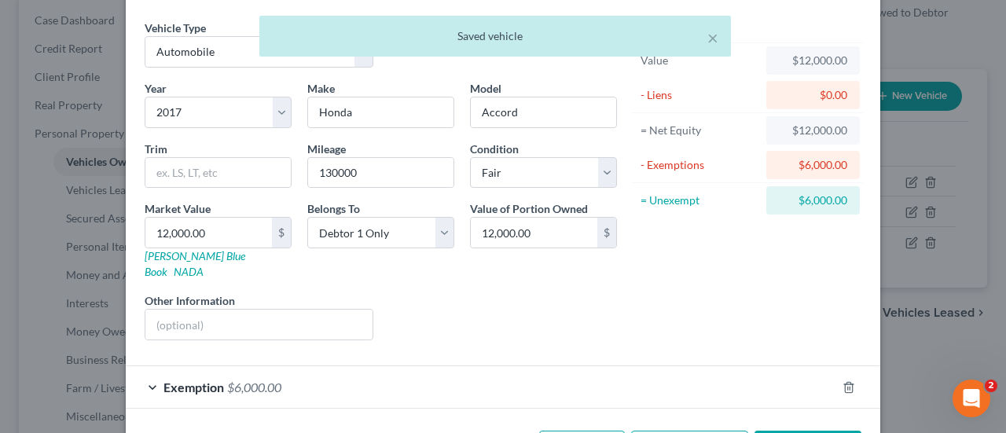
scroll to position [95, 0]
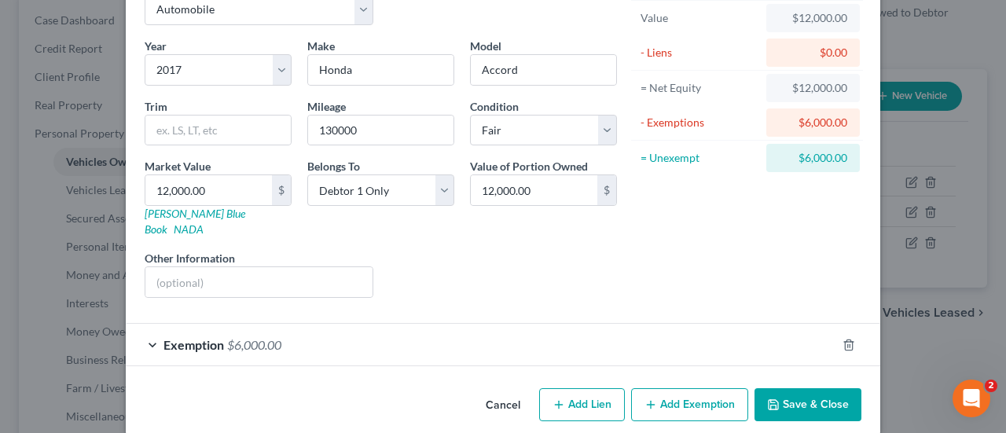
click at [659, 388] on button "Add Exemption" at bounding box center [689, 404] width 117 height 33
select select "2"
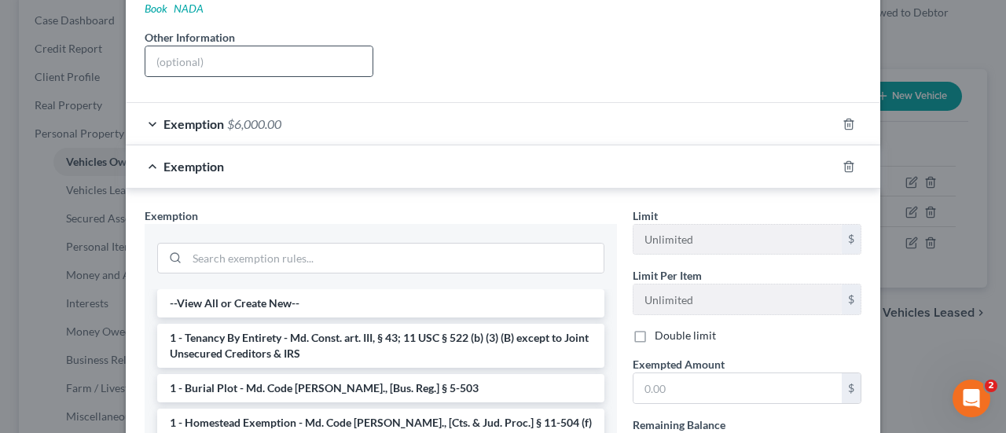
scroll to position [410, 0]
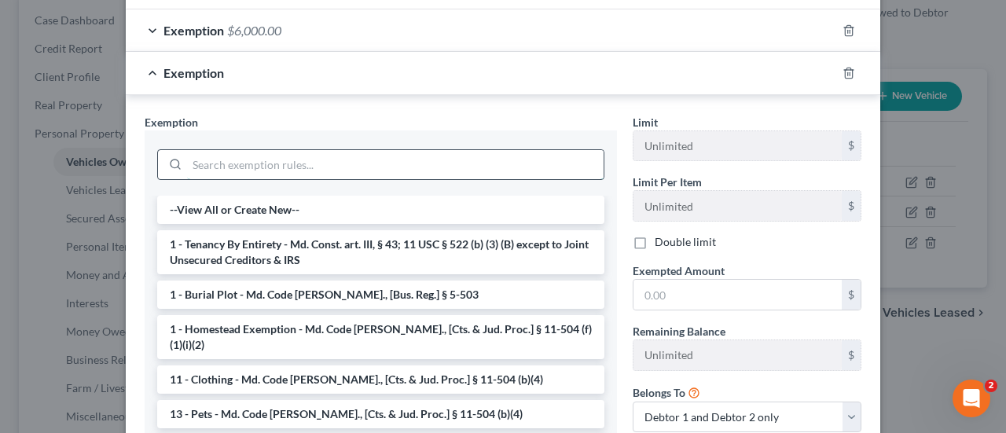
click at [276, 150] on input "search" at bounding box center [395, 165] width 417 height 30
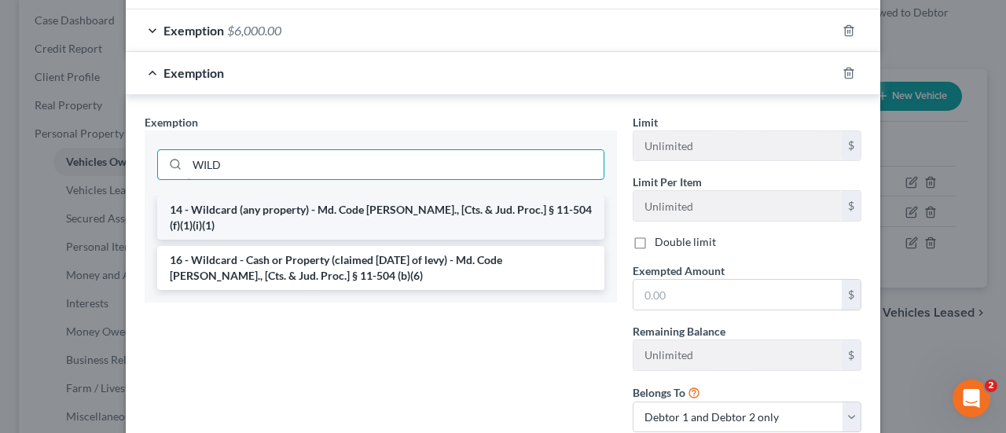
type input "WILD"
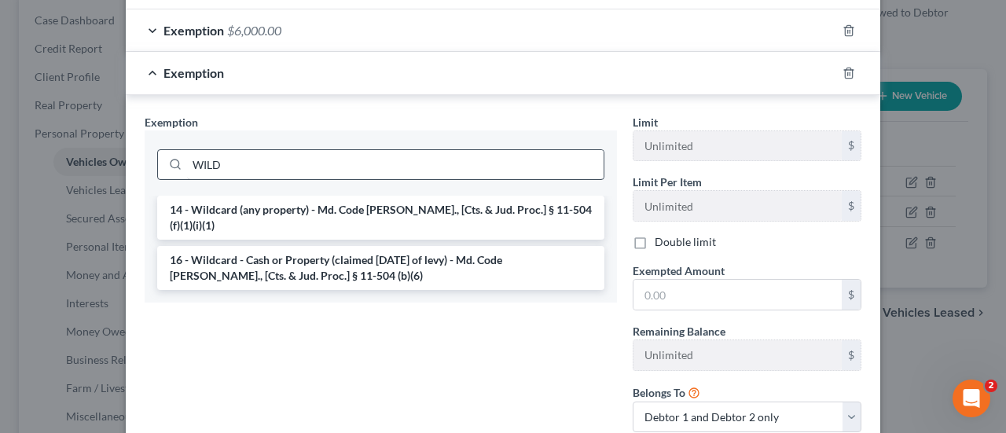
click at [272, 196] on li "14 - Wildcard (any property) - Md. Code [PERSON_NAME]., [Cts. & Jud. Proc.] § 1…" at bounding box center [380, 218] width 447 height 44
checkbox input "true"
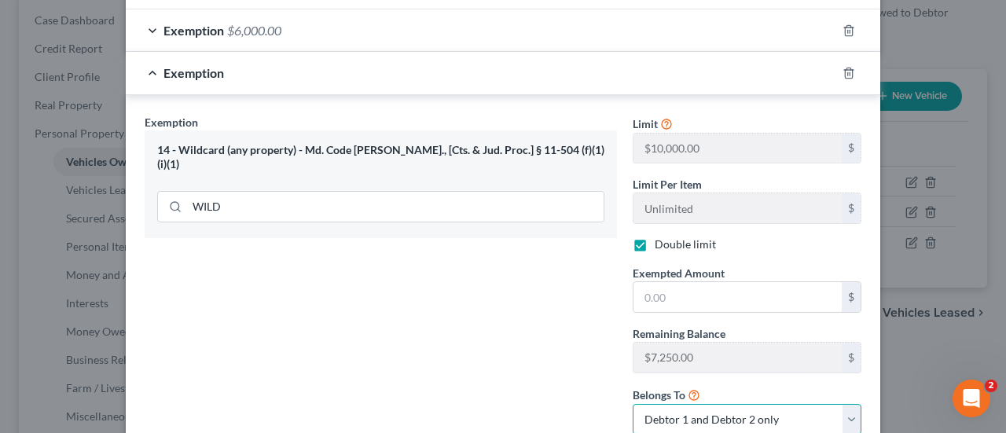
drag, startPoint x: 671, startPoint y: 402, endPoint x: 670, endPoint y: 383, distance: 18.9
click at [671, 404] on select "Debtor 1 only Debtor 2 only Debtor 1 and Debtor 2 only" at bounding box center [747, 419] width 229 height 31
select select "0"
click at [633, 404] on select "Debtor 1 only Debtor 2 only Debtor 1 and Debtor 2 only" at bounding box center [747, 419] width 229 height 31
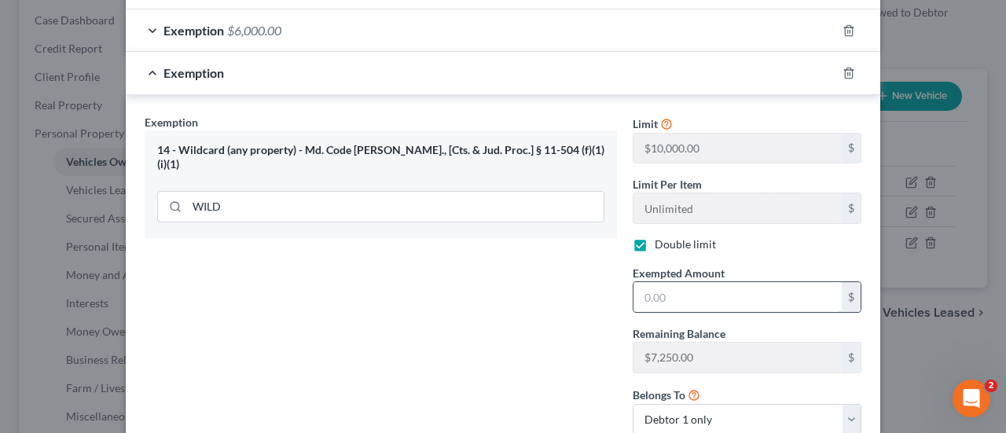
click at [652, 282] on input "text" at bounding box center [738, 297] width 208 height 30
type input "3,000"
drag, startPoint x: 483, startPoint y: 279, endPoint x: 526, endPoint y: 274, distance: 42.8
click at [481, 277] on div "Exemption Set must be selected for CA. Exemption * 14 - Wildcard (any property)…" at bounding box center [381, 281] width 488 height 334
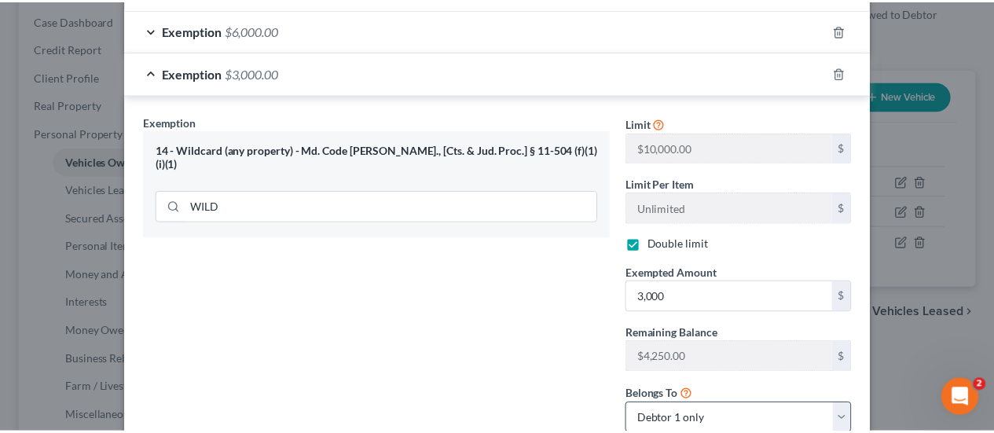
scroll to position [501, 0]
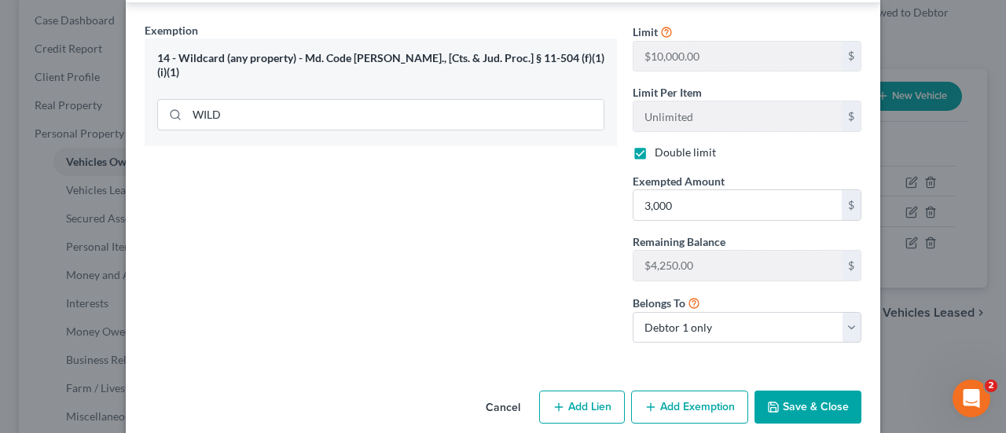
click at [773, 391] on button "Save & Close" at bounding box center [808, 407] width 107 height 33
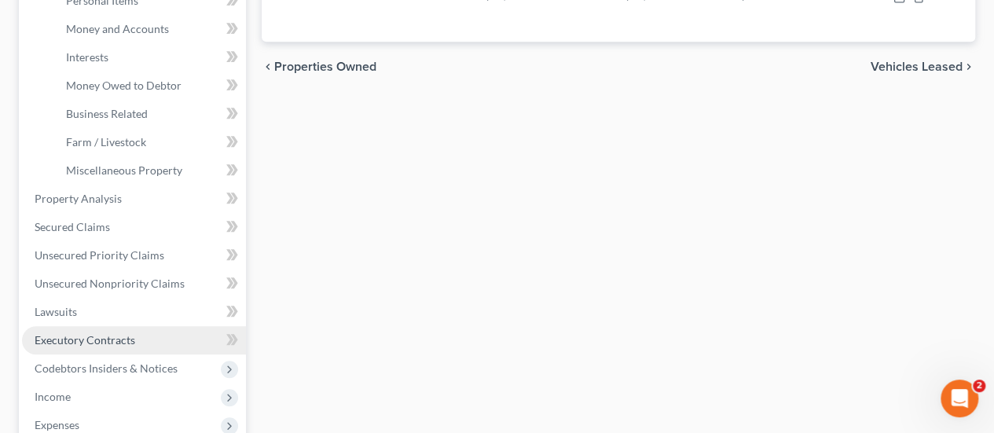
scroll to position [550, 0]
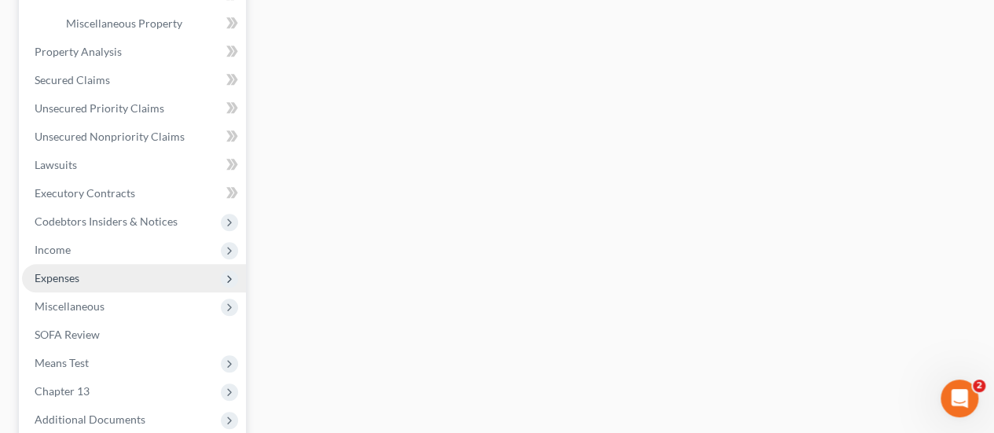
drag, startPoint x: 70, startPoint y: 252, endPoint x: 182, endPoint y: 270, distance: 113.1
click at [70, 252] on span "Income" at bounding box center [134, 250] width 224 height 28
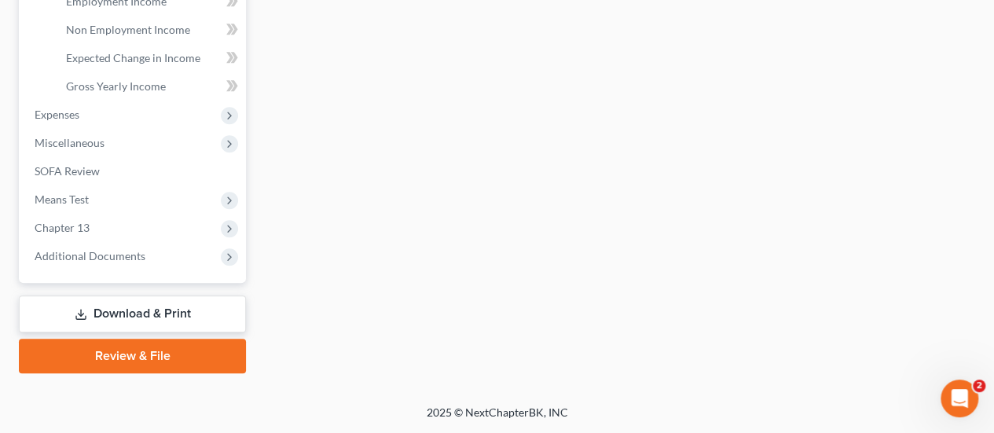
scroll to position [542, 0]
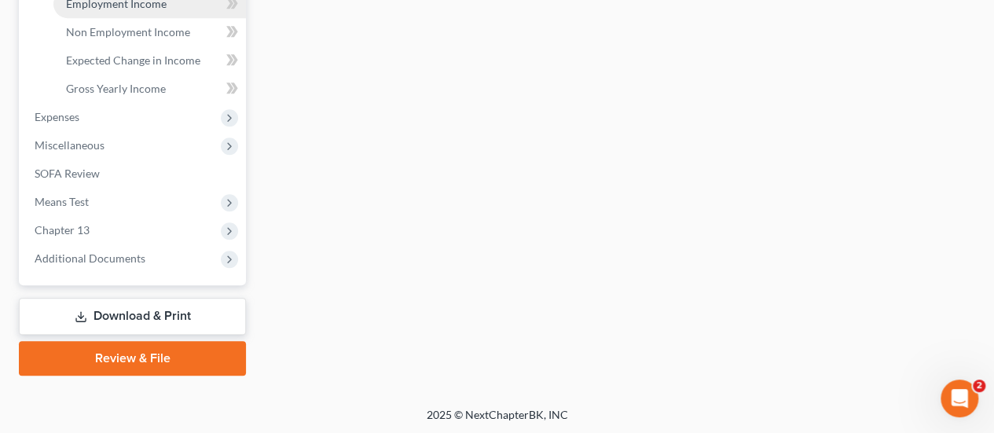
click at [138, 6] on span "Employment Income" at bounding box center [116, 3] width 101 height 13
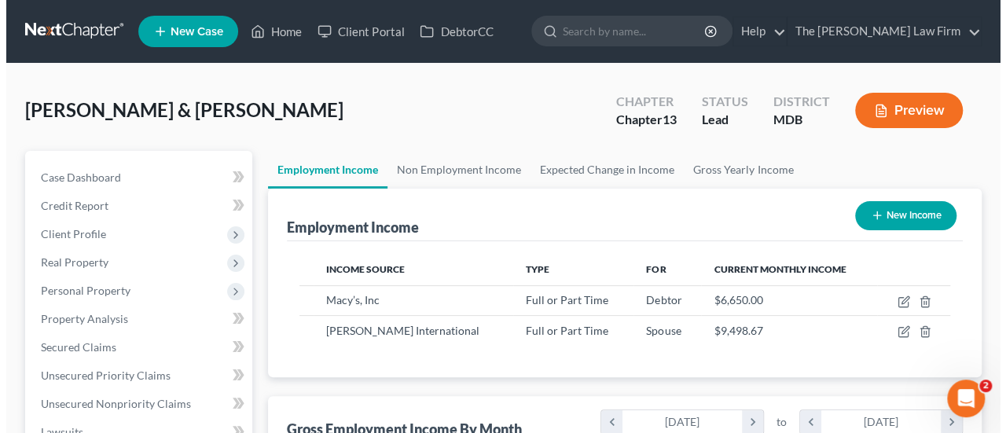
scroll to position [280, 398]
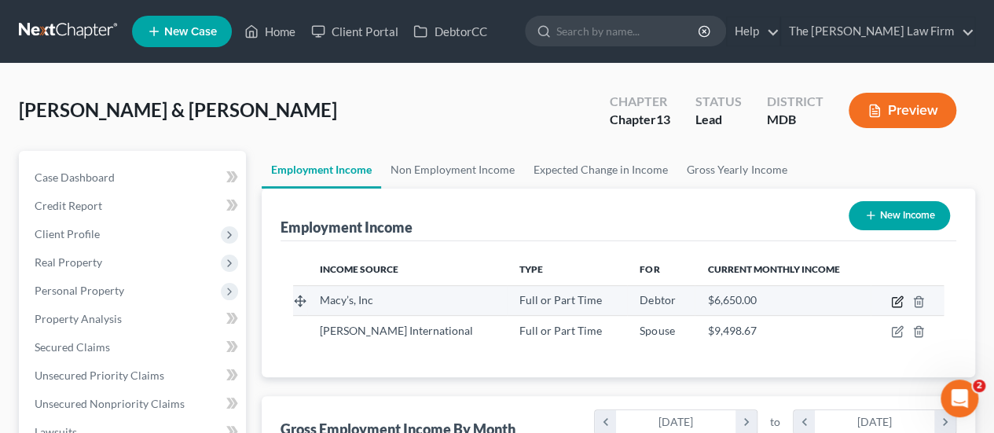
click at [898, 301] on icon "button" at bounding box center [897, 302] width 13 height 13
select select "0"
select select "1"
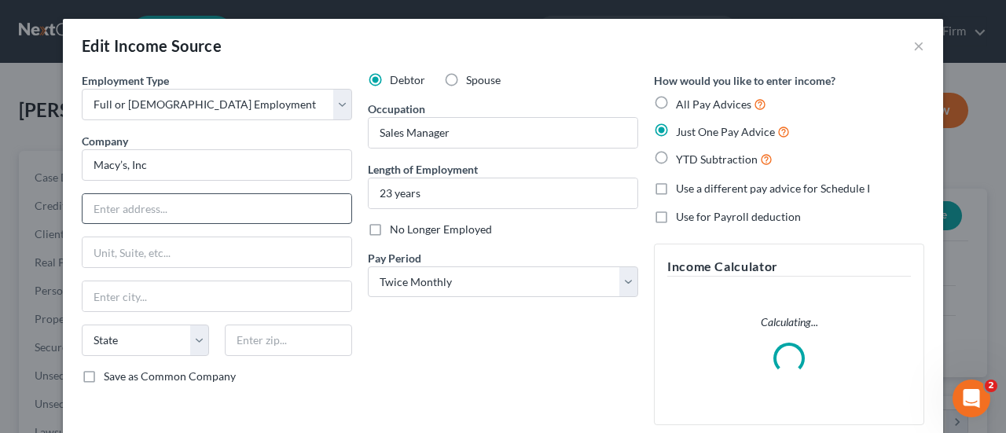
scroll to position [158, 0]
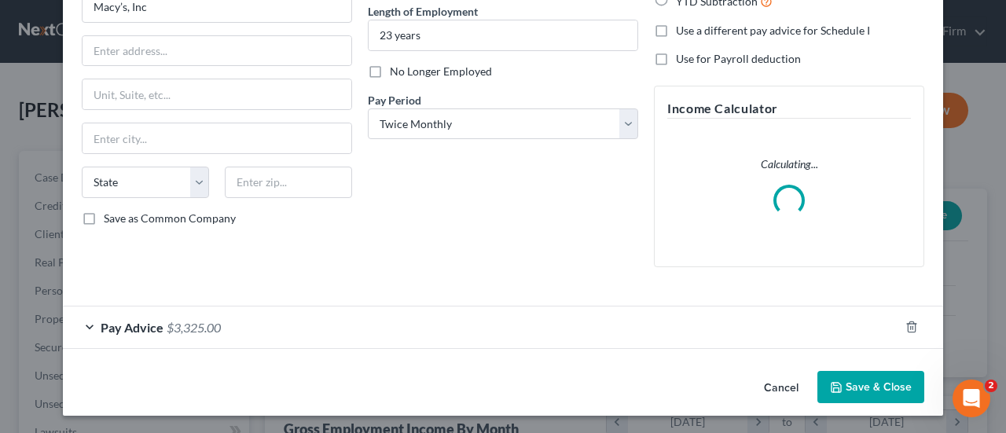
click at [123, 280] on div "Employment Type * Select Full or [DEMOGRAPHIC_DATA] Employment Self Employment …" at bounding box center [217, 96] width 286 height 365
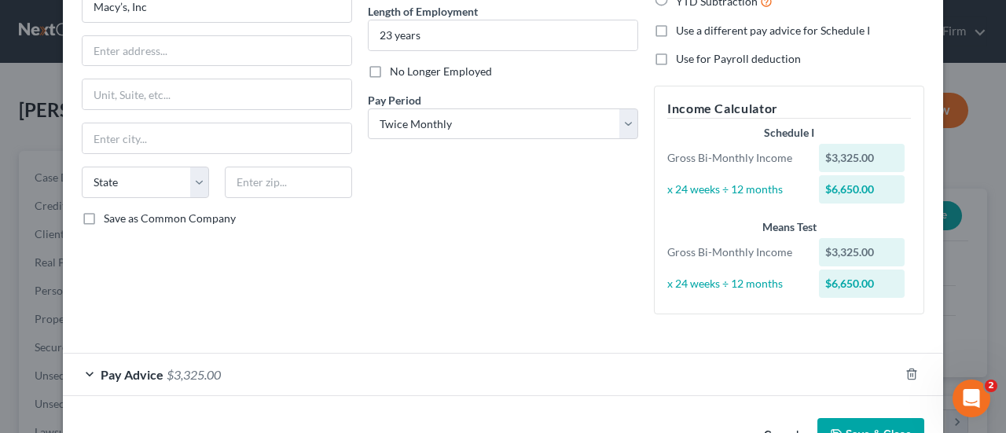
click at [169, 390] on div "Pay Advice $3,325.00" at bounding box center [481, 375] width 836 height 42
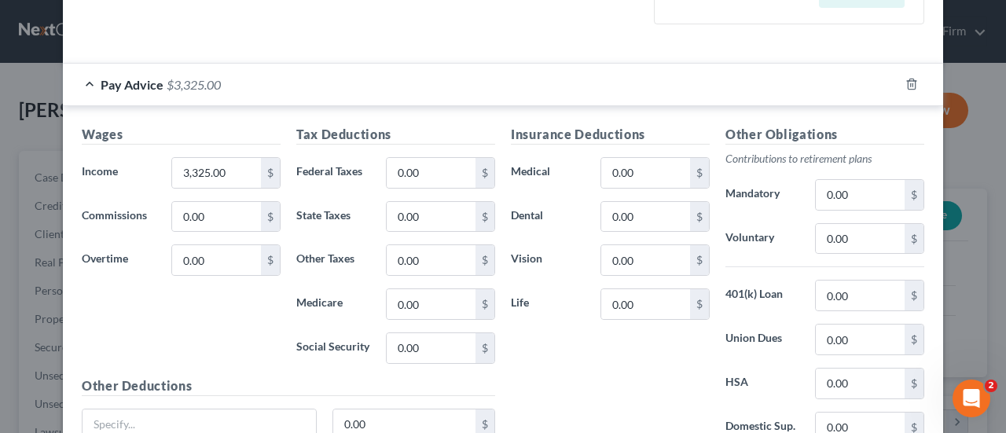
scroll to position [472, 0]
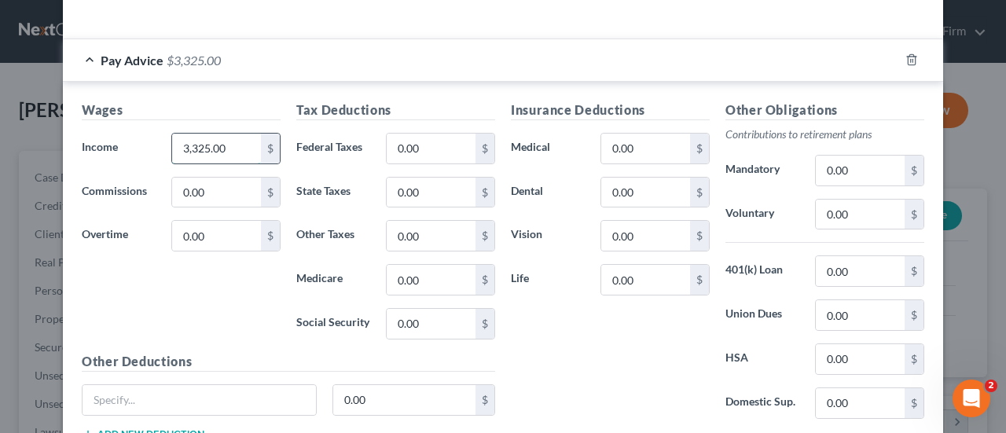
click at [224, 142] on input "3,325.00" at bounding box center [216, 149] width 89 height 30
type input "3,395.83"
type input "398.21"
type input "247.36"
type input "49.27"
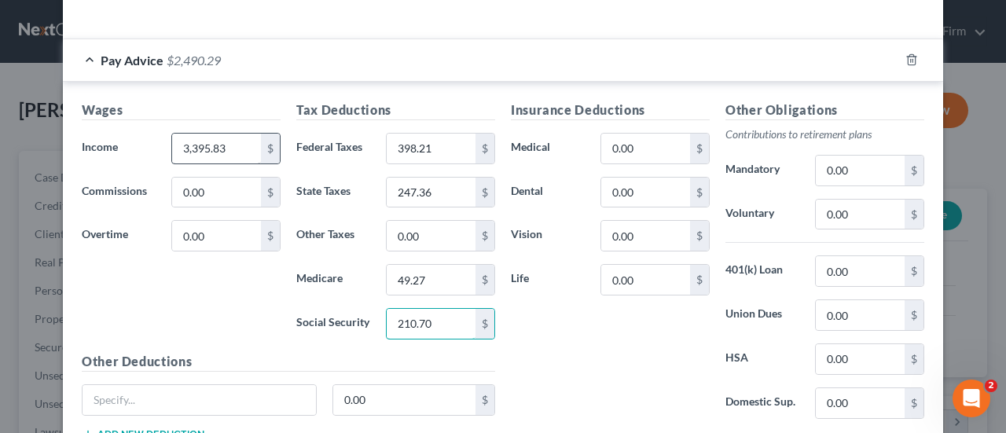
type input "210.70"
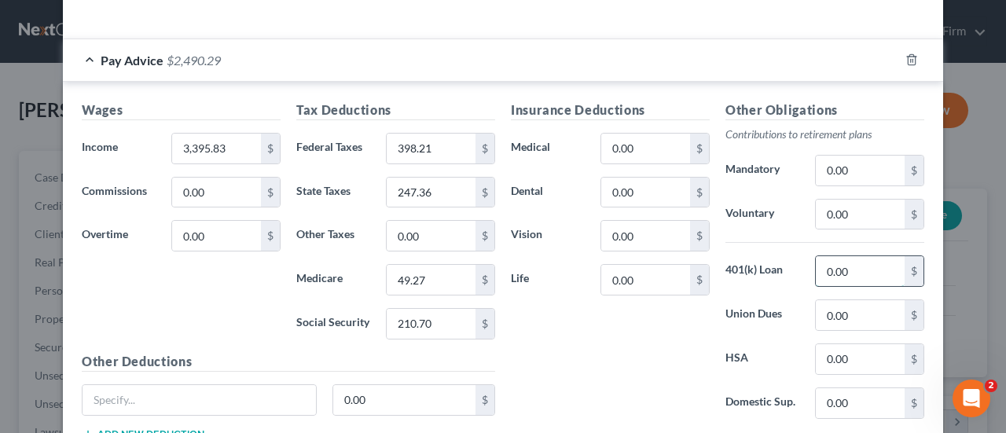
click at [856, 274] on input "0.00" at bounding box center [860, 271] width 89 height 30
type input "309.11"
click at [641, 281] on input "0.00" at bounding box center [645, 280] width 89 height 30
type input "12.97"
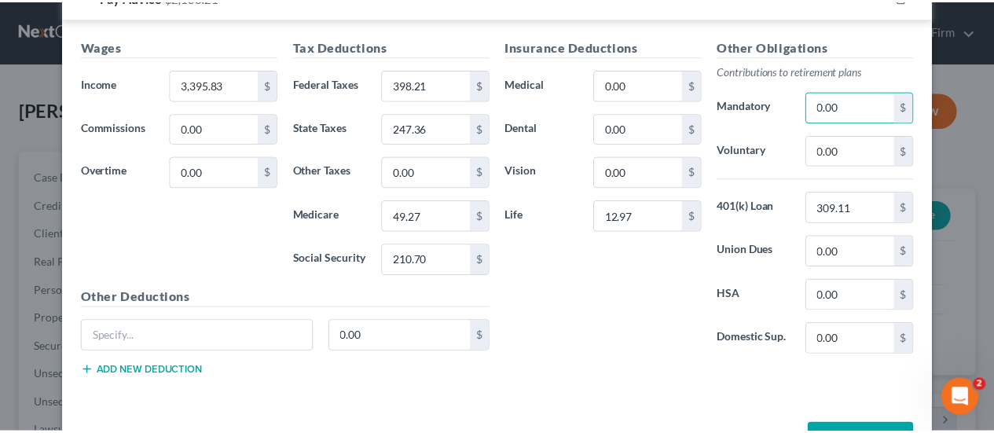
scroll to position [586, 0]
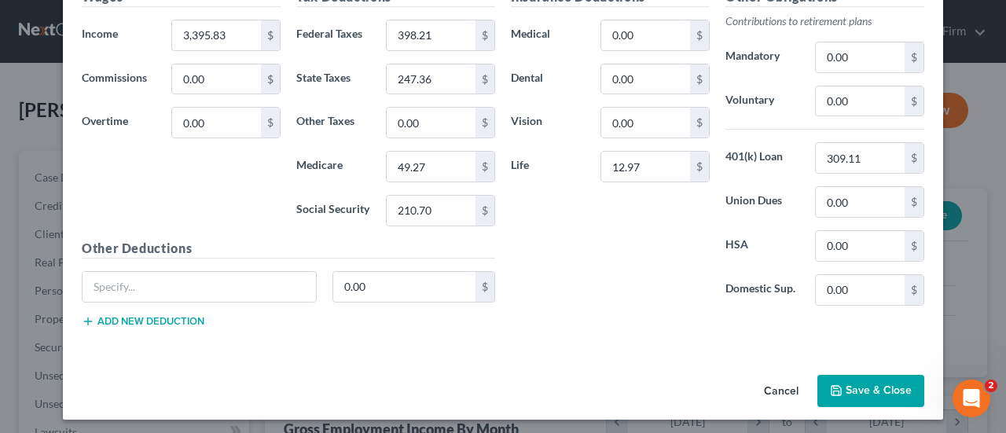
click at [901, 380] on button "Save & Close" at bounding box center [870, 391] width 107 height 33
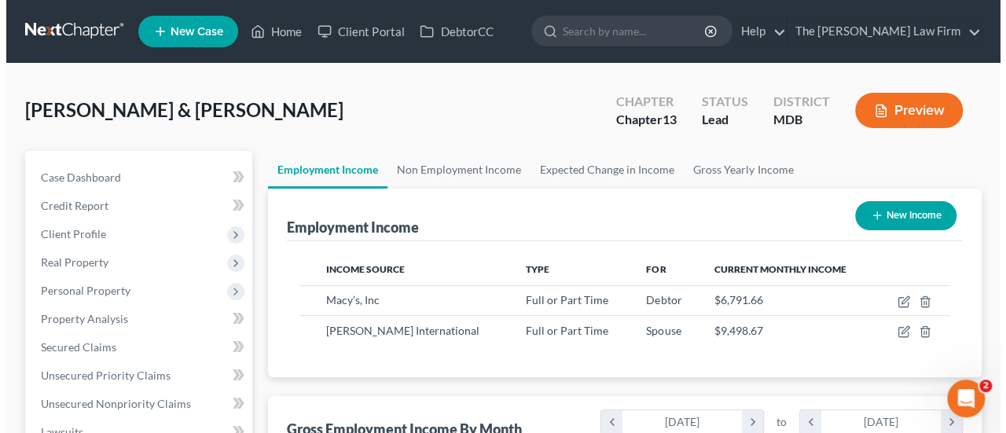
scroll to position [785716, 785598]
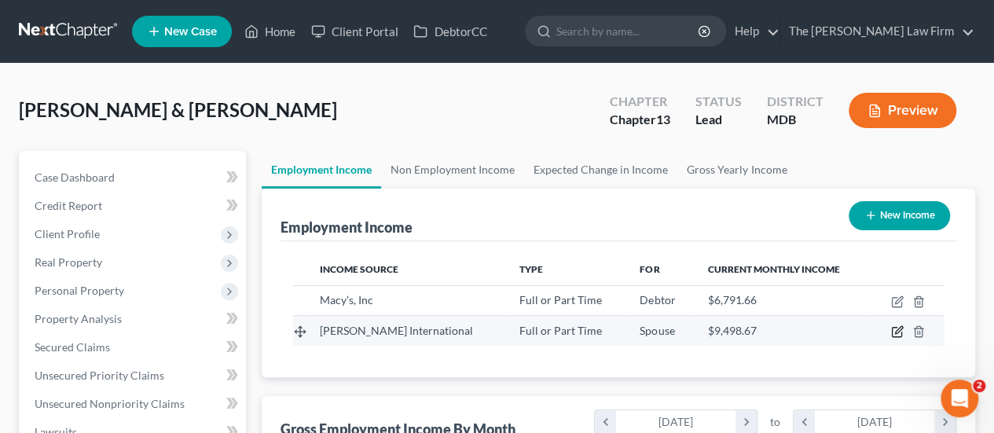
click at [894, 329] on icon "button" at bounding box center [897, 331] width 13 height 13
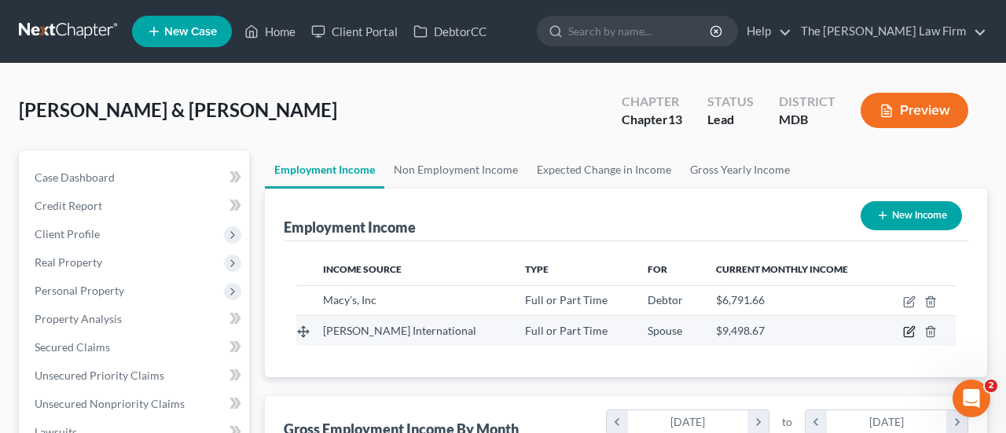
select select "0"
select select "2"
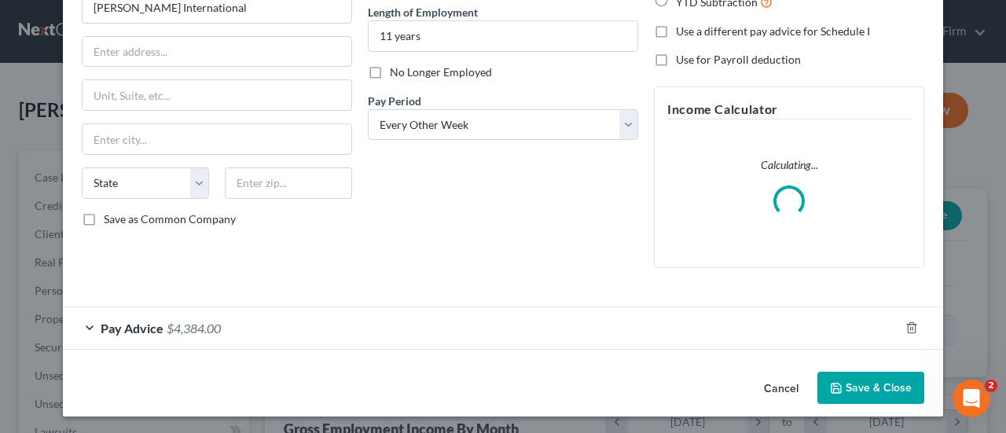
scroll to position [158, 0]
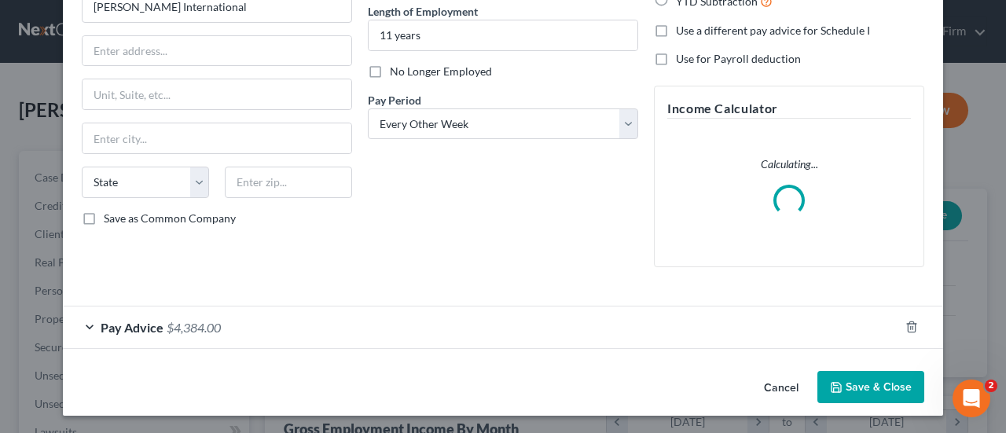
click at [167, 320] on span "$4,384.00" at bounding box center [194, 327] width 54 height 15
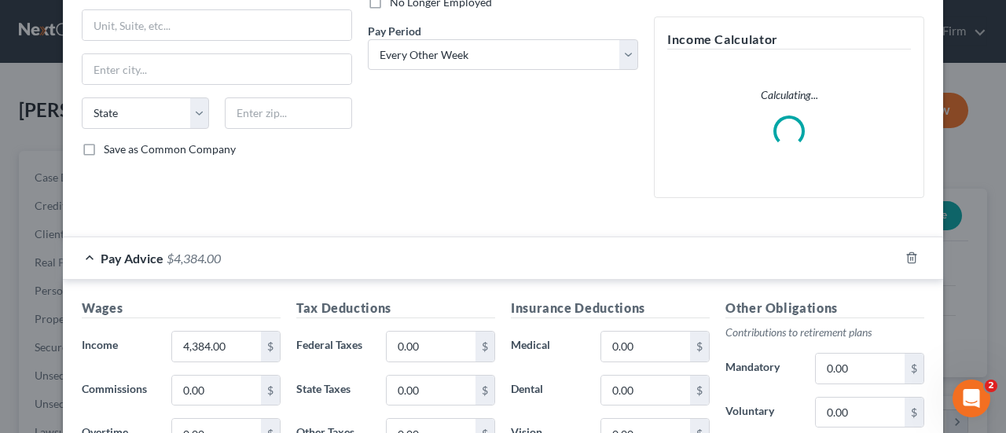
scroll to position [315, 0]
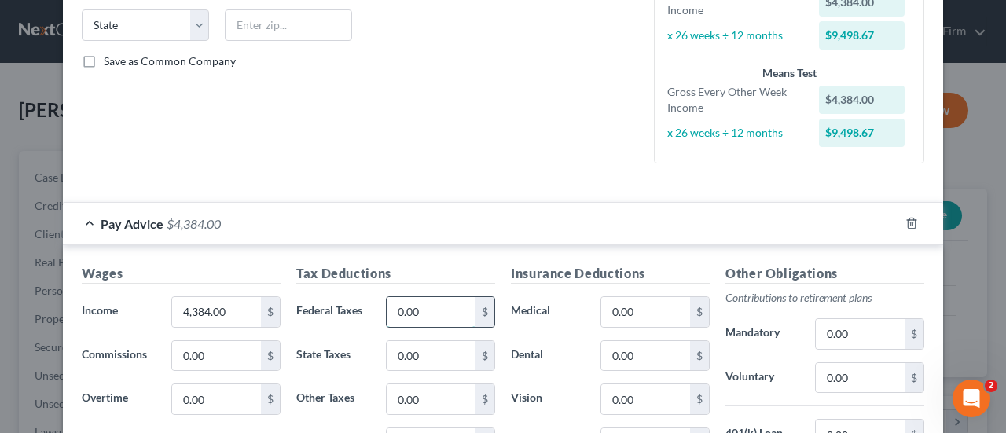
click at [455, 311] on input "0.00" at bounding box center [431, 312] width 89 height 30
type input "423.54"
type input "166.73"
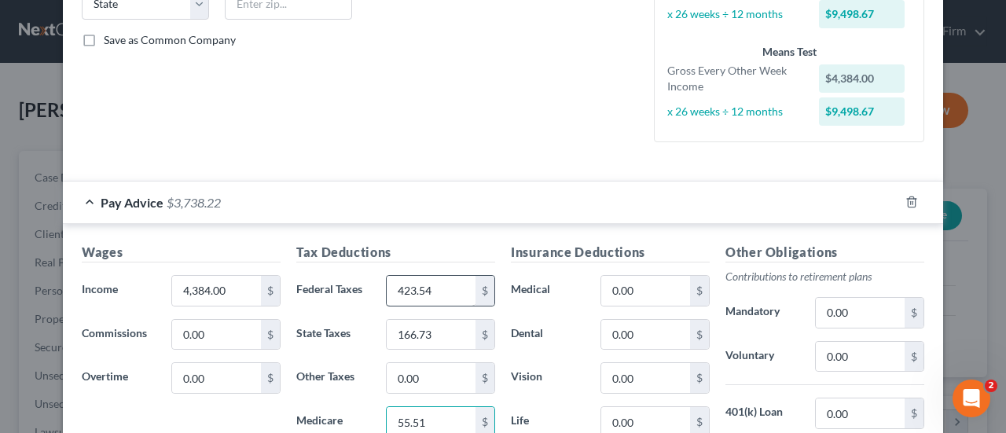
type input "55.51"
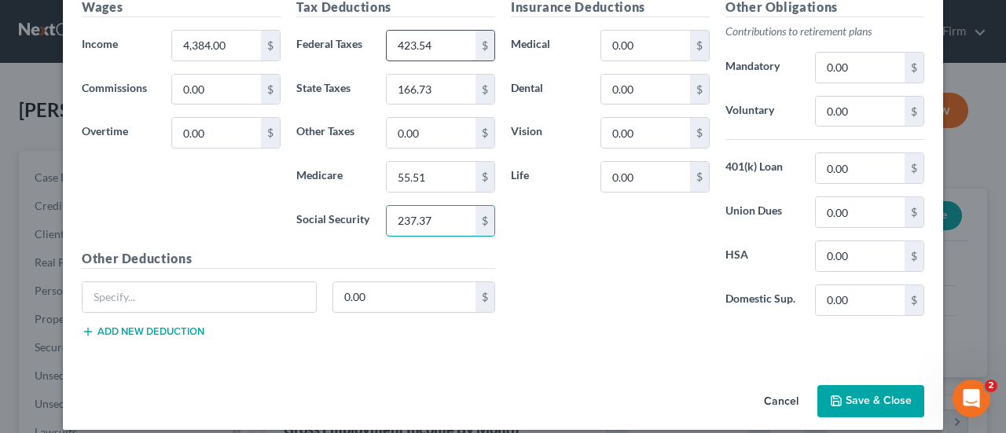
type input "237.37"
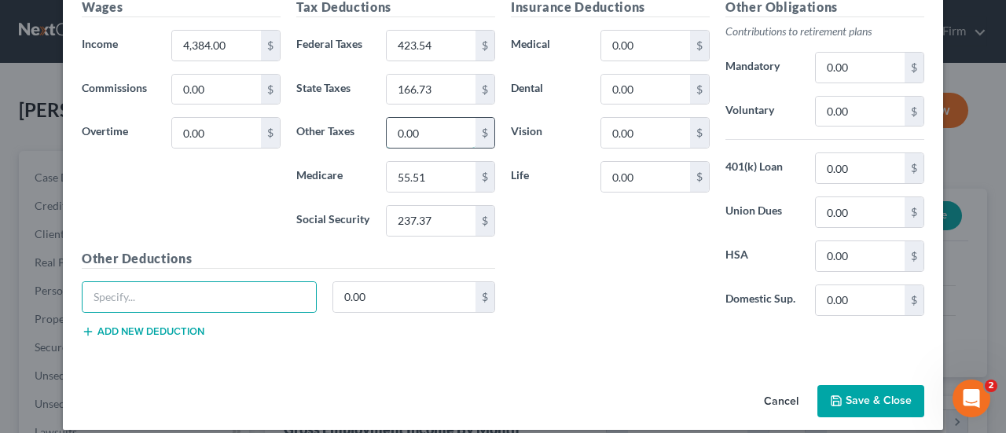
click at [428, 136] on input "0.00" at bounding box center [431, 133] width 89 height 30
type input "103.2"
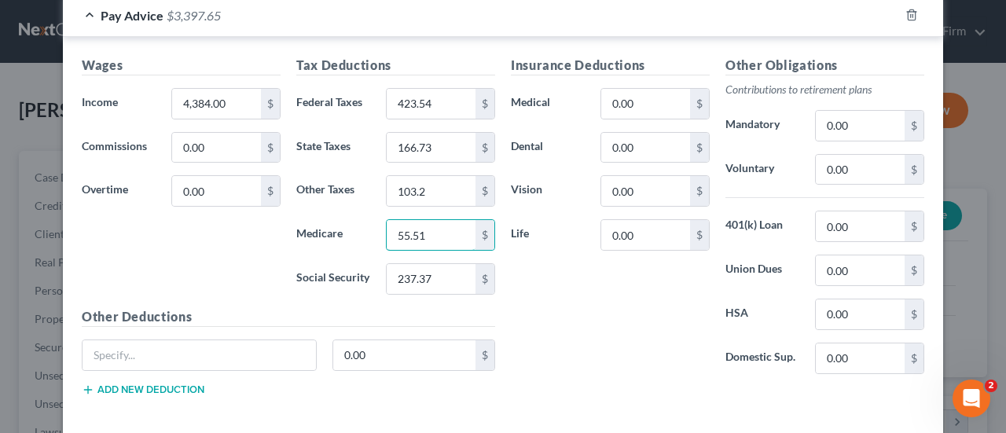
scroll to position [503, 0]
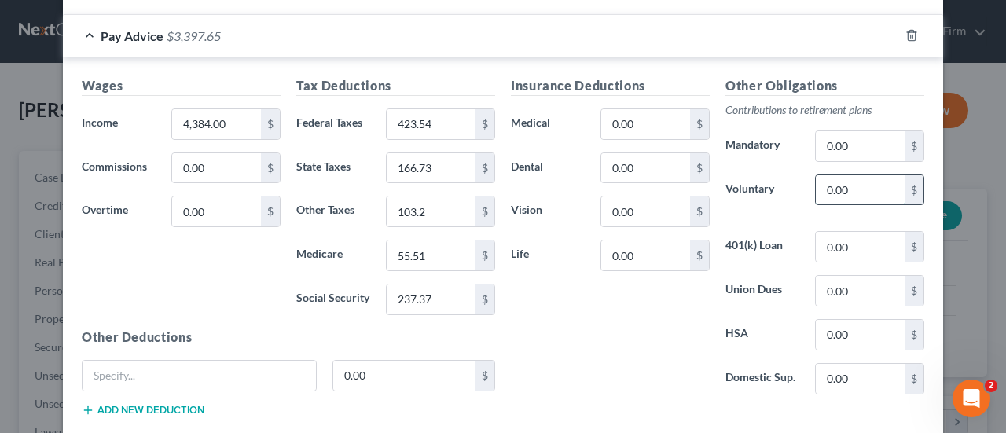
click at [853, 181] on input "0.00" at bounding box center [860, 190] width 89 height 30
type input "87.69"
type input "174"
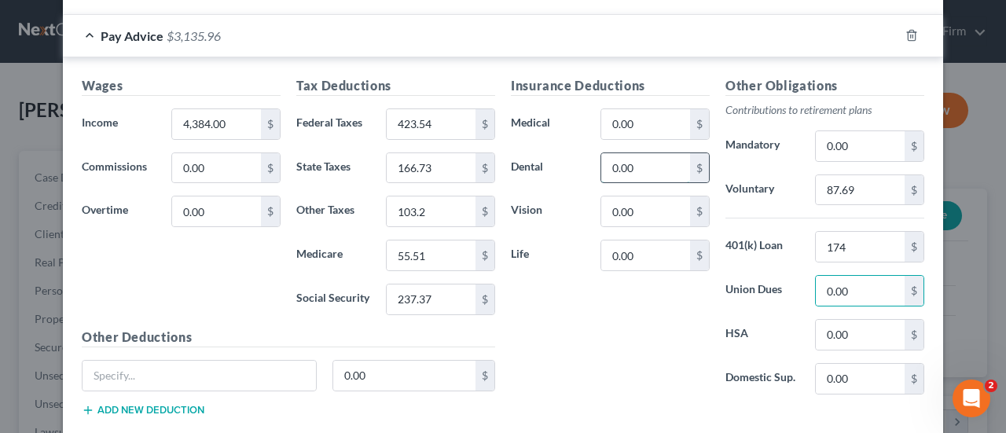
click at [642, 167] on input "0.00" at bounding box center [645, 168] width 89 height 30
type input "27.52"
click at [630, 123] on input "0.00" at bounding box center [645, 124] width 89 height 30
type input "520.9"
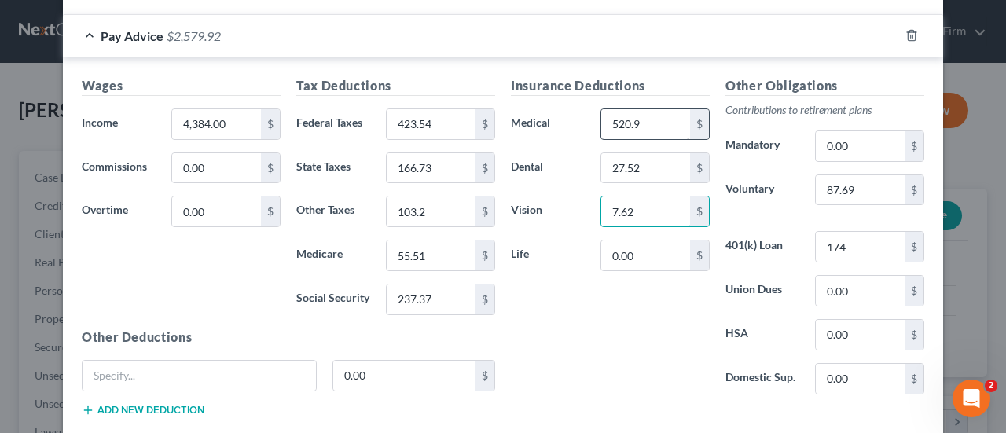
type input "7.62"
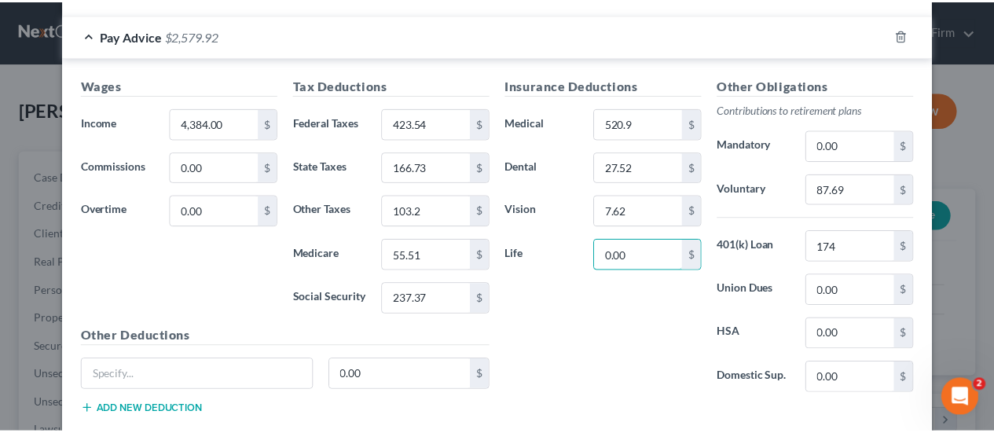
scroll to position [592, 0]
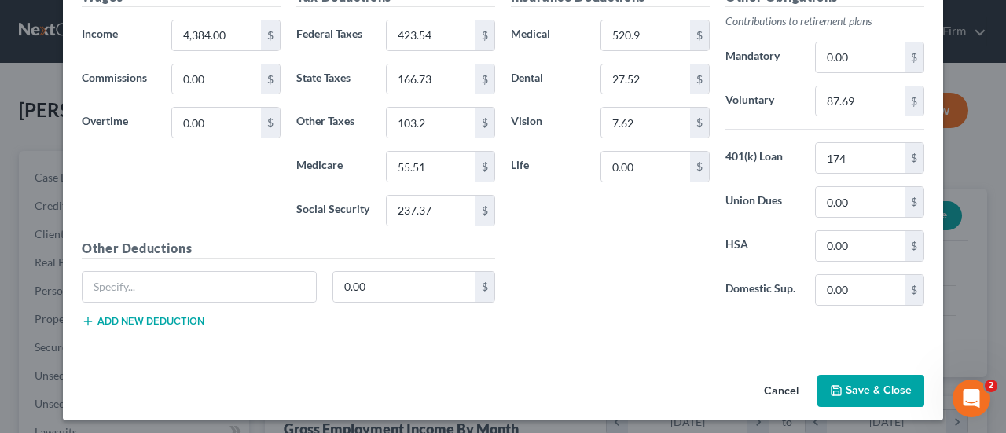
click at [857, 388] on button "Save & Close" at bounding box center [870, 391] width 107 height 33
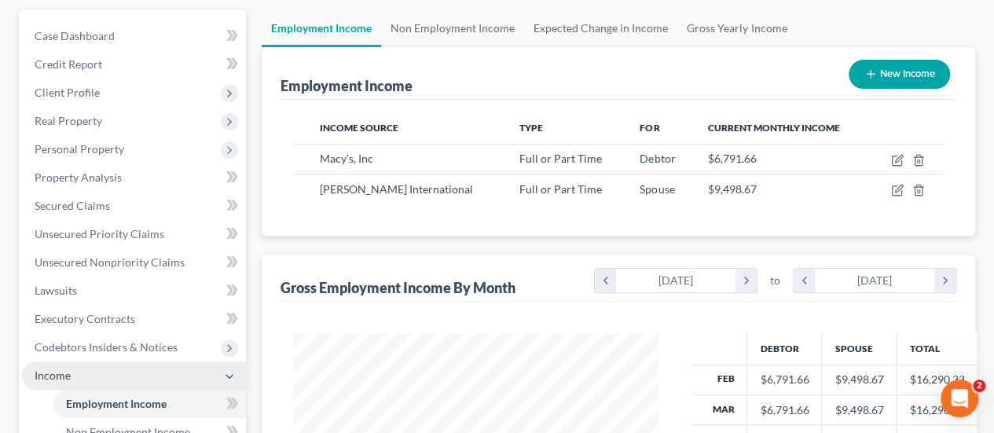
scroll to position [157, 0]
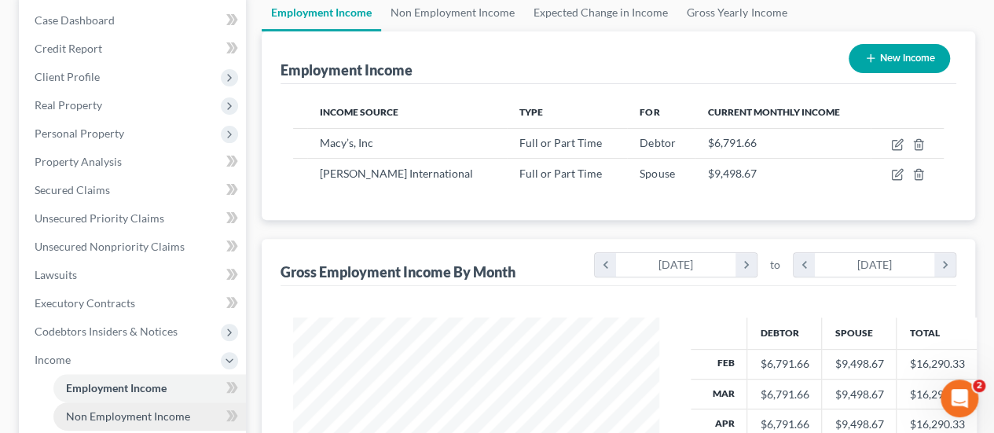
click at [115, 413] on span "Non Employment Income" at bounding box center [128, 416] width 124 height 13
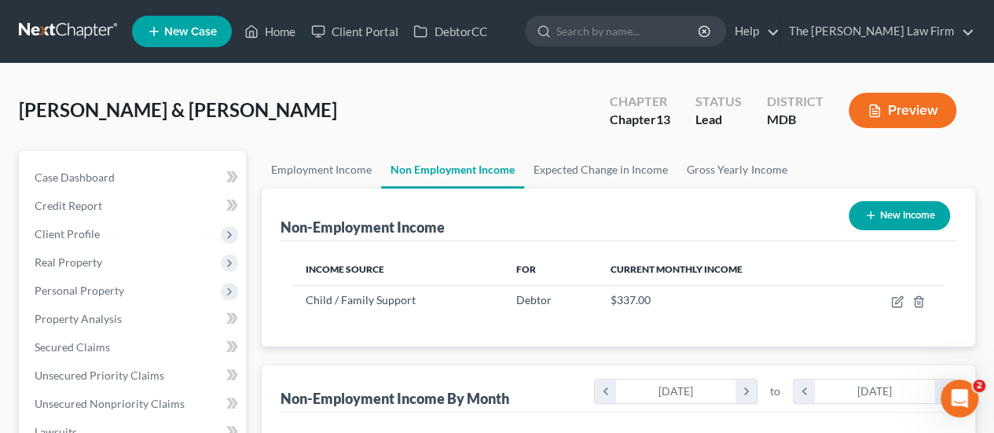
scroll to position [393, 0]
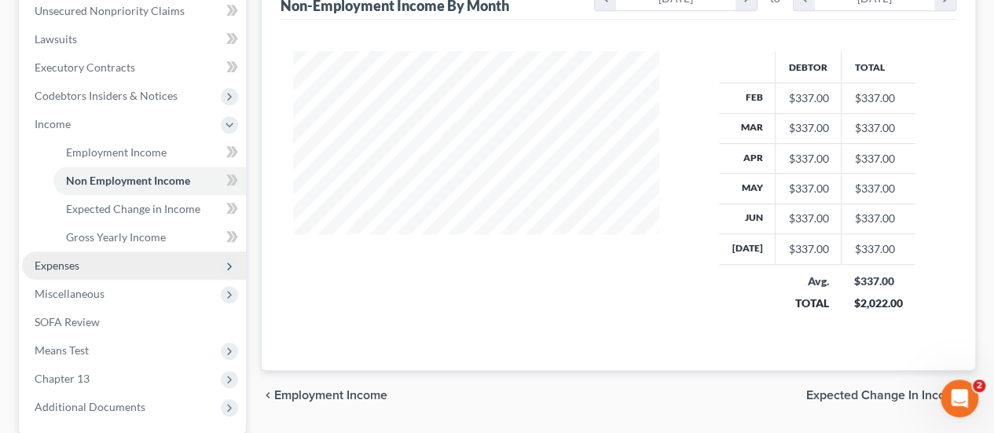
click at [78, 263] on span "Expenses" at bounding box center [57, 265] width 45 height 13
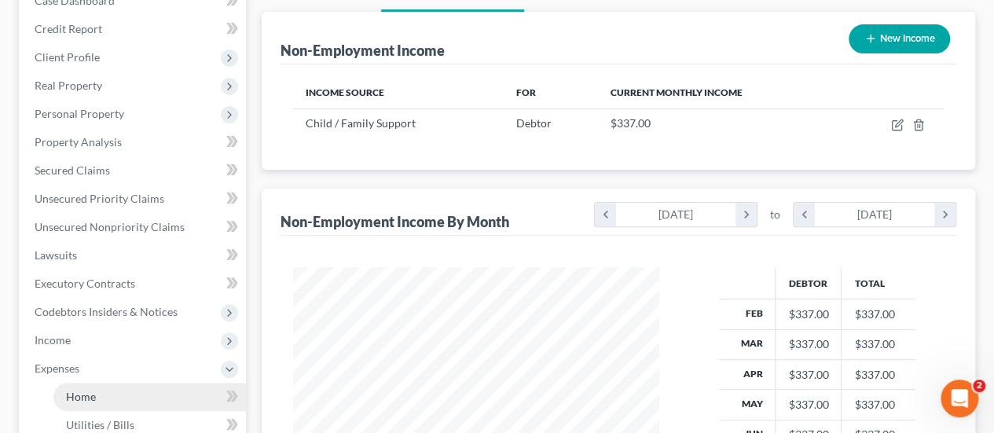
scroll to position [0, 0]
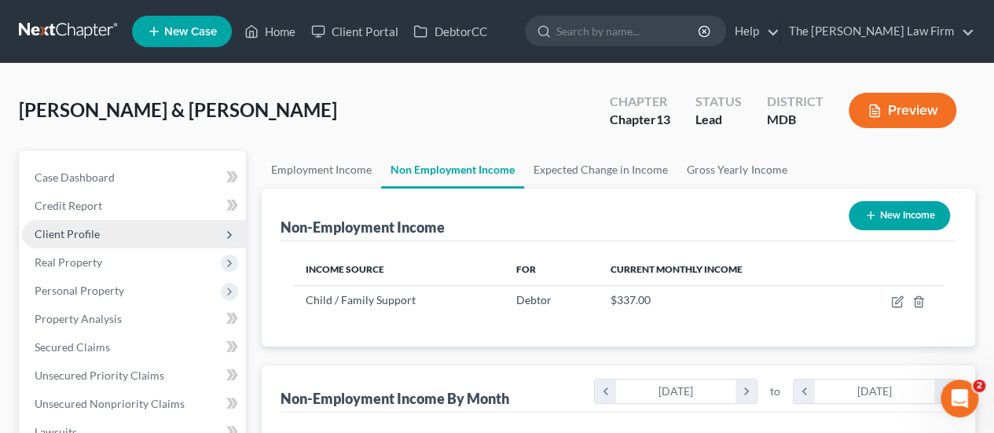
click at [82, 229] on span "Client Profile" at bounding box center [67, 233] width 65 height 13
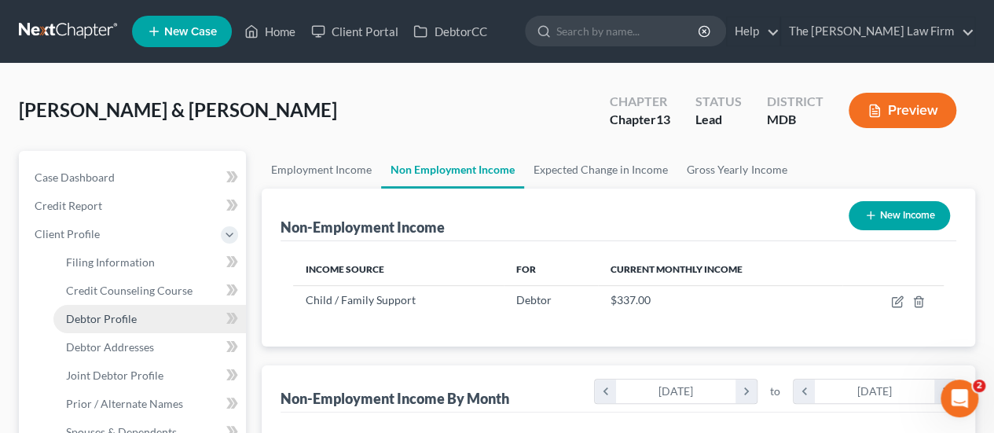
click at [114, 319] on span "Debtor Profile" at bounding box center [101, 318] width 71 height 13
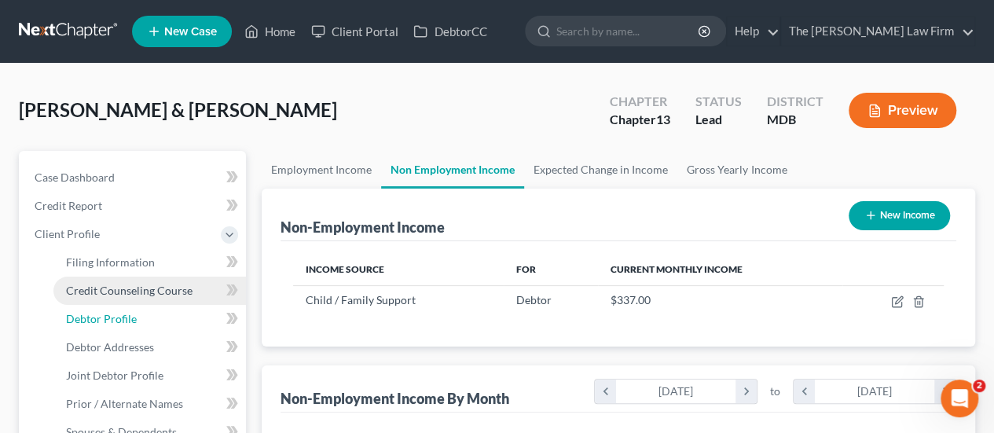
select select "1"
select select "2"
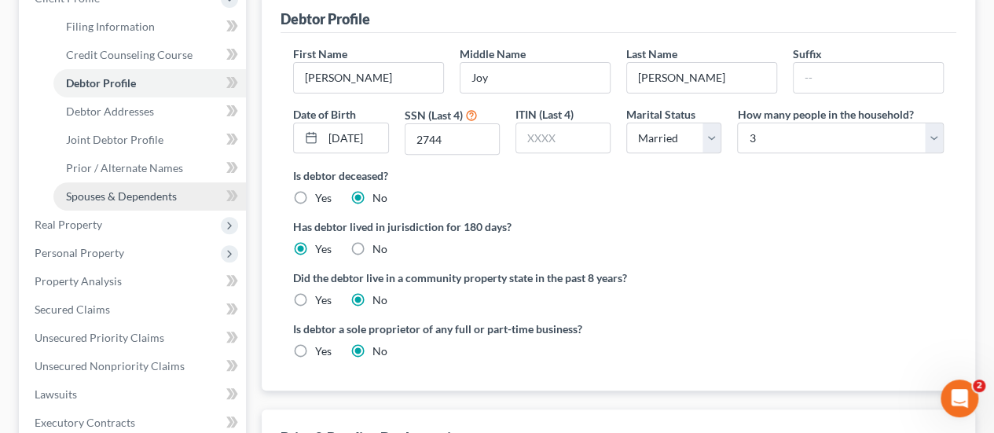
click at [138, 203] on link "Spouses & Dependents" at bounding box center [149, 196] width 193 height 28
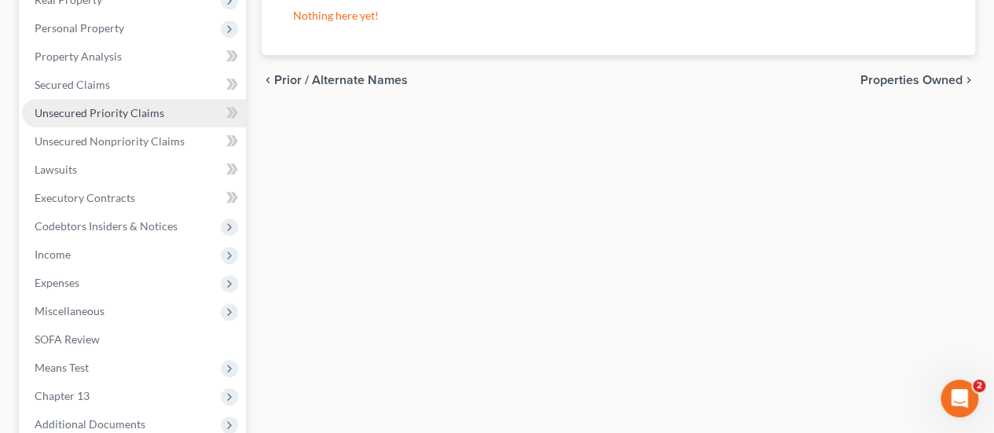
scroll to position [472, 0]
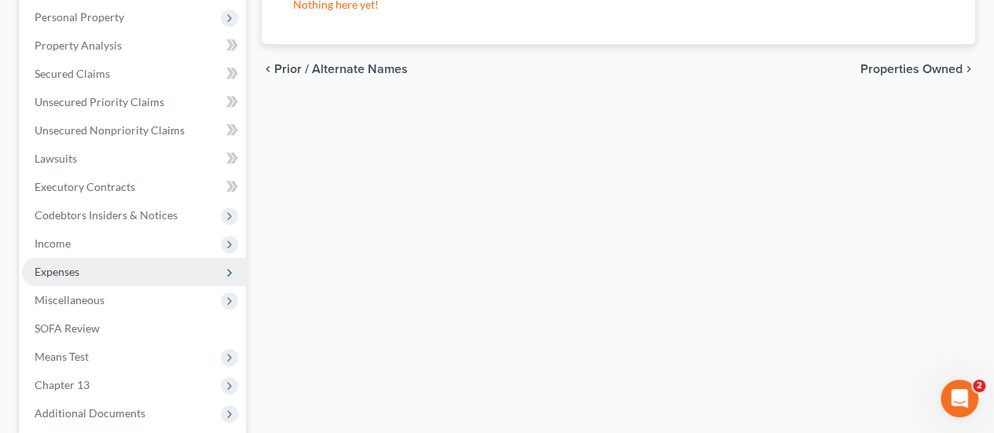
click at [69, 267] on span "Expenses" at bounding box center [57, 271] width 45 height 13
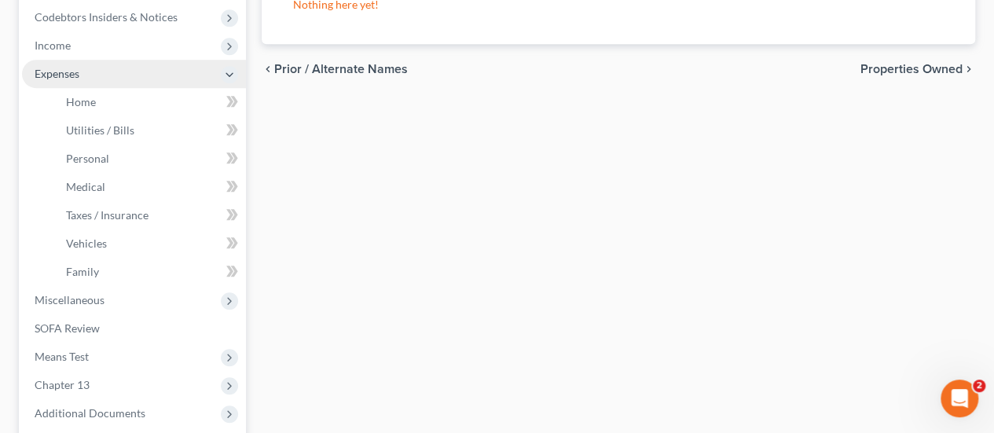
scroll to position [274, 0]
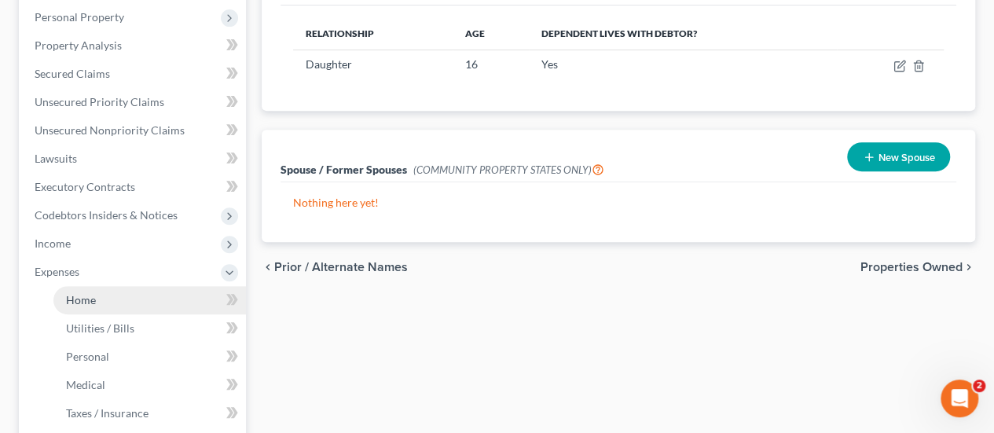
click at [83, 295] on span "Home" at bounding box center [81, 299] width 30 height 13
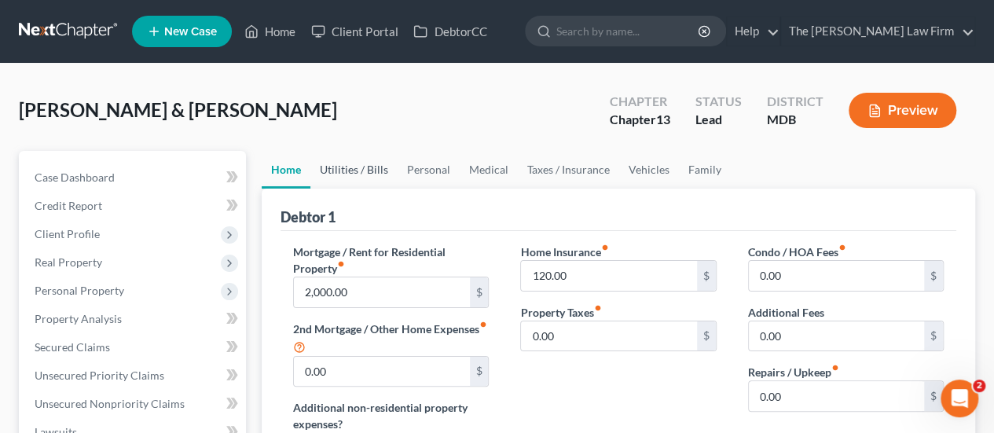
click at [346, 167] on link "Utilities / Bills" at bounding box center [353, 170] width 87 height 38
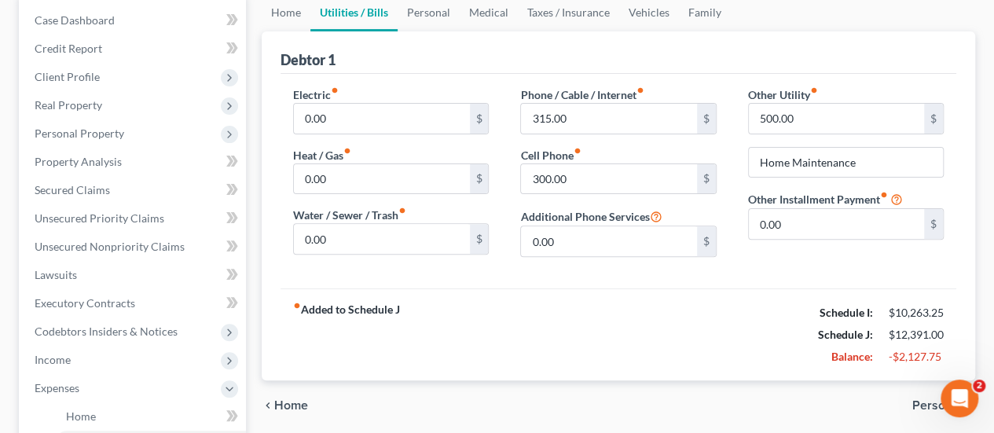
scroll to position [79, 0]
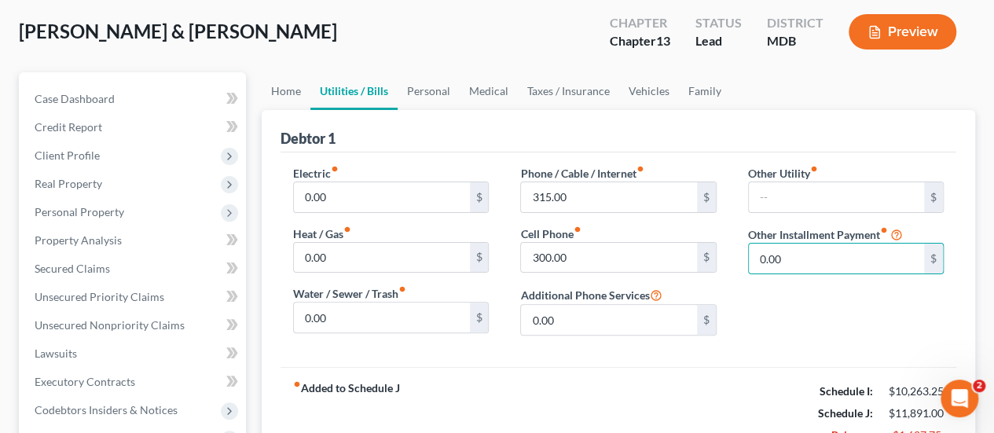
click at [722, 329] on div "Phone / Cable / Internet fiber_manual_record 315.00 $ Cell Phone fiber_manual_r…" at bounding box center [618, 256] width 227 height 183
click at [438, 90] on link "Personal" at bounding box center [429, 91] width 62 height 38
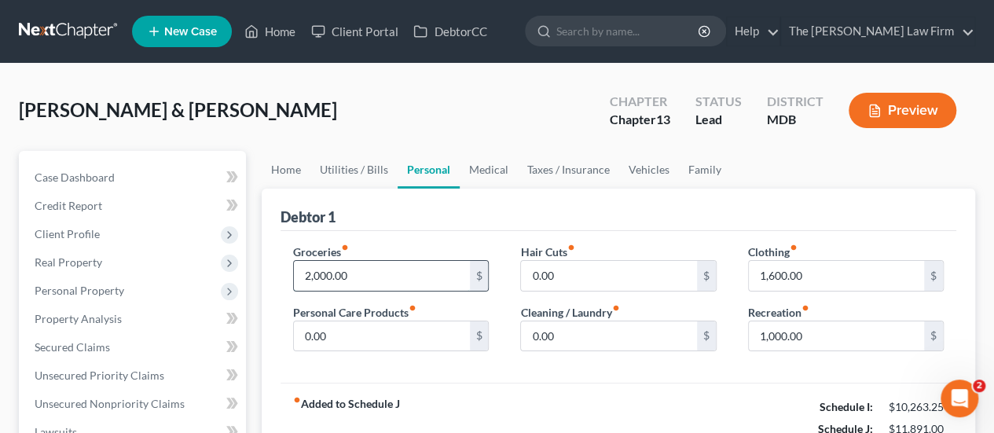
click at [369, 275] on input "2,000.00" at bounding box center [381, 276] width 175 height 30
type input "1,200"
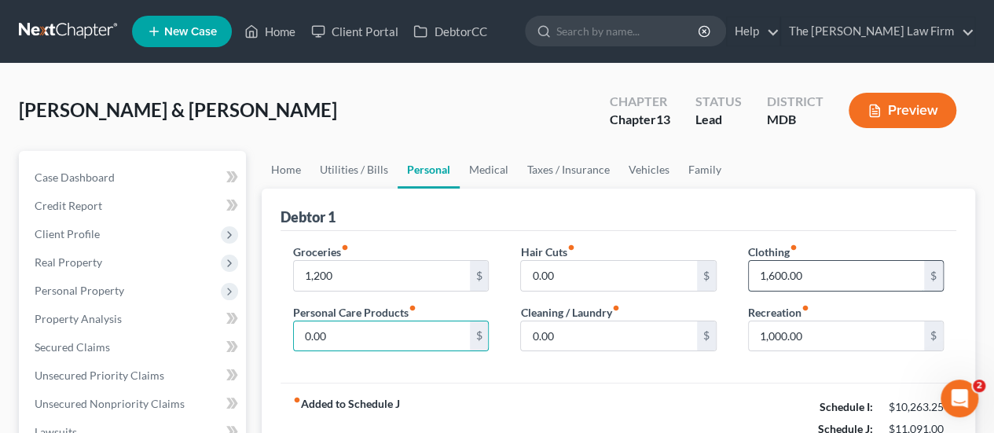
click at [817, 276] on input "1,600.00" at bounding box center [836, 276] width 175 height 30
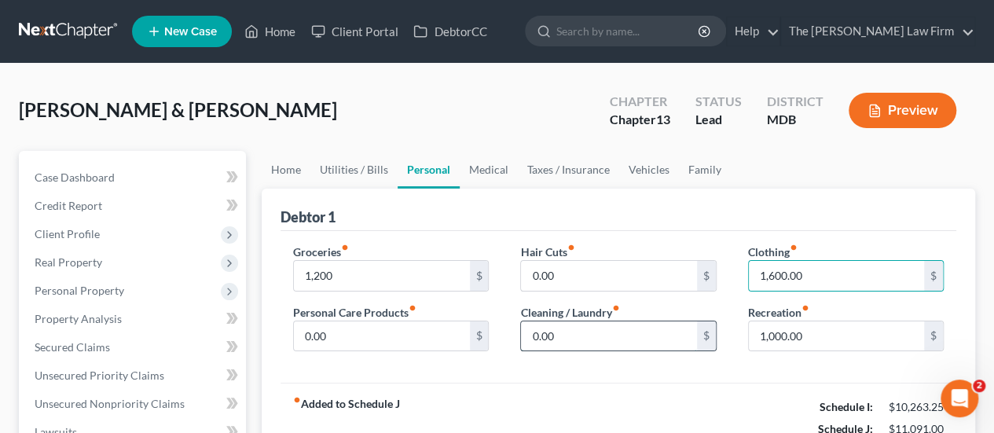
click at [610, 342] on input "0.00" at bounding box center [608, 336] width 175 height 30
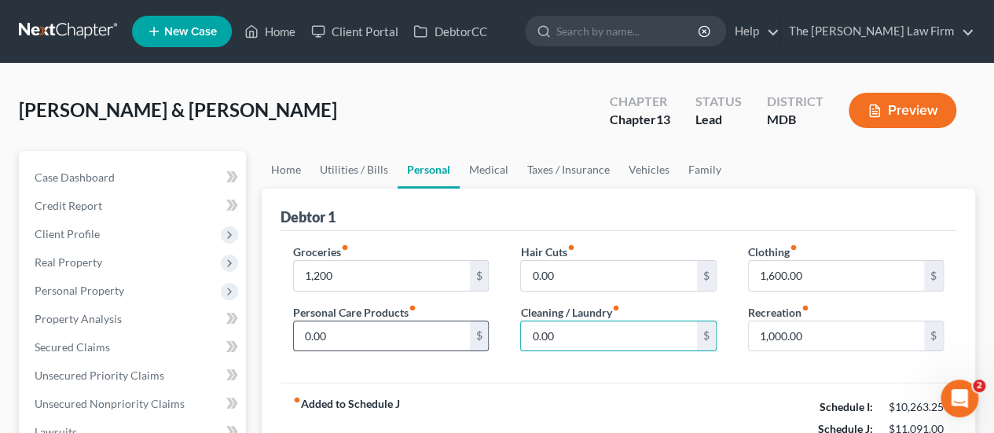
click at [354, 339] on input "0.00" at bounding box center [381, 336] width 175 height 30
type input "35"
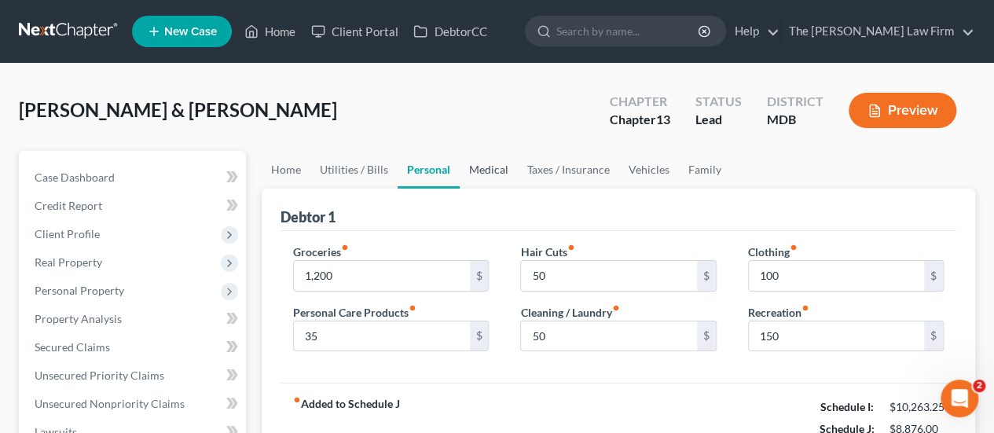
click at [499, 163] on link "Medical" at bounding box center [489, 170] width 58 height 38
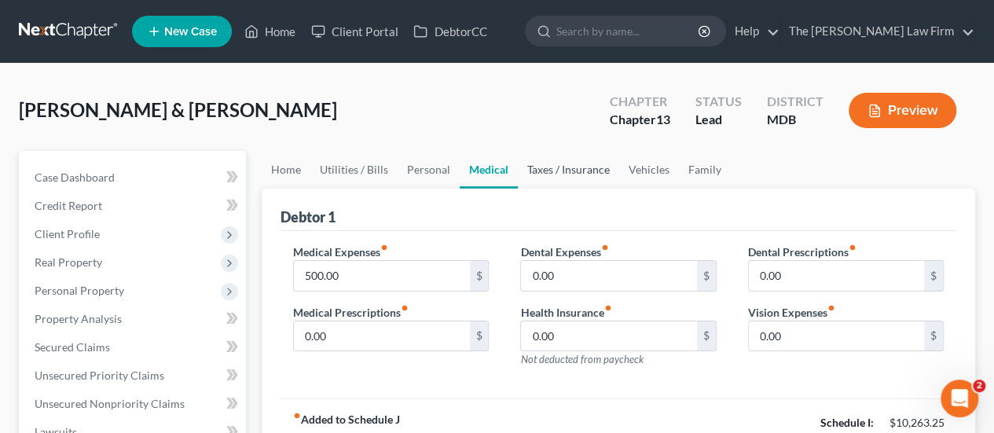
click at [560, 171] on link "Taxes / Insurance" at bounding box center [568, 170] width 101 height 38
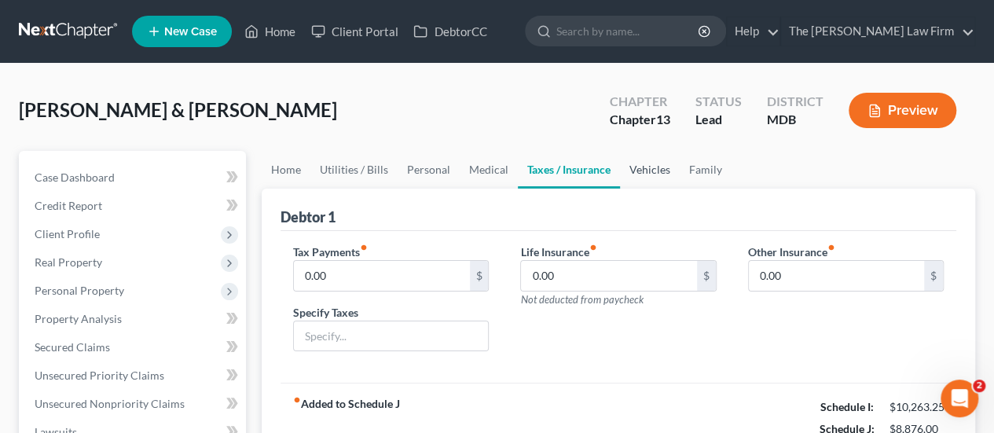
click at [643, 166] on link "Vehicles" at bounding box center [650, 170] width 60 height 38
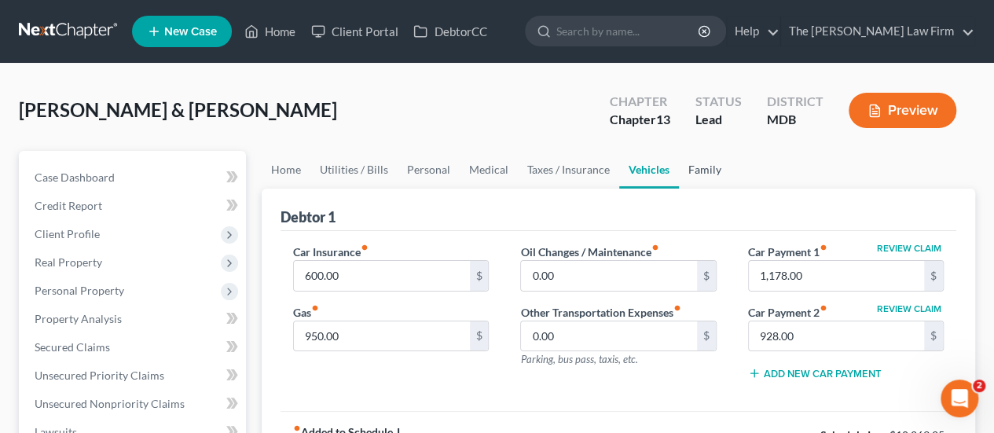
click at [701, 175] on link "Family" at bounding box center [705, 170] width 52 height 38
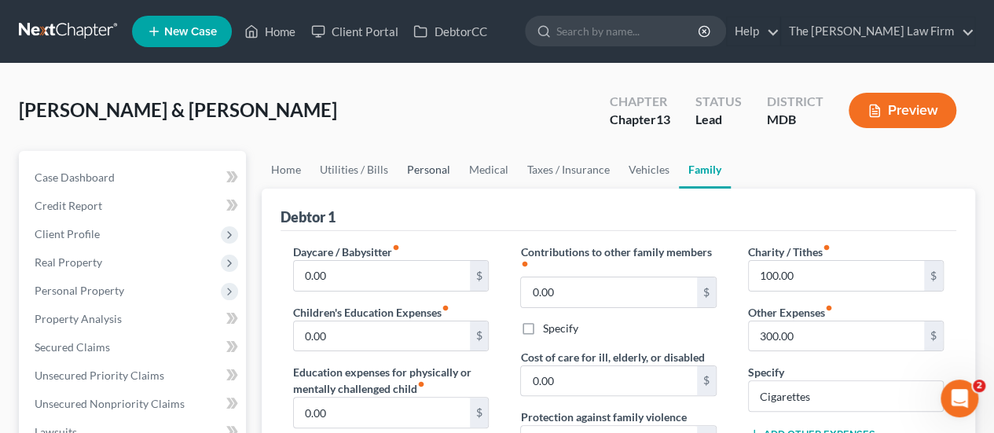
click at [426, 171] on link "Personal" at bounding box center [429, 170] width 62 height 38
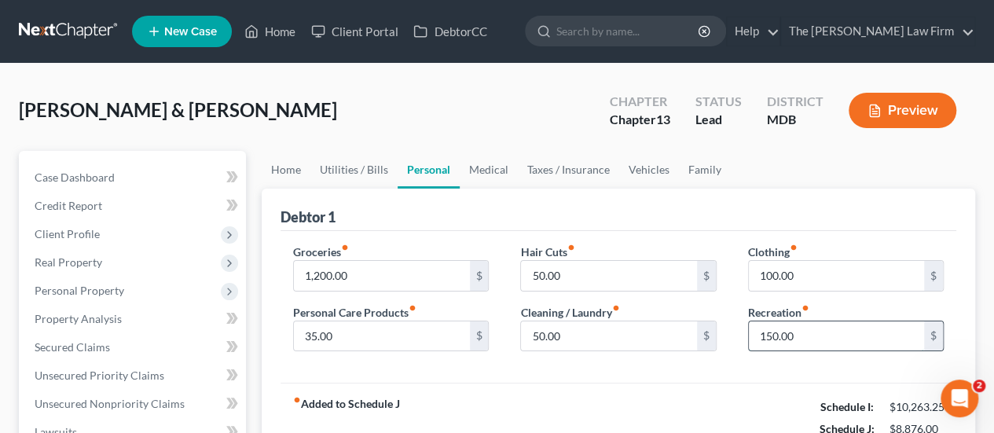
click at [830, 336] on input "150.00" at bounding box center [836, 336] width 175 height 30
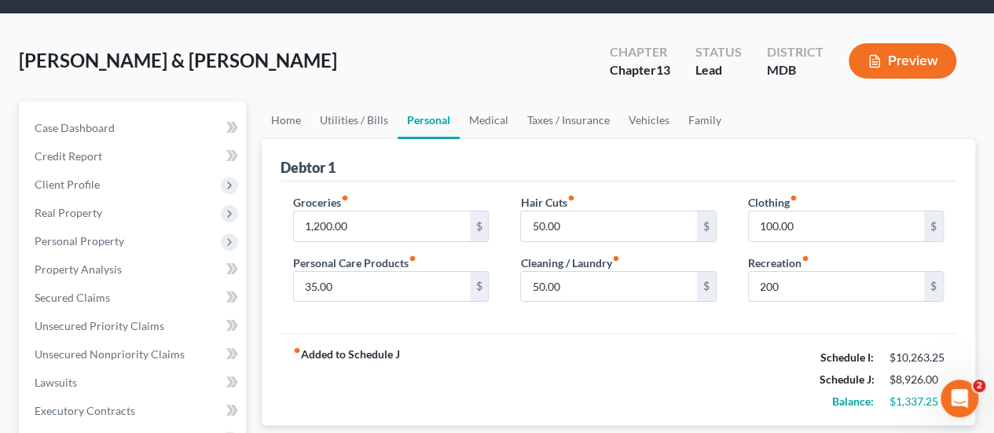
scroll to position [46, 0]
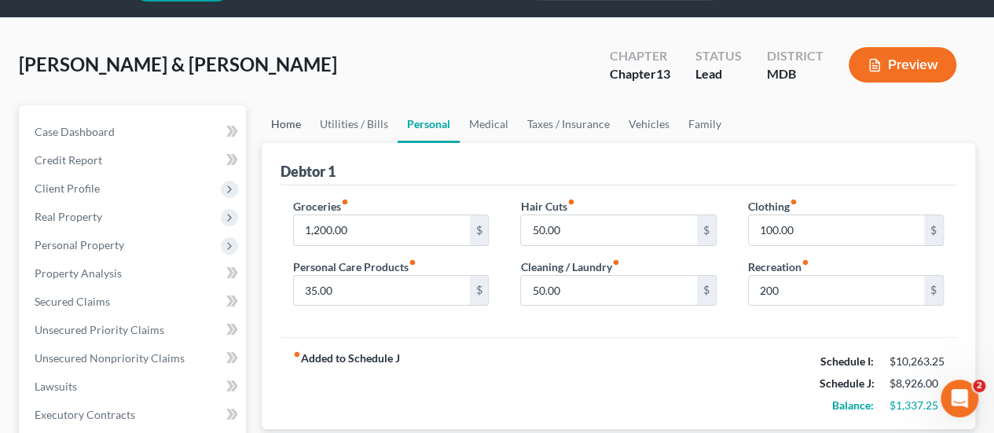
click at [290, 127] on link "Home" at bounding box center [286, 124] width 49 height 38
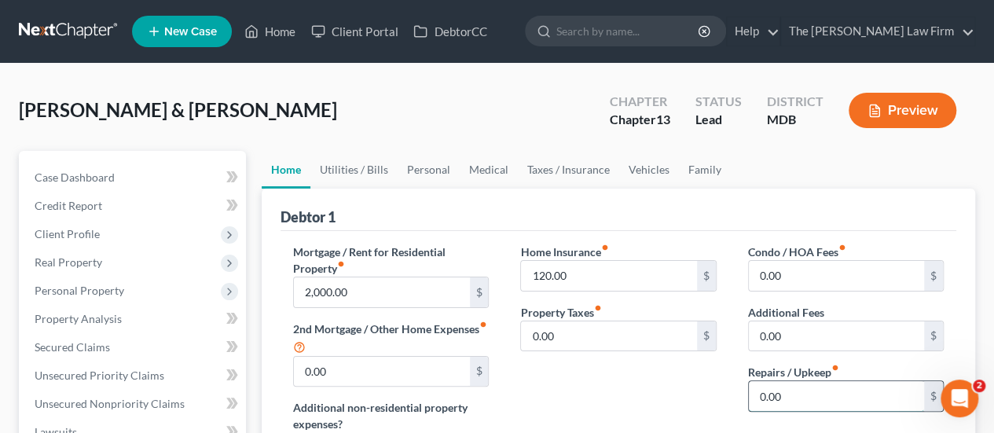
click at [791, 391] on input "0.00" at bounding box center [836, 396] width 175 height 30
click at [351, 174] on link "Utilities / Bills" at bounding box center [353, 170] width 87 height 38
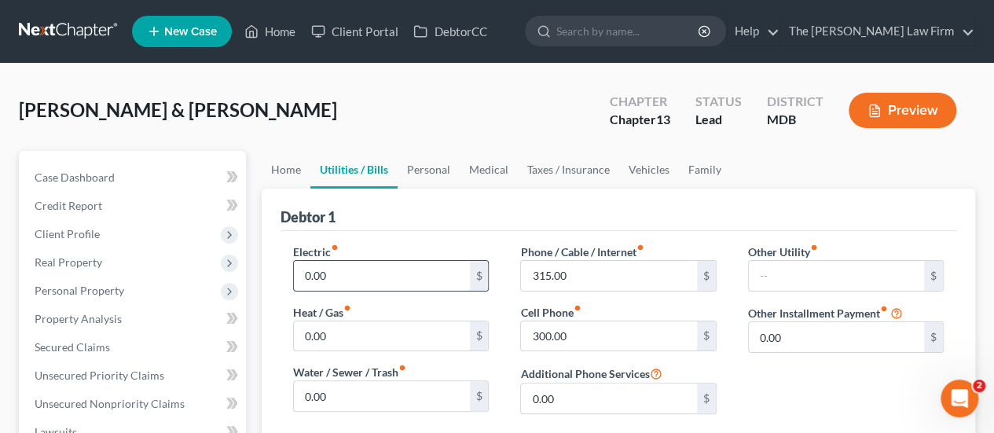
click at [358, 285] on input "0.00" at bounding box center [381, 276] width 175 height 30
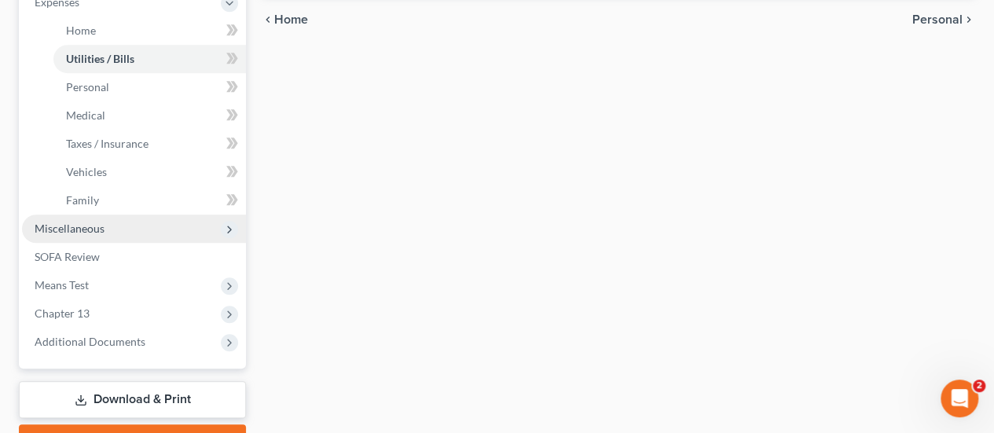
scroll to position [626, 0]
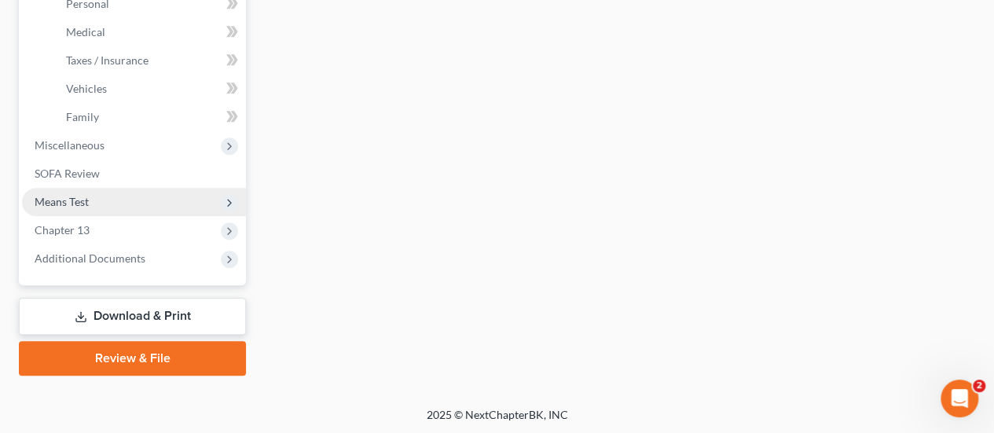
click at [74, 204] on span "Means Test" at bounding box center [62, 201] width 54 height 13
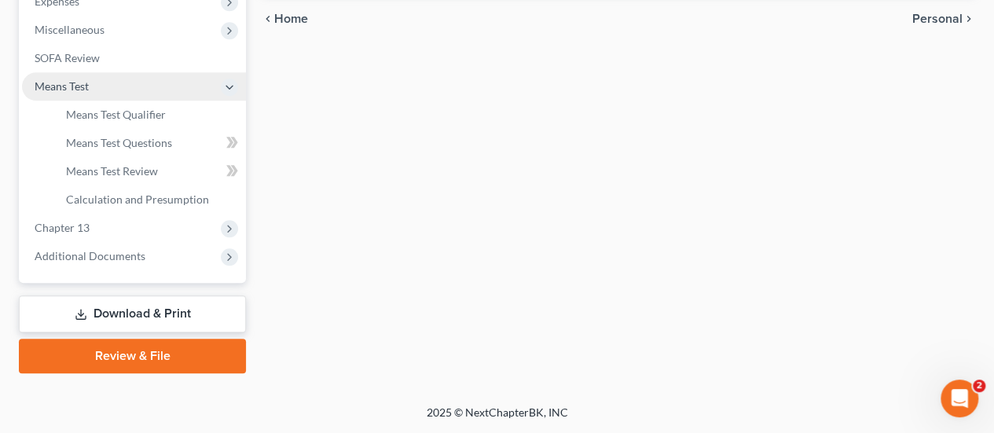
scroll to position [542, 0]
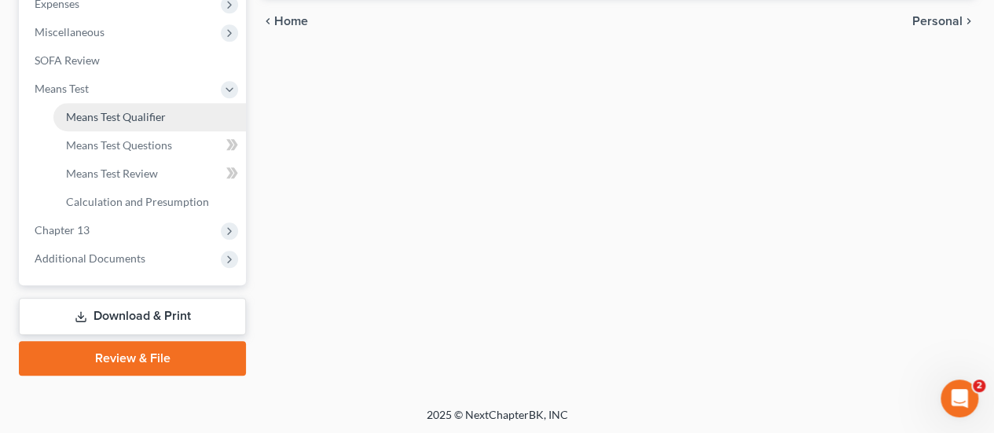
click at [130, 119] on span "Means Test Qualifier" at bounding box center [116, 116] width 100 height 13
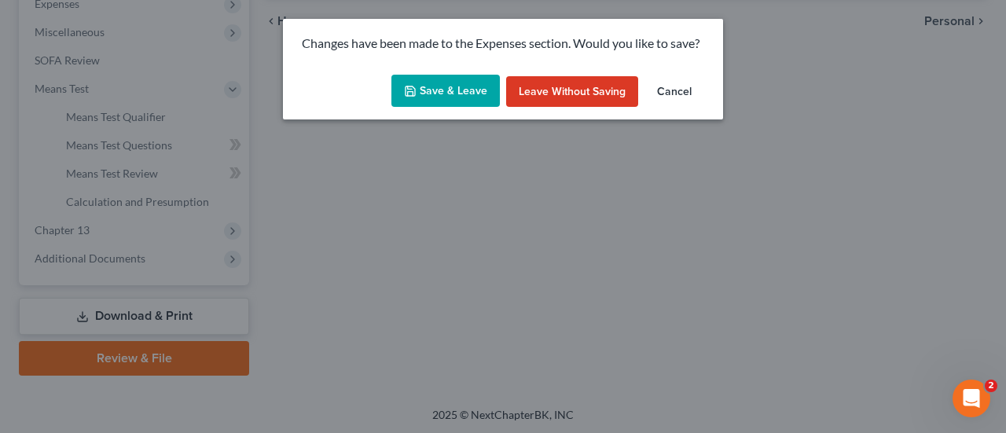
click at [454, 80] on button "Save & Leave" at bounding box center [445, 91] width 108 height 33
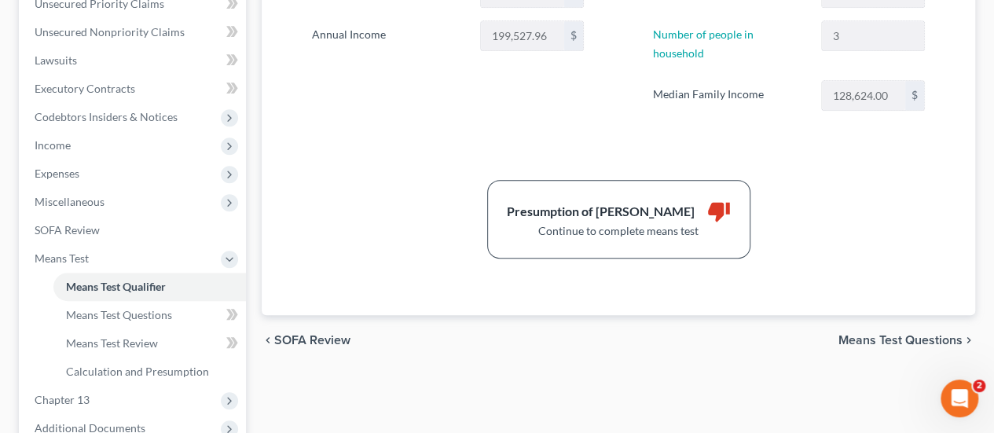
scroll to position [393, 0]
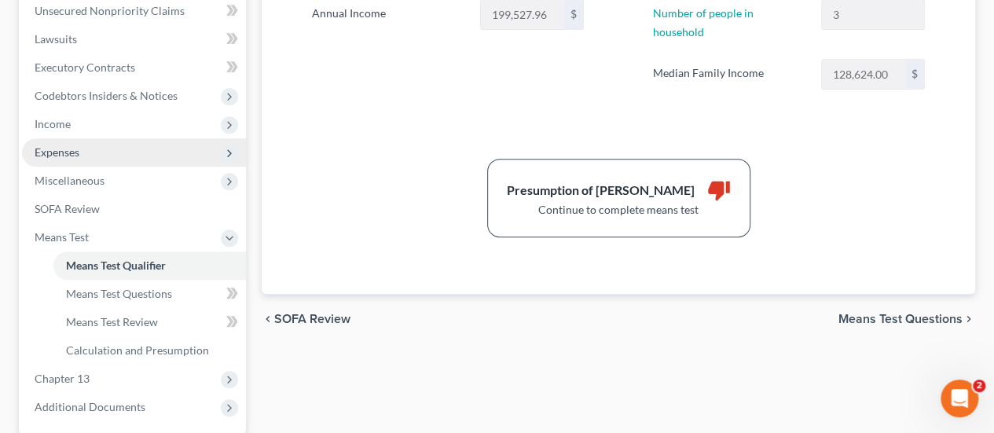
click at [69, 161] on span "Expenses" at bounding box center [134, 152] width 224 height 28
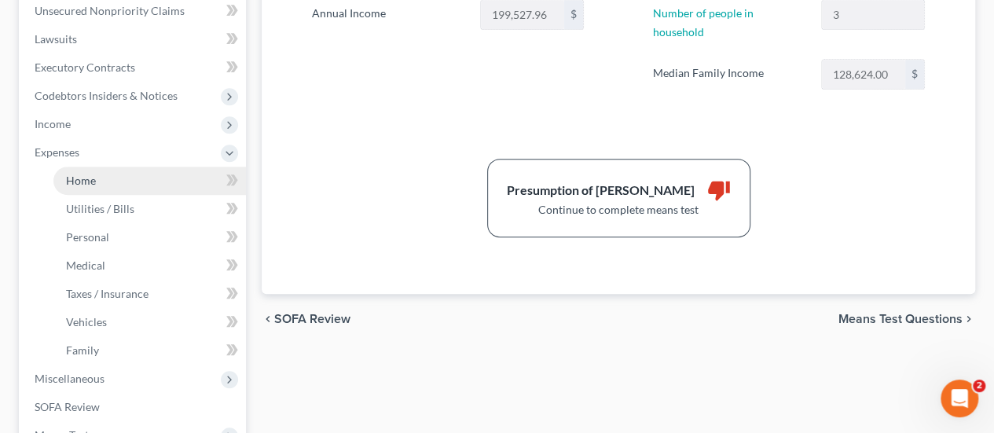
click at [94, 174] on span "Home" at bounding box center [81, 180] width 30 height 13
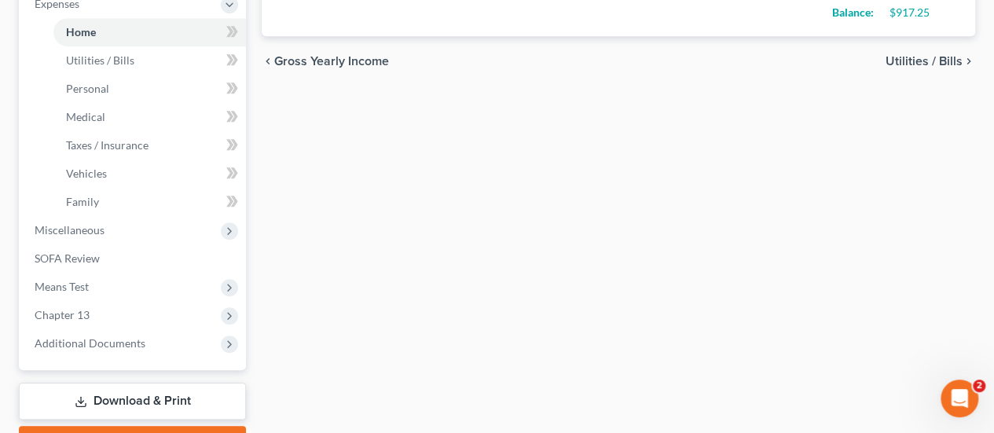
scroll to position [550, 0]
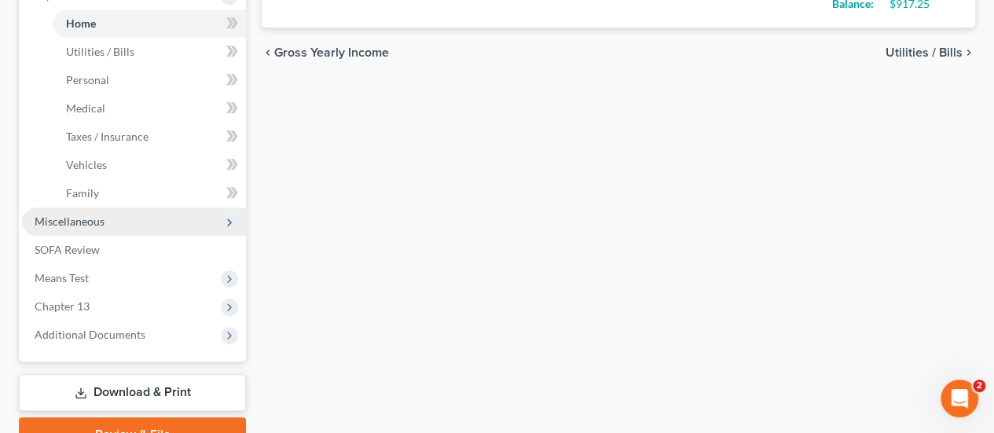
click at [101, 218] on span "Miscellaneous" at bounding box center [70, 221] width 70 height 13
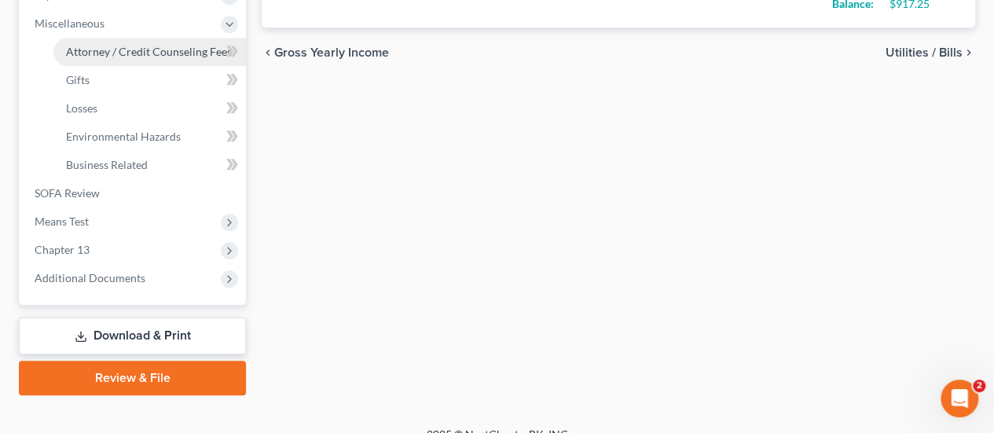
click at [131, 53] on span "Attorney / Credit Counseling Fees" at bounding box center [149, 51] width 166 height 13
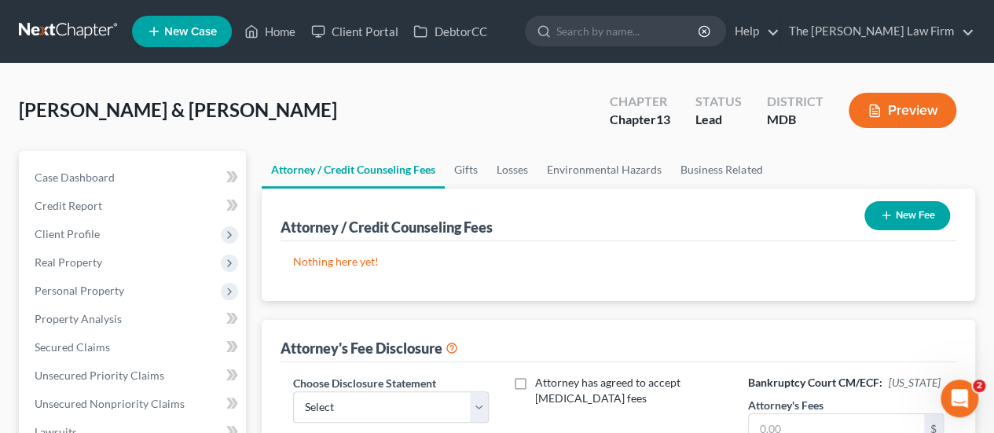
click at [922, 213] on button "New Fee" at bounding box center [908, 215] width 86 height 29
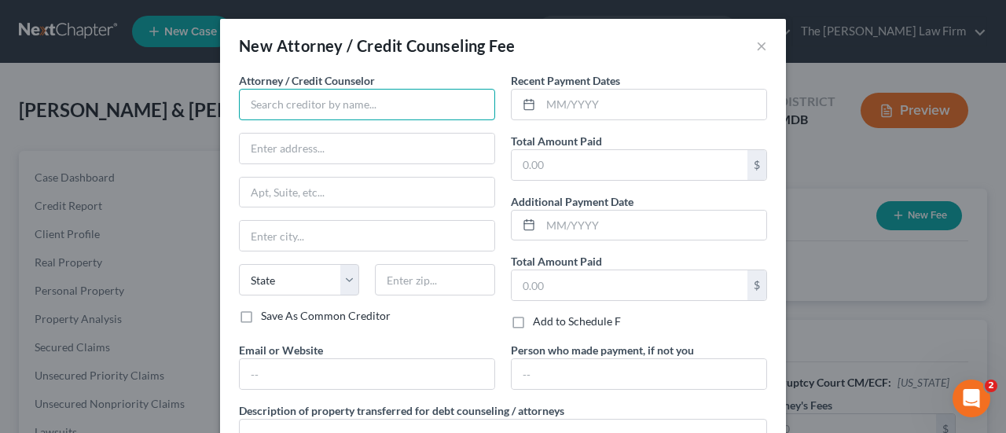
click at [302, 107] on input "text" at bounding box center [367, 104] width 256 height 31
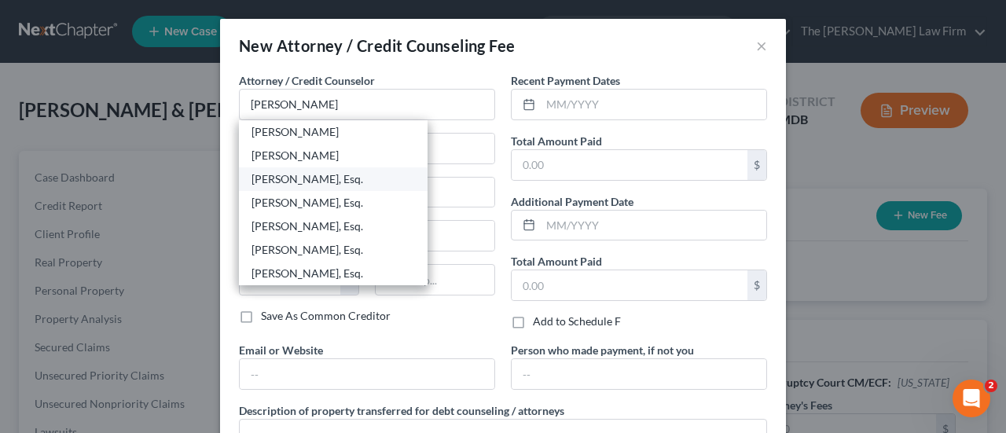
click at [305, 182] on div "[PERSON_NAME], Esq." at bounding box center [333, 179] width 163 height 16
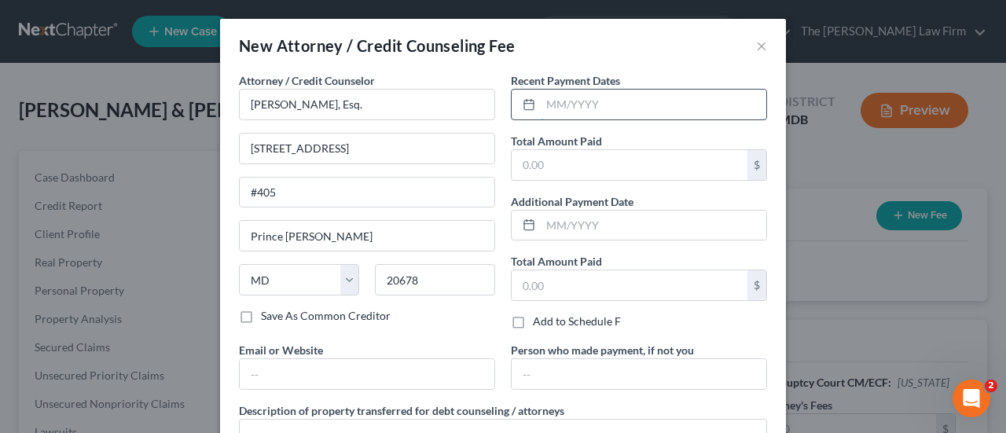
click at [564, 112] on input "text" at bounding box center [654, 105] width 226 height 30
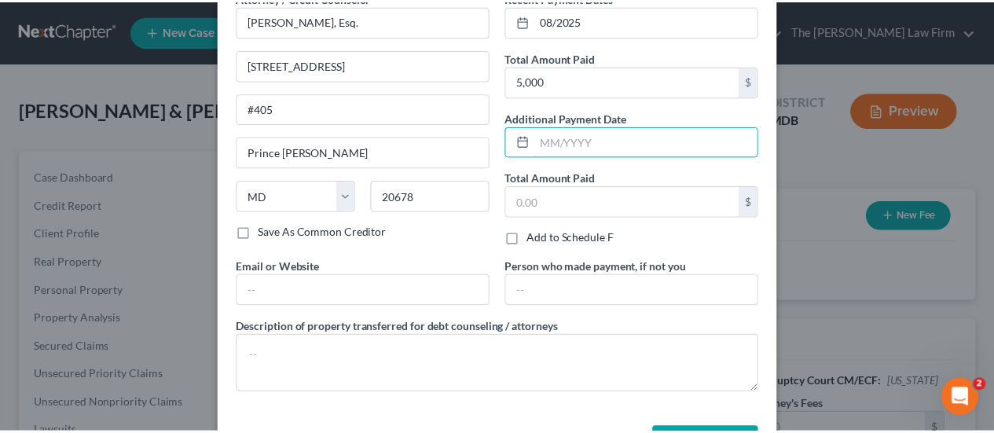
scroll to position [139, 0]
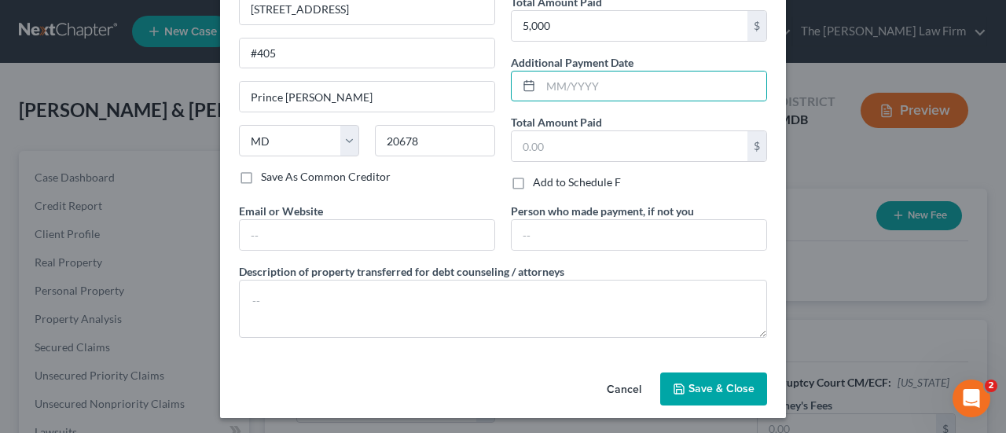
click at [727, 391] on span "Save & Close" at bounding box center [722, 388] width 66 height 13
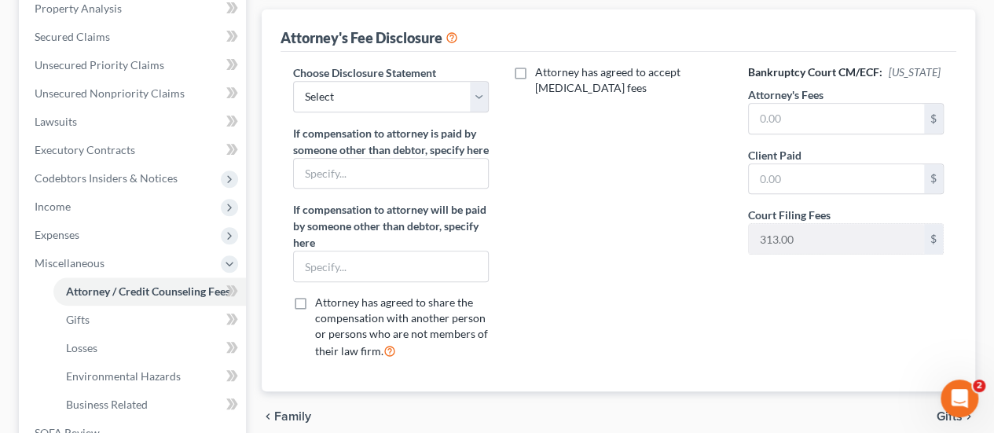
scroll to position [314, 0]
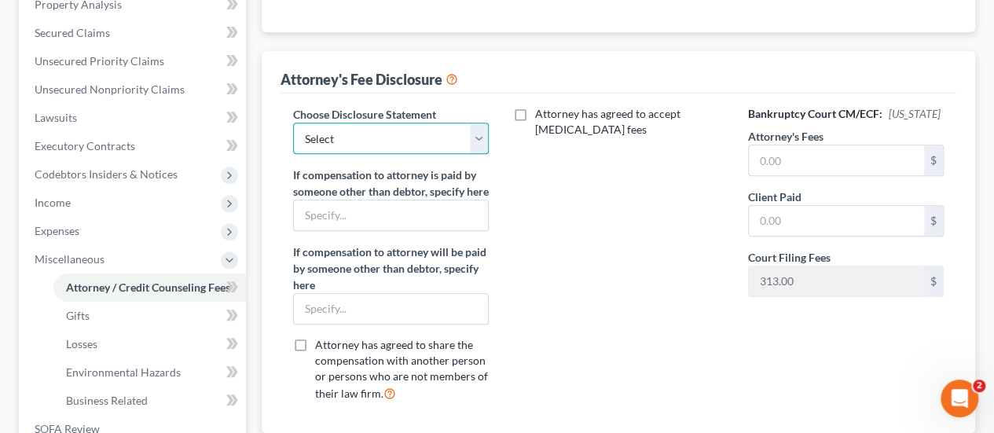
drag, startPoint x: 390, startPoint y: 90, endPoint x: 384, endPoint y: 131, distance: 41.2
click at [390, 90] on div "Attorney's Fee Disclosure Choose Disclosure Statement Select Attorney Disclosur…" at bounding box center [619, 242] width 714 height 382
click at [293, 123] on select "Select Attorney Disclosure" at bounding box center [391, 138] width 196 height 31
click at [778, 161] on input "text" at bounding box center [836, 160] width 175 height 30
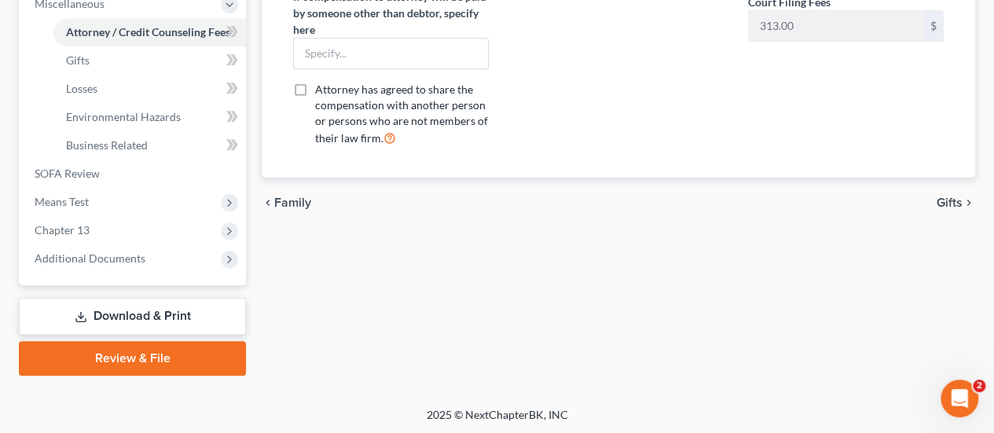
scroll to position [0, 0]
